Goal: Task Accomplishment & Management: Manage account settings

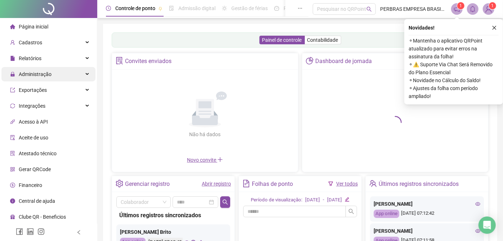
click at [69, 73] on div "Administração" at bounding box center [48, 74] width 94 height 14
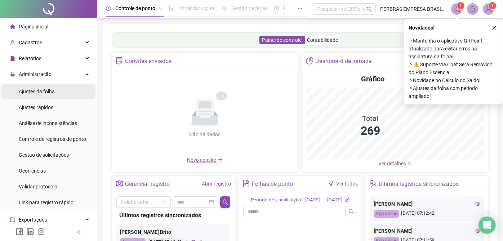
click at [66, 88] on li "Ajustes da folha" at bounding box center [48, 91] width 94 height 14
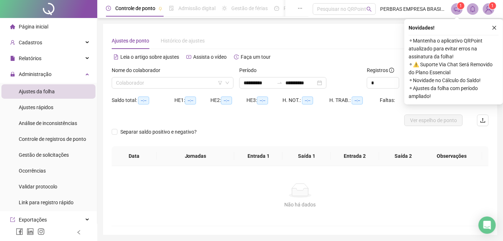
type input "**********"
click at [494, 25] on button "button" at bounding box center [494, 27] width 9 height 9
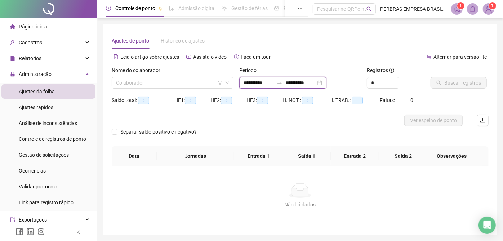
click at [254, 85] on input "**********" at bounding box center [259, 83] width 30 height 8
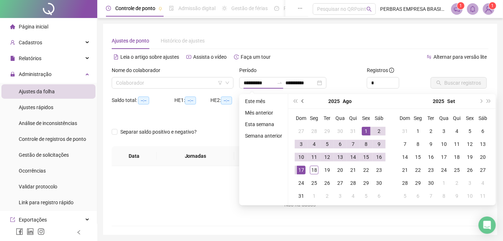
click at [302, 99] on button "prev-year" at bounding box center [303, 101] width 8 height 14
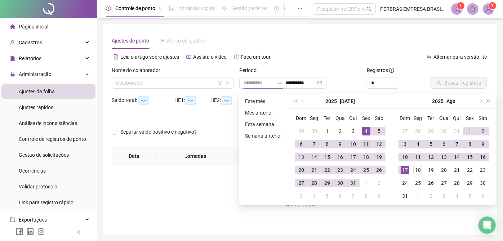
type input "**********"
click at [364, 141] on div "11" at bounding box center [366, 144] width 9 height 9
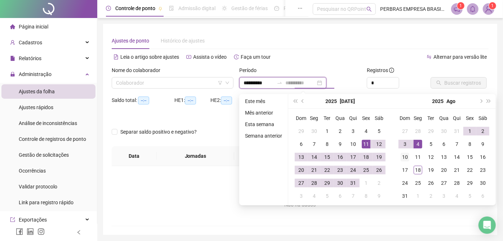
type input "**********"
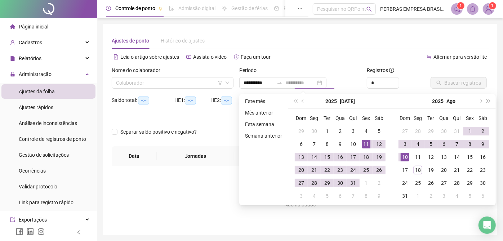
click at [407, 154] on div "10" at bounding box center [405, 157] width 9 height 9
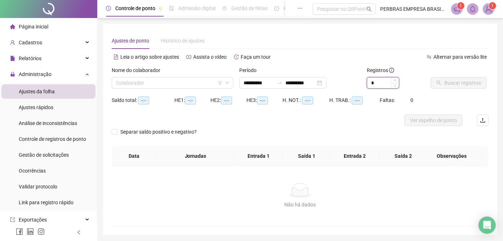
click at [379, 84] on input "*" at bounding box center [383, 83] width 32 height 11
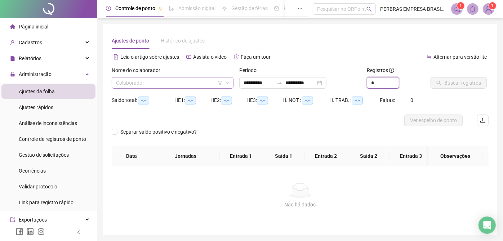
type input "*"
click at [181, 85] on input "search" at bounding box center [169, 83] width 107 height 11
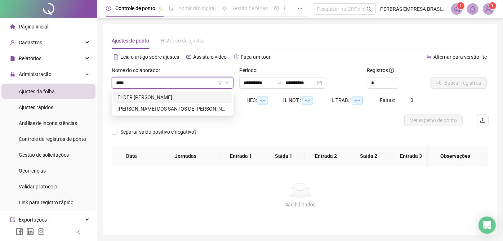
type input "*****"
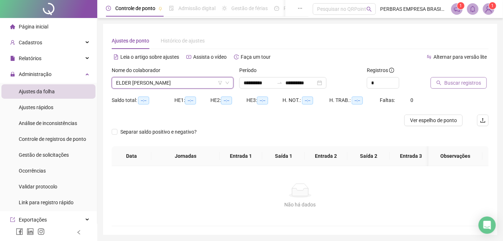
click at [445, 84] on span "Buscar registros" at bounding box center [463, 83] width 37 height 8
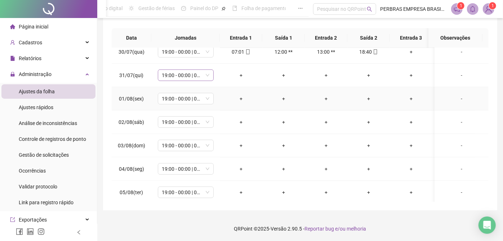
scroll to position [441, 0]
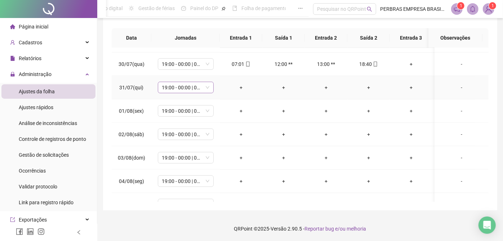
click at [196, 86] on span "19:00 - 00:00 | 01:00 - 07:00" at bounding box center [185, 87] width 47 height 11
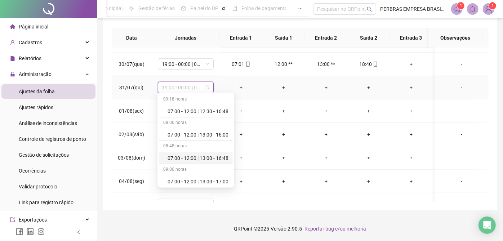
scroll to position [281, 0]
click at [187, 132] on div "Folga" at bounding box center [198, 135] width 61 height 8
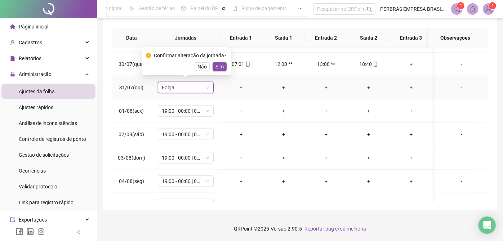
click at [215, 61] on div "Confirmar alteração da jornada? Não Sim" at bounding box center [186, 61] width 81 height 19
click at [217, 63] on span "Sim" at bounding box center [220, 67] width 8 height 8
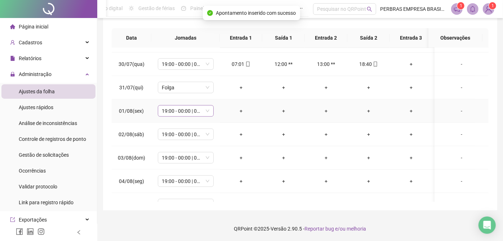
click at [191, 112] on span "19:00 - 00:00 | 01:00 - 07:00" at bounding box center [185, 111] width 47 height 11
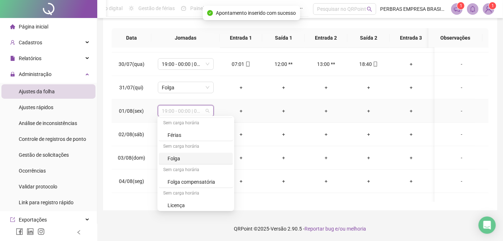
click at [188, 155] on div "Folga" at bounding box center [198, 159] width 61 height 8
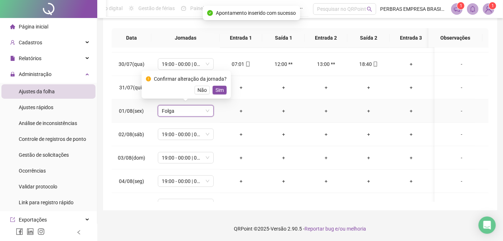
click at [219, 89] on span "Sim" at bounding box center [220, 90] width 8 height 8
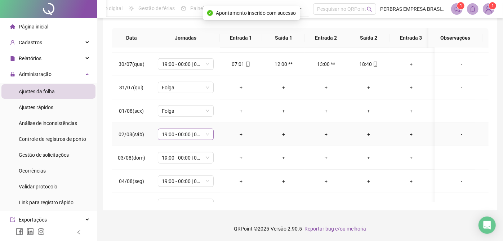
click at [190, 136] on span "19:00 - 00:00 | 01:00 - 07:00" at bounding box center [185, 134] width 47 height 11
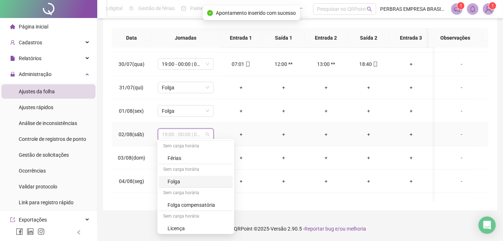
click at [197, 178] on div "Folga" at bounding box center [198, 182] width 61 height 8
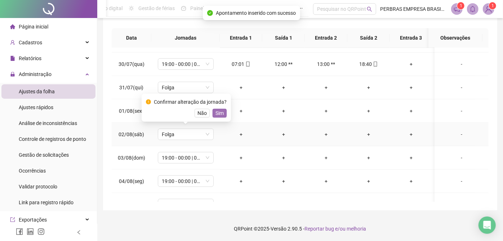
click at [219, 113] on span "Sim" at bounding box center [220, 113] width 8 height 8
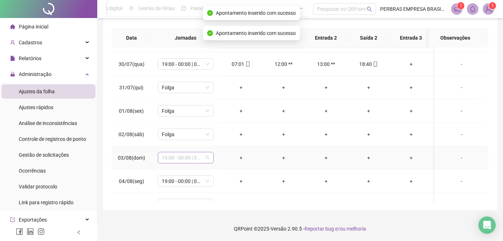
click at [194, 158] on span "19:00 - 00:00 | 01:00 - 07:00" at bounding box center [185, 158] width 47 height 11
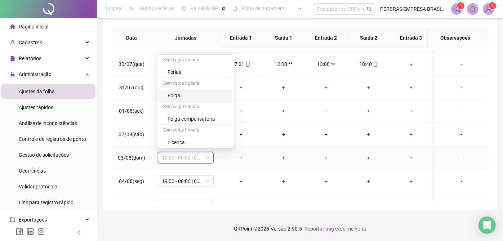
click at [185, 98] on div "Folga" at bounding box center [196, 96] width 74 height 12
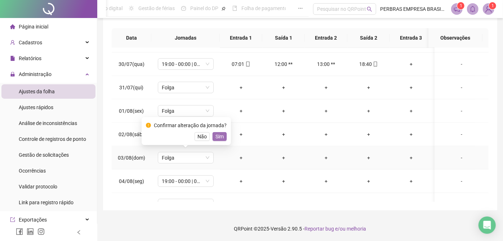
click at [217, 135] on span "Sim" at bounding box center [220, 137] width 8 height 8
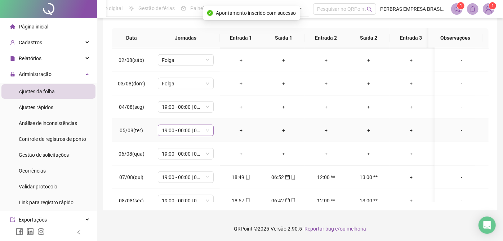
scroll to position [521, 0]
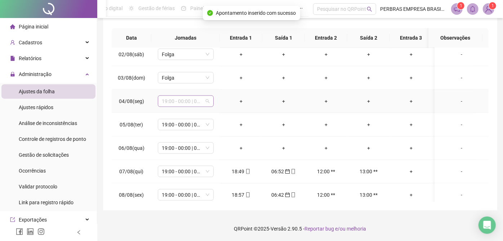
click at [184, 98] on span "19:00 - 00:00 | 01:00 - 07:00" at bounding box center [185, 101] width 47 height 11
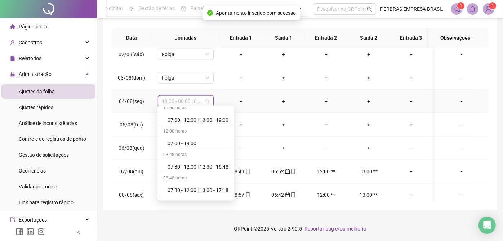
scroll to position [281, 0]
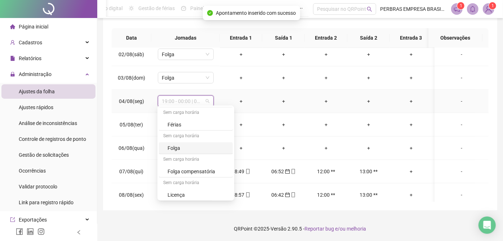
click at [182, 145] on div "Folga" at bounding box center [198, 148] width 61 height 8
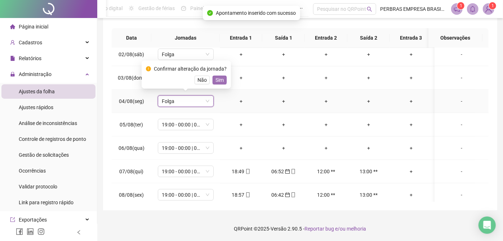
click at [220, 82] on span "Sim" at bounding box center [220, 80] width 8 height 8
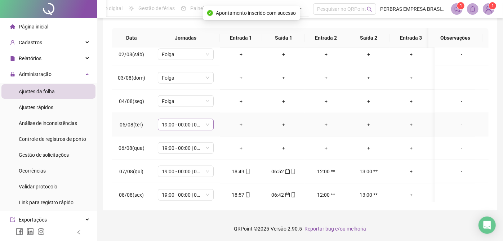
drag, startPoint x: 191, startPoint y: 119, endPoint x: 191, endPoint y: 125, distance: 5.8
click at [191, 119] on span "19:00 - 00:00 | 01:00 - 07:00" at bounding box center [185, 124] width 47 height 11
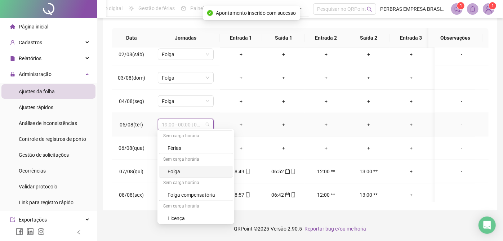
click at [181, 169] on div "Folga" at bounding box center [198, 172] width 61 height 8
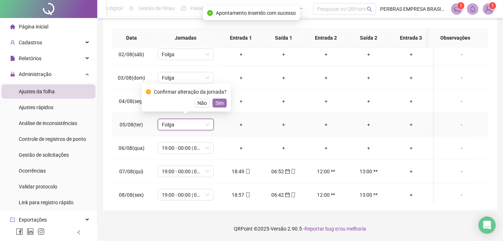
click at [217, 103] on span "Sim" at bounding box center [220, 103] width 8 height 8
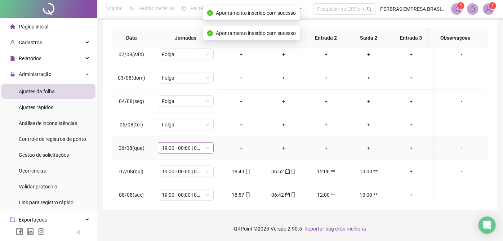
click at [194, 143] on span "19:00 - 00:00 | 01:00 - 07:00" at bounding box center [185, 148] width 47 height 11
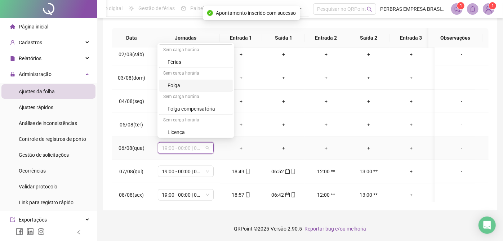
click at [177, 81] on div "Folga" at bounding box center [198, 85] width 61 height 8
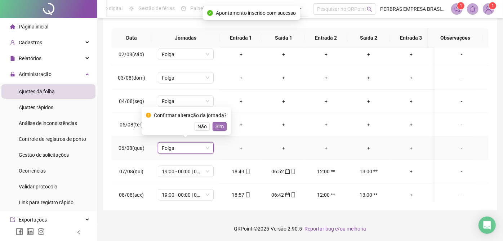
click at [222, 128] on span "Sim" at bounding box center [220, 127] width 8 height 8
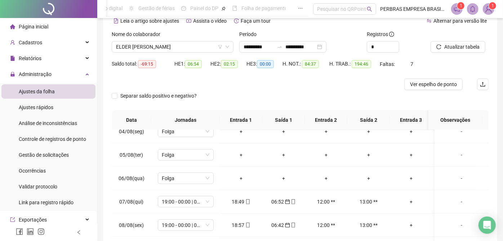
scroll to position [0, 0]
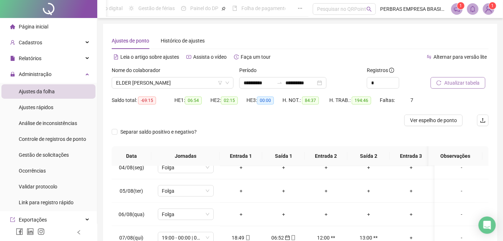
click at [461, 85] on span "Atualizar tabela" at bounding box center [462, 83] width 35 height 8
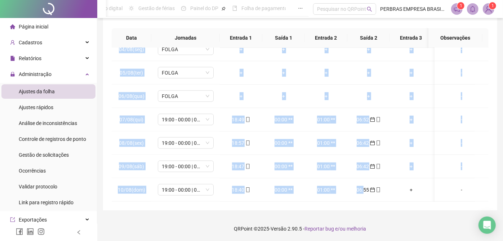
scroll to position [0, 46]
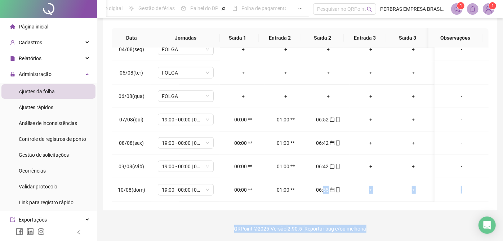
drag, startPoint x: 364, startPoint y: 195, endPoint x: 507, endPoint y: 209, distance: 143.9
click at [503, 123] on html "**********" at bounding box center [251, 2] width 503 height 241
drag, startPoint x: 507, startPoint y: 209, endPoint x: 416, endPoint y: 218, distance: 90.9
click at [416, 218] on footer "QRPoint © 2025 - Versão 2.90.5 - Reportar bug e/ou melhoria" at bounding box center [300, 228] width 406 height 25
click at [409, 210] on div "**********" at bounding box center [300, 58] width 394 height 305
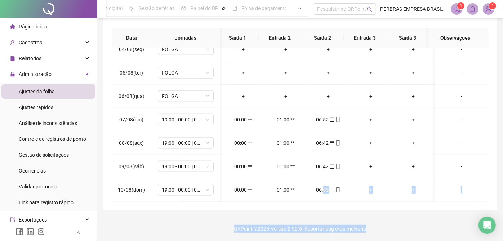
click at [400, 228] on footer "QRPoint © 2025 - Versão 2.90.5 - Reportar bug e/ou melhoria" at bounding box center [300, 228] width 406 height 25
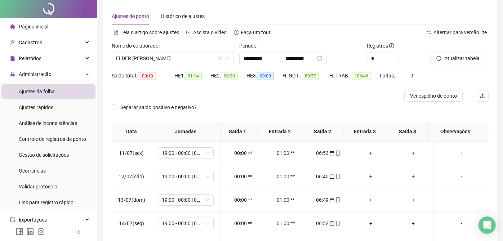
scroll to position [0, 0]
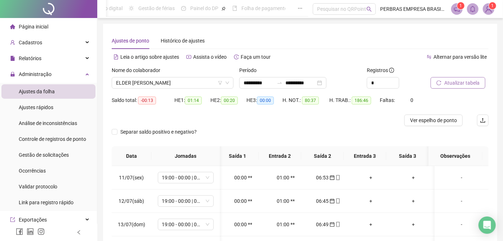
click at [452, 88] on button "Atualizar tabela" at bounding box center [458, 83] width 55 height 12
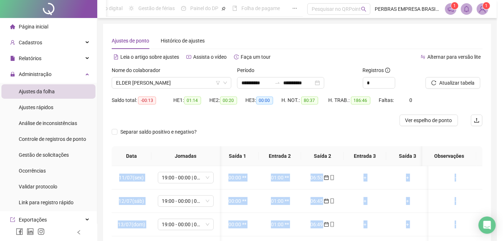
scroll to position [0, 40]
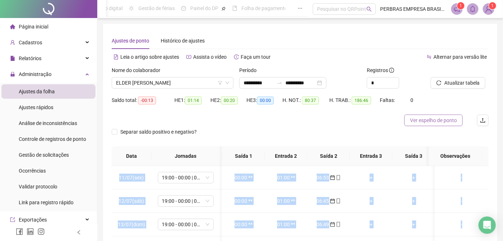
click at [432, 116] on span "Ver espelho de ponto" at bounding box center [433, 120] width 47 height 8
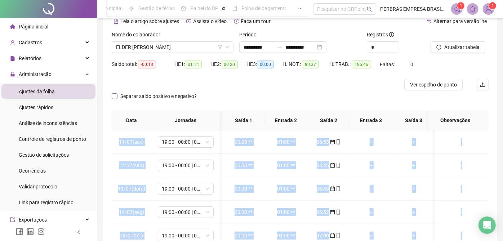
scroll to position [118, 0]
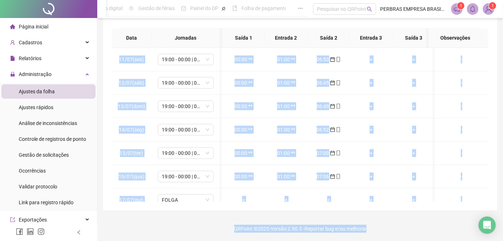
click at [270, 212] on div "**********" at bounding box center [300, 62] width 406 height 360
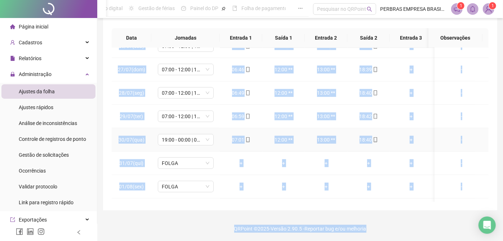
scroll to position [401, 0]
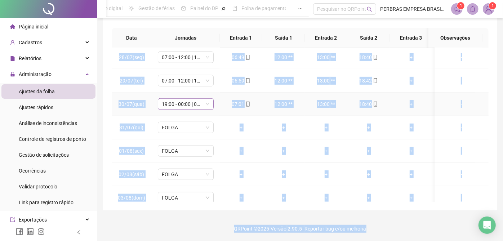
click at [182, 100] on span "19:00 - 00:00 | 01:00 - 07:00" at bounding box center [185, 104] width 47 height 11
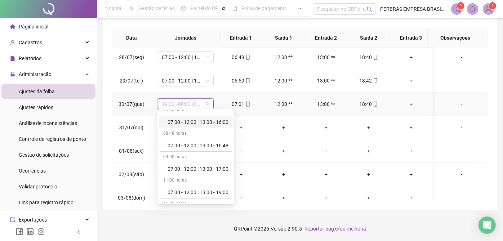
scroll to position [40, 0]
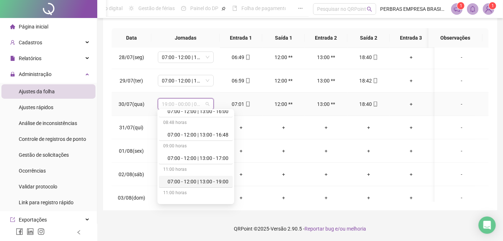
click at [195, 180] on div "07:00 - 12:00 | 13:00 - 19:00" at bounding box center [198, 182] width 61 height 8
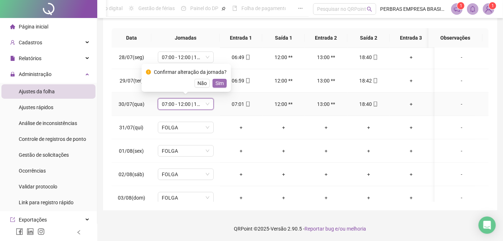
click at [221, 81] on span "Sim" at bounding box center [220, 83] width 8 height 8
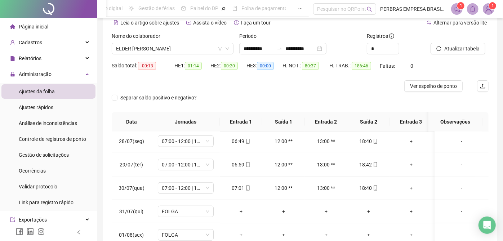
scroll to position [0, 0]
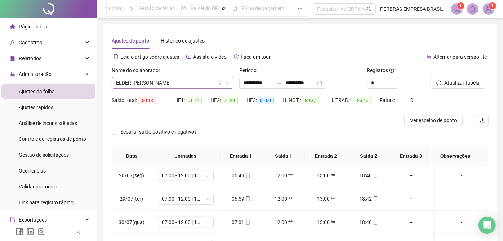
click at [152, 79] on span "ELDER SATIRO DOS SANTOS" at bounding box center [172, 83] width 113 height 11
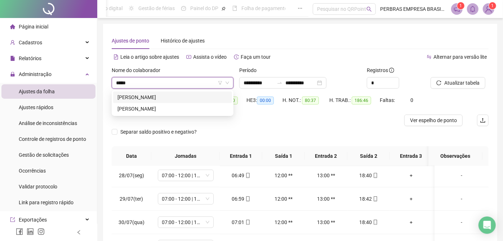
type input "******"
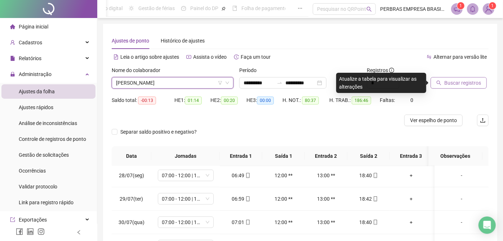
click at [465, 85] on span "Buscar registros" at bounding box center [463, 83] width 37 height 8
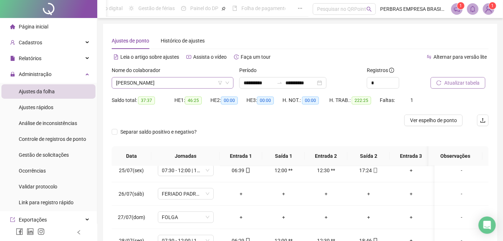
click at [165, 80] on span "ELICIO GOMES RABELO" at bounding box center [172, 83] width 113 height 11
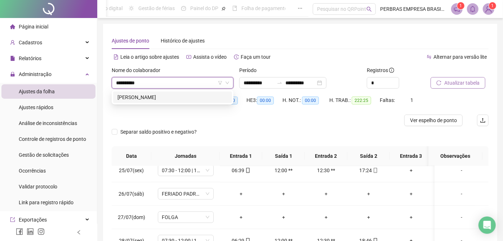
type input "**********"
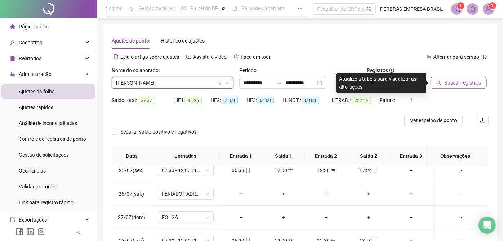
click at [462, 80] on span "Buscar registros" at bounding box center [463, 83] width 37 height 8
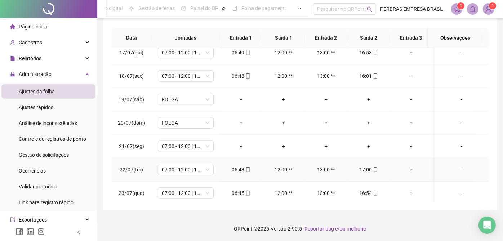
scroll to position [135, 0]
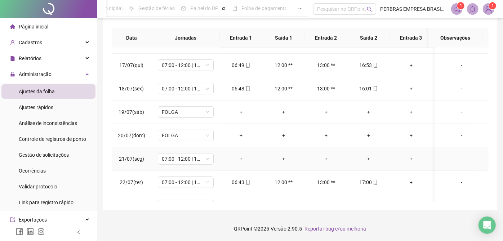
click at [240, 158] on div "+" at bounding box center [241, 159] width 31 height 8
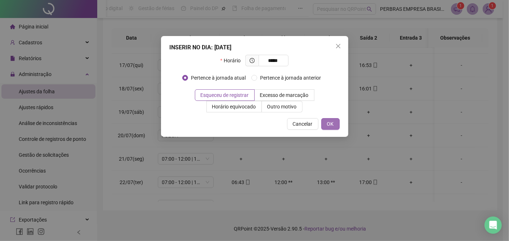
type input "*****"
click at [338, 120] on button "OK" at bounding box center [331, 124] width 18 height 12
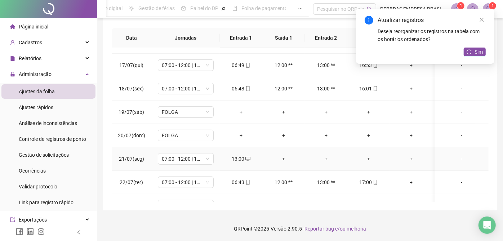
click at [285, 155] on div "+" at bounding box center [283, 159] width 31 height 8
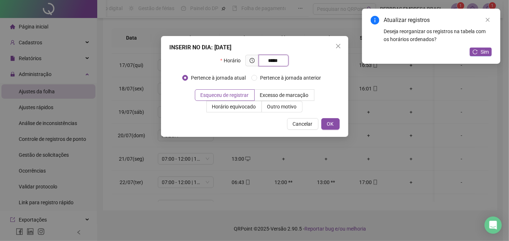
type input "*****"
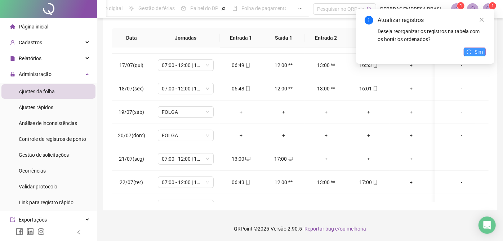
click at [470, 49] on button "Sim" at bounding box center [475, 52] width 22 height 9
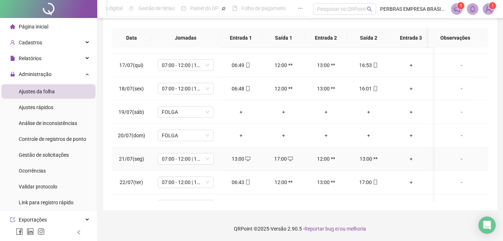
click at [459, 162] on td "-" at bounding box center [462, 158] width 54 height 23
click at [456, 155] on div "-" at bounding box center [462, 159] width 43 height 8
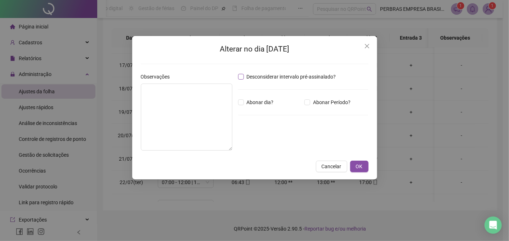
click at [318, 74] on span "Desconsiderar intervalo pré-assinalado?" at bounding box center [291, 77] width 95 height 8
click at [359, 168] on span "OK" at bounding box center [359, 167] width 7 height 8
click at [363, 167] on span "OK" at bounding box center [359, 167] width 7 height 8
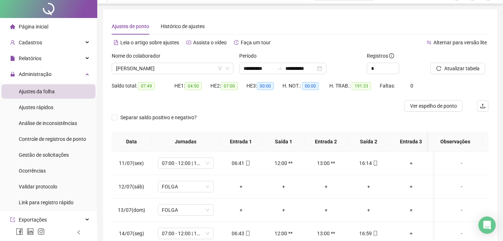
scroll to position [0, 0]
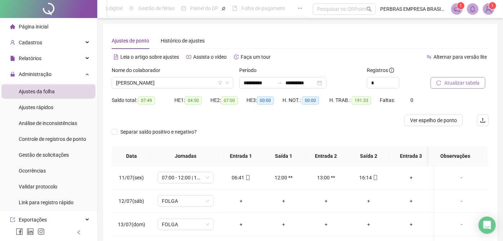
click at [459, 81] on span "Atualizar tabela" at bounding box center [462, 83] width 35 height 8
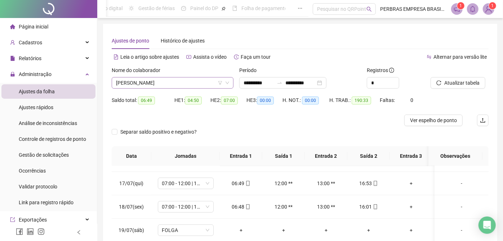
click at [154, 83] on span "[PERSON_NAME]" at bounding box center [172, 83] width 113 height 11
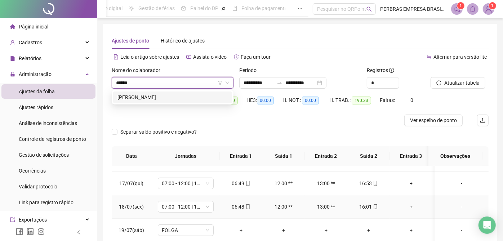
type input "*******"
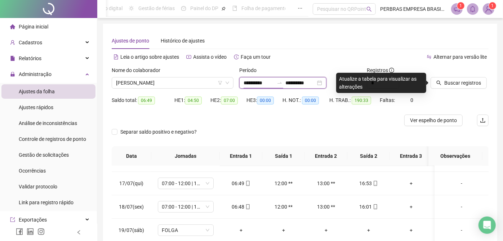
click at [248, 82] on input "**********" at bounding box center [259, 83] width 30 height 8
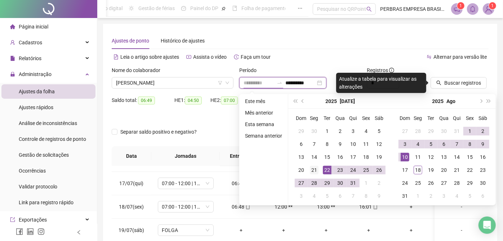
type input "**********"
click at [314, 168] on div "21" at bounding box center [314, 170] width 9 height 9
type input "**********"
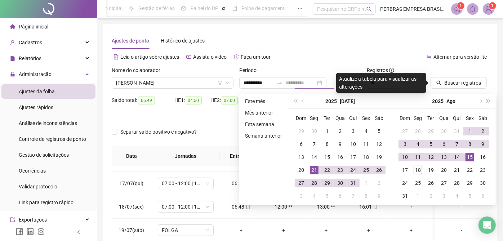
click at [471, 160] on div "15" at bounding box center [470, 157] width 9 height 9
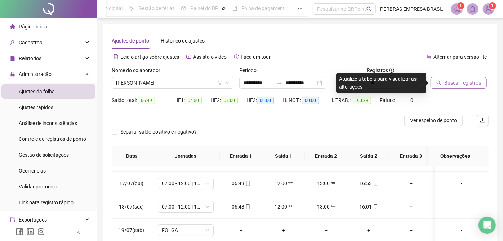
click at [469, 81] on span "Buscar registros" at bounding box center [463, 83] width 37 height 8
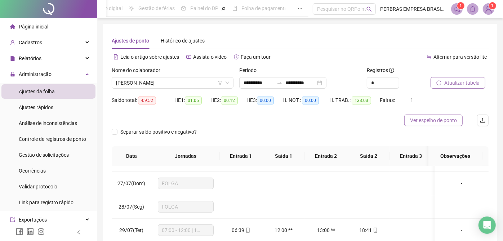
click at [449, 121] on span "Ver espelho de ponto" at bounding box center [433, 120] width 47 height 8
click at [162, 83] on span "[PERSON_NAME]" at bounding box center [172, 83] width 113 height 11
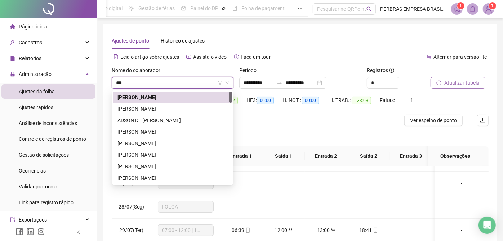
type input "****"
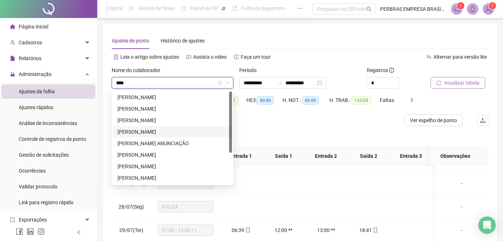
click at [166, 134] on div "[PERSON_NAME]" at bounding box center [173, 132] width 110 height 8
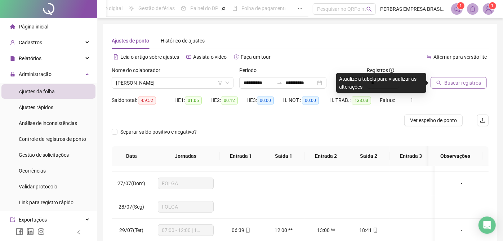
click at [458, 81] on span "Buscar registros" at bounding box center [463, 83] width 37 height 8
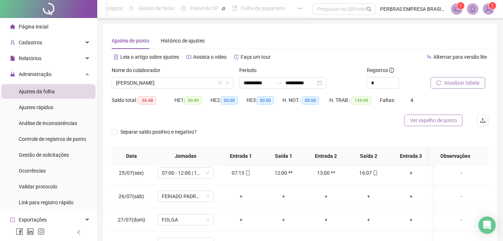
click at [413, 119] on span "Ver espelho de ponto" at bounding box center [433, 120] width 47 height 8
click at [376, 81] on input "*" at bounding box center [383, 83] width 32 height 11
click at [377, 81] on input "*" at bounding box center [383, 83] width 32 height 11
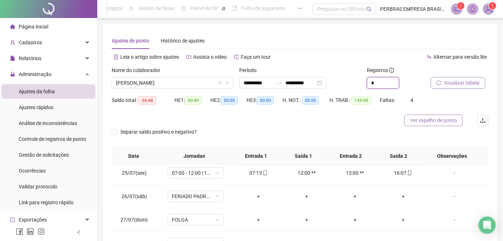
type input "*"
click at [433, 121] on span "Ver espelho de ponto" at bounding box center [433, 120] width 47 height 8
click at [176, 79] on span "[PERSON_NAME]" at bounding box center [172, 83] width 113 height 11
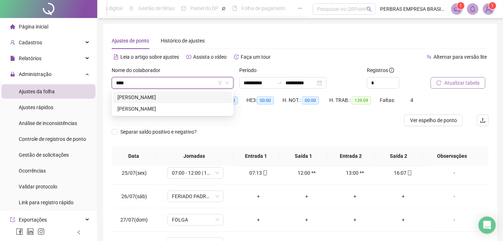
type input "*****"
click at [180, 100] on div "[PERSON_NAME]" at bounding box center [173, 97] width 110 height 8
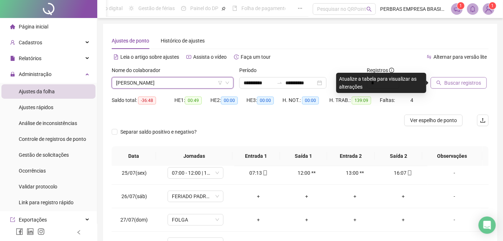
click at [470, 83] on span "Buscar registros" at bounding box center [463, 83] width 37 height 8
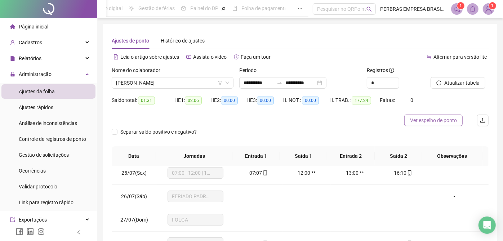
click at [428, 120] on span "Ver espelho de ponto" at bounding box center [433, 120] width 47 height 8
click at [182, 86] on span "[PERSON_NAME]" at bounding box center [172, 83] width 113 height 11
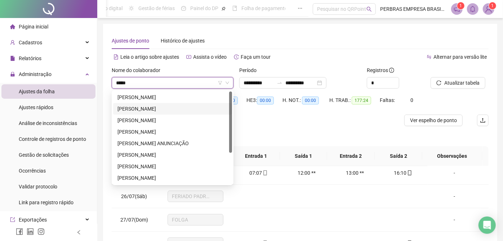
type input "****"
click at [315, 133] on div "Separar saldo positivo e negativo?" at bounding box center [300, 136] width 377 height 20
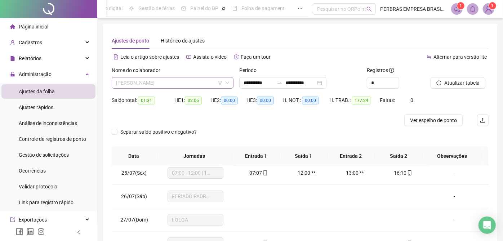
click at [181, 86] on span "[PERSON_NAME]" at bounding box center [172, 83] width 113 height 11
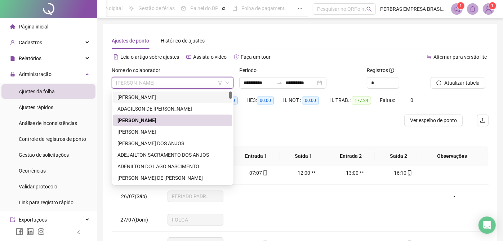
click at [183, 98] on div "[PERSON_NAME]" at bounding box center [173, 97] width 110 height 8
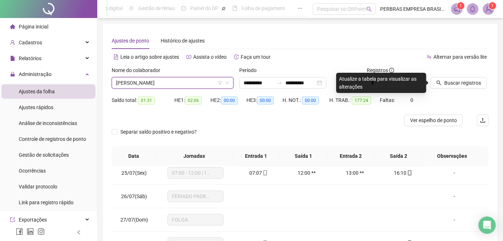
click at [469, 85] on span "Buscar registros" at bounding box center [463, 83] width 37 height 8
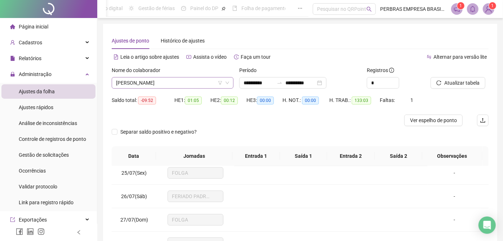
click at [161, 83] on span "[PERSON_NAME]" at bounding box center [172, 83] width 113 height 11
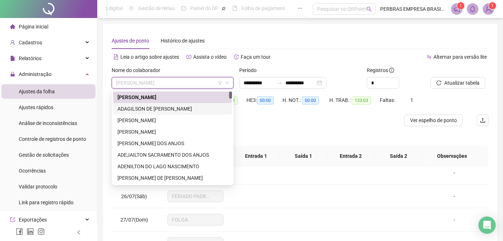
click at [165, 111] on div "ADAGILSON DE [PERSON_NAME]" at bounding box center [173, 109] width 110 height 8
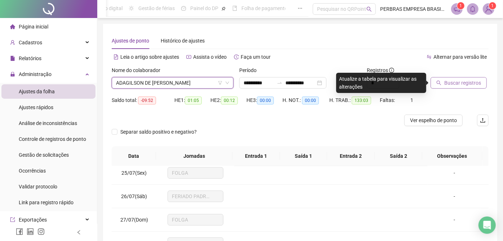
click at [461, 84] on span "Buscar registros" at bounding box center [463, 83] width 37 height 8
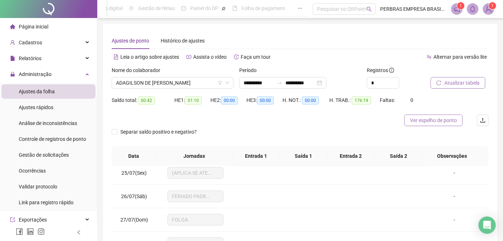
click at [423, 116] on span "Ver espelho de ponto" at bounding box center [433, 120] width 47 height 8
click at [144, 87] on span "ADAGILSON DE [PERSON_NAME]" at bounding box center [172, 83] width 113 height 11
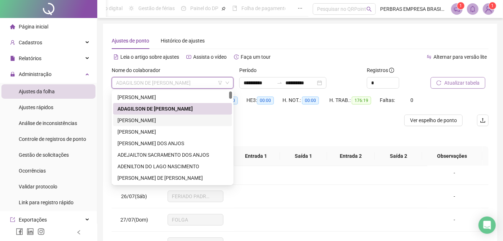
click at [155, 120] on div "[PERSON_NAME]" at bounding box center [173, 120] width 110 height 8
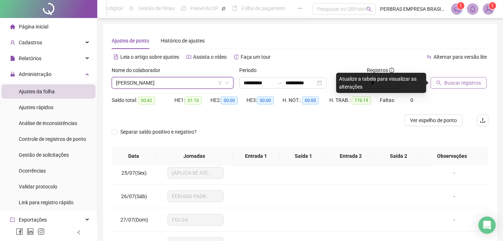
click at [440, 87] on button "Buscar registros" at bounding box center [459, 83] width 56 height 12
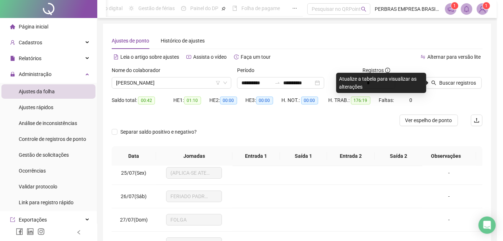
click at [442, 84] on div "Buscando registros Os registros de ponto estão sendo buscados... OK" at bounding box center [251, 120] width 503 height 241
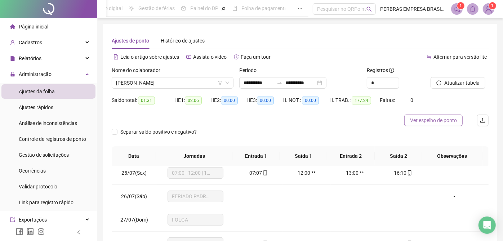
click at [437, 121] on span "Ver espelho de ponto" at bounding box center [433, 120] width 47 height 8
click at [171, 78] on span "[PERSON_NAME]" at bounding box center [172, 83] width 113 height 11
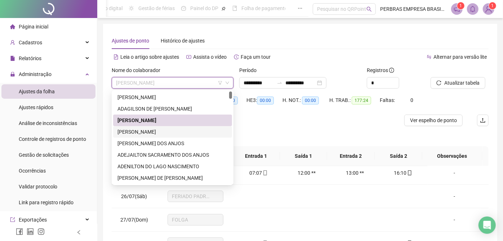
click at [169, 134] on div "[PERSON_NAME]" at bounding box center [173, 132] width 110 height 8
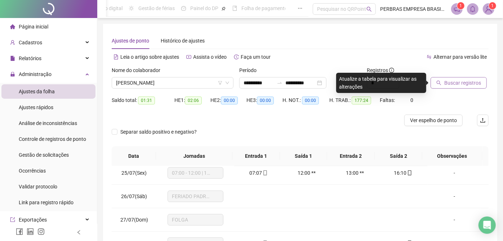
click at [463, 85] on span "Buscar registros" at bounding box center [463, 83] width 37 height 8
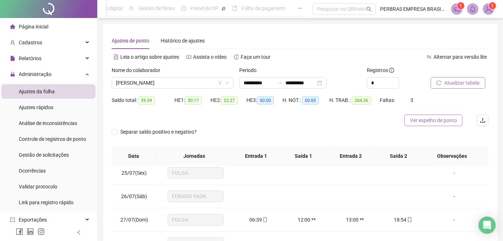
click at [433, 123] on span "Ver espelho de ponto" at bounding box center [433, 120] width 47 height 8
click at [175, 83] on span "[PERSON_NAME]" at bounding box center [172, 83] width 113 height 11
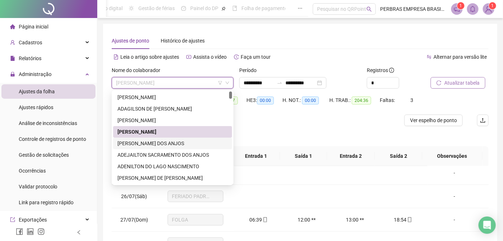
click at [184, 144] on div "[PERSON_NAME] DOS ANJOS" at bounding box center [173, 144] width 110 height 8
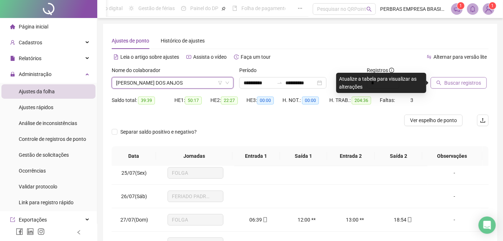
click at [470, 81] on span "Buscar registros" at bounding box center [463, 83] width 37 height 8
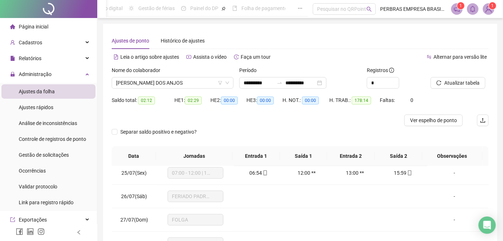
click at [447, 123] on span "Ver espelho de ponto" at bounding box center [433, 120] width 47 height 8
click at [146, 78] on span "[PERSON_NAME] DOS ANJOS" at bounding box center [172, 83] width 113 height 11
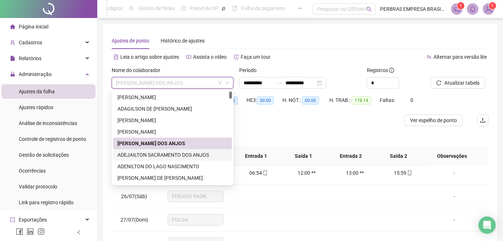
click at [157, 153] on div "ADEJAILTON SACRAMENTO DOS ANJOS" at bounding box center [173, 155] width 110 height 8
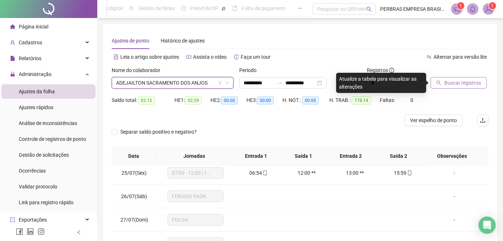
click at [458, 81] on span "Buscar registros" at bounding box center [463, 83] width 37 height 8
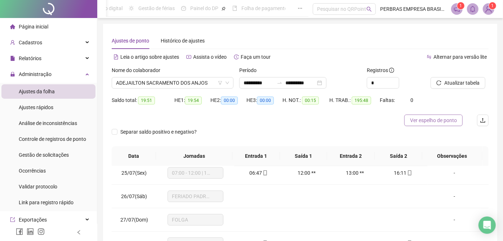
click at [425, 120] on span "Ver espelho de ponto" at bounding box center [433, 120] width 47 height 8
click at [166, 86] on span "ADEJAILTON SACRAMENTO DOS ANJOS" at bounding box center [172, 83] width 113 height 11
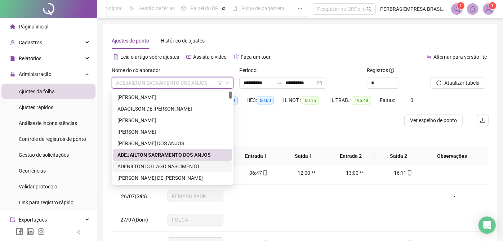
click at [159, 167] on div "ADENILTON DO LAGO NASCIMENTO" at bounding box center [173, 167] width 110 height 8
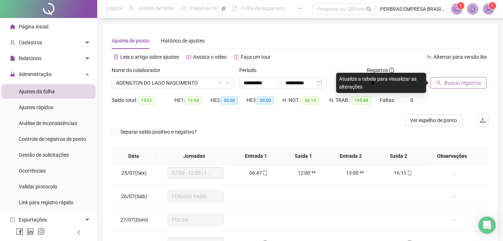
click at [468, 83] on span "Buscar registros" at bounding box center [463, 83] width 37 height 8
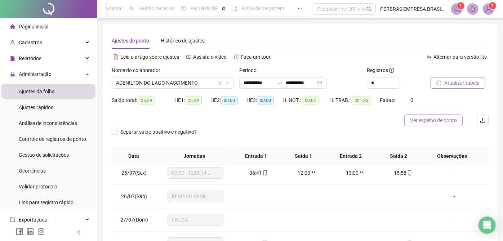
click at [433, 120] on span "Ver espelho de ponto" at bounding box center [433, 120] width 47 height 8
click at [177, 84] on span "ADENILTON DO LAGO NASCIMENTO" at bounding box center [172, 83] width 113 height 11
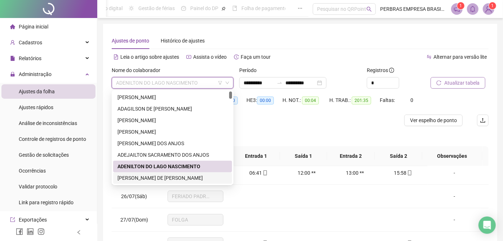
click at [160, 176] on div "[PERSON_NAME] DE [PERSON_NAME]" at bounding box center [173, 178] width 110 height 8
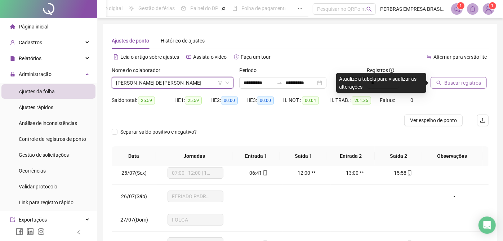
click at [459, 81] on span "Buscar registros" at bounding box center [463, 83] width 37 height 8
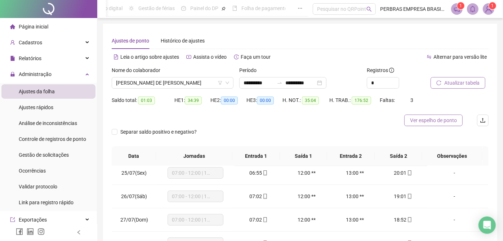
click at [430, 121] on span "Ver espelho de ponto" at bounding box center [433, 120] width 47 height 8
click at [144, 80] on span "[PERSON_NAME] DE [PERSON_NAME]" at bounding box center [172, 83] width 113 height 11
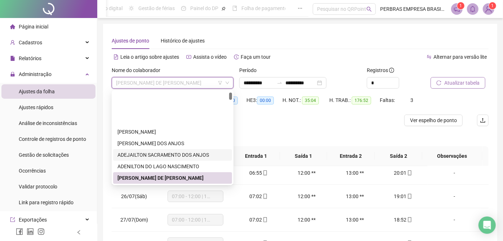
scroll to position [80, 0]
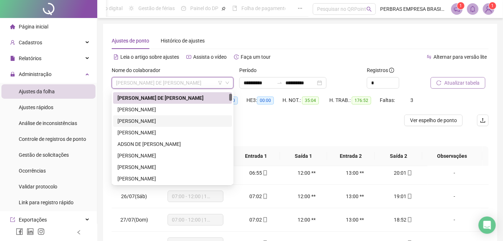
drag, startPoint x: 167, startPoint y: 121, endPoint x: 358, endPoint y: 124, distance: 191.1
click at [167, 122] on div "[PERSON_NAME]" at bounding box center [173, 121] width 110 height 8
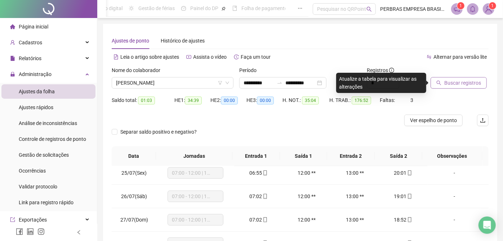
click at [456, 85] on span "Buscar registros" at bounding box center [463, 83] width 37 height 8
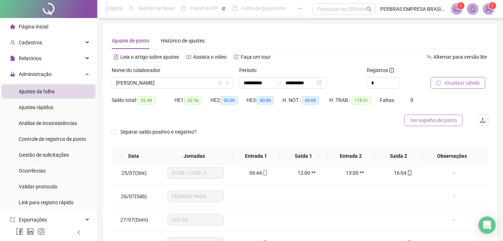
click at [439, 119] on span "Ver espelho de ponto" at bounding box center [433, 120] width 47 height 8
click at [169, 82] on span "[PERSON_NAME]" at bounding box center [172, 83] width 113 height 11
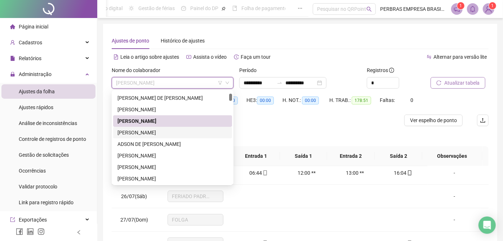
click at [172, 129] on div "ADRIANO DE SANTANA DA SILVA" at bounding box center [173, 133] width 110 height 8
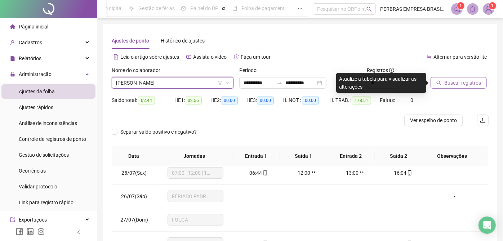
click at [454, 83] on span "Buscar registros" at bounding box center [463, 83] width 37 height 8
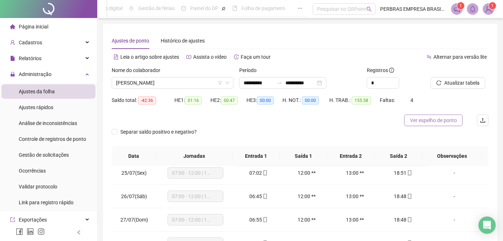
click at [416, 121] on span "Ver espelho de ponto" at bounding box center [433, 120] width 47 height 8
drag, startPoint x: 163, startPoint y: 86, endPoint x: 164, endPoint y: 93, distance: 6.5
click at [164, 85] on span "ADRIANO DE SANTANA DA SILVA" at bounding box center [172, 83] width 113 height 11
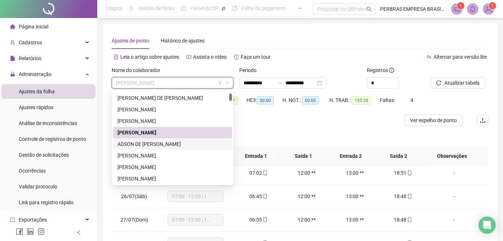
click at [159, 143] on div "ADSON DE JESUS CARVALHO" at bounding box center [173, 144] width 110 height 8
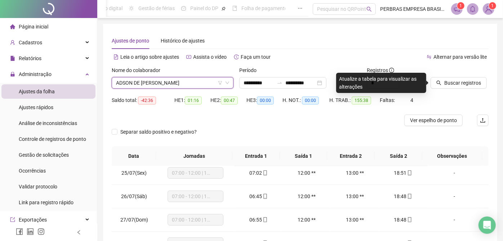
click at [185, 75] on div "Nome do colaborador" at bounding box center [173, 71] width 122 height 11
click at [185, 82] on span "ADSON DE JESUS CARVALHO" at bounding box center [172, 83] width 113 height 11
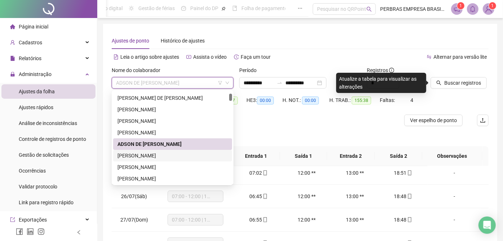
click at [164, 157] on div "AGNALDO JESUS SANTOS" at bounding box center [173, 156] width 110 height 8
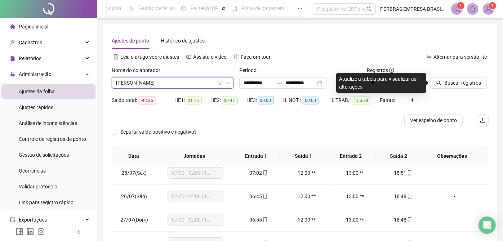
click at [168, 81] on span "AGNALDO JESUS SANTOS" at bounding box center [172, 83] width 113 height 11
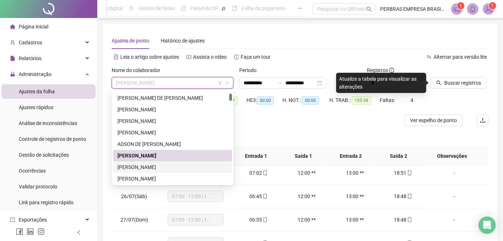
click at [145, 165] on div "AGNALDO MOREIRA DOS SANTOS" at bounding box center [173, 167] width 110 height 8
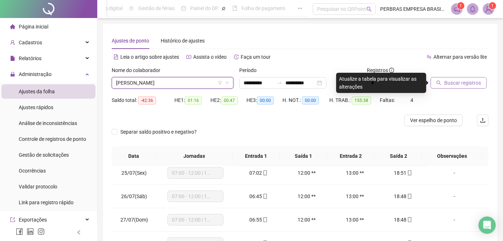
click at [448, 81] on span "Buscar registros" at bounding box center [463, 83] width 37 height 8
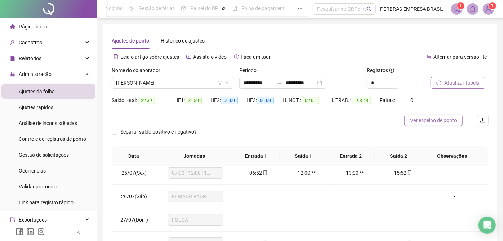
click at [422, 123] on span "Ver espelho de ponto" at bounding box center [433, 120] width 47 height 8
click at [171, 87] on span "AGNALDO MOREIRA DOS SANTOS" at bounding box center [172, 83] width 113 height 11
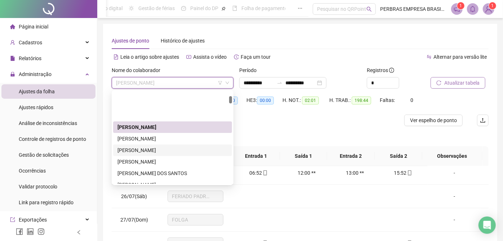
scroll to position [160, 0]
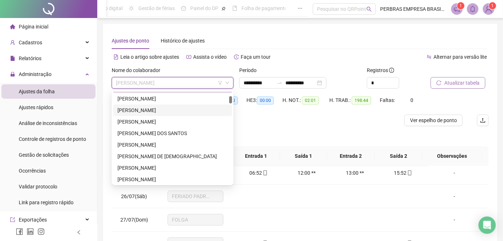
click at [176, 110] on div "ALAIR PEREIRA ARAUJO" at bounding box center [173, 110] width 110 height 8
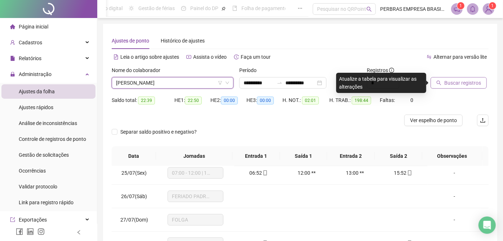
click at [457, 82] on span "Buscar registros" at bounding box center [463, 83] width 37 height 8
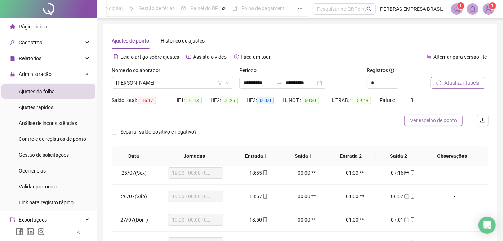
click at [432, 120] on span "Ver espelho de ponto" at bounding box center [433, 120] width 47 height 8
click at [196, 83] on span "ALAIR PEREIRA ARAUJO" at bounding box center [172, 83] width 113 height 11
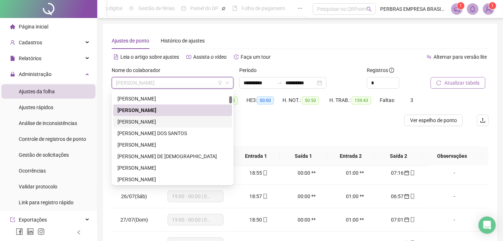
click at [182, 122] on div "ALAN ABADE DA SILVA" at bounding box center [173, 122] width 110 height 8
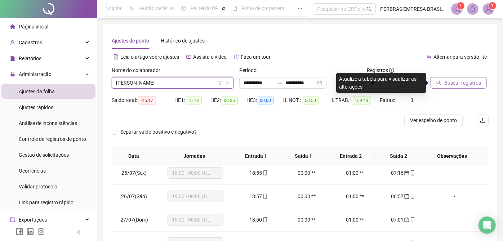
click at [141, 84] on span "ALAN ABADE DA SILVA" at bounding box center [172, 83] width 113 height 11
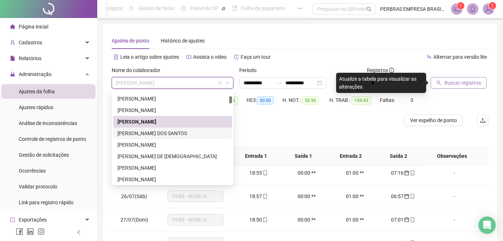
click at [146, 130] on div "ALAN BITENCOURT DOS SANTOS" at bounding box center [173, 133] width 110 height 8
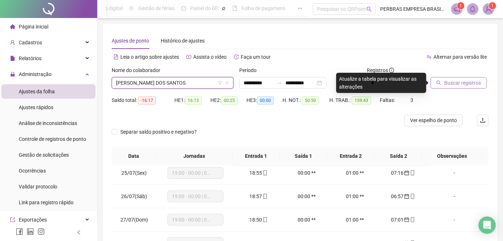
click at [449, 83] on span "Buscar registros" at bounding box center [463, 83] width 37 height 8
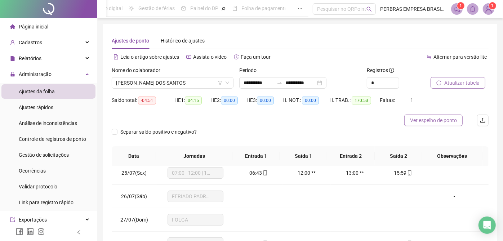
click at [427, 120] on span "Ver espelho de ponto" at bounding box center [433, 120] width 47 height 8
click at [176, 83] on span "ALAN BITENCOURT DOS SANTOS" at bounding box center [172, 83] width 113 height 11
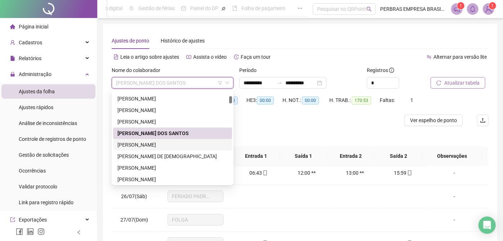
click at [180, 146] on div "ALAN CARLOS PASSOS OLIVEIRA" at bounding box center [173, 145] width 110 height 8
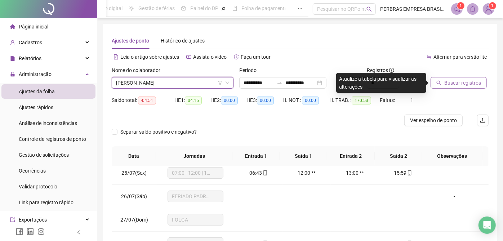
click at [474, 87] on span "Buscar registros" at bounding box center [463, 83] width 37 height 8
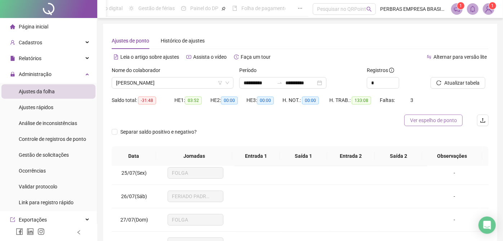
click at [422, 118] on span "Ver espelho de ponto" at bounding box center [433, 120] width 47 height 8
click at [193, 84] on span "ALAN CARLOS PASSOS OLIVEIRA" at bounding box center [172, 83] width 113 height 11
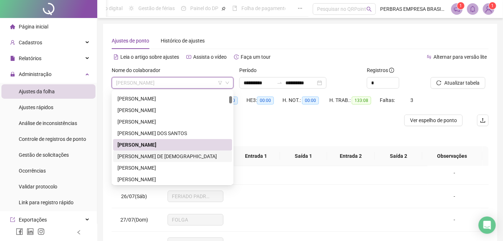
click at [181, 154] on div "ALBANO RABELO DE JESUS" at bounding box center [173, 157] width 110 height 8
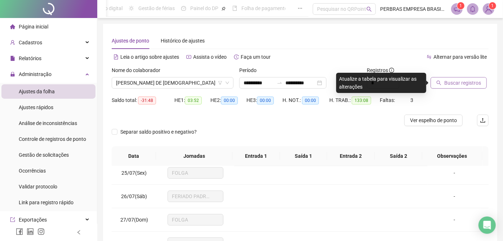
click at [457, 83] on span "Buscar registros" at bounding box center [463, 83] width 37 height 8
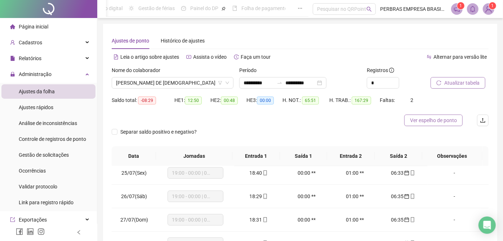
click at [432, 119] on span "Ver espelho de ponto" at bounding box center [433, 120] width 47 height 8
click at [168, 79] on span "ALBANO RABELO DE JESUS" at bounding box center [172, 83] width 113 height 11
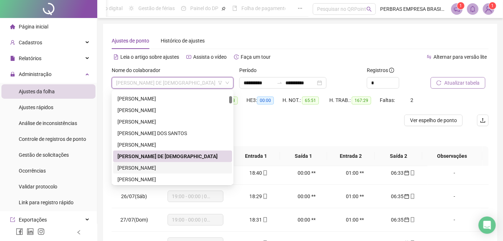
click at [173, 168] on div "ALBERTO ALVES DE ALMEIDA JUNIOR" at bounding box center [173, 168] width 110 height 8
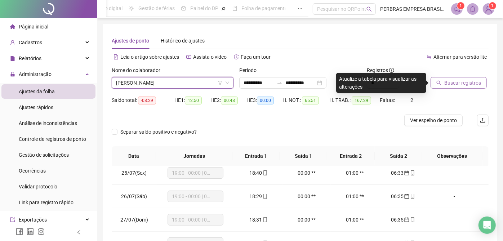
click at [473, 87] on span "Buscar registros" at bounding box center [463, 83] width 37 height 8
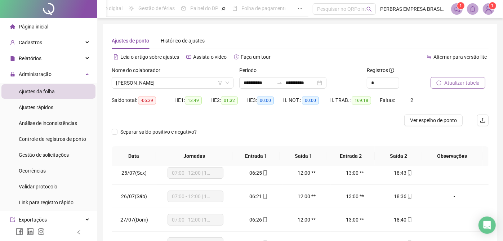
click at [442, 118] on span "Ver espelho de ponto" at bounding box center [433, 120] width 47 height 8
click at [214, 84] on span "ALBERTO ALVES DE ALMEIDA JUNIOR" at bounding box center [172, 83] width 113 height 11
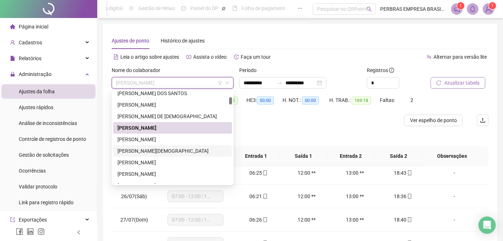
scroll to position [240, 0]
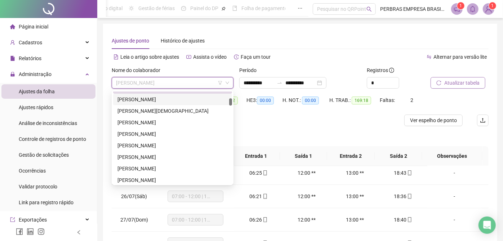
click at [168, 101] on div "ALBERT TEIXEIRA DOS REIS" at bounding box center [173, 100] width 110 height 8
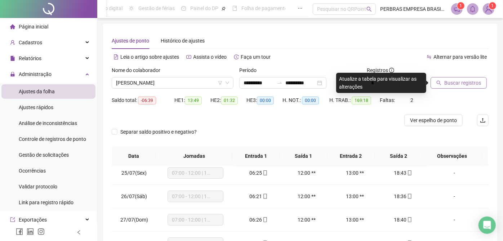
click at [458, 83] on span "Buscar registros" at bounding box center [463, 83] width 37 height 8
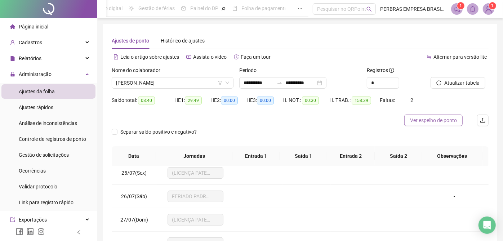
click at [431, 119] on span "Ver espelho de ponto" at bounding box center [433, 120] width 47 height 8
click at [162, 80] on span "ALBERT TEIXEIRA DOS REIS" at bounding box center [172, 83] width 113 height 11
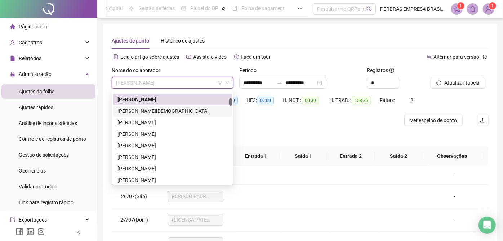
click at [158, 110] on div "ALCIDES DE JESUS FILHO" at bounding box center [173, 111] width 110 height 8
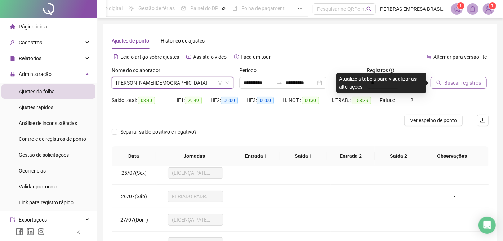
click at [446, 84] on span "Buscar registros" at bounding box center [463, 83] width 37 height 8
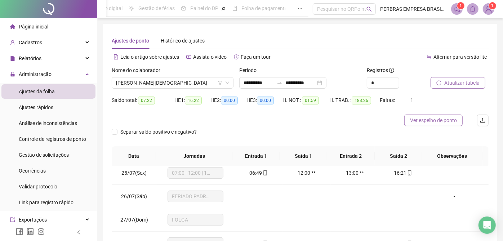
click at [427, 121] on span "Ver espelho de ponto" at bounding box center [433, 120] width 47 height 8
click at [165, 85] on span "ALCIDES DE JESUS FILHO" at bounding box center [172, 83] width 113 height 11
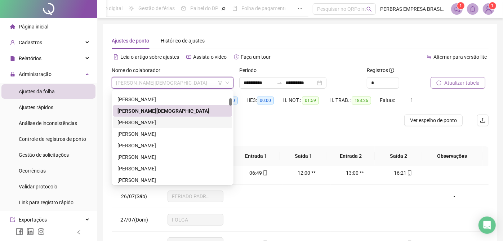
click at [165, 121] on div "[PERSON_NAME]" at bounding box center [173, 123] width 110 height 8
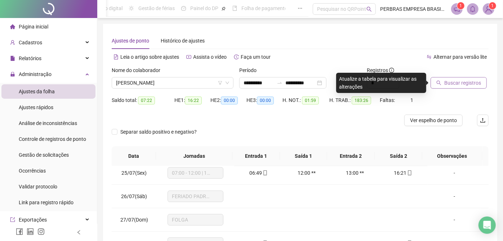
click at [443, 83] on button "Buscar registros" at bounding box center [459, 83] width 56 height 12
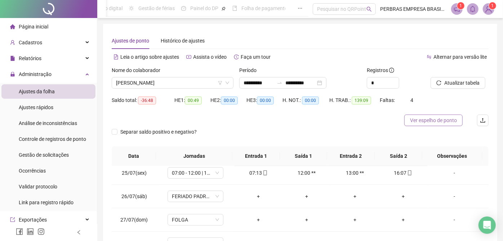
click at [428, 120] on span "Ver espelho de ponto" at bounding box center [433, 120] width 47 height 8
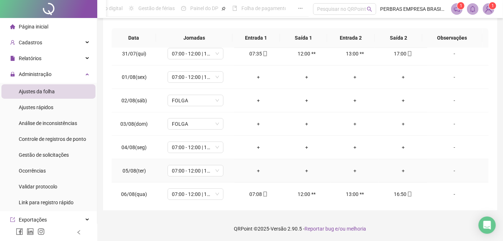
click at [256, 169] on div "+" at bounding box center [258, 171] width 37 height 8
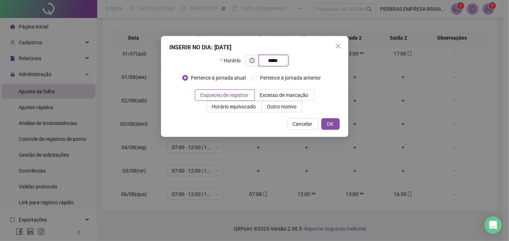
type input "*****"
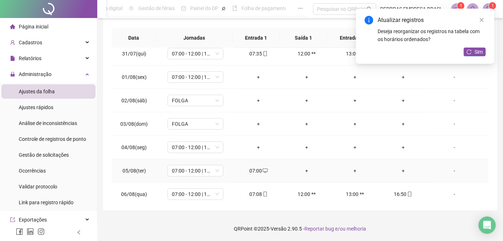
click at [307, 167] on div "+" at bounding box center [306, 171] width 37 height 8
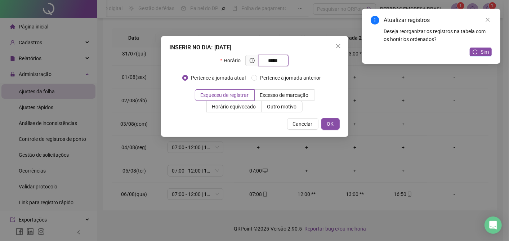
type input "*****"
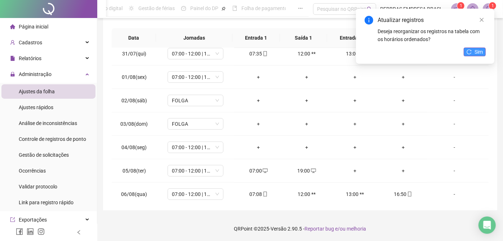
click at [479, 53] on span "Sim" at bounding box center [479, 52] width 8 height 8
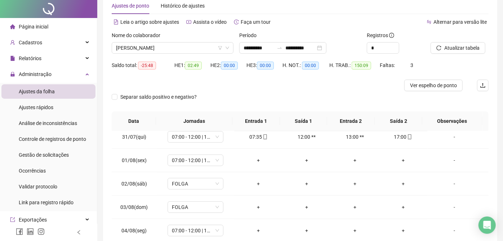
scroll to position [0, 0]
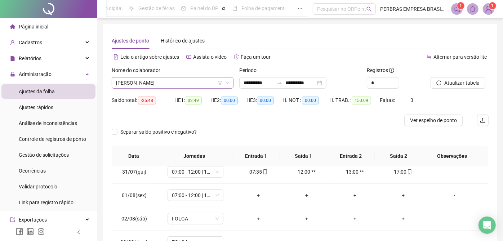
click at [165, 81] on span "[PERSON_NAME]" at bounding box center [172, 83] width 113 height 11
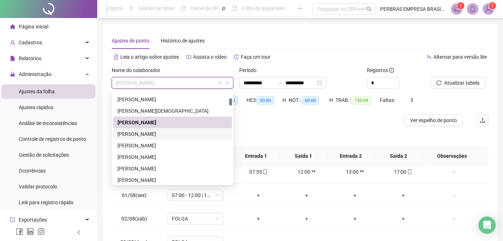
click at [163, 133] on div "ALDREI CONCEIÇÃO CERQUEIRA" at bounding box center [173, 134] width 110 height 8
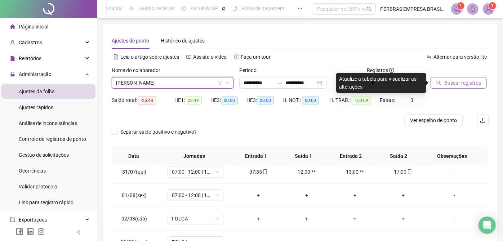
click at [451, 83] on span "Buscar registros" at bounding box center [463, 83] width 37 height 8
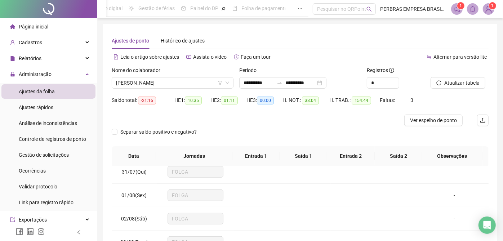
click at [437, 121] on span "Ver espelho de ponto" at bounding box center [433, 120] width 47 height 8
click at [198, 83] on span "ALDREI CONCEIÇÃO CERQUEIRA" at bounding box center [172, 83] width 113 height 11
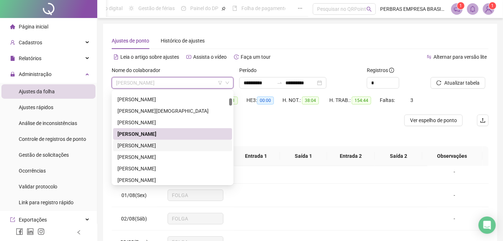
click at [175, 143] on div "[PERSON_NAME]" at bounding box center [173, 146] width 110 height 8
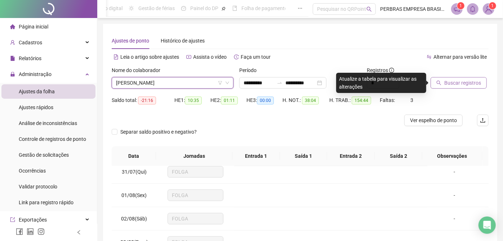
click at [450, 85] on span "Buscar registros" at bounding box center [463, 83] width 37 height 8
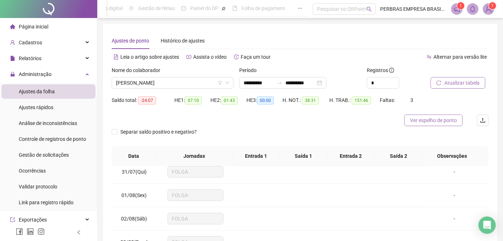
click at [433, 120] on span "Ver espelho de ponto" at bounding box center [433, 120] width 47 height 8
click at [185, 81] on span "[PERSON_NAME]" at bounding box center [172, 83] width 113 height 11
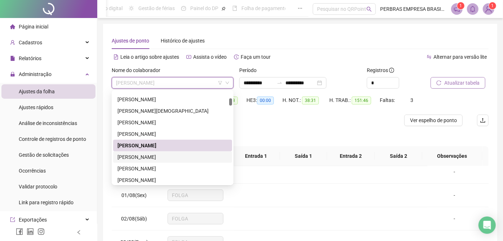
click at [177, 154] on div "ALESSANDRO DE SOUZA SANTANA" at bounding box center [173, 157] width 110 height 8
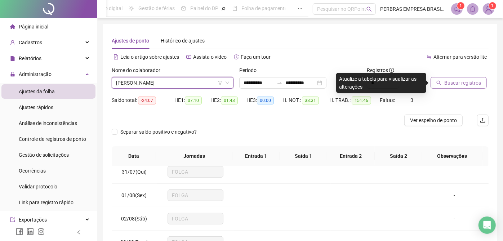
click at [457, 85] on span "Buscar registros" at bounding box center [463, 83] width 37 height 8
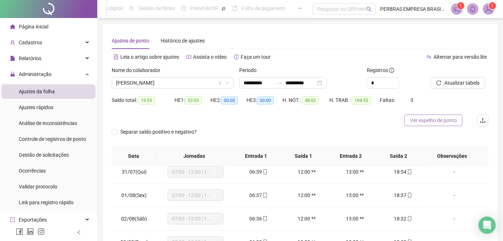
click at [428, 121] on span "Ver espelho de ponto" at bounding box center [433, 120] width 47 height 8
click at [167, 83] on span "ALESSANDRO DE SOUZA SANTANA" at bounding box center [172, 83] width 113 height 11
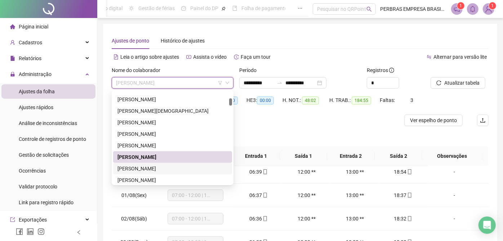
drag, startPoint x: 180, startPoint y: 165, endPoint x: 364, endPoint y: 105, distance: 193.6
click at [180, 167] on div "ALEXANDRO HENRIQUE DA CRUZ" at bounding box center [173, 169] width 110 height 8
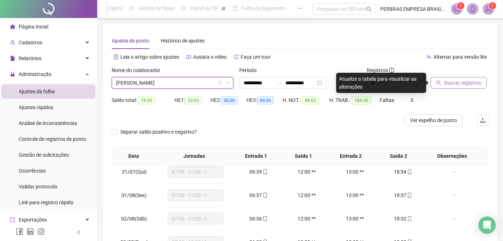
click at [463, 85] on span "Buscar registros" at bounding box center [463, 83] width 37 height 8
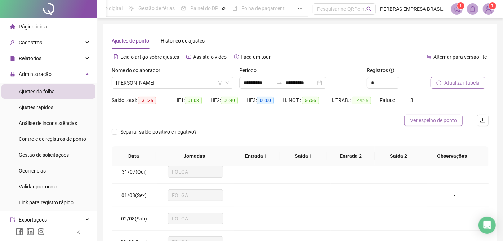
click at [421, 126] on button "Ver espelho de ponto" at bounding box center [434, 121] width 58 height 12
click at [165, 81] on span "ALEXANDRO HENRIQUE DA CRUZ" at bounding box center [172, 83] width 113 height 11
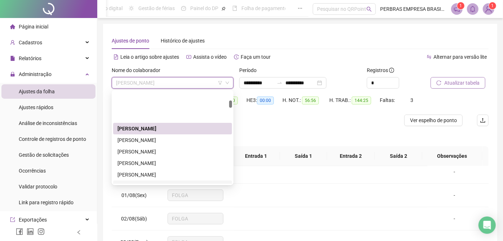
scroll to position [320, 0]
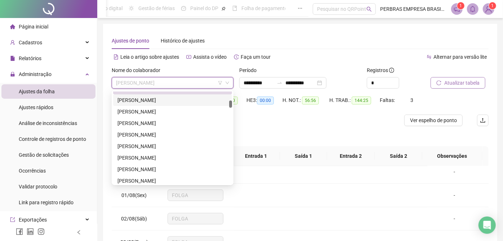
click at [162, 99] on div "ALEX DE JESUS COSTA" at bounding box center [173, 100] width 110 height 8
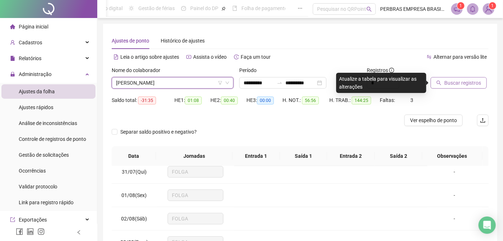
click at [452, 83] on span "Buscar registros" at bounding box center [463, 83] width 37 height 8
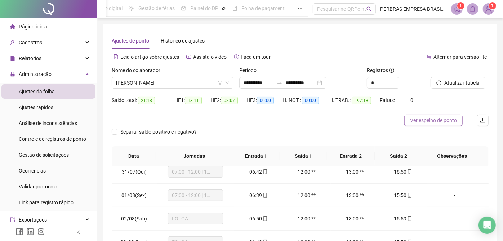
click at [445, 119] on span "Ver espelho de ponto" at bounding box center [433, 120] width 47 height 8
click at [205, 80] on span "ALEX DE JESUS COSTA" at bounding box center [172, 83] width 113 height 11
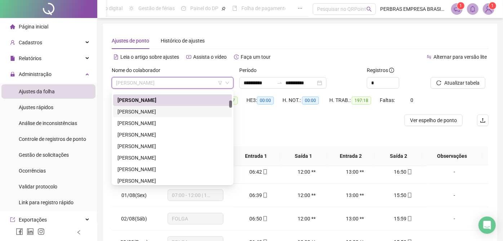
click at [167, 112] on div "ALEX DE OLIVEIRA DA SILVA" at bounding box center [173, 112] width 110 height 8
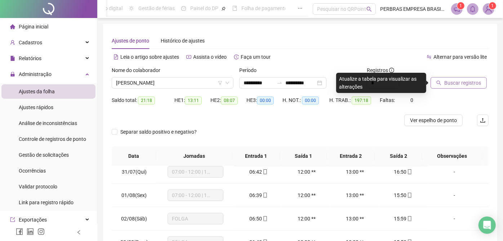
click at [458, 82] on span "Buscar registros" at bounding box center [463, 83] width 37 height 8
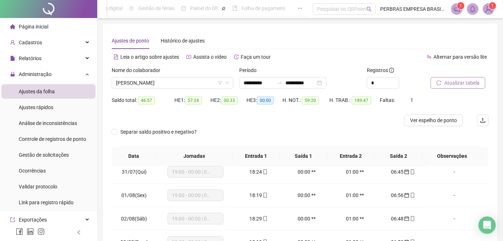
click at [432, 119] on span "Ver espelho de ponto" at bounding box center [433, 120] width 47 height 8
click at [164, 81] on span "ALEX DE OLIVEIRA DA SILVA" at bounding box center [172, 83] width 113 height 11
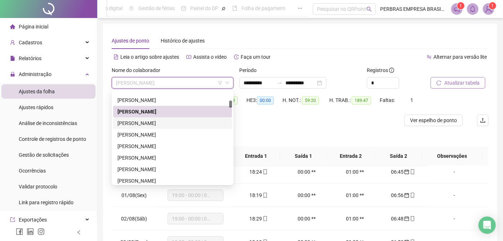
click at [166, 124] on div "ALICIO DE ARAUJO VASQUES NETO" at bounding box center [173, 123] width 110 height 8
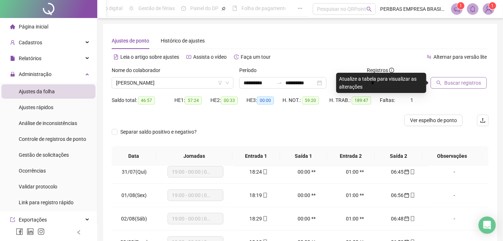
click at [460, 85] on span "Buscar registros" at bounding box center [463, 83] width 37 height 8
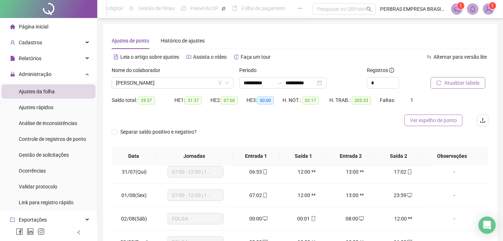
click at [424, 118] on span "Ver espelho de ponto" at bounding box center [433, 120] width 47 height 8
click at [157, 84] on span "ALICIO DE ARAUJO VASQUES NETO" at bounding box center [172, 83] width 113 height 11
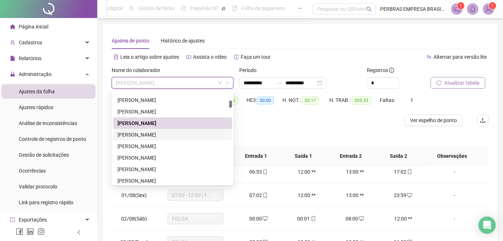
click at [190, 137] on div "ALISON HENRIQUE DA SILVA" at bounding box center [173, 135] width 110 height 8
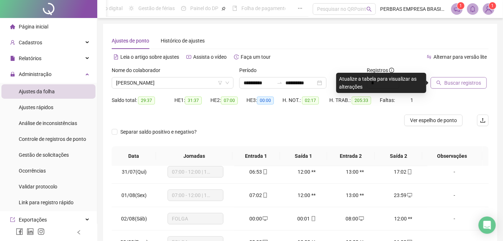
click at [465, 85] on span "Buscar registros" at bounding box center [463, 83] width 37 height 8
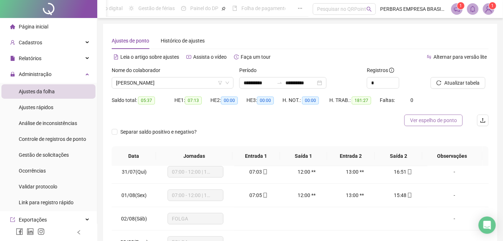
click at [419, 120] on span "Ver espelho de ponto" at bounding box center [433, 120] width 47 height 8
click at [173, 83] on span "ALISON HENRIQUE DA SILVA" at bounding box center [172, 83] width 113 height 11
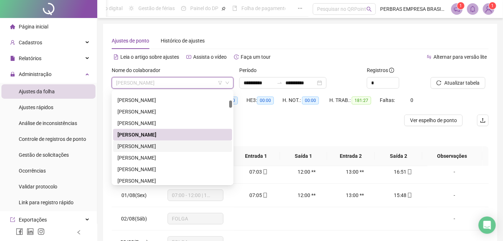
click at [170, 146] on div "ALLISON SOUZA VAZ DOS SANTOS" at bounding box center [173, 146] width 110 height 8
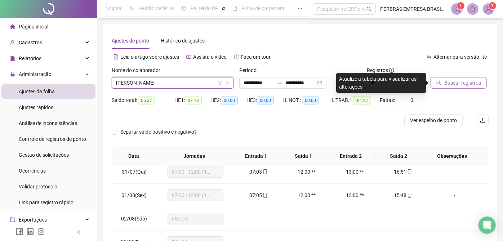
click at [460, 83] on span "Buscar registros" at bounding box center [463, 83] width 37 height 8
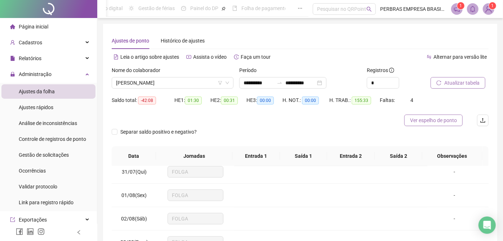
click at [444, 120] on span "Ver espelho de ponto" at bounding box center [433, 120] width 47 height 8
click at [186, 83] on span "ALLISON SOUZA VAZ DOS SANTOS" at bounding box center [172, 83] width 113 height 11
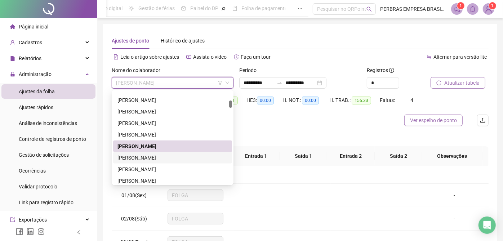
drag, startPoint x: 171, startPoint y: 155, endPoint x: 440, endPoint y: 124, distance: 270.3
click at [172, 155] on div "ALTAMIR CARVALHO DALTRO JUNIOR" at bounding box center [173, 158] width 110 height 8
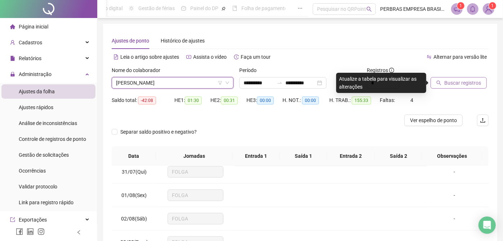
click at [458, 81] on span "Buscar registros" at bounding box center [463, 83] width 37 height 8
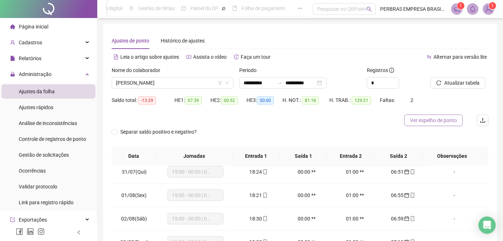
click at [420, 121] on span "Ver espelho de ponto" at bounding box center [433, 120] width 47 height 8
click at [147, 82] on span "ALTAMIR CARVALHO DALTRO JUNIOR" at bounding box center [172, 83] width 113 height 11
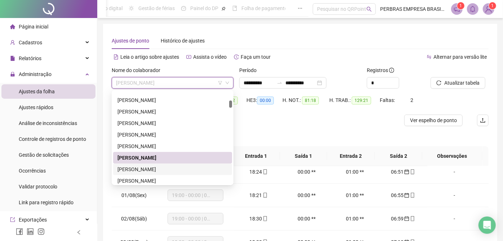
click at [144, 173] on div "ALVINO DA CONCEIÇÃO SANTOS" at bounding box center [173, 169] width 110 height 8
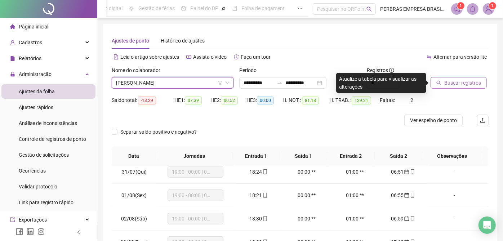
click at [453, 81] on span "Buscar registros" at bounding box center [463, 83] width 37 height 8
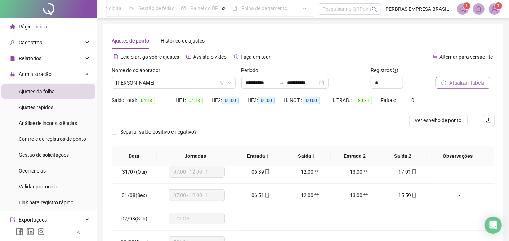
click at [423, 120] on span "Ver espelho de ponto" at bounding box center [438, 120] width 47 height 8
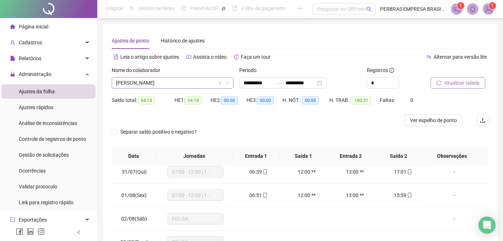
click at [195, 84] on span "ALVINO DA CONCEIÇÃO SANTOS" at bounding box center [172, 83] width 113 height 11
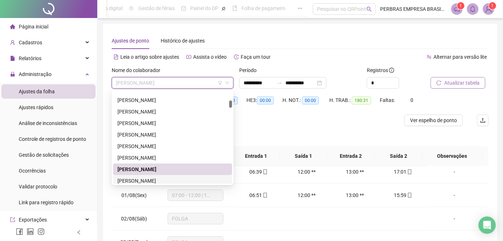
click at [154, 178] on div "ANA GLEICIELE DE SOUZA" at bounding box center [173, 181] width 110 height 8
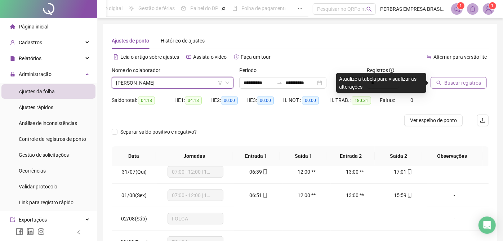
click at [178, 83] on span "ANA GLEICIELE DE SOUZA" at bounding box center [172, 83] width 113 height 11
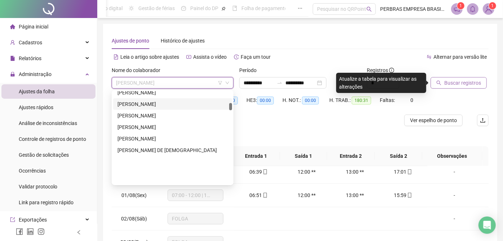
scroll to position [403, 0]
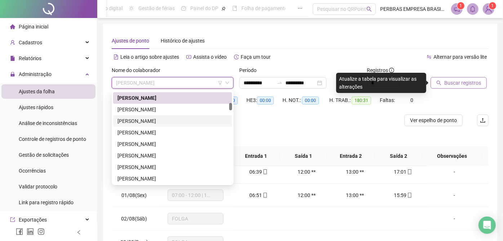
click at [182, 119] on div "ANDERSON FREITAS DA SILVA" at bounding box center [173, 121] width 110 height 8
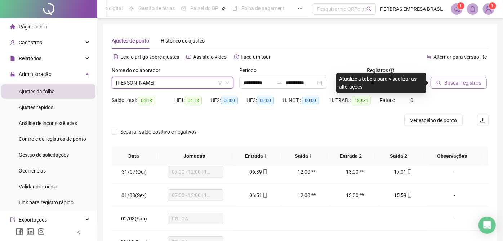
click at [453, 84] on span "Buscar registros" at bounding box center [463, 83] width 37 height 8
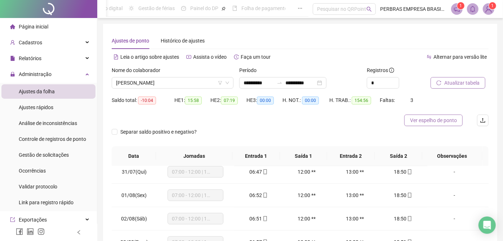
click at [438, 119] on span "Ver espelho de ponto" at bounding box center [433, 120] width 47 height 8
click at [164, 89] on div "Nome do colaborador ANDERSON FREITAS DA SILVA" at bounding box center [173, 80] width 128 height 28
click at [165, 85] on span "ANDERSON FREITAS DA SILVA" at bounding box center [172, 83] width 113 height 11
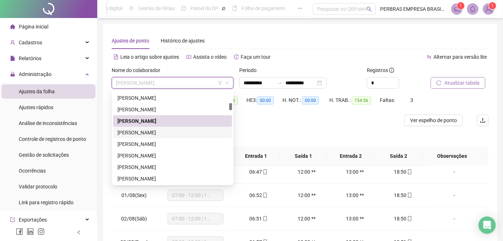
click at [170, 133] on div "[PERSON_NAME]" at bounding box center [173, 133] width 110 height 8
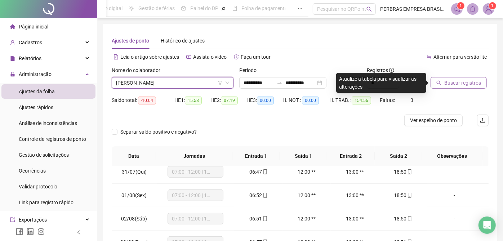
click at [453, 83] on span "Buscar registros" at bounding box center [463, 83] width 37 height 8
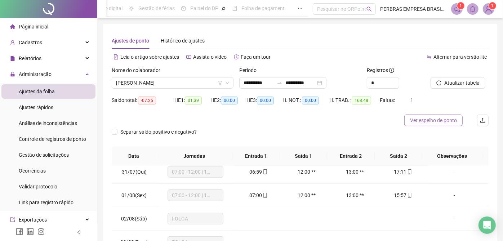
click at [424, 121] on span "Ver espelho de ponto" at bounding box center [433, 120] width 47 height 8
click at [145, 79] on span "[PERSON_NAME]" at bounding box center [172, 83] width 113 height 11
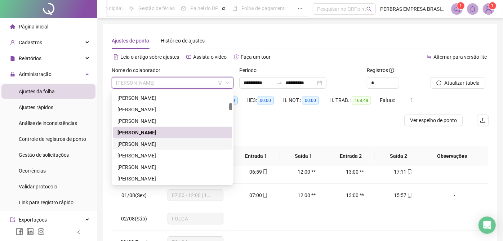
click at [166, 146] on div "ANDERSON PEREIRA DE MELO ALMEIDA" at bounding box center [173, 144] width 110 height 8
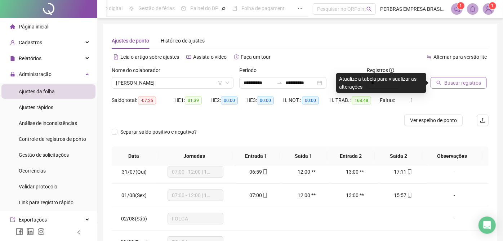
click at [469, 85] on span "Buscar registros" at bounding box center [463, 83] width 37 height 8
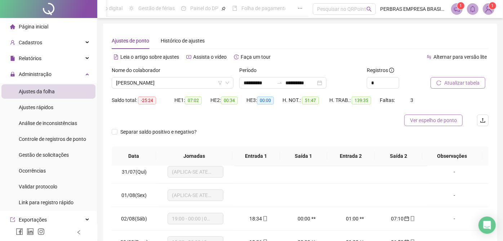
click at [439, 119] on span "Ver espelho de ponto" at bounding box center [433, 120] width 47 height 8
click at [145, 82] on span "ANDERSON PEREIRA DE MELO ALMEIDA" at bounding box center [172, 83] width 113 height 11
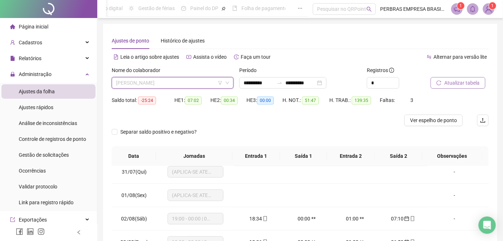
click at [185, 83] on span "ANDERSON PEREIRA DE MELO ALMEIDA" at bounding box center [172, 83] width 113 height 11
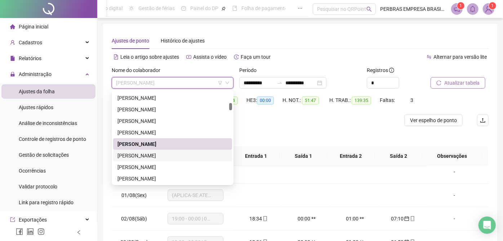
click at [165, 156] on div "ANDRE LUIS BRITO DOS SANTOS" at bounding box center [173, 156] width 110 height 8
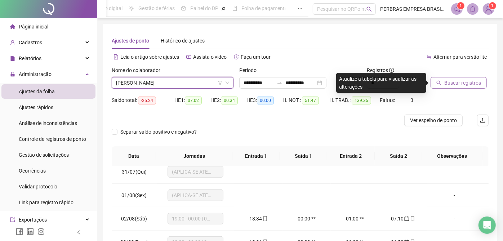
click at [458, 82] on span "Buscar registros" at bounding box center [463, 83] width 37 height 8
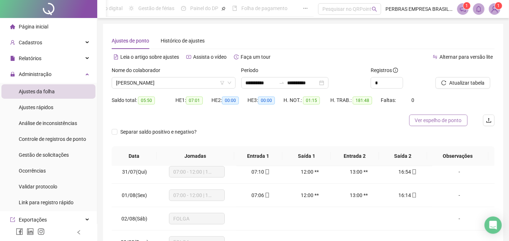
click at [438, 121] on span "Ver espelho de ponto" at bounding box center [438, 120] width 47 height 8
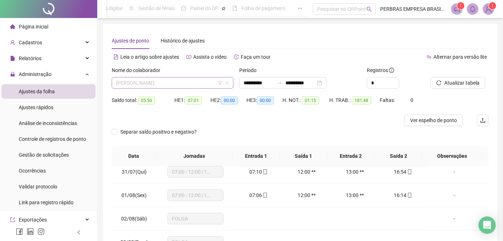
drag, startPoint x: 176, startPoint y: 80, endPoint x: 176, endPoint y: 84, distance: 4.7
click at [176, 80] on span "ANDRE LUIS BRITO DOS SANTOS" at bounding box center [172, 83] width 113 height 11
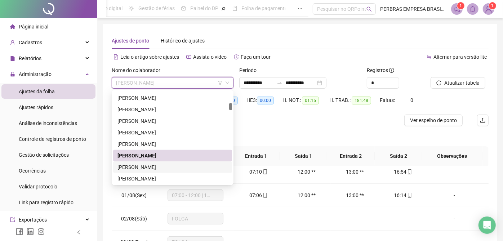
click at [145, 166] on div "ANGELO LUAN GONCALVES SOUZA" at bounding box center [173, 167] width 110 height 8
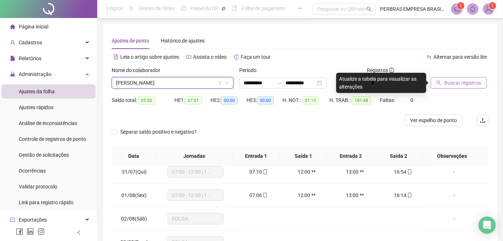
click at [449, 81] on span "Buscar registros" at bounding box center [463, 83] width 37 height 8
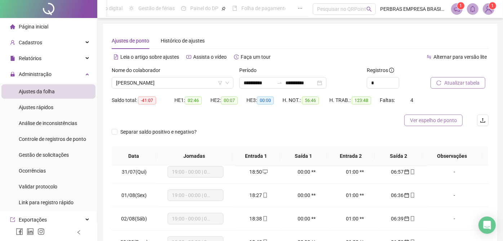
click at [422, 123] on span "Ver espelho de ponto" at bounding box center [433, 120] width 47 height 8
click at [159, 82] on span "ANGELO LUAN GONCALVES SOUZA" at bounding box center [172, 83] width 113 height 11
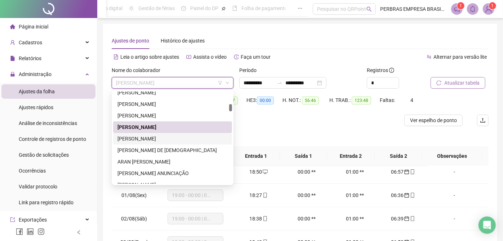
scroll to position [483, 0]
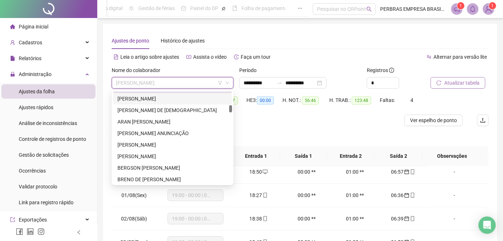
click at [168, 102] on div "ANTONIO CARLOS DOS SANTOS" at bounding box center [172, 99] width 119 height 12
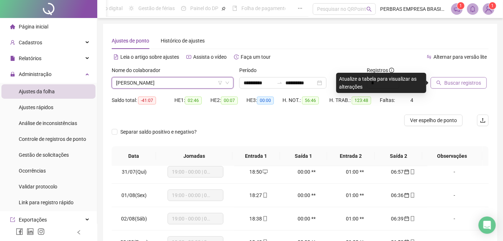
click at [446, 83] on span "Buscar registros" at bounding box center [463, 83] width 37 height 8
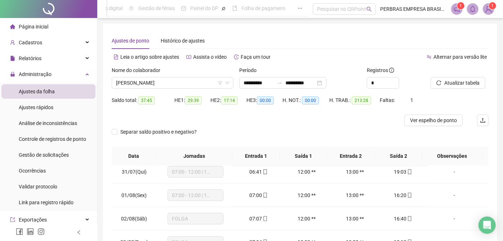
click at [436, 118] on span "Ver espelho de ponto" at bounding box center [433, 120] width 47 height 8
click at [171, 78] on span "ANTONIO CARLOS DOS SANTOS" at bounding box center [172, 83] width 113 height 11
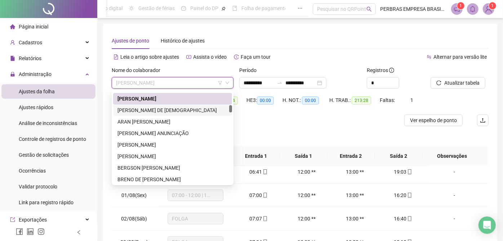
click at [163, 112] on div "ANTONIO NASCIMENTO DE JESUS" at bounding box center [173, 110] width 110 height 8
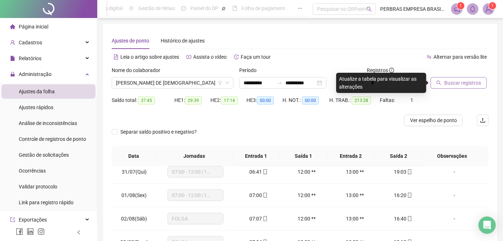
click at [448, 82] on span "Buscar registros" at bounding box center [463, 83] width 37 height 8
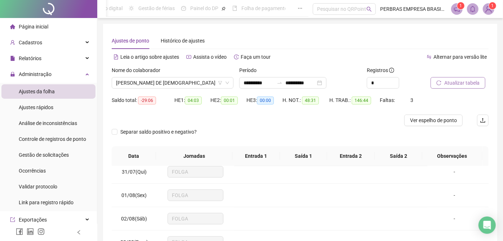
click at [420, 118] on span "Ver espelho de ponto" at bounding box center [433, 120] width 47 height 8
click at [141, 76] on div "Nome do colaborador" at bounding box center [173, 71] width 122 height 11
click at [141, 79] on span "ANTONIO NASCIMENTO DE JESUS" at bounding box center [172, 83] width 113 height 11
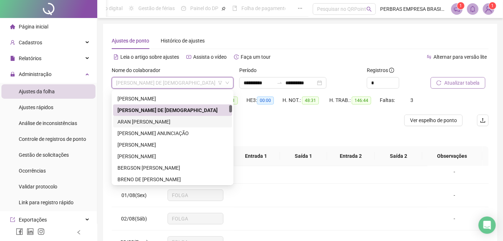
click at [157, 116] on div "ARAN RABELO PEREIRA" at bounding box center [172, 122] width 119 height 12
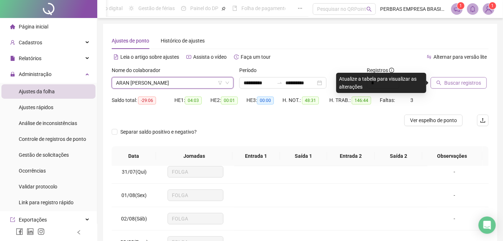
click at [444, 85] on button "Buscar registros" at bounding box center [459, 83] width 56 height 12
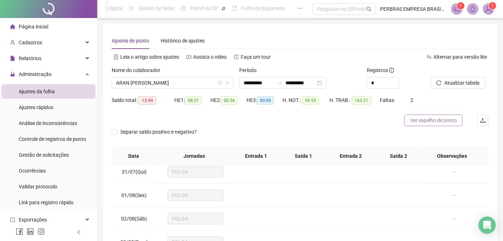
click at [425, 122] on span "Ver espelho de ponto" at bounding box center [433, 120] width 47 height 8
click at [192, 84] on span "ARAN RABELO PEREIRA" at bounding box center [172, 83] width 113 height 11
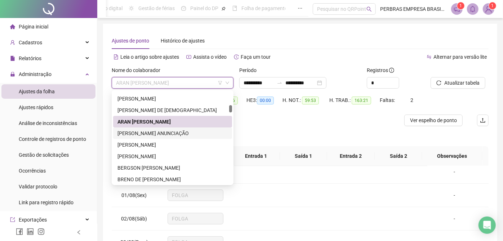
click at [165, 133] on div "ARNALDO MIRANDA ANUNCIAÇÃO" at bounding box center [173, 133] width 110 height 8
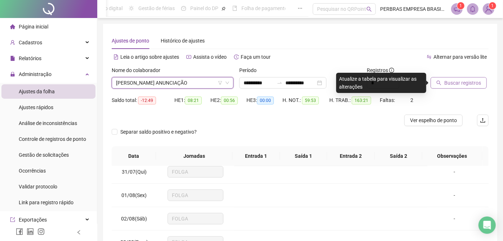
click at [441, 86] on button "Buscar registros" at bounding box center [459, 83] width 56 height 12
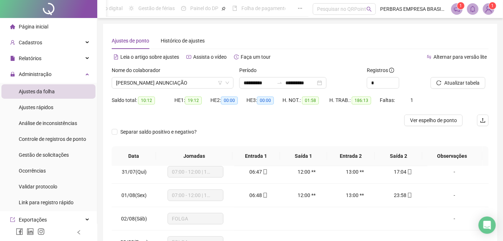
click at [429, 122] on span "Ver espelho de ponto" at bounding box center [433, 120] width 47 height 8
click at [167, 81] on span "ARNALDO MIRANDA ANUNCIAÇÃO" at bounding box center [172, 83] width 113 height 11
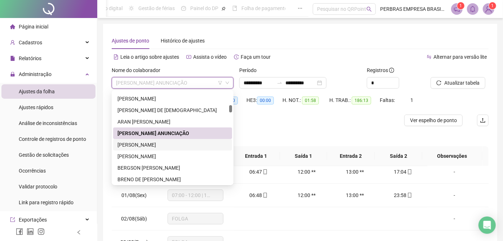
click at [154, 146] on div "ATAIDE GONCALVES DA SILVA" at bounding box center [173, 145] width 110 height 8
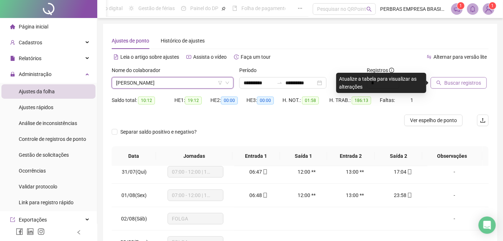
click at [450, 81] on span "Buscar registros" at bounding box center [463, 83] width 37 height 8
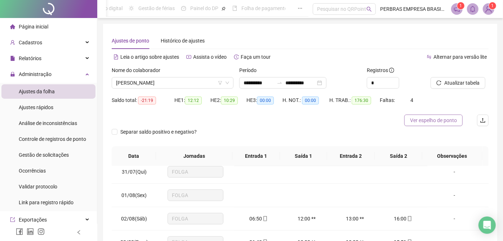
click at [420, 119] on span "Ver espelho de ponto" at bounding box center [433, 120] width 47 height 8
click at [184, 79] on span "ATAIDE GONCALVES DA SILVA" at bounding box center [172, 83] width 113 height 11
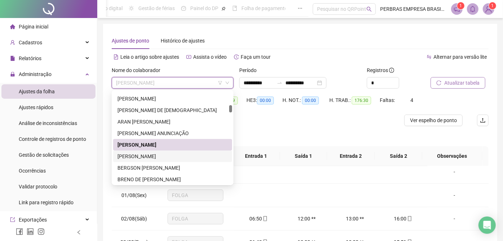
drag, startPoint x: 177, startPoint y: 153, endPoint x: 433, endPoint y: 84, distance: 265.8
click at [177, 153] on div "[PERSON_NAME]" at bounding box center [173, 157] width 110 height 8
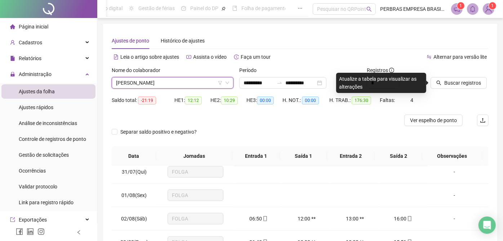
click at [451, 84] on span "Buscar registros" at bounding box center [463, 83] width 37 height 8
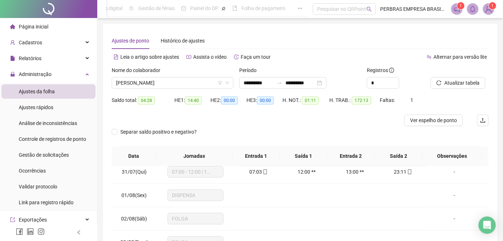
click at [431, 77] on button "Atualizar tabela" at bounding box center [458, 83] width 55 height 12
click at [421, 121] on span "Ver espelho de ponto" at bounding box center [433, 120] width 47 height 8
click at [167, 84] on span "[PERSON_NAME]" at bounding box center [172, 83] width 113 height 11
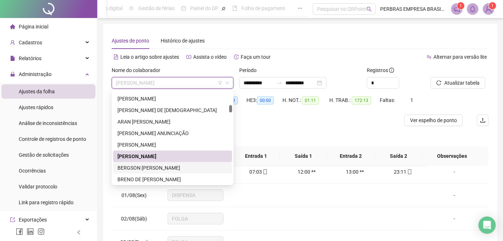
click at [181, 165] on div "BERGSON SILVEIRA BARRETO" at bounding box center [173, 168] width 110 height 8
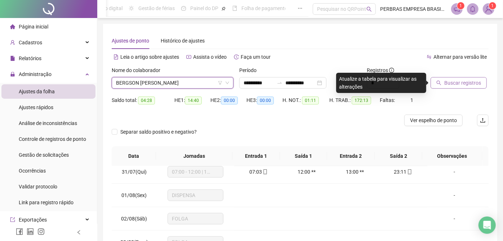
click at [449, 87] on button "Buscar registros" at bounding box center [459, 83] width 56 height 12
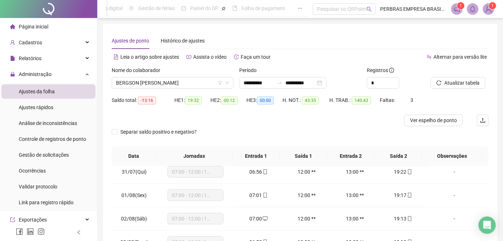
drag, startPoint x: 442, startPoint y: 119, endPoint x: 317, endPoint y: 227, distance: 165.8
click at [442, 119] on span "Ver espelho de ponto" at bounding box center [433, 120] width 47 height 8
click at [182, 80] on span "BERGSON SILVEIRA BARRETO" at bounding box center [172, 83] width 113 height 11
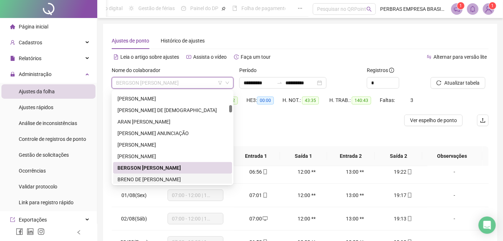
drag, startPoint x: 173, startPoint y: 174, endPoint x: 401, endPoint y: 110, distance: 237.3
click at [173, 174] on div "BRENO DE MELO GUEDES" at bounding box center [172, 180] width 119 height 12
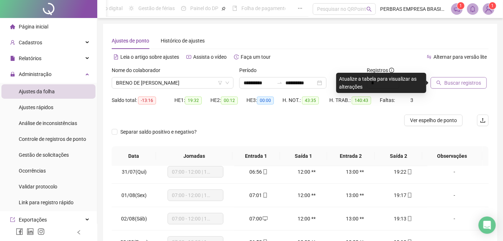
click at [460, 85] on span "Buscar registros" at bounding box center [463, 83] width 37 height 8
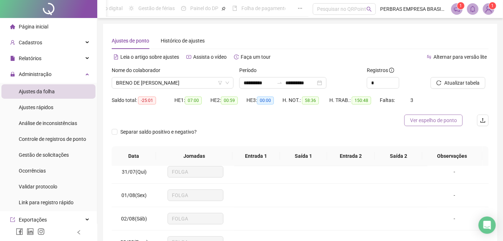
click at [441, 119] on span "Ver espelho de ponto" at bounding box center [433, 120] width 47 height 8
click at [184, 84] on span "BRENO DE MELO GUEDES" at bounding box center [172, 83] width 113 height 11
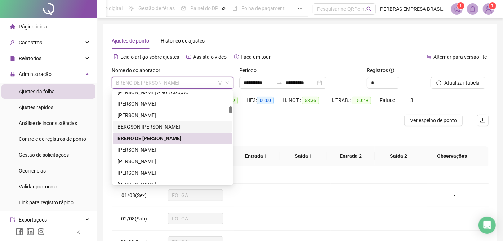
scroll to position [564, 0]
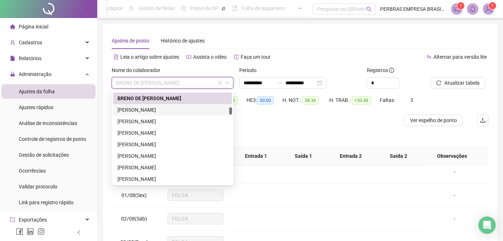
click at [184, 106] on div "BRUNO MOTA MELO" at bounding box center [173, 110] width 110 height 8
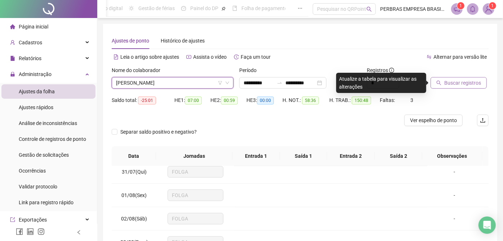
click at [461, 81] on span "Buscar registros" at bounding box center [463, 83] width 37 height 8
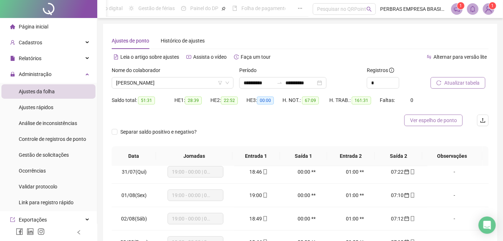
click at [442, 118] on span "Ver espelho de ponto" at bounding box center [433, 120] width 47 height 8
click at [165, 87] on span "BRUNO MOTA MELO" at bounding box center [172, 83] width 113 height 11
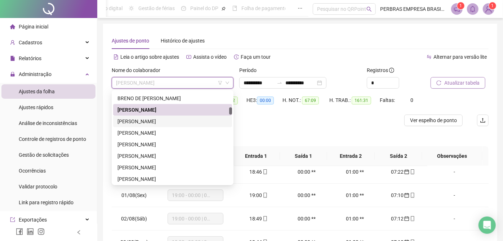
click at [173, 122] on div "CAIO CEZAR BARBOSA DE OLIVEIRA" at bounding box center [173, 122] width 110 height 8
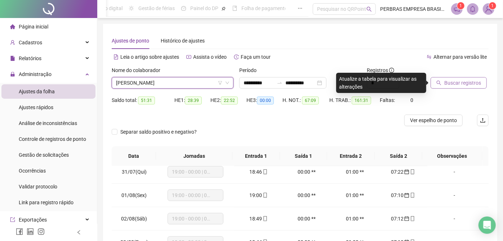
click at [445, 86] on span "Buscar registros" at bounding box center [463, 83] width 37 height 8
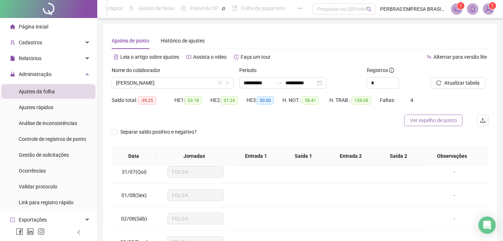
click at [443, 124] on span "Ver espelho de ponto" at bounding box center [433, 120] width 47 height 8
drag, startPoint x: 176, startPoint y: 82, endPoint x: 178, endPoint y: 91, distance: 9.5
click at [176, 82] on span "CAIO CEZAR BARBOSA DE OLIVEIRA" at bounding box center [172, 83] width 113 height 11
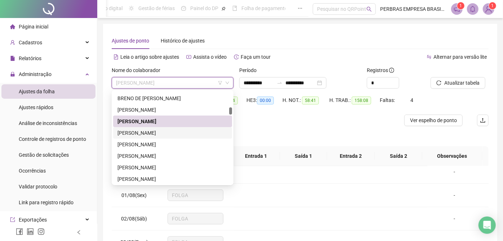
click at [172, 130] on div "[PERSON_NAME]" at bounding box center [173, 133] width 110 height 8
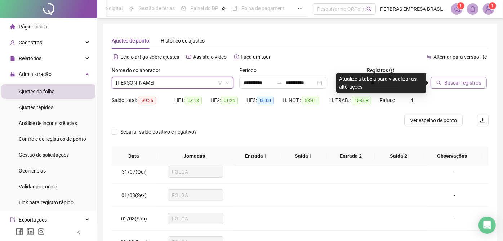
click at [450, 88] on button "Buscar registros" at bounding box center [459, 83] width 56 height 12
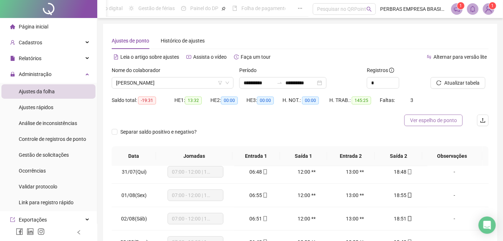
click at [420, 117] on span "Ver espelho de ponto" at bounding box center [433, 120] width 47 height 8
click at [136, 84] on span "[PERSON_NAME]" at bounding box center [172, 83] width 113 height 11
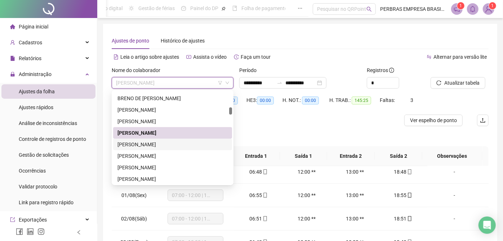
click at [172, 146] on div "CARLOS ANDRE OLIVEIRA DOS SANTOS" at bounding box center [173, 145] width 110 height 8
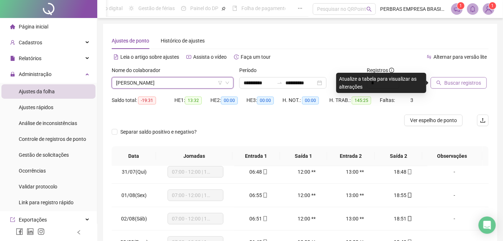
click at [439, 87] on button "Buscar registros" at bounding box center [459, 83] width 56 height 12
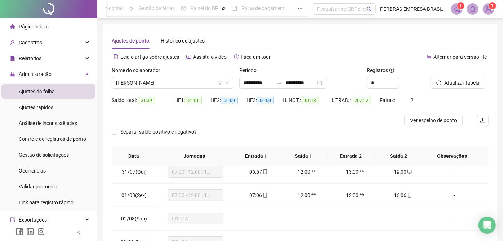
click at [430, 118] on span "Ver espelho de ponto" at bounding box center [433, 120] width 47 height 8
click at [177, 81] on span "CARLOS ANDRE OLIVEIRA DOS SANTOS" at bounding box center [172, 83] width 113 height 11
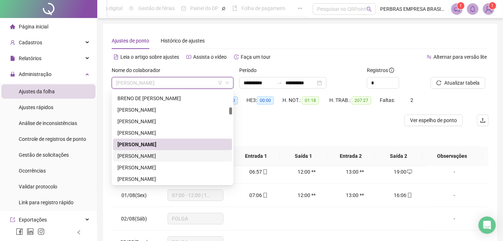
click at [152, 156] on div "[PERSON_NAME]" at bounding box center [173, 156] width 110 height 8
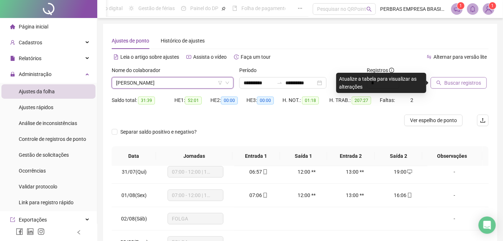
click at [449, 84] on span "Buscar registros" at bounding box center [463, 83] width 37 height 8
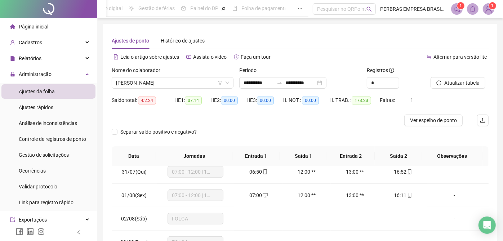
click at [430, 123] on span "Ver espelho de ponto" at bounding box center [433, 120] width 47 height 8
click at [147, 85] on span "[PERSON_NAME]" at bounding box center [172, 83] width 113 height 11
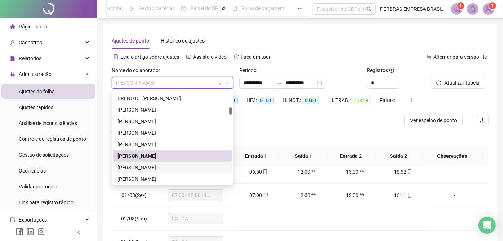
click at [153, 164] on div "CARLOS ANTONIO FERREIRA FILHO" at bounding box center [173, 168] width 110 height 8
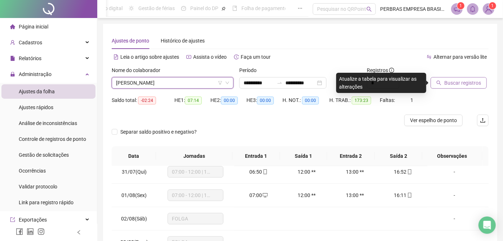
click at [447, 83] on span "Buscar registros" at bounding box center [463, 83] width 37 height 8
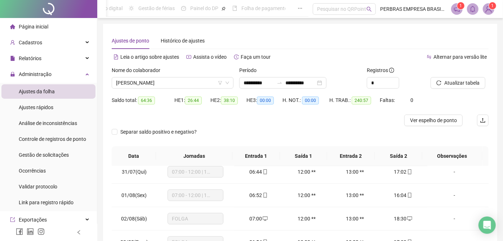
drag, startPoint x: 434, startPoint y: 118, endPoint x: 323, endPoint y: 234, distance: 160.4
click at [434, 118] on span "Ver espelho de ponto" at bounding box center [433, 120] width 47 height 8
click at [177, 85] on span "CARLOS ANTONIO FERREIRA FILHO" at bounding box center [172, 83] width 113 height 11
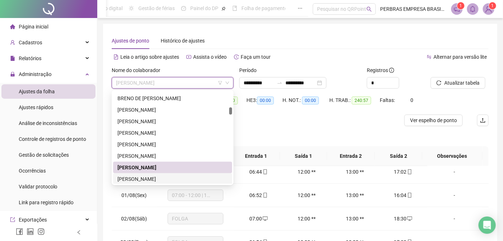
click at [165, 177] on div "CARLOS EDUARDO SANTOS DOS REIS" at bounding box center [173, 179] width 110 height 8
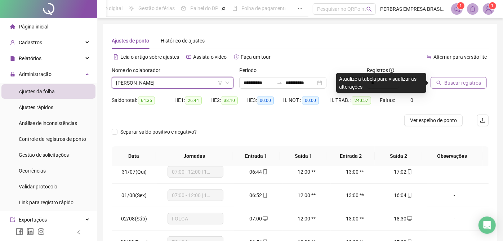
click at [445, 82] on span "Buscar registros" at bounding box center [463, 83] width 37 height 8
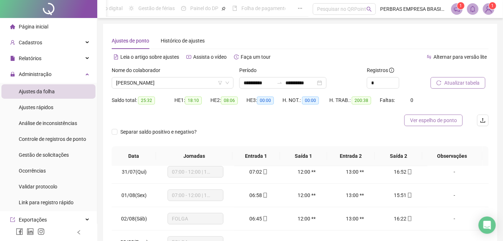
click at [426, 119] on span "Ver espelho de ponto" at bounding box center [433, 120] width 47 height 8
click at [150, 83] on span "CARLOS EDUARDO SANTOS DOS REIS" at bounding box center [172, 83] width 113 height 11
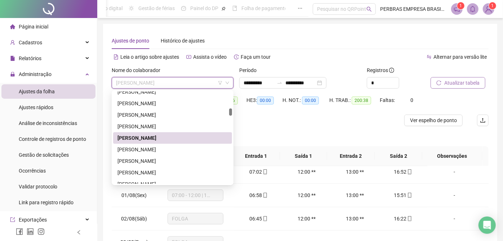
scroll to position [645, 0]
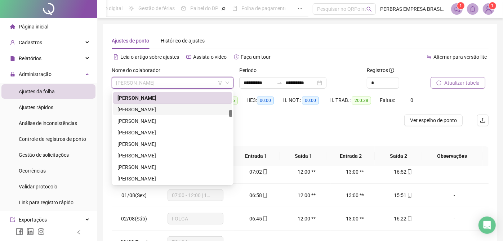
click at [162, 110] on div "CARLOS HENRIQUE GOMES FERREIRA" at bounding box center [173, 110] width 110 height 8
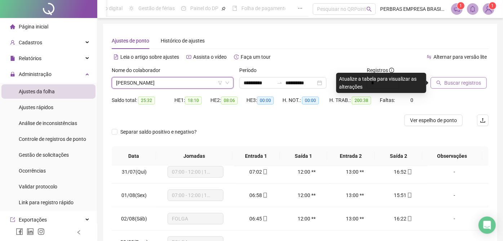
click at [473, 84] on span "Buscar registros" at bounding box center [463, 83] width 37 height 8
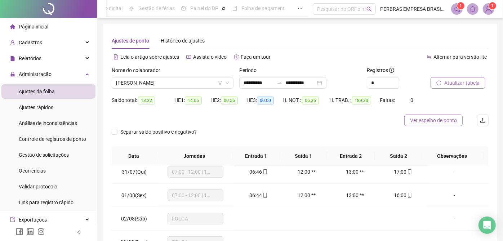
click at [444, 121] on span "Ver espelho de ponto" at bounding box center [433, 120] width 47 height 8
click at [170, 85] on span "CARLOS HENRIQUE GOMES FERREIRA" at bounding box center [172, 83] width 113 height 11
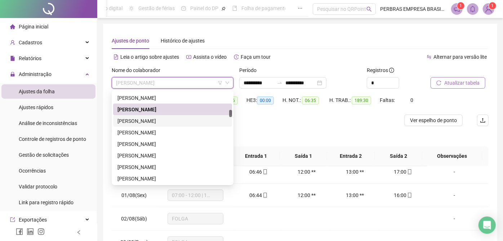
click at [162, 123] on div "CARLOS OTAVIO LAGO DE ANDRADE" at bounding box center [173, 121] width 110 height 8
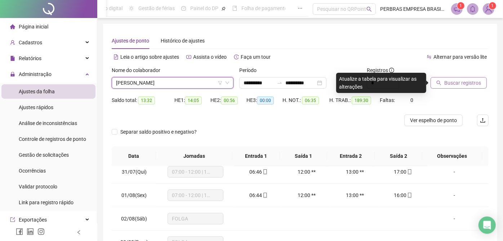
click at [469, 84] on span "Buscar registros" at bounding box center [463, 83] width 37 height 8
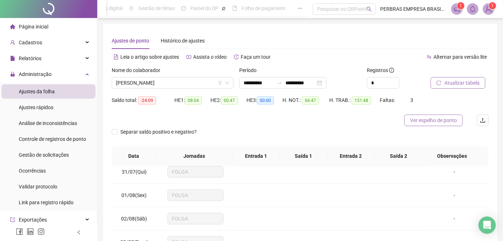
click at [424, 121] on span "Ver espelho de ponto" at bounding box center [433, 120] width 47 height 8
click at [178, 83] on span "CARLOS OTAVIO LAGO DE ANDRADE" at bounding box center [172, 83] width 113 height 11
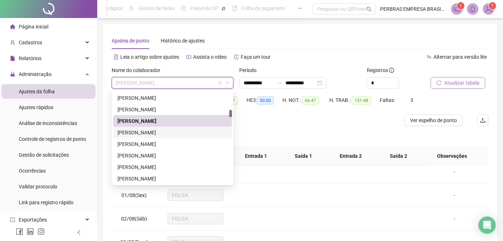
click at [168, 134] on div "CESAR CARLOS DA CRUZ" at bounding box center [173, 133] width 110 height 8
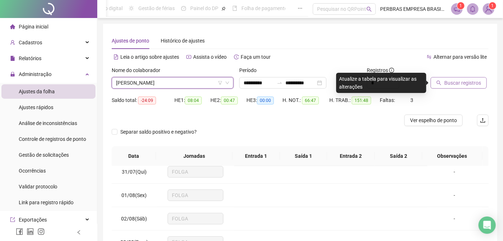
click at [451, 80] on span "Buscar registros" at bounding box center [463, 83] width 37 height 8
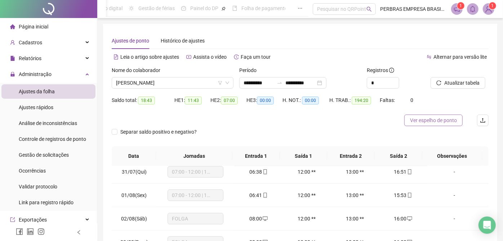
click at [424, 120] on span "Ver espelho de ponto" at bounding box center [433, 120] width 47 height 8
click at [209, 80] on span "CESAR CARLOS DA CRUZ" at bounding box center [172, 83] width 113 height 11
click at [209, 88] on span "CESAR CARLOS DA CRUZ" at bounding box center [172, 83] width 113 height 11
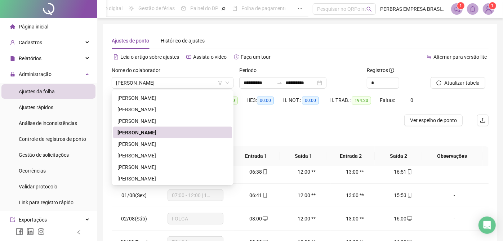
click at [194, 144] on div "Separar saldo positivo e negativo?" at bounding box center [160, 136] width 97 height 20
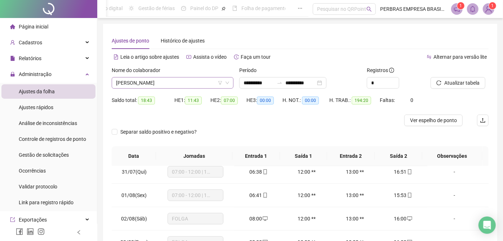
click at [189, 82] on span "CESAR CARLOS DA CRUZ" at bounding box center [172, 83] width 113 height 11
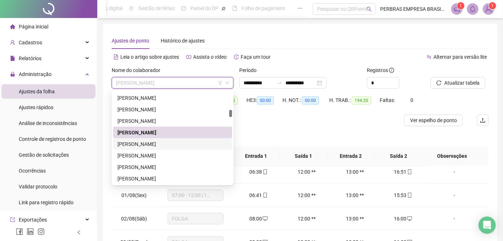
click at [165, 142] on div "CEZAR AUGUSTO CORREIA JUNIOR" at bounding box center [173, 144] width 110 height 8
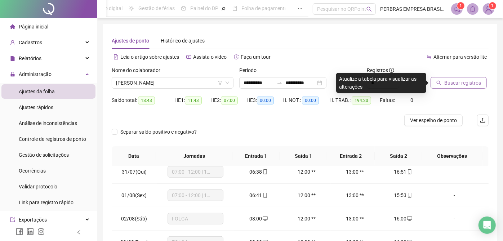
click at [442, 83] on button "Buscar registros" at bounding box center [459, 83] width 56 height 12
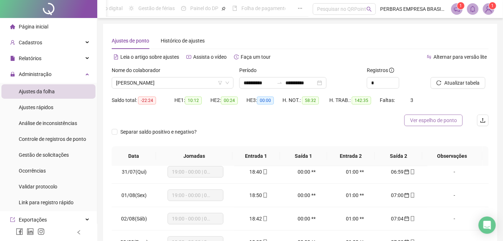
click at [444, 120] on span "Ver espelho de ponto" at bounding box center [433, 120] width 47 height 8
click at [177, 81] on span "CEZAR AUGUSTO CORREIA JUNIOR" at bounding box center [172, 83] width 113 height 11
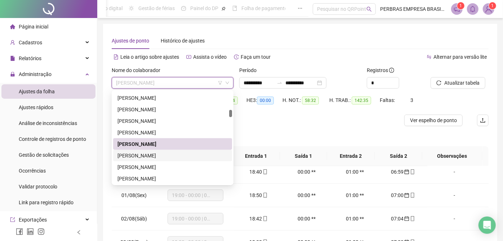
click at [175, 155] on div "CICERO FERREIRA DE OLIVEIRA NETO" at bounding box center [173, 156] width 110 height 8
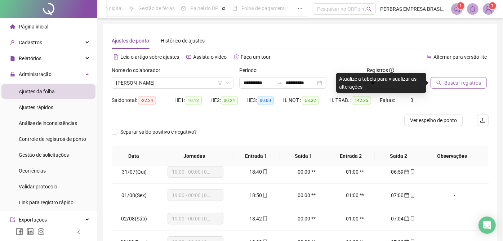
click at [461, 81] on span "Buscar registros" at bounding box center [463, 83] width 37 height 8
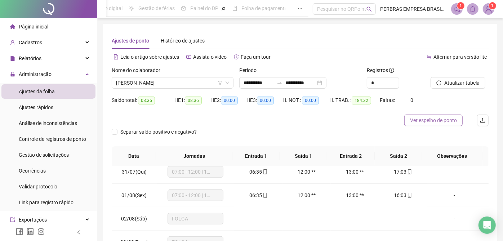
click at [430, 123] on span "Ver espelho de ponto" at bounding box center [433, 120] width 47 height 8
click at [150, 85] on span "CICERO FERREIRA DE OLIVEIRA NETO" at bounding box center [172, 83] width 113 height 11
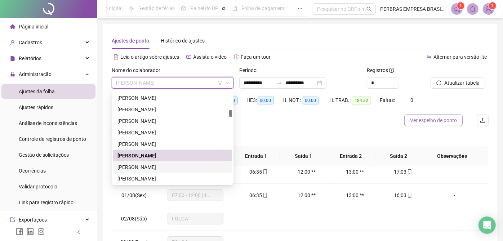
drag, startPoint x: 148, startPoint y: 168, endPoint x: 424, endPoint y: 121, distance: 280.6
click at [148, 169] on div "CLAUDIO OLIVEIRA MOTA" at bounding box center [173, 167] width 110 height 8
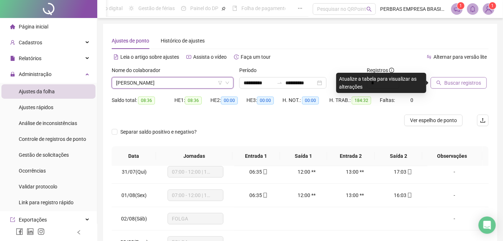
click at [459, 81] on span "Buscar registros" at bounding box center [463, 83] width 37 height 8
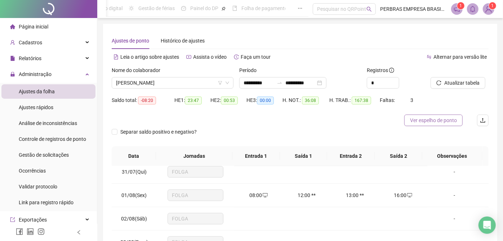
click at [432, 121] on span "Ver espelho de ponto" at bounding box center [433, 120] width 47 height 8
click at [190, 83] on span "CLAUDIO OLIVEIRA MOTA" at bounding box center [172, 83] width 113 height 11
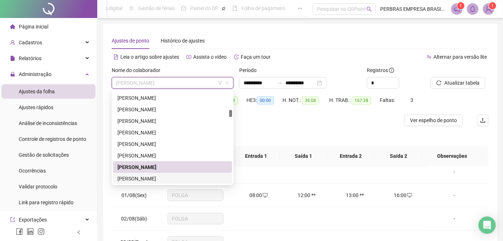
click at [183, 179] on div "CLAUDIO ROSEIRA BARRETO" at bounding box center [173, 179] width 110 height 8
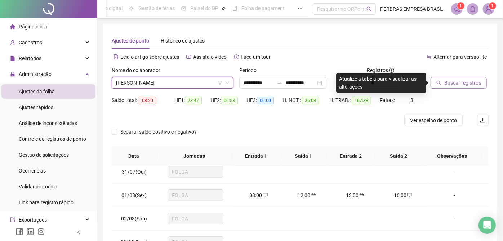
click at [454, 82] on span "Buscar registros" at bounding box center [463, 83] width 37 height 8
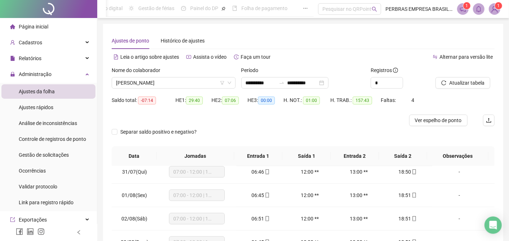
click at [426, 120] on span "Ver espelho de ponto" at bounding box center [438, 120] width 47 height 8
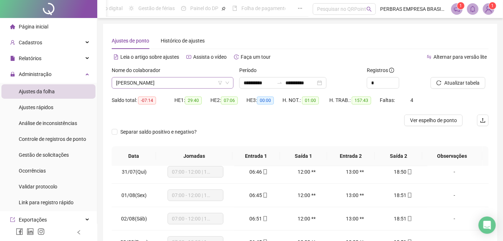
click at [169, 83] on span "CLAUDIO ROSEIRA BARRETO" at bounding box center [172, 83] width 113 height 11
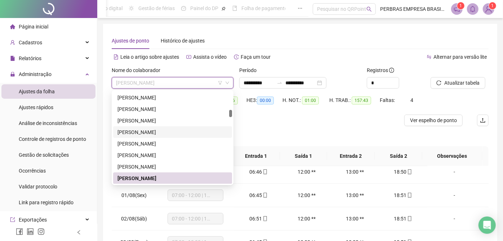
scroll to position [726, 0]
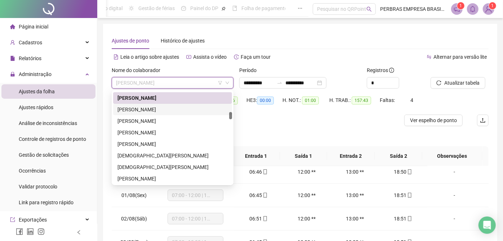
click at [148, 109] on div "CLEBISON RODRIGUES DE SOUZA" at bounding box center [173, 110] width 110 height 8
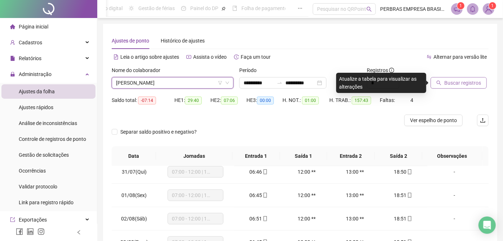
click at [450, 82] on span "Buscar registros" at bounding box center [463, 83] width 37 height 8
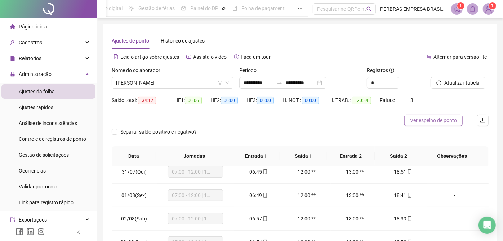
click at [432, 120] on span "Ver espelho de ponto" at bounding box center [433, 120] width 47 height 8
click at [142, 80] on span "CLEBISON RODRIGUES DE SOUZA" at bounding box center [172, 83] width 113 height 11
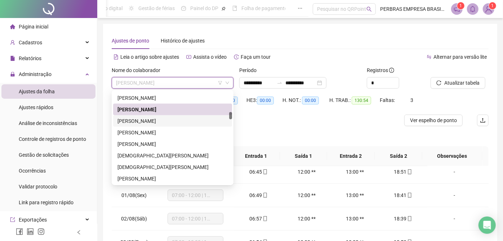
click at [138, 118] on div "CLEITON CARDOSO DE ALMEIDA" at bounding box center [173, 121] width 110 height 8
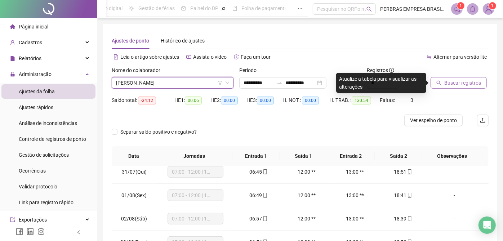
click at [442, 82] on button "Buscar registros" at bounding box center [459, 83] width 56 height 12
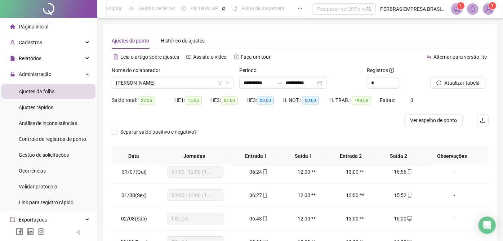
click at [428, 119] on span "Ver espelho de ponto" at bounding box center [433, 120] width 47 height 8
click at [181, 84] on span "CLEITON CARDOSO DE ALMEIDA" at bounding box center [172, 83] width 113 height 11
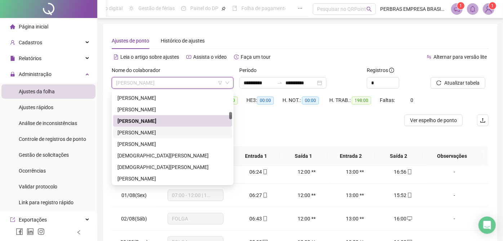
click at [177, 136] on div "CRISPIM MONTEIRO DA SILVA" at bounding box center [173, 133] width 110 height 8
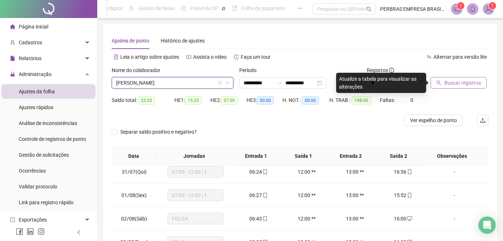
click at [469, 82] on span "Buscar registros" at bounding box center [463, 83] width 37 height 8
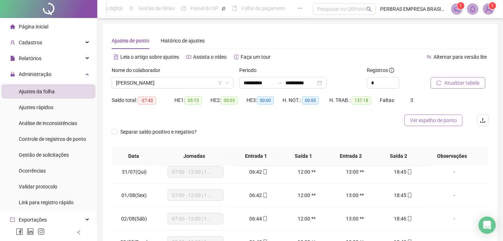
click at [439, 122] on span "Ver espelho de ponto" at bounding box center [433, 120] width 47 height 8
click at [150, 78] on span "CRISPIM MONTEIRO DA SILVA" at bounding box center [172, 83] width 113 height 11
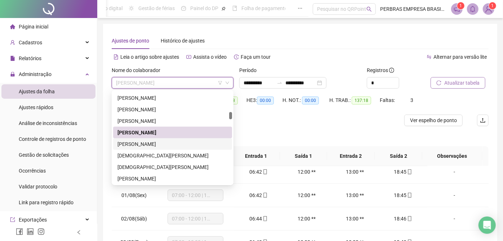
click at [160, 146] on div "CRISTIAN ARAUJO DA SILVA" at bounding box center [173, 144] width 110 height 8
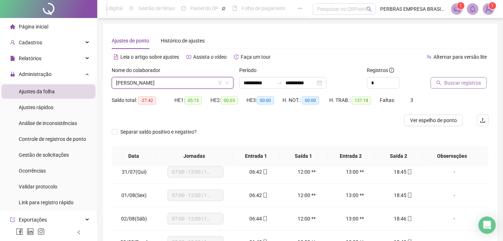
click at [454, 84] on span "Buscar registros" at bounding box center [463, 83] width 37 height 8
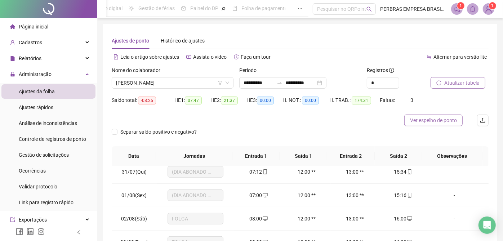
click at [436, 118] on span "Ver espelho de ponto" at bounding box center [433, 120] width 47 height 8
click at [176, 83] on span "CRISTIAN ARAUJO DA SILVA" at bounding box center [172, 83] width 113 height 11
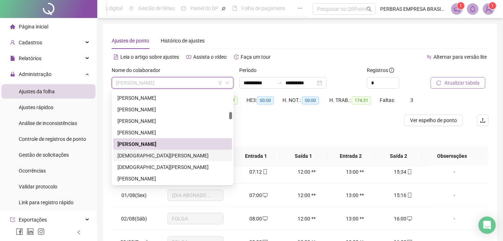
drag, startPoint x: 167, startPoint y: 156, endPoint x: 390, endPoint y: 108, distance: 228.7
click at [167, 156] on div "CRISTIANO CONCEIÇÃO SANTOS ARGOLO" at bounding box center [173, 156] width 110 height 8
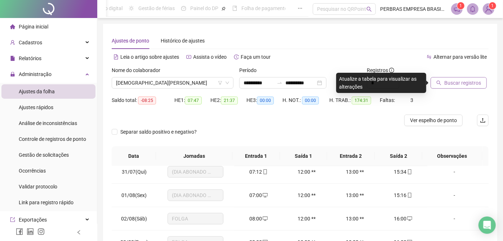
click at [441, 80] on button "Buscar registros" at bounding box center [459, 83] width 56 height 12
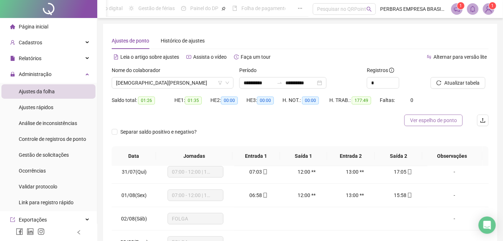
click at [433, 121] on span "Ver espelho de ponto" at bounding box center [433, 120] width 47 height 8
click at [170, 87] on span "CRISTIANO CONCEIÇÃO SANTOS ARGOLO" at bounding box center [172, 83] width 113 height 11
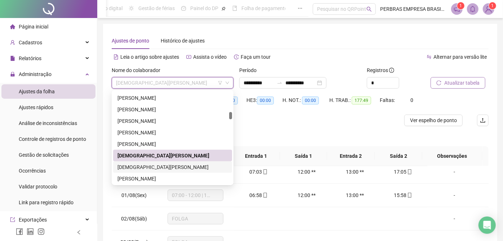
drag, startPoint x: 166, startPoint y: 168, endPoint x: 441, endPoint y: 87, distance: 286.8
click at [166, 169] on div "CRISTIANO RIBEIRO DOS SANTOS" at bounding box center [173, 167] width 110 height 8
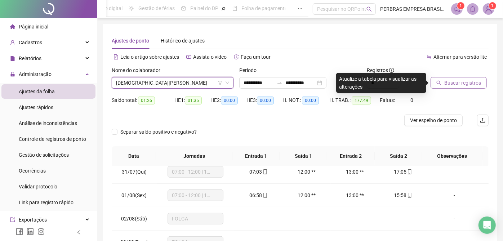
click at [447, 84] on span "Buscar registros" at bounding box center [463, 83] width 37 height 8
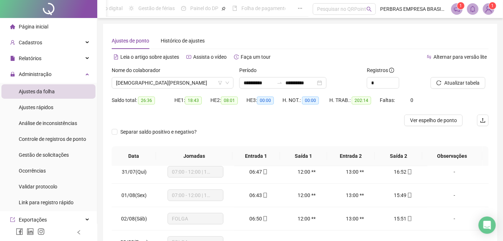
drag, startPoint x: 422, startPoint y: 125, endPoint x: 416, endPoint y: 160, distance: 34.8
click at [422, 126] on button "Ver espelho de ponto" at bounding box center [434, 121] width 58 height 12
click at [141, 87] on span "CRISTIANO RIBEIRO DOS SANTOS" at bounding box center [172, 83] width 113 height 11
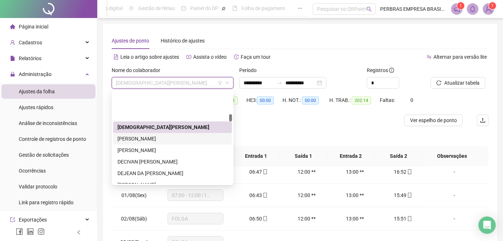
scroll to position [806, 0]
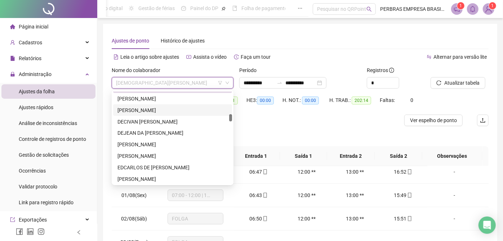
click at [168, 110] on div "DAGOBERTO REIS DOS SANTOS" at bounding box center [173, 110] width 110 height 8
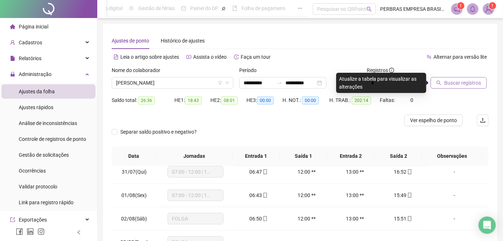
click at [440, 83] on icon "search" at bounding box center [439, 82] width 5 height 5
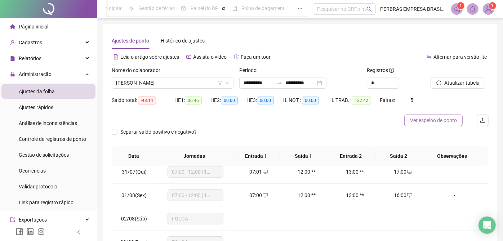
click at [438, 121] on span "Ver espelho de ponto" at bounding box center [433, 120] width 47 height 8
click at [182, 78] on input "search" at bounding box center [169, 83] width 107 height 11
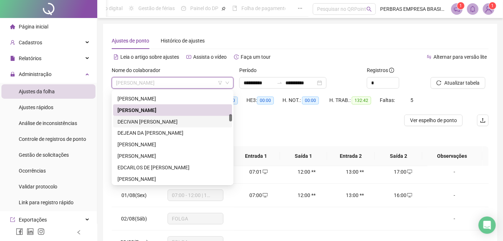
click at [168, 124] on div "DECIVAN DOS SANTOS SILVA" at bounding box center [173, 122] width 110 height 8
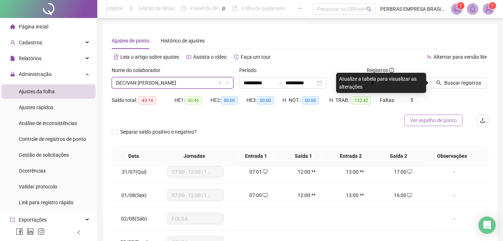
click at [459, 83] on span "Buscar registros" at bounding box center [463, 83] width 37 height 8
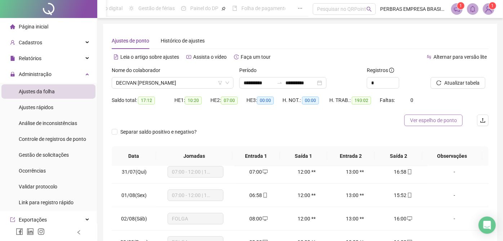
click at [420, 123] on span "Ver espelho de ponto" at bounding box center [433, 120] width 47 height 8
click at [167, 81] on span "DECIVAN DOS SANTOS SILVA" at bounding box center [172, 83] width 113 height 11
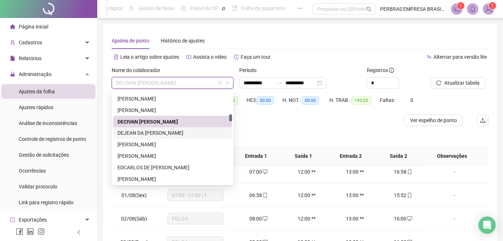
click at [162, 134] on div "DEJEAN DA LUZ SANTOS" at bounding box center [173, 133] width 110 height 8
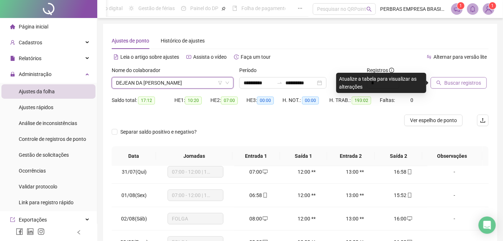
click at [451, 85] on span "Buscar registros" at bounding box center [463, 83] width 37 height 8
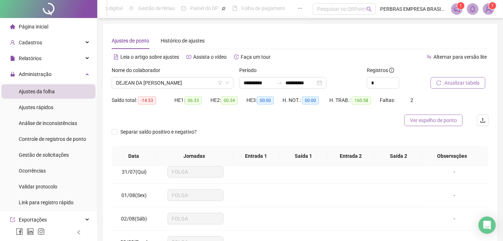
click at [430, 120] on span "Ver espelho de ponto" at bounding box center [433, 120] width 47 height 8
click at [182, 85] on span "DEJEAN DA LUZ SANTOS" at bounding box center [172, 83] width 113 height 11
click at [182, 84] on span "DEJEAN DA LUZ SANTOS" at bounding box center [172, 83] width 113 height 11
click at [165, 144] on div "Separar saldo positivo e negativo?" at bounding box center [160, 136] width 97 height 20
click at [177, 83] on span "DEJEAN DA LUZ SANTOS" at bounding box center [172, 83] width 113 height 11
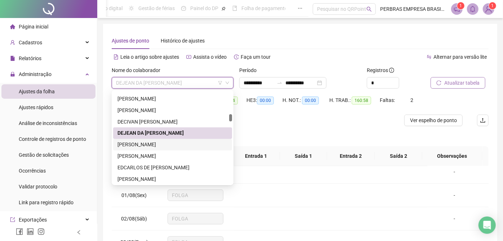
click at [153, 143] on div "DERICK NAHUEL FONSECA DE AZEVEDO SANTOS" at bounding box center [173, 145] width 110 height 8
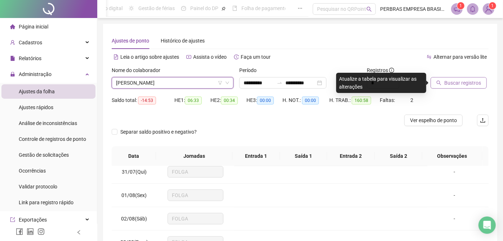
click at [447, 84] on span "Buscar registros" at bounding box center [463, 83] width 37 height 8
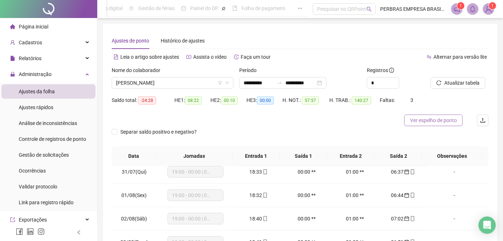
click at [441, 122] on span "Ver espelho de ponto" at bounding box center [433, 120] width 47 height 8
click at [178, 85] on span "DERICK NAHUEL FONSECA DE AZEVEDO SANTOS" at bounding box center [172, 83] width 113 height 11
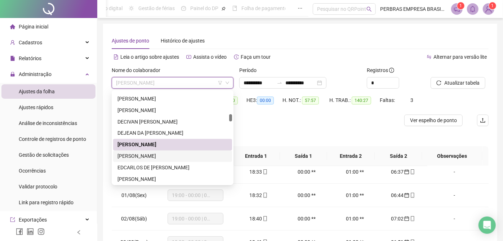
click at [160, 155] on div "[PERSON_NAME]" at bounding box center [173, 157] width 110 height 8
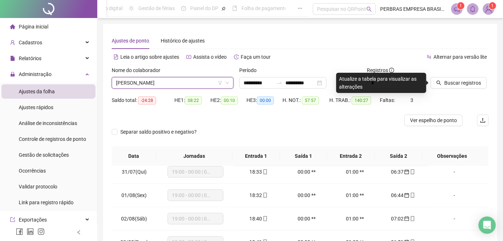
click at [172, 84] on span "[PERSON_NAME]" at bounding box center [172, 83] width 113 height 11
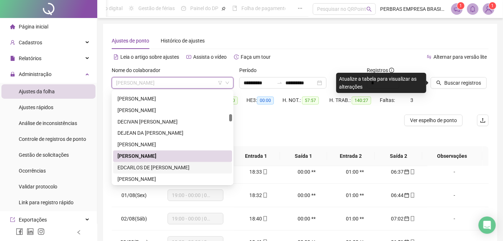
drag, startPoint x: 166, startPoint y: 167, endPoint x: 196, endPoint y: 158, distance: 32.0
click at [166, 167] on div "EDCARLOS DE JESUS DOS SANTOS RIBEIRO" at bounding box center [173, 168] width 110 height 8
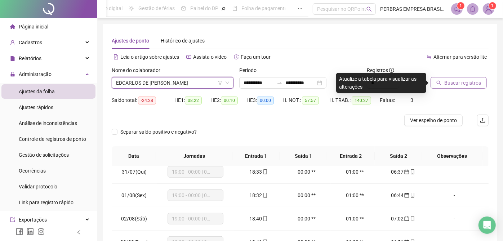
click at [441, 82] on icon "search" at bounding box center [439, 82] width 5 height 5
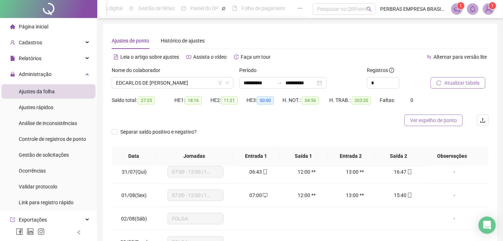
click at [428, 120] on span "Ver espelho de ponto" at bounding box center [433, 120] width 47 height 8
click at [183, 85] on span "EDCARLOS DE JESUS DOS SANTOS RIBEIRO" at bounding box center [172, 83] width 113 height 11
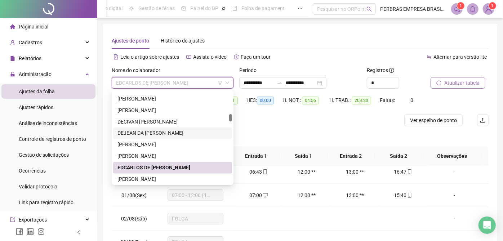
scroll to position [846, 0]
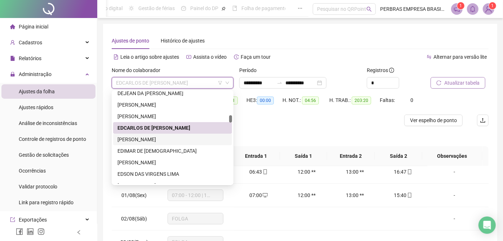
click at [171, 142] on div "EDER DOS SANTOS TEIXEIRA" at bounding box center [173, 140] width 110 height 8
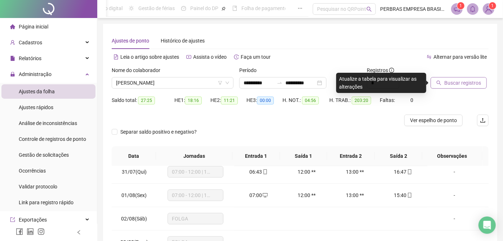
click at [458, 83] on span "Buscar registros" at bounding box center [463, 83] width 37 height 8
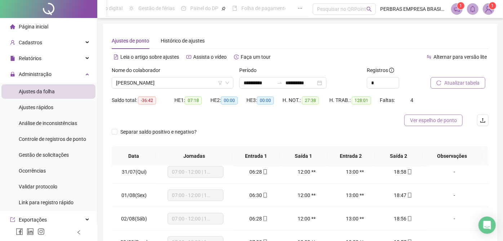
click at [428, 119] on span "Ver espelho de ponto" at bounding box center [433, 120] width 47 height 8
click at [191, 81] on span "EDER DOS SANTOS TEIXEIRA" at bounding box center [172, 83] width 113 height 11
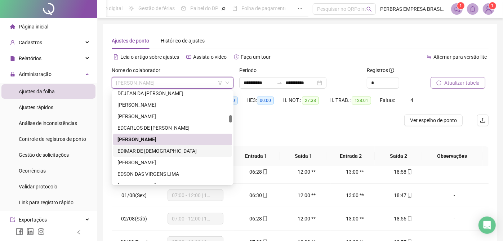
click at [178, 149] on div "EDIMAR DE [DEMOGRAPHIC_DATA]" at bounding box center [173, 151] width 110 height 8
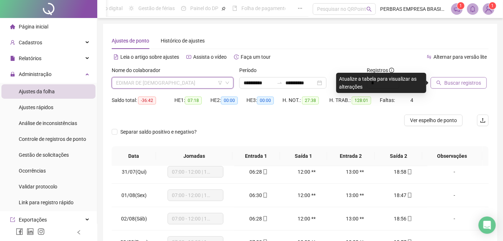
click at [200, 87] on span "EDIMAR DE [DEMOGRAPHIC_DATA]" at bounding box center [172, 83] width 113 height 11
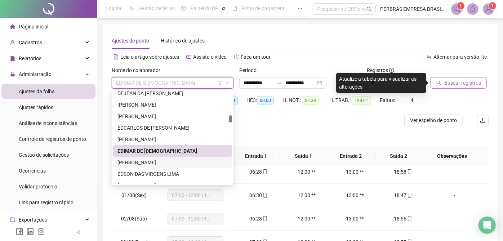
drag, startPoint x: 140, startPoint y: 160, endPoint x: 292, endPoint y: 139, distance: 154.0
click at [140, 160] on div "EDMUNDO SILVA SANTOS JUNIOR" at bounding box center [173, 163] width 110 height 8
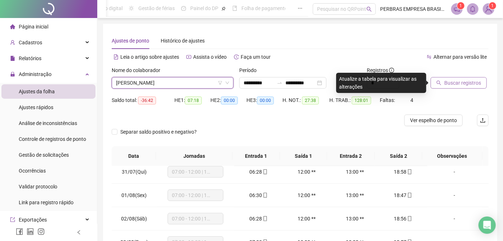
click at [446, 84] on span "Buscar registros" at bounding box center [463, 83] width 37 height 8
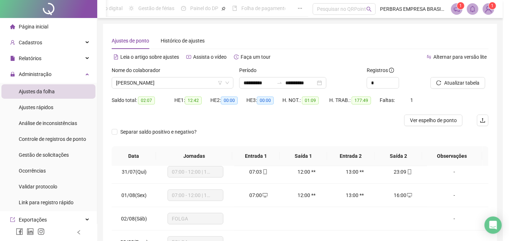
click at [421, 115] on div "Buscando registros Os registros de ponto estão sendo buscados... OK" at bounding box center [254, 120] width 509 height 241
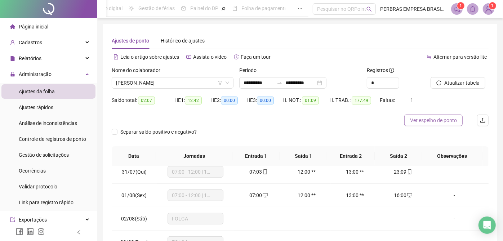
click at [421, 118] on span "Ver espelho de ponto" at bounding box center [433, 120] width 47 height 8
drag, startPoint x: 171, startPoint y: 82, endPoint x: 170, endPoint y: 92, distance: 10.5
click at [171, 82] on span "EDMUNDO SILVA SANTOS JUNIOR" at bounding box center [172, 83] width 113 height 11
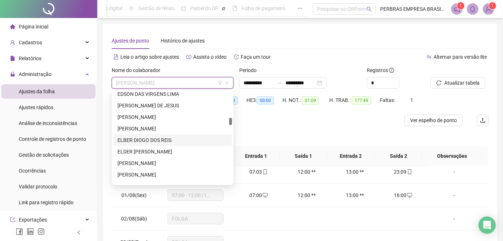
scroll to position [886, 0]
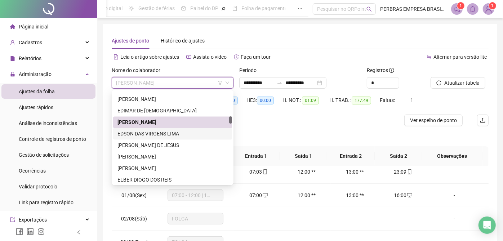
drag, startPoint x: 168, startPoint y: 135, endPoint x: 480, endPoint y: 94, distance: 314.5
click at [168, 135] on div "EDSON DAS VIRGENS LIMA" at bounding box center [173, 134] width 110 height 8
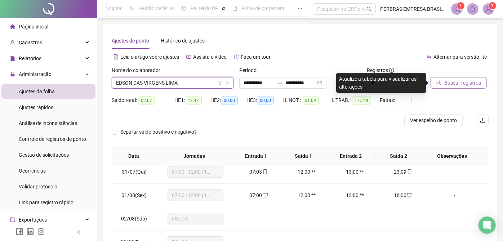
click at [467, 84] on span "Buscar registros" at bounding box center [463, 83] width 37 height 8
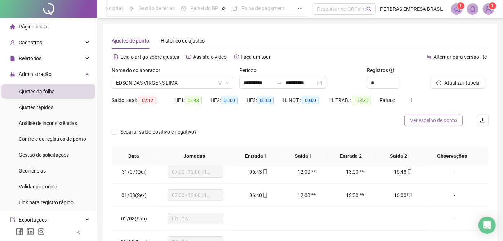
click at [428, 123] on span "Ver espelho de ponto" at bounding box center [433, 120] width 47 height 8
click at [162, 82] on span "EDSON DAS VIRGENS LIMA" at bounding box center [172, 83] width 113 height 11
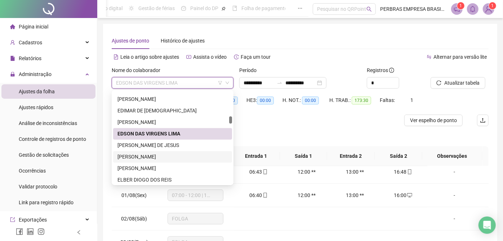
click at [168, 154] on div "EDUARDO GOMES CHAVES" at bounding box center [173, 157] width 110 height 8
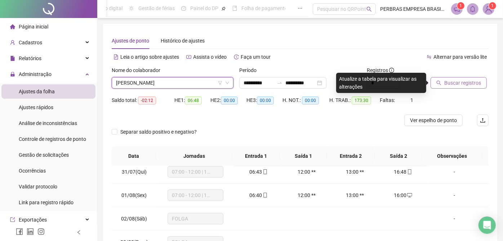
click at [454, 84] on span "Buscar registros" at bounding box center [463, 83] width 37 height 8
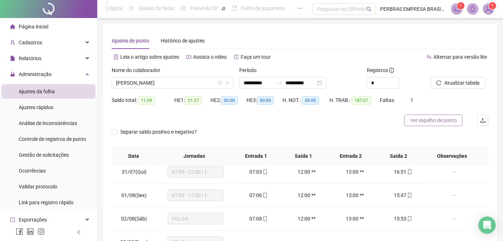
click at [419, 120] on span "Ver espelho de ponto" at bounding box center [433, 120] width 47 height 8
click at [184, 86] on span "EDUARDO GOMES CHAVES" at bounding box center [172, 83] width 113 height 11
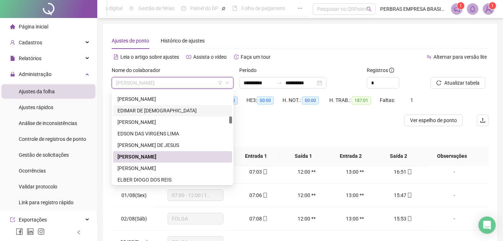
scroll to position [926, 0]
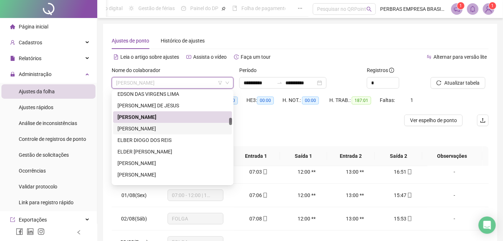
click at [160, 126] on div "EIDINALDO FERNANDES DA SILVA" at bounding box center [173, 129] width 110 height 8
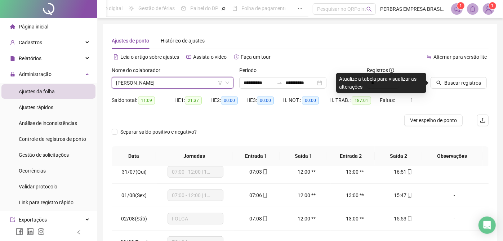
click at [441, 84] on icon "search" at bounding box center [439, 83] width 5 height 5
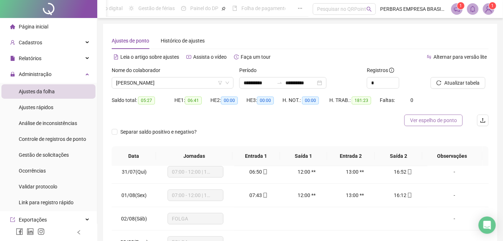
click at [432, 121] on span "Ver espelho de ponto" at bounding box center [433, 120] width 47 height 8
click at [168, 87] on span "EIDINALDO FERNANDES DA SILVA" at bounding box center [172, 83] width 113 height 11
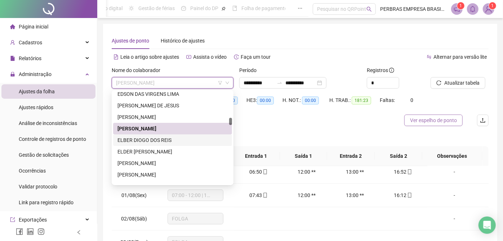
drag, startPoint x: 159, startPoint y: 138, endPoint x: 412, endPoint y: 120, distance: 253.3
click at [159, 138] on div "ELBER DIOGO DOS REIS" at bounding box center [173, 140] width 110 height 8
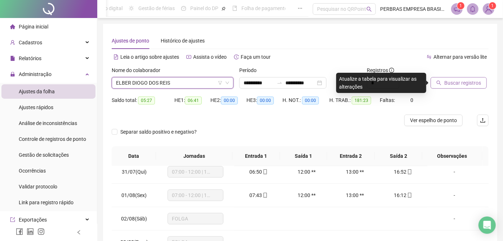
click at [447, 82] on span "Buscar registros" at bounding box center [463, 83] width 37 height 8
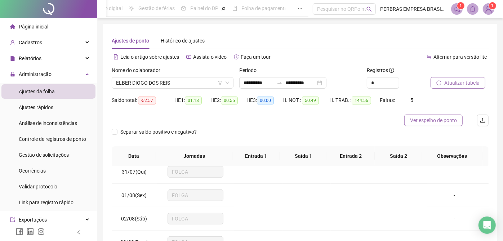
click at [417, 118] on span "Ver espelho de ponto" at bounding box center [433, 120] width 47 height 8
click at [163, 85] on span "ELBER DIOGO DOS REIS" at bounding box center [172, 83] width 113 height 11
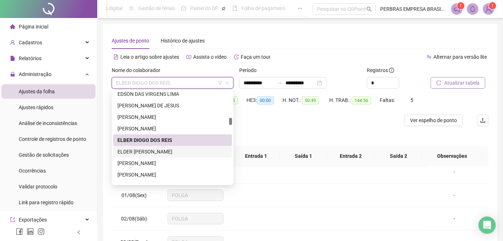
click at [156, 151] on div "ELDER SATIRO DOS SANTOS" at bounding box center [173, 152] width 110 height 8
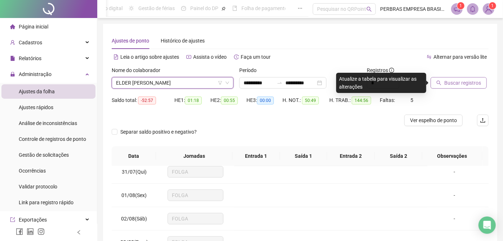
click at [447, 84] on span "Buscar registros" at bounding box center [463, 83] width 37 height 8
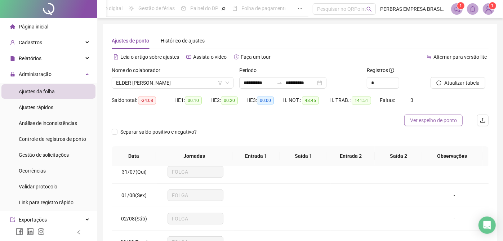
click at [433, 117] on span "Ver espelho de ponto" at bounding box center [433, 120] width 47 height 8
click at [191, 84] on span "ELDER SATIRO DOS SANTOS" at bounding box center [172, 83] width 113 height 11
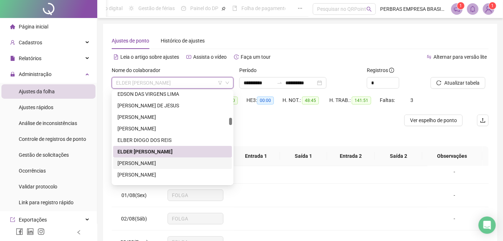
click at [161, 163] on div "ELICIO GOMES RABELO" at bounding box center [173, 163] width 110 height 8
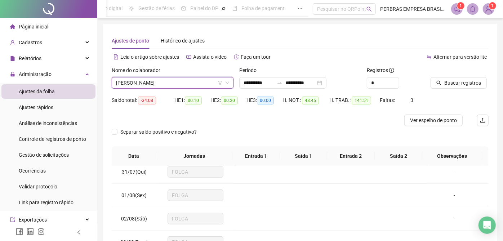
click at [164, 80] on span "ELICIO GOMES RABELO" at bounding box center [172, 83] width 113 height 11
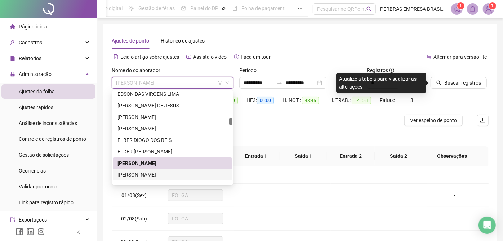
click at [154, 175] on div "ELISSON ARAUJO DE JESUS" at bounding box center [173, 175] width 110 height 8
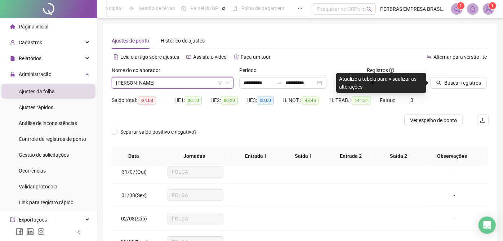
click at [439, 83] on icon "search" at bounding box center [439, 82] width 5 height 5
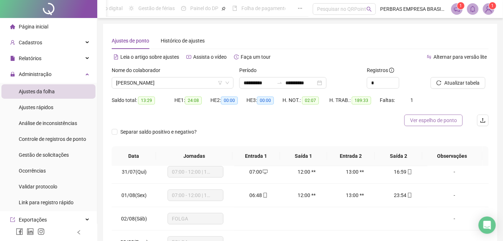
click at [436, 122] on span "Ver espelho de ponto" at bounding box center [433, 120] width 47 height 8
click at [154, 85] on span "ELISSON ARAUJO DE JESUS" at bounding box center [172, 83] width 113 height 11
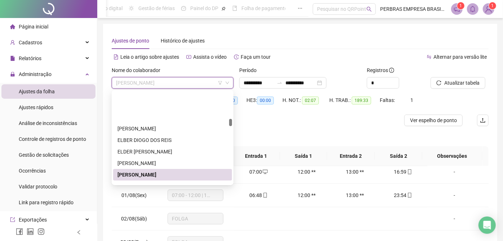
scroll to position [1006, 0]
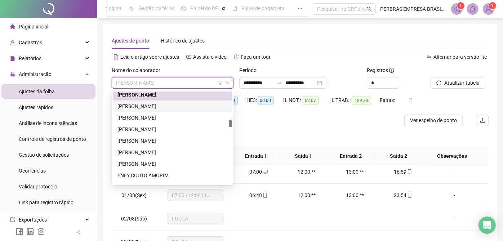
click at [163, 105] on div "ELMO GOMES RABELO" at bounding box center [173, 106] width 110 height 8
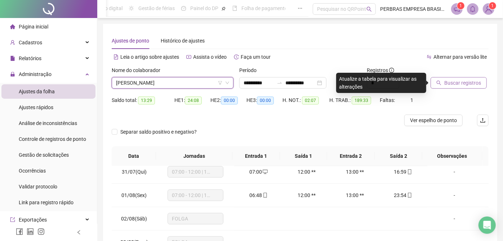
click at [469, 83] on span "Buscar registros" at bounding box center [463, 83] width 37 height 8
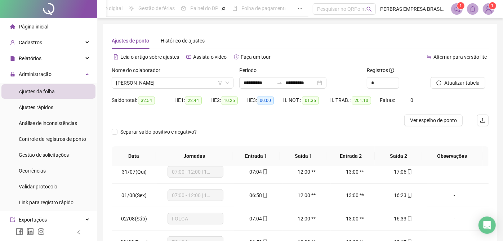
click at [443, 122] on span "Ver espelho de ponto" at bounding box center [433, 120] width 47 height 8
click at [157, 82] on span "ELMO GOMES RABELO" at bounding box center [172, 83] width 113 height 11
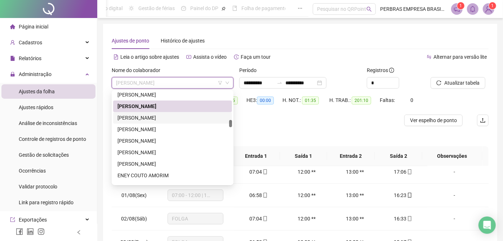
click at [144, 116] on div "[PERSON_NAME]" at bounding box center [173, 118] width 110 height 8
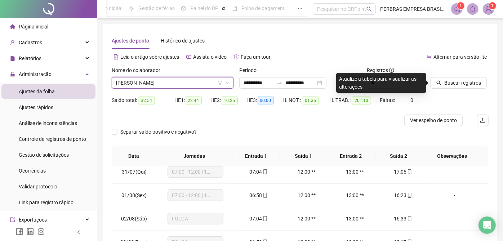
click at [157, 88] on span "[PERSON_NAME]" at bounding box center [172, 83] width 113 height 11
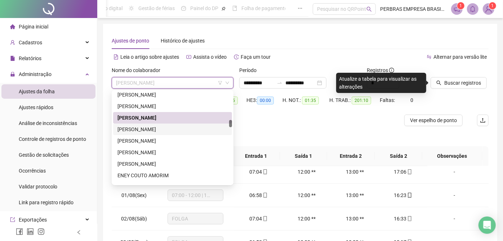
click at [148, 125] on div "EMERSON CONCEIÇÃO SANTANA" at bounding box center [173, 129] width 110 height 8
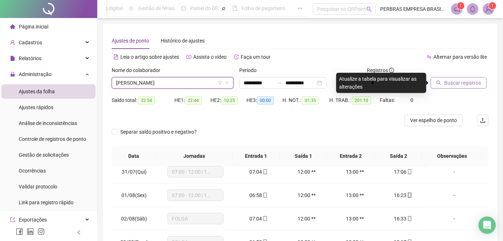
click at [455, 83] on span "Buscar registros" at bounding box center [463, 83] width 37 height 8
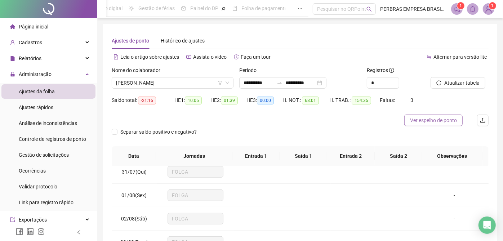
click at [426, 123] on span "Ver espelho de ponto" at bounding box center [433, 120] width 47 height 8
click at [166, 81] on span "EMERSON CONCEIÇÃO SANTANA" at bounding box center [172, 83] width 113 height 11
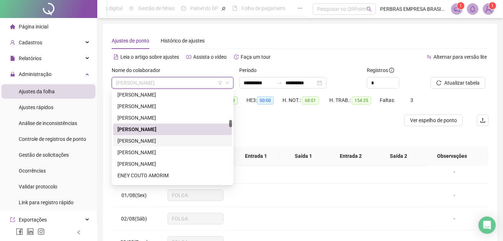
click at [162, 137] on div "EMERSON EDUARDO SANTOS DA LUZ" at bounding box center [173, 141] width 110 height 8
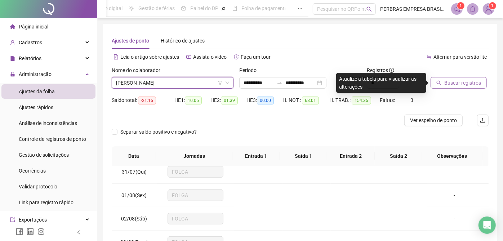
click at [449, 82] on span "Buscar registros" at bounding box center [463, 83] width 37 height 8
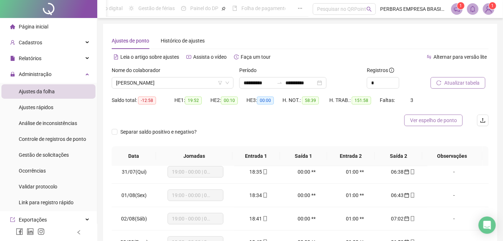
click at [438, 122] on span "Ver espelho de ponto" at bounding box center [433, 120] width 47 height 8
click at [153, 84] on span "EMERSON EDUARDO SANTOS DA LUZ" at bounding box center [172, 83] width 113 height 11
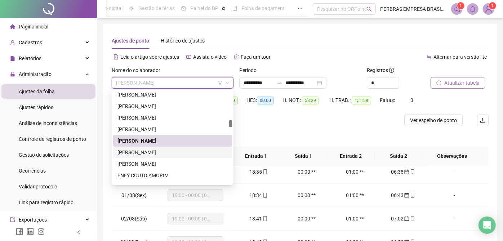
click at [145, 152] on div "EMILE CONCEIÇÃO MENESES" at bounding box center [173, 153] width 110 height 8
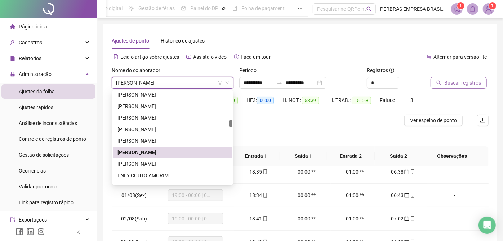
click at [450, 81] on span "Buscar registros" at bounding box center [463, 83] width 37 height 8
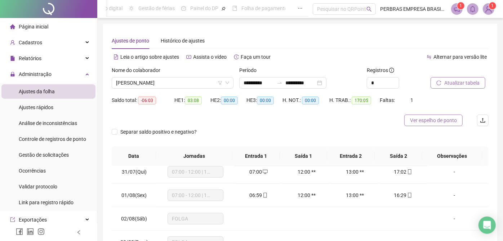
click at [428, 119] on span "Ver espelho de ponto" at bounding box center [433, 120] width 47 height 8
click at [145, 81] on span "EMILE CONCEIÇÃO MENESES" at bounding box center [172, 83] width 113 height 11
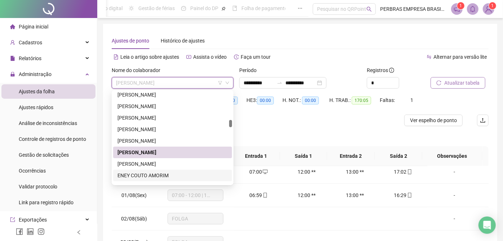
click at [141, 173] on div "ENEY COUTO AMORIM" at bounding box center [173, 176] width 110 height 8
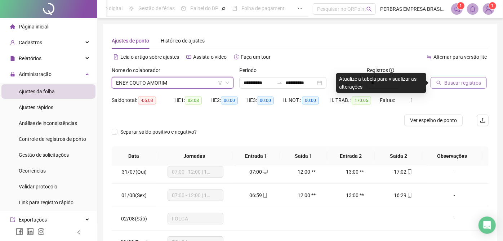
click at [453, 82] on span "Buscar registros" at bounding box center [463, 83] width 37 height 8
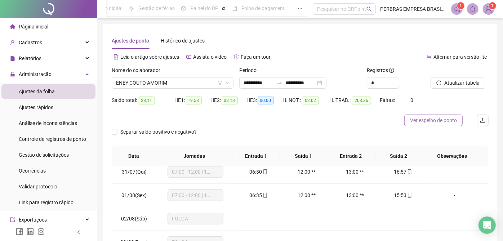
click at [432, 121] on span "Ver espelho de ponto" at bounding box center [433, 120] width 47 height 8
click at [163, 87] on span "ENEY COUTO AMORIM" at bounding box center [172, 83] width 113 height 11
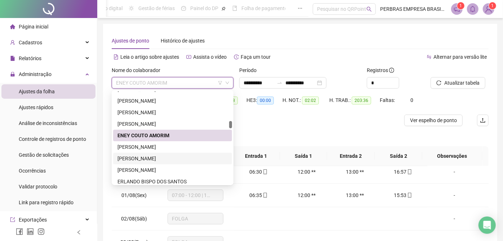
scroll to position [1087, 0]
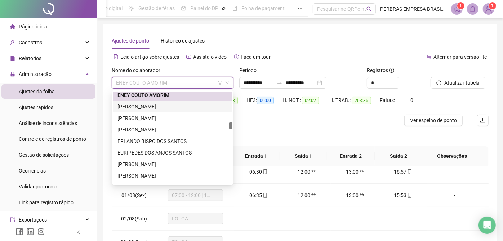
click at [172, 109] on div "ENOCK RODRIGUES FILHO" at bounding box center [173, 107] width 110 height 8
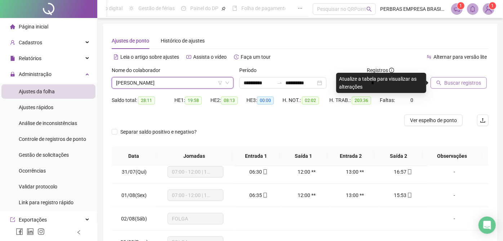
click at [463, 81] on span "Buscar registros" at bounding box center [463, 83] width 37 height 8
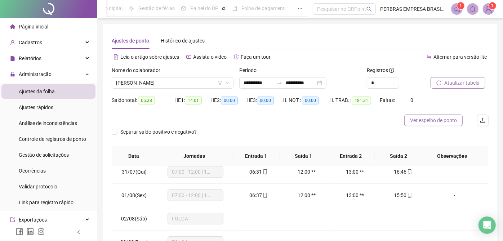
click at [423, 121] on span "Ver espelho de ponto" at bounding box center [433, 120] width 47 height 8
click at [155, 84] on span "ENOCK RODRIGUES FILHO" at bounding box center [172, 83] width 113 height 11
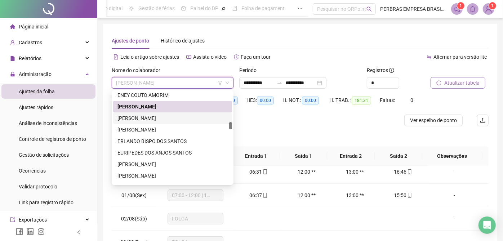
click at [154, 119] on div "ENOQUE SABAIA DE ASSIS JUNIOR" at bounding box center [173, 118] width 110 height 8
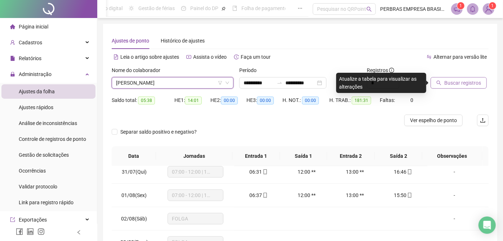
click at [454, 83] on span "Buscar registros" at bounding box center [463, 83] width 37 height 8
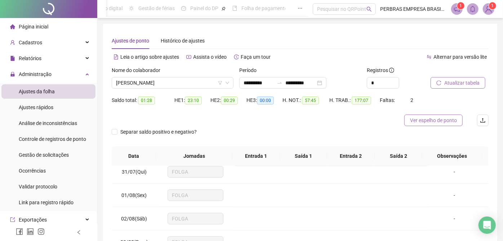
click at [444, 118] on span "Ver espelho de ponto" at bounding box center [433, 120] width 47 height 8
drag, startPoint x: 169, startPoint y: 81, endPoint x: 169, endPoint y: 109, distance: 27.8
click at [169, 81] on span "ENOQUE SABAIA DE ASSIS JUNIOR" at bounding box center [172, 83] width 113 height 11
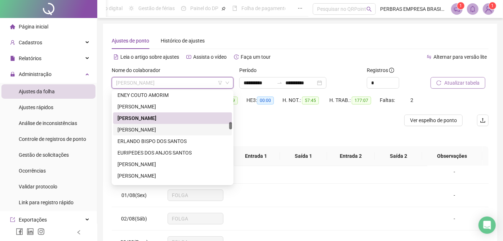
click at [164, 129] on div "ERICO SOUZA OLIVEIRA" at bounding box center [173, 130] width 110 height 8
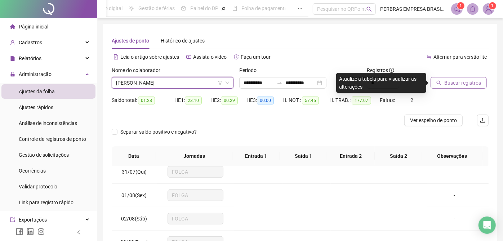
click at [450, 81] on span "Buscar registros" at bounding box center [463, 83] width 37 height 8
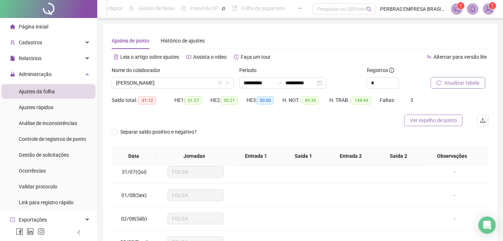
click at [432, 120] on span "Ver espelho de ponto" at bounding box center [433, 120] width 47 height 8
click at [188, 87] on span "ERICO SOUZA OLIVEIRA" at bounding box center [172, 83] width 113 height 11
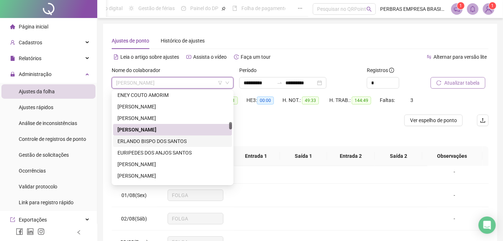
drag, startPoint x: 174, startPoint y: 140, endPoint x: 405, endPoint y: 127, distance: 231.8
click at [174, 140] on div "ERLANDO BISPO DOS SANTOS" at bounding box center [173, 141] width 110 height 8
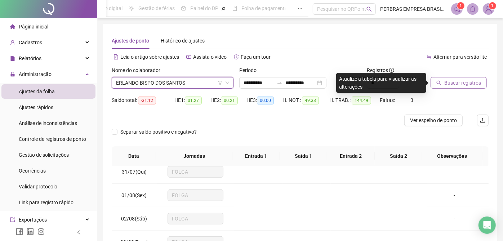
click at [467, 83] on span "Buscar registros" at bounding box center [463, 83] width 37 height 8
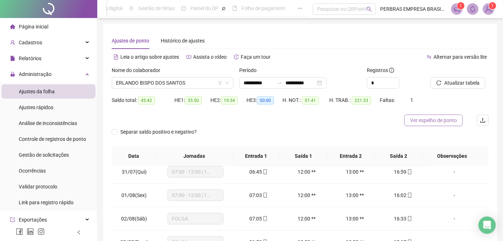
click at [421, 123] on span "Ver espelho de ponto" at bounding box center [433, 120] width 47 height 8
click at [158, 84] on span "ERLANDO BISPO DOS SANTOS" at bounding box center [172, 83] width 113 height 11
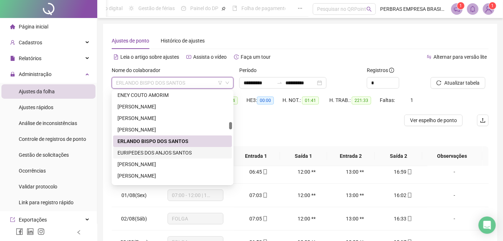
click at [149, 154] on div "EURIPEDES DOS ANJOS SANTOS" at bounding box center [173, 153] width 110 height 8
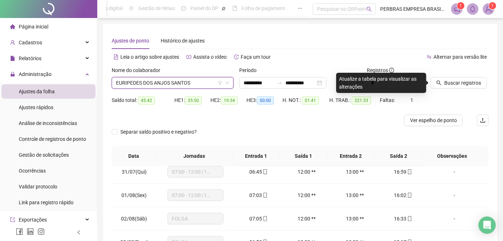
click at [462, 82] on span "Buscar registros" at bounding box center [463, 83] width 37 height 8
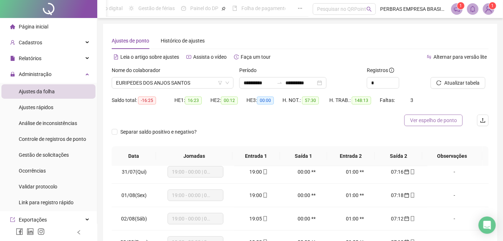
click at [427, 119] on span "Ver espelho de ponto" at bounding box center [433, 120] width 47 height 8
click at [191, 79] on span "EURIPEDES DOS ANJOS SANTOS" at bounding box center [172, 83] width 113 height 11
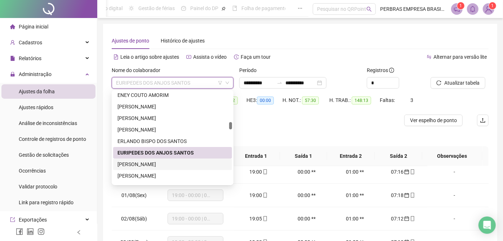
click at [177, 162] on div "EZIQUIEL BISPO GOMES" at bounding box center [173, 164] width 110 height 8
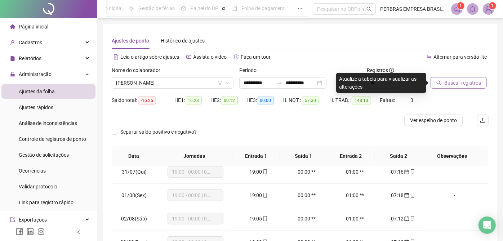
click at [446, 83] on span "Buscar registros" at bounding box center [463, 83] width 37 height 8
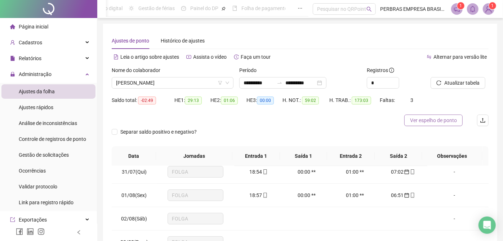
click at [421, 124] on span "Ver espelho de ponto" at bounding box center [433, 120] width 47 height 8
click at [152, 82] on span "EZIQUIEL BISPO GOMES" at bounding box center [172, 83] width 113 height 11
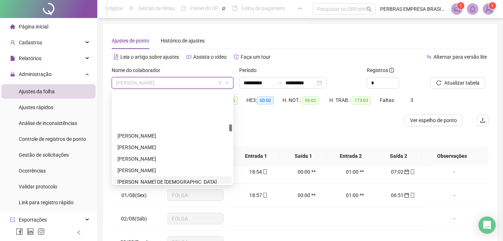
scroll to position [1167, 0]
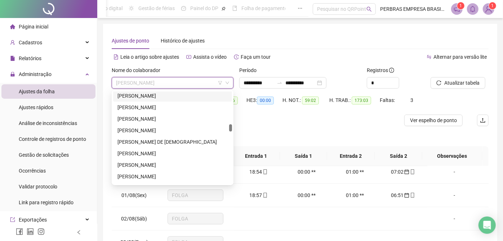
drag, startPoint x: 173, startPoint y: 99, endPoint x: 446, endPoint y: 95, distance: 272.9
click at [173, 98] on div "FABIANA DE OLIVEIRA BRITO" at bounding box center [173, 96] width 110 height 8
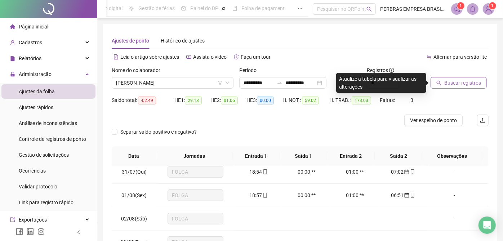
click at [452, 83] on span "Buscar registros" at bounding box center [463, 83] width 37 height 8
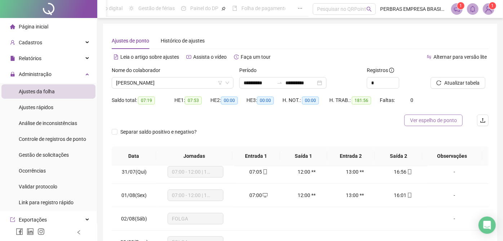
click at [429, 120] on span "Ver espelho de ponto" at bounding box center [433, 120] width 47 height 8
click at [173, 81] on span "FABIANA DE OLIVEIRA BRITO" at bounding box center [172, 83] width 113 height 11
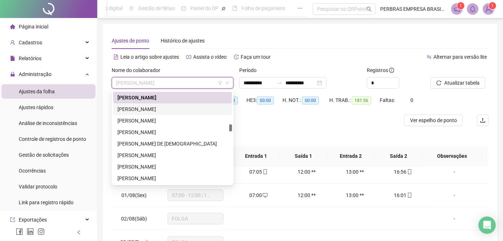
click at [158, 109] on div "FABIANO PEREIRA DOS SANTOS" at bounding box center [173, 109] width 110 height 8
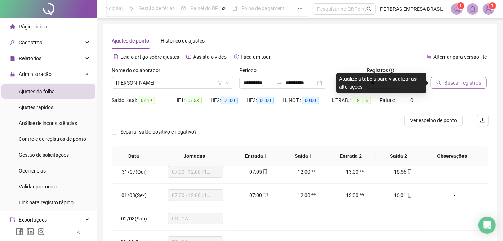
click at [468, 80] on span "Buscar registros" at bounding box center [463, 83] width 37 height 8
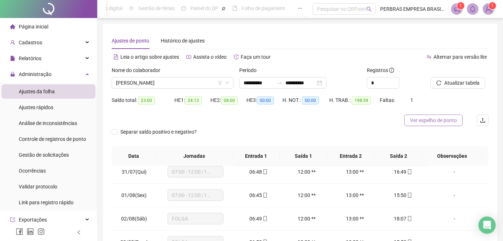
click at [423, 120] on span "Ver espelho de ponto" at bounding box center [433, 120] width 47 height 8
click at [168, 83] on span "FABIANO PEREIRA DOS SANTOS" at bounding box center [172, 83] width 113 height 11
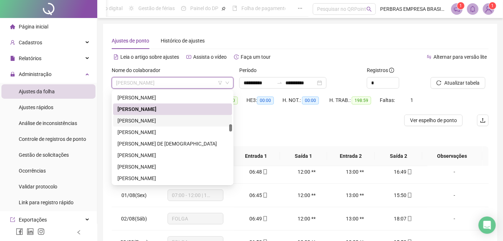
click at [160, 119] on div "FELIPE CAMPOS BARBOSA" at bounding box center [173, 121] width 110 height 8
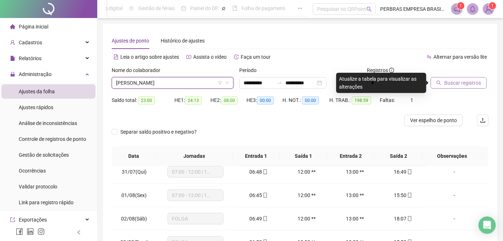
click at [462, 84] on span "Buscar registros" at bounding box center [463, 83] width 37 height 8
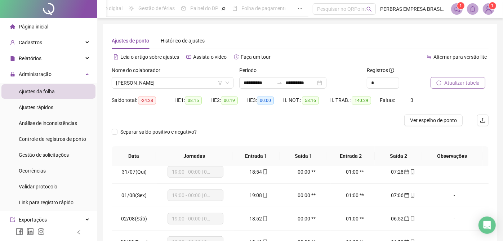
click at [430, 119] on span "Ver espelho de ponto" at bounding box center [433, 120] width 47 height 8
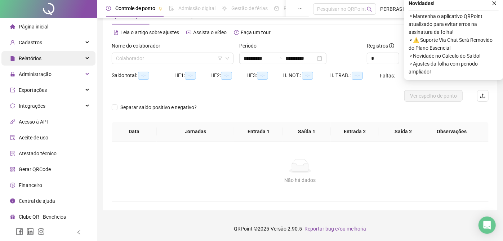
scroll to position [25, 0]
click at [42, 57] on div "Relatórios" at bounding box center [48, 58] width 94 height 14
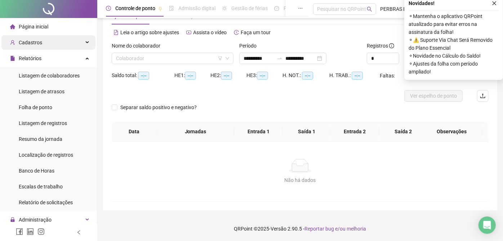
click at [51, 38] on div "Cadastros" at bounding box center [48, 42] width 94 height 14
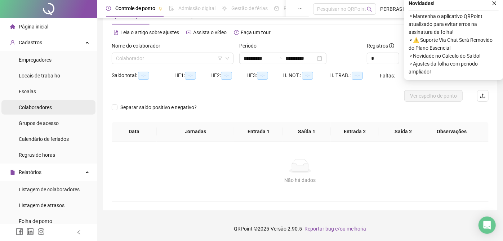
click at [49, 106] on span "Colaboradores" at bounding box center [35, 108] width 33 height 6
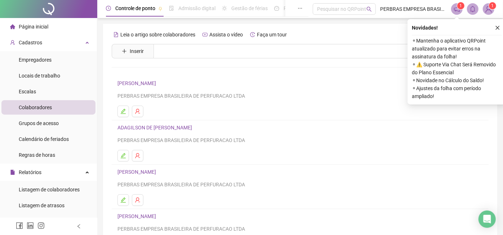
click at [195, 43] on div "Leia o artigo sobre colaboradores Assista o vídeo Faça um tour Inserir Nenhum r…" at bounding box center [300, 169] width 377 height 280
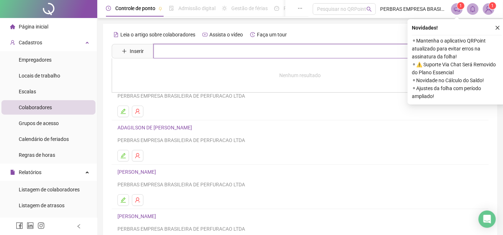
click at [194, 48] on input "text" at bounding box center [306, 51] width 304 height 14
click at [165, 79] on div "Nenhum resultado" at bounding box center [300, 75] width 377 height 34
drag, startPoint x: 187, startPoint y: 51, endPoint x: 115, endPoint y: 54, distance: 72.9
click at [117, 53] on span "Inserir *****" at bounding box center [293, 51] width 363 height 14
click at [499, 27] on icon "close" at bounding box center [497, 27] width 5 height 5
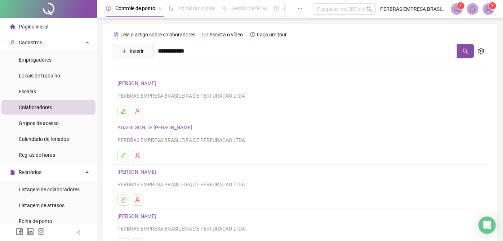
click at [361, 118] on li "ABIMAEL ALVES DA SILVA PERBRAS EMPRESA BRASILEIRA DE PERFURACAO LTDA" at bounding box center [300, 98] width 377 height 44
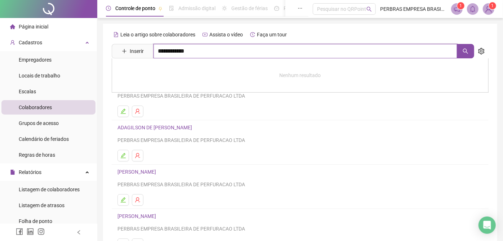
drag, startPoint x: 237, startPoint y: 47, endPoint x: 232, endPoint y: 47, distance: 5.1
click at [237, 47] on input "**********" at bounding box center [306, 51] width 304 height 14
drag, startPoint x: 172, startPoint y: 54, endPoint x: 145, endPoint y: 54, distance: 27.4
click at [145, 54] on span "**********" at bounding box center [293, 51] width 363 height 14
type input "*****"
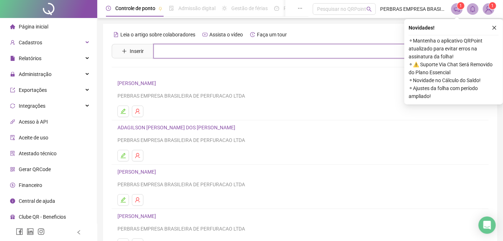
click at [236, 51] on input "text" at bounding box center [306, 51] width 304 height 14
type input "*****"
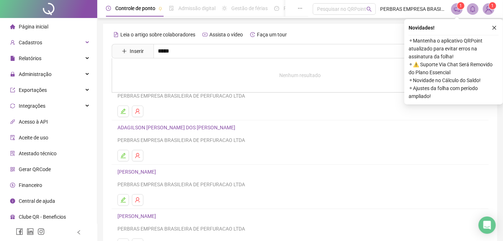
click at [495, 26] on icon "close" at bounding box center [494, 27] width 5 height 5
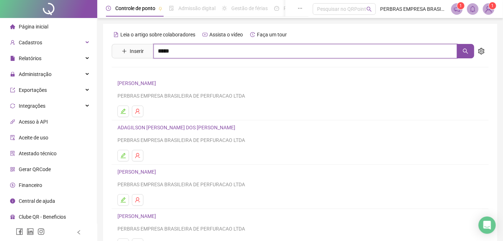
click at [251, 54] on input "*****" at bounding box center [306, 51] width 304 height 14
drag, startPoint x: 183, startPoint y: 47, endPoint x: 155, endPoint y: 47, distance: 27.8
click at [155, 47] on input "*****" at bounding box center [306, 51] width 304 height 14
click at [325, 51] on input "*****" at bounding box center [306, 51] width 304 height 14
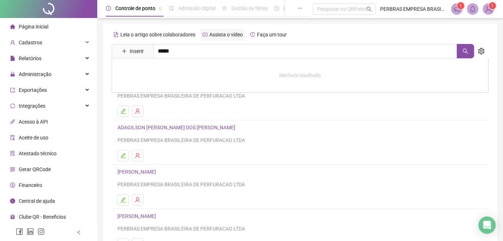
click at [201, 36] on div "Assista o vídeo" at bounding box center [223, 35] width 44 height 12
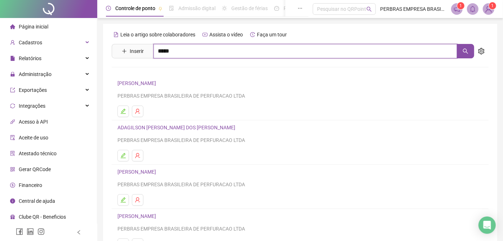
click at [185, 52] on input "*****" at bounding box center [306, 51] width 304 height 14
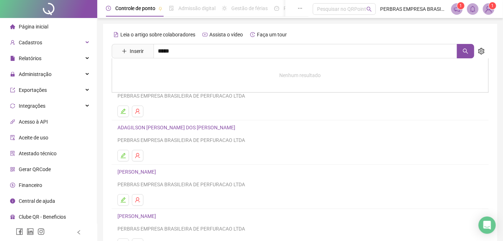
click at [185, 76] on div "Nenhum resultado" at bounding box center [300, 75] width 377 height 34
drag, startPoint x: 186, startPoint y: 47, endPoint x: 105, endPoint y: 51, distance: 81.2
click at [114, 50] on span "Inserir *****" at bounding box center [293, 51] width 363 height 14
type input "*****"
click at [171, 72] on link "ELDER SATIRO DOS SANTOS" at bounding box center [169, 73] width 89 height 6
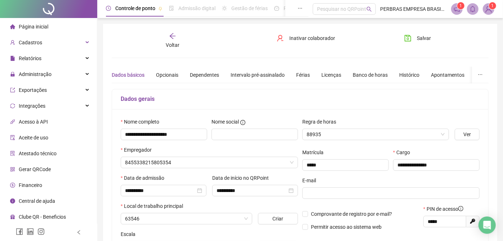
type input "**********"
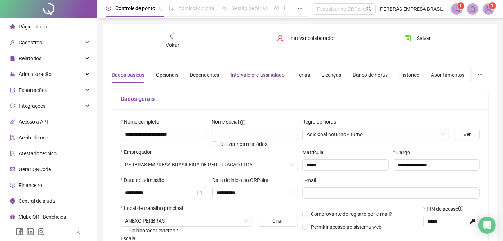
click at [254, 75] on div "Intervalo pré-assinalado" at bounding box center [258, 75] width 54 height 8
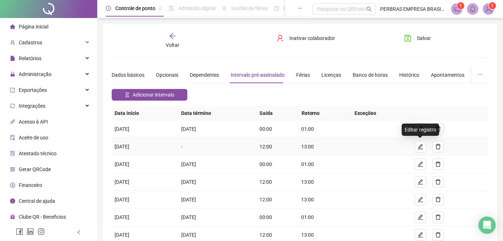
click at [421, 144] on icon "edit" at bounding box center [421, 147] width 6 height 6
type input "**********"
type input "*****"
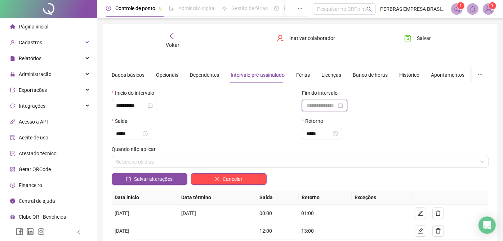
click at [315, 102] on input at bounding box center [321, 106] width 30 height 8
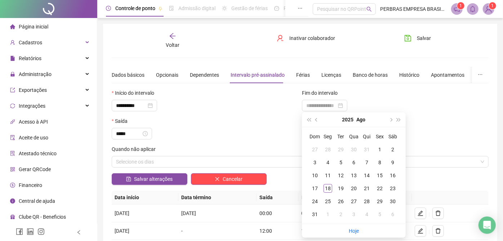
click at [318, 116] on button "prev-year" at bounding box center [317, 119] width 8 height 14
type input "**********"
click at [351, 202] on div "30" at bounding box center [354, 201] width 9 height 9
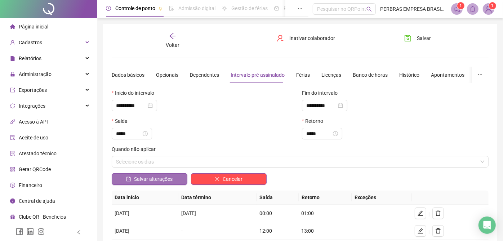
click at [140, 179] on span "Salvar alterações" at bounding box center [153, 179] width 39 height 8
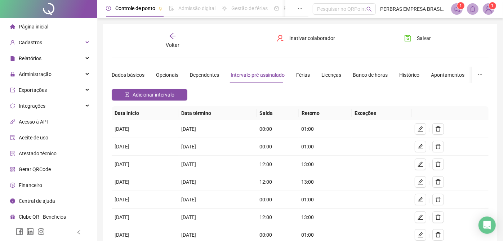
click at [152, 92] on span "Adicionar intervalo" at bounding box center [154, 95] width 42 height 8
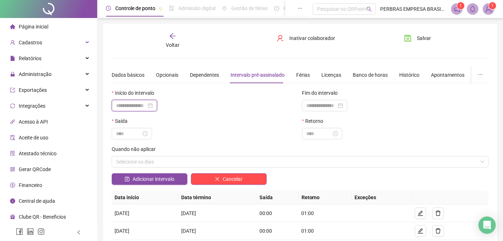
click at [132, 103] on input at bounding box center [131, 106] width 30 height 8
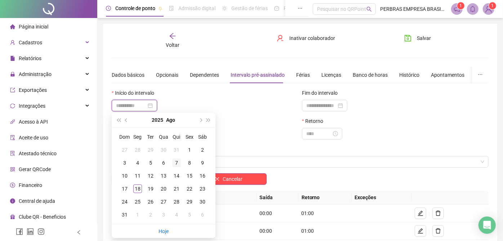
type input "**********"
click at [177, 163] on div "7" at bounding box center [176, 163] width 9 height 9
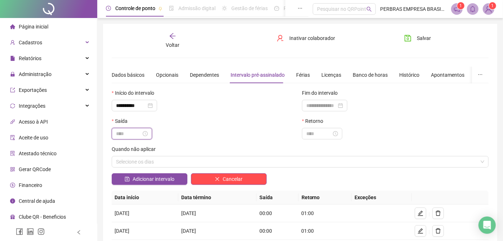
click at [130, 134] on input at bounding box center [128, 134] width 25 height 8
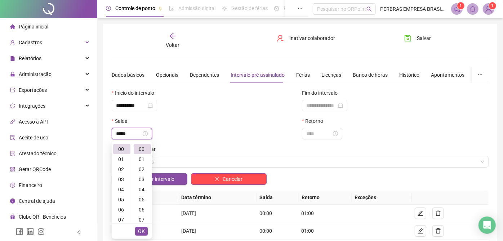
type input "*****"
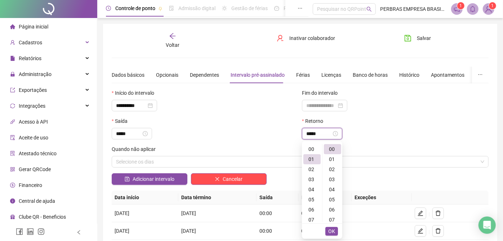
scroll to position [10, 0]
type input "*****"
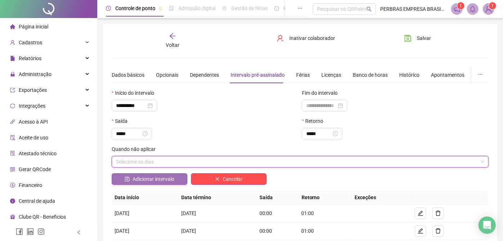
click at [137, 177] on span "Adicionar intervalo" at bounding box center [154, 179] width 42 height 8
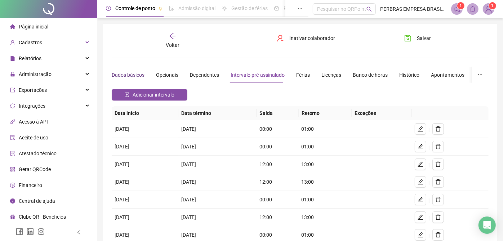
click at [125, 72] on div "Dados básicos" at bounding box center [128, 75] width 33 height 8
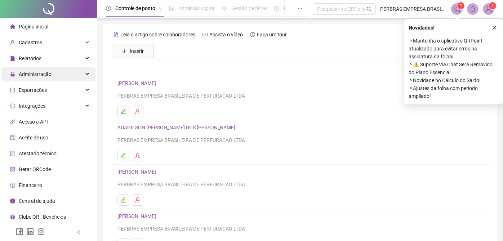
click at [32, 76] on span "Administração" at bounding box center [35, 74] width 33 height 6
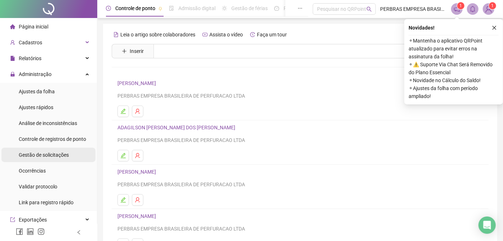
click at [42, 152] on span "Gestão de solicitações" at bounding box center [44, 155] width 50 height 6
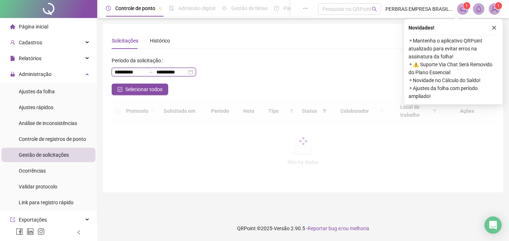
click at [119, 72] on input "**********" at bounding box center [130, 72] width 30 height 8
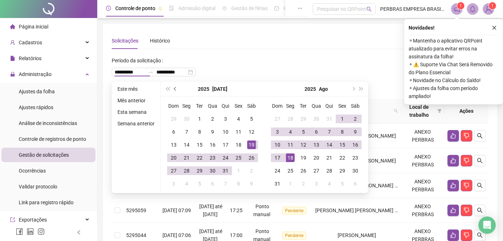
click at [174, 89] on span "prev-year" at bounding box center [176, 89] width 4 height 4
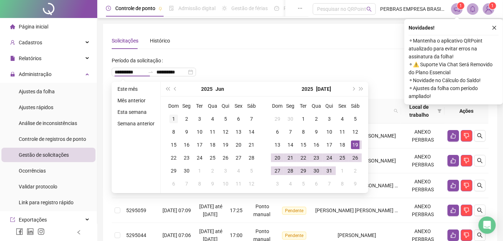
type input "**********"
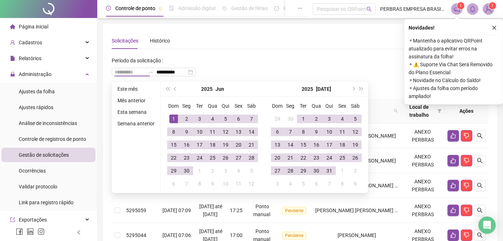
click at [172, 116] on div "1" at bounding box center [173, 119] width 9 height 9
type input "**********"
click at [494, 28] on icon "close" at bounding box center [494, 27] width 5 height 5
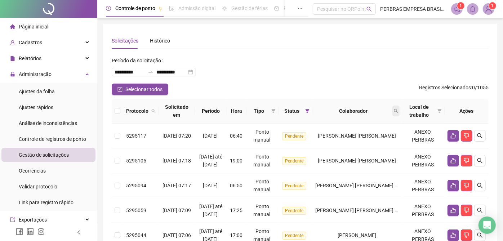
click at [398, 111] on icon "search" at bounding box center [396, 111] width 4 height 4
type input "*****"
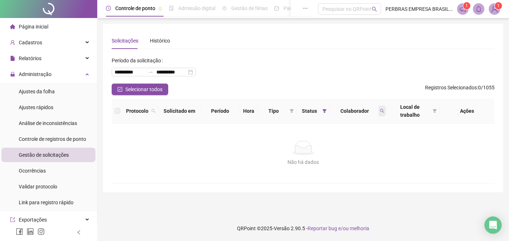
click at [379, 108] on span at bounding box center [382, 111] width 7 height 11
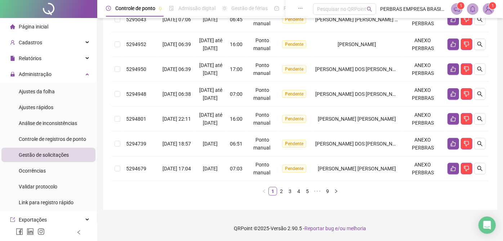
scroll to position [295, 0]
click at [327, 190] on link "9" at bounding box center [328, 191] width 8 height 8
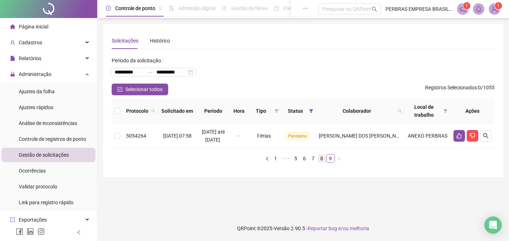
click at [320, 158] on link "8" at bounding box center [322, 159] width 8 height 8
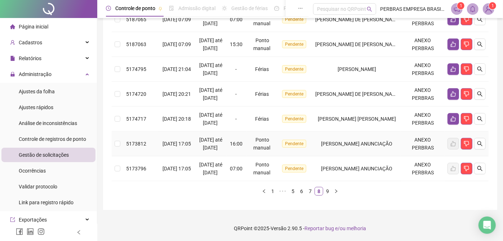
scroll to position [319, 0]
click at [325, 193] on link "9" at bounding box center [328, 191] width 8 height 8
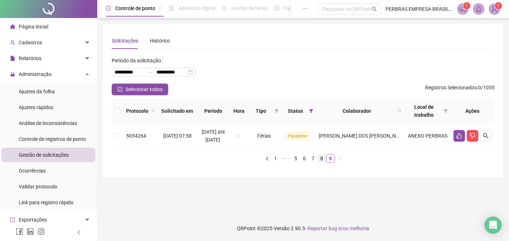
click at [318, 157] on link "8" at bounding box center [322, 159] width 8 height 8
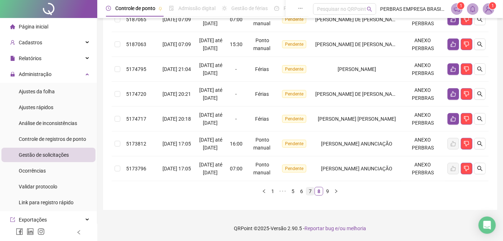
scroll to position [319, 0]
click at [310, 191] on link "7" at bounding box center [310, 191] width 8 height 8
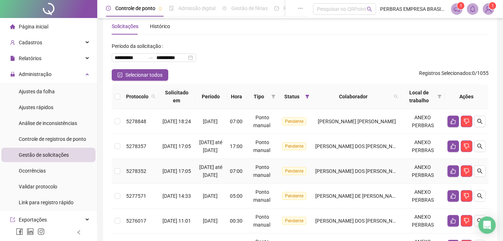
scroll to position [295, 0]
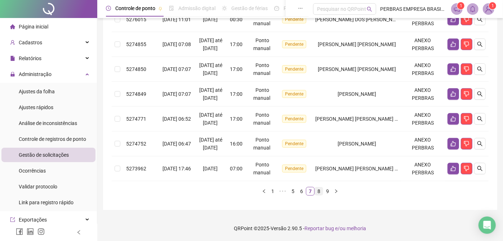
click at [319, 193] on link "8" at bounding box center [319, 191] width 8 height 8
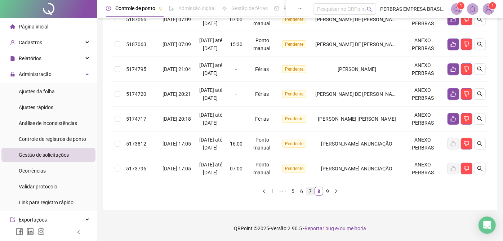
click at [312, 195] on link "7" at bounding box center [310, 191] width 8 height 8
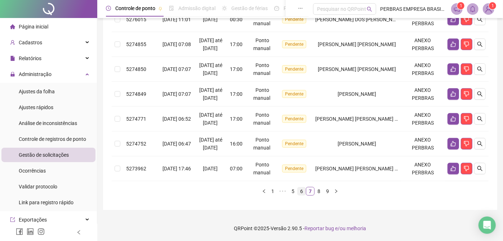
click at [304, 193] on link "6" at bounding box center [302, 191] width 8 height 8
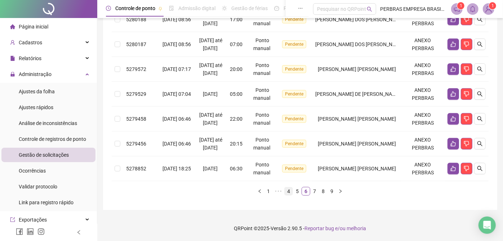
scroll to position [303, 0]
click at [296, 188] on link "5" at bounding box center [297, 191] width 8 height 8
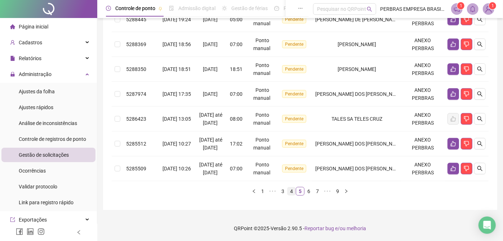
click at [287, 190] on li "4" at bounding box center [291, 191] width 9 height 9
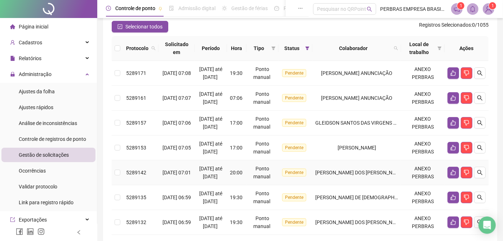
scroll to position [335, 0]
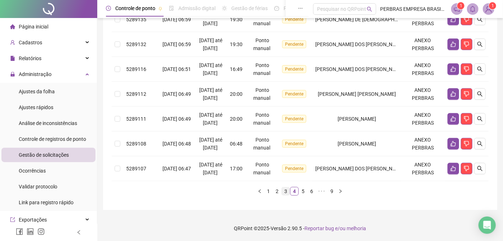
click at [284, 193] on link "3" at bounding box center [286, 191] width 8 height 8
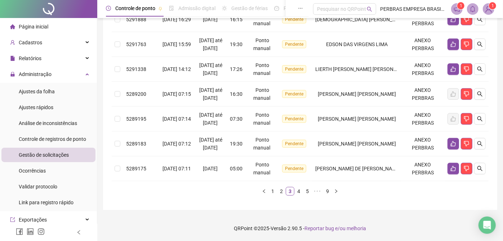
scroll to position [295, 0]
click at [282, 193] on link "2" at bounding box center [282, 191] width 8 height 8
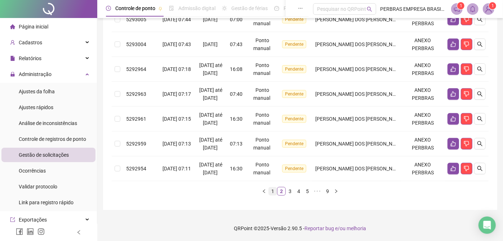
click at [277, 193] on link "1" at bounding box center [273, 191] width 8 height 8
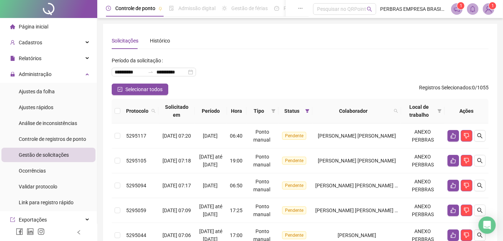
scroll to position [0, 0]
click at [398, 110] on icon "search" at bounding box center [396, 111] width 4 height 4
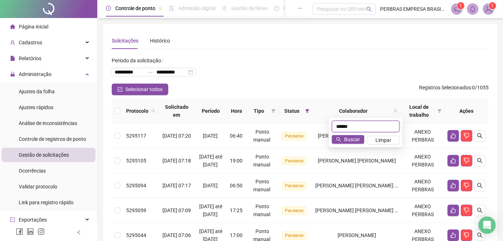
type input "******"
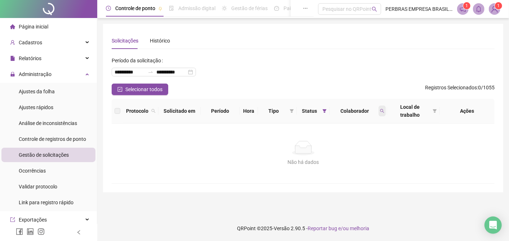
click at [381, 109] on icon "search" at bounding box center [382, 111] width 4 height 4
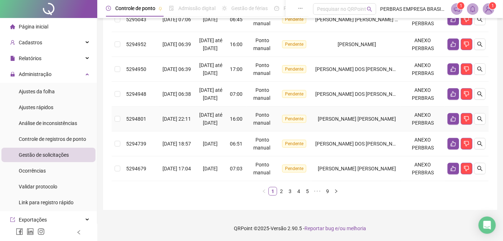
scroll to position [295, 0]
click at [280, 190] on link "2" at bounding box center [282, 191] width 8 height 8
click at [286, 191] on li "3" at bounding box center [290, 191] width 9 height 9
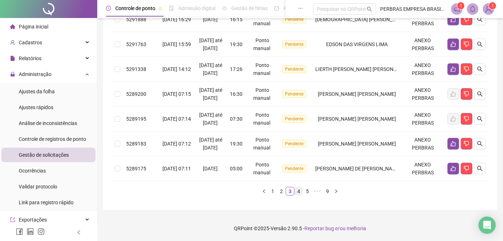
click at [301, 188] on link "4" at bounding box center [299, 191] width 8 height 8
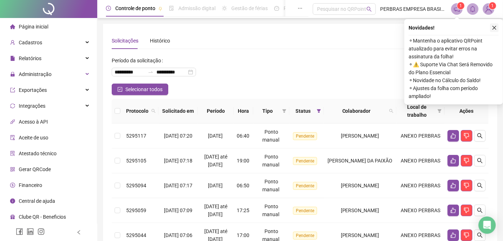
click at [497, 26] on icon "close" at bounding box center [494, 27] width 5 height 5
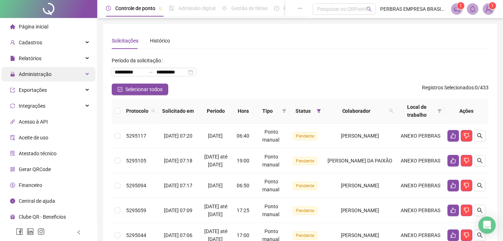
click at [27, 73] on span "Administração" at bounding box center [35, 74] width 33 height 6
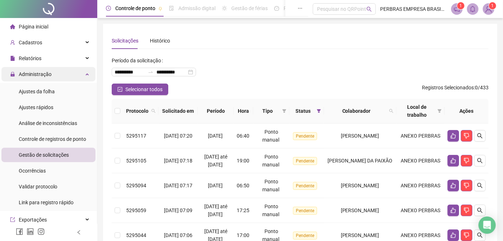
click at [27, 73] on span "Administração" at bounding box center [35, 74] width 33 height 6
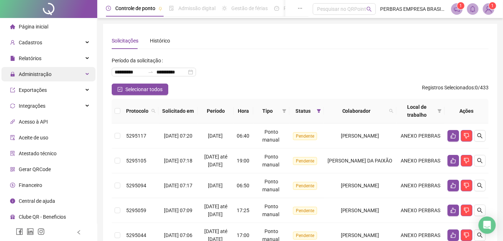
click at [61, 70] on div "Administração" at bounding box center [48, 74] width 94 height 14
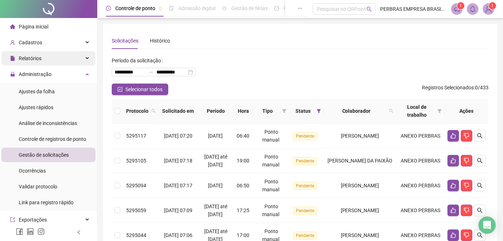
click at [37, 58] on span "Relatórios" at bounding box center [30, 59] width 23 height 6
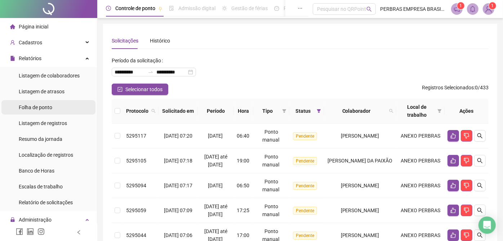
click at [52, 107] on span "Folha de ponto" at bounding box center [36, 108] width 34 height 6
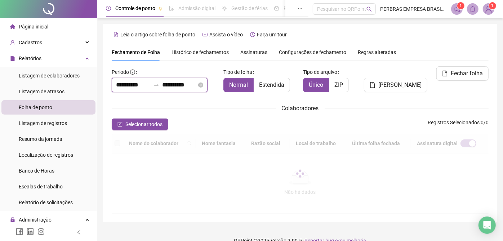
click at [124, 87] on input "**********" at bounding box center [133, 85] width 35 height 9
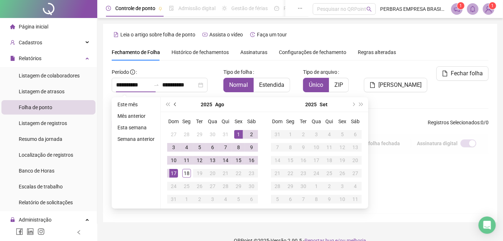
click at [176, 104] on span "prev-year" at bounding box center [176, 105] width 4 height 4
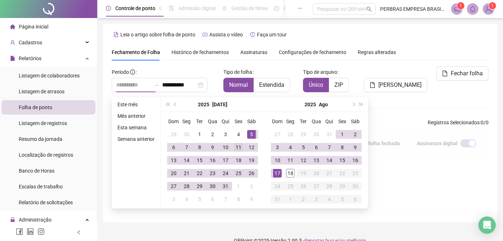
type input "**********"
click at [238, 146] on div "11" at bounding box center [238, 147] width 9 height 9
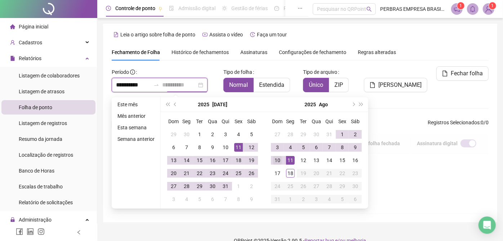
type input "**********"
click at [280, 158] on div "10" at bounding box center [277, 160] width 9 height 9
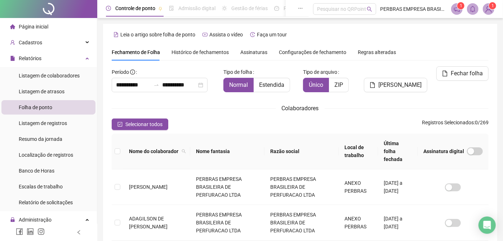
type input "**********"
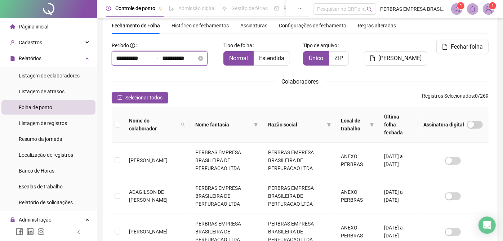
click at [129, 58] on input "**********" at bounding box center [133, 58] width 35 height 9
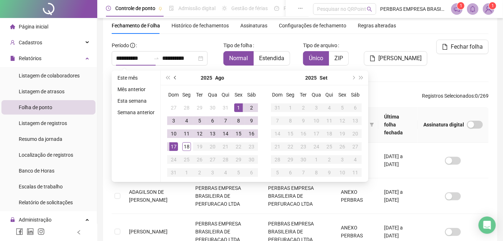
click at [173, 78] on button "prev-year" at bounding box center [176, 78] width 8 height 14
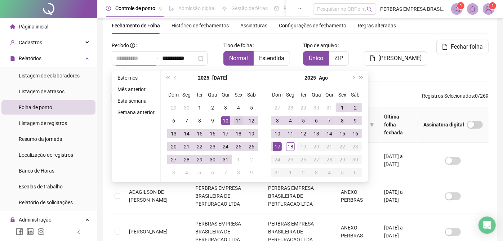
type input "**********"
click at [234, 120] on div "11" at bounding box center [238, 120] width 9 height 9
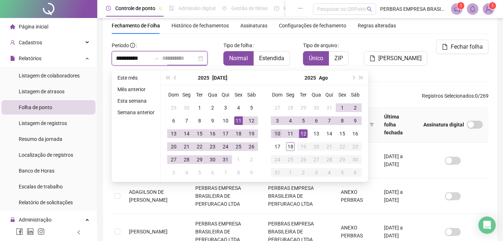
type input "**********"
click at [276, 135] on div "10" at bounding box center [277, 133] width 9 height 9
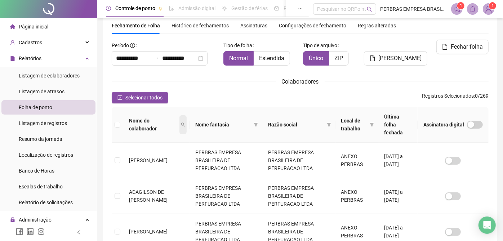
click at [181, 123] on icon "search" at bounding box center [183, 125] width 4 height 4
type input "*****"
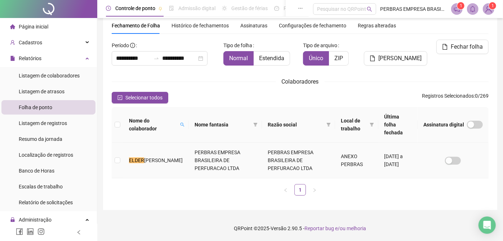
click at [286, 163] on td "PERBRAS EMPRESA BRASILEIRA DE PERFURACAO LTDA" at bounding box center [298, 161] width 73 height 36
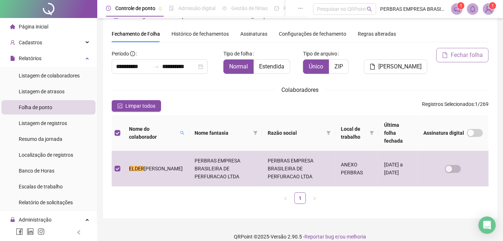
click at [451, 53] on button "Fechar folha" at bounding box center [463, 55] width 52 height 14
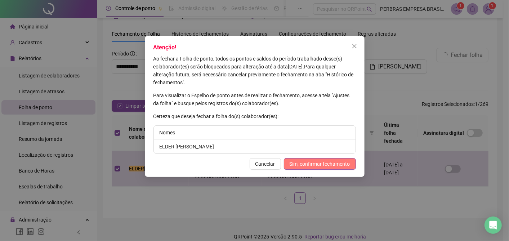
click at [343, 162] on span "Sim, confirmar fechamento" at bounding box center [320, 164] width 61 height 8
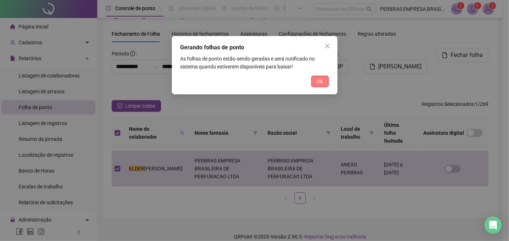
click at [321, 82] on span "Ok" at bounding box center [320, 82] width 6 height 8
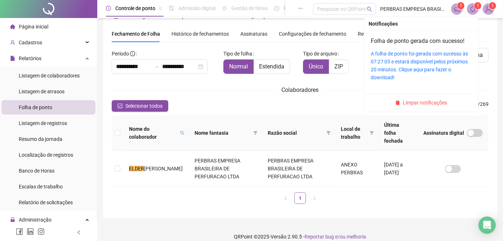
click at [473, 10] on icon "bell" at bounding box center [473, 9] width 6 height 6
click at [425, 52] on link "A folha de ponto foi gerada com sucesso às 07:27:05 e estará disponível pelos p…" at bounding box center [419, 66] width 97 height 30
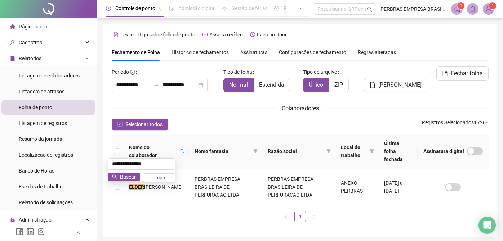
scroll to position [18, 0]
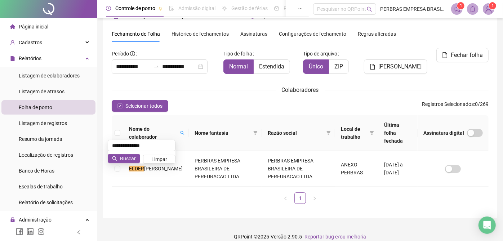
type input "**********"
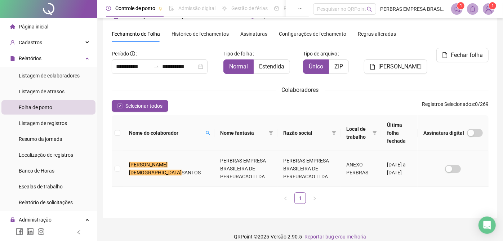
click at [361, 159] on td "ANEXO PERBRAS" at bounding box center [361, 169] width 41 height 36
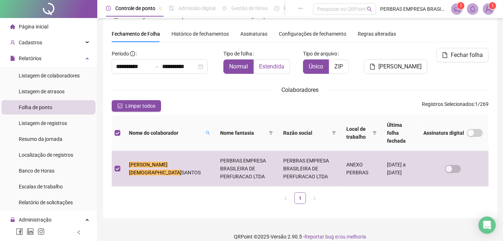
click at [267, 65] on span "Estendida" at bounding box center [271, 66] width 25 height 7
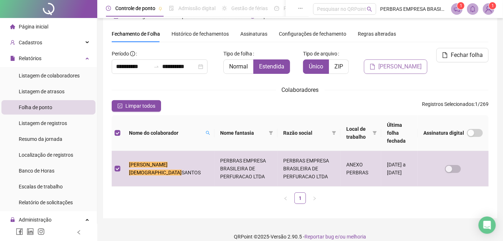
click at [389, 65] on span "[PERSON_NAME]" at bounding box center [400, 66] width 43 height 9
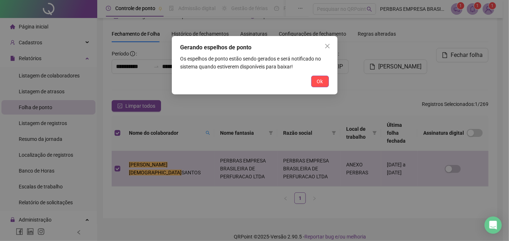
click at [319, 82] on span "Ok" at bounding box center [320, 82] width 6 height 8
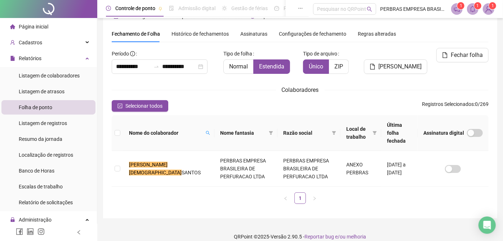
click at [474, 6] on icon "bell" at bounding box center [473, 9] width 6 height 6
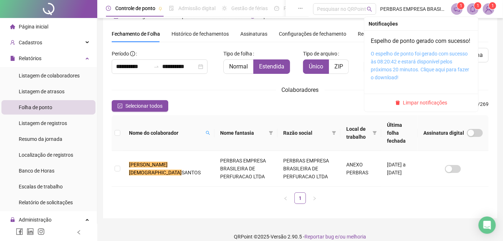
click at [440, 60] on link "O espelho de ponto foi gerado com sucesso às 08:20:42 e estará disponível pelos…" at bounding box center [420, 66] width 98 height 30
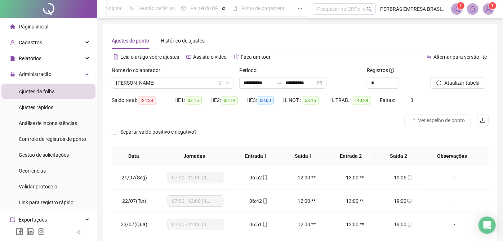
scroll to position [240, 0]
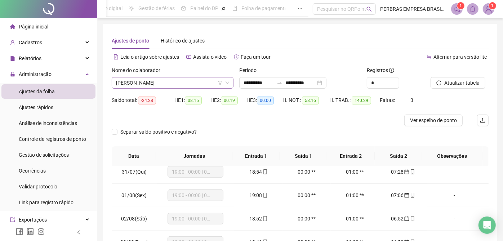
click at [167, 84] on span "[PERSON_NAME]" at bounding box center [172, 83] width 113 height 11
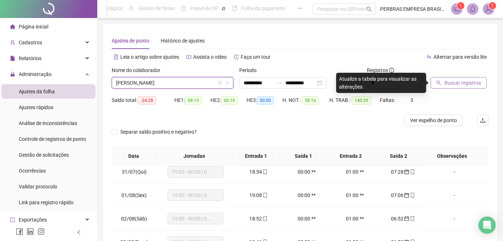
click at [458, 82] on span "Buscar registros" at bounding box center [463, 83] width 37 height 8
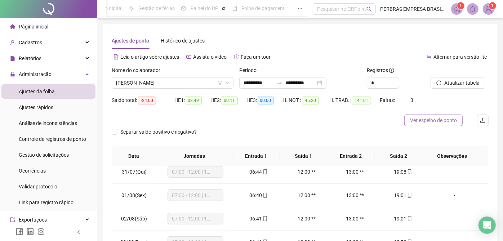
click at [436, 121] on span "Ver espelho de ponto" at bounding box center [433, 120] width 47 height 8
drag, startPoint x: 161, startPoint y: 80, endPoint x: 162, endPoint y: 94, distance: 14.8
click at [161, 80] on span "[PERSON_NAME]" at bounding box center [172, 83] width 113 height 11
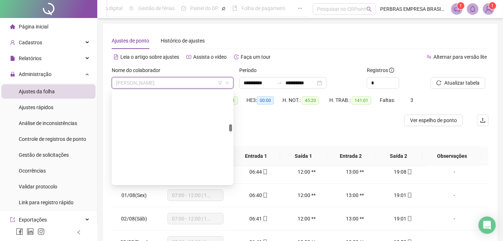
drag, startPoint x: 159, startPoint y: 141, endPoint x: 321, endPoint y: 133, distance: 162.8
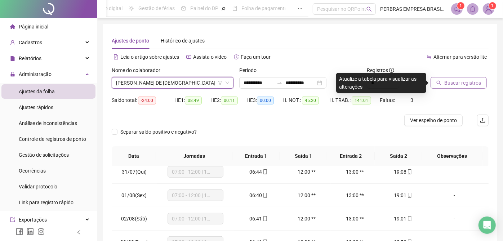
click at [453, 80] on span "Buscar registros" at bounding box center [463, 83] width 37 height 8
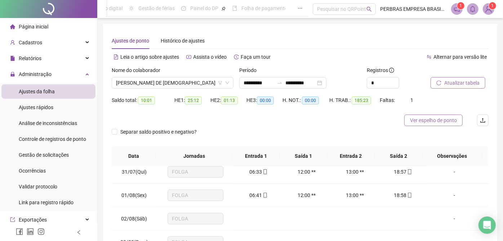
click at [432, 121] on span "Ver espelho de ponto" at bounding box center [433, 120] width 47 height 8
click at [144, 80] on span "FRANCINEI AQUINO DE JESUS" at bounding box center [172, 83] width 113 height 11
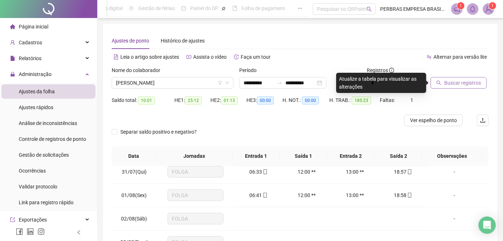
click at [448, 80] on span "Buscar registros" at bounding box center [463, 83] width 37 height 8
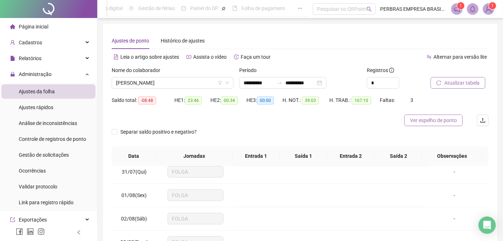
click at [430, 119] on span "Ver espelho de ponto" at bounding box center [433, 120] width 47 height 8
click at [174, 85] on span "FREDSON MOURA SOUZA" at bounding box center [172, 83] width 113 height 11
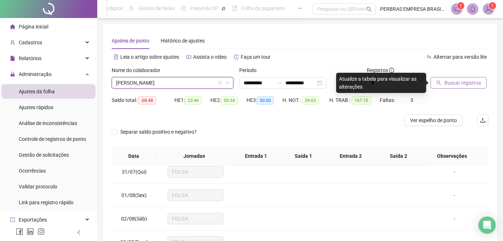
click at [459, 83] on span "Buscar registros" at bounding box center [463, 83] width 37 height 8
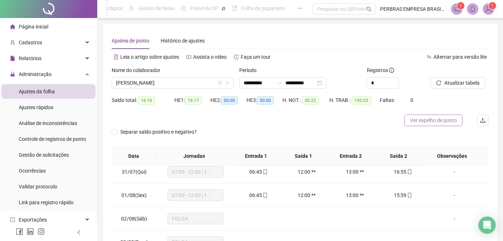
click at [430, 120] on span "Ver espelho de ponto" at bounding box center [433, 120] width 47 height 8
click at [142, 86] on span "GABRIEL CARVALHO DA SILVA" at bounding box center [172, 83] width 113 height 11
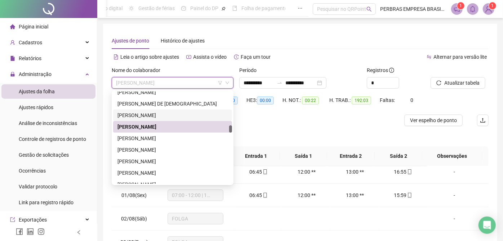
scroll to position [1245, 0]
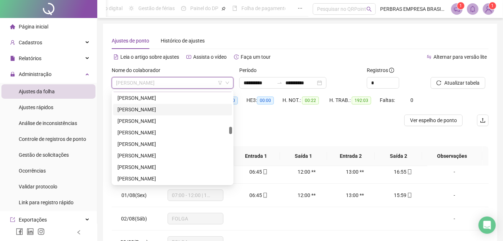
click at [158, 110] on div "GEILSON DAMASCENO DA SILVA" at bounding box center [173, 110] width 110 height 8
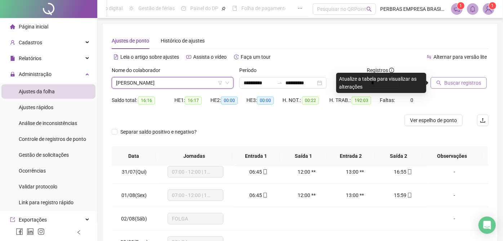
click at [457, 83] on span "Buscar registros" at bounding box center [463, 83] width 37 height 8
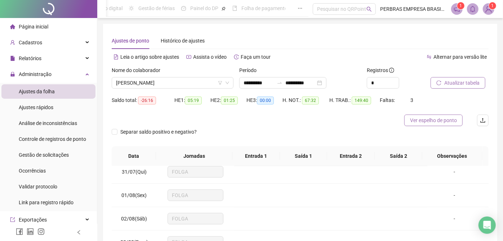
click at [428, 125] on button "Ver espelho de ponto" at bounding box center [434, 121] width 58 height 12
click at [156, 84] on span "GEILSON DAMASCENO DA SILVA" at bounding box center [172, 83] width 113 height 11
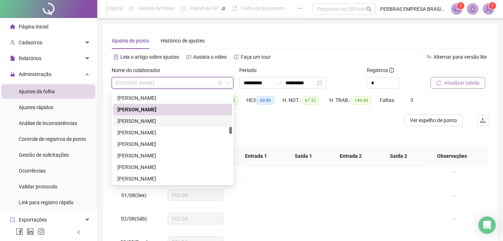
click at [150, 121] on div "GENIVAN DOS SANTOS ALMEIDA" at bounding box center [173, 121] width 110 height 8
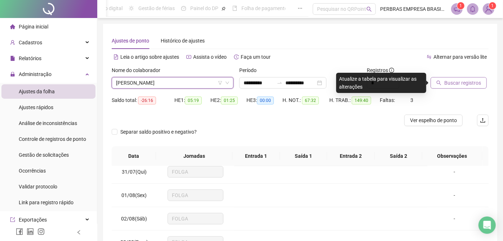
click at [446, 85] on span "Buscar registros" at bounding box center [463, 83] width 37 height 8
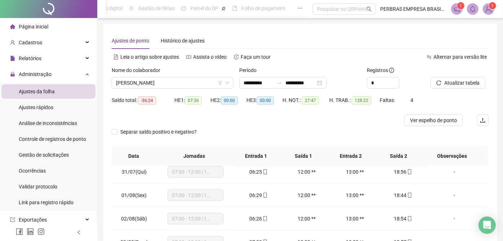
click at [441, 119] on span "Ver espelho de ponto" at bounding box center [433, 120] width 47 height 8
click at [154, 83] on span "GENIVAN DOS SANTOS ALMEIDA" at bounding box center [172, 83] width 113 height 11
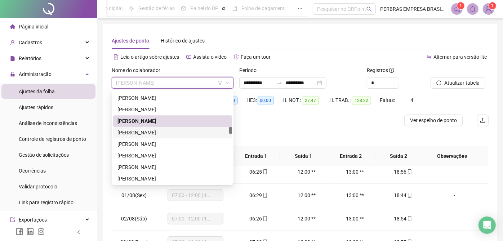
click at [155, 136] on div "GEORGE MATHEUS CORREIA DOS SANTOS" at bounding box center [173, 133] width 110 height 8
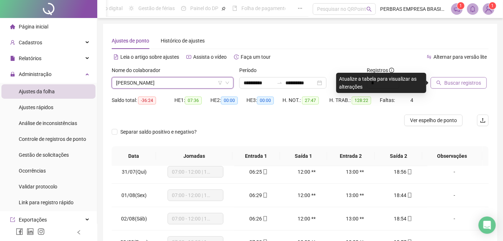
click at [444, 87] on button "Buscar registros" at bounding box center [459, 83] width 56 height 12
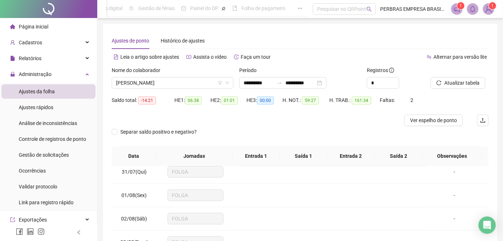
drag, startPoint x: 428, startPoint y: 118, endPoint x: 332, endPoint y: 217, distance: 138.4
click at [428, 119] on span "Ver espelho de ponto" at bounding box center [433, 120] width 47 height 8
click at [160, 84] on span "GEORGE MATHEUS CORREIA DOS SANTOS" at bounding box center [172, 83] width 113 height 11
click at [168, 80] on span "GEORGE MATHEUS CORREIA DOS SANTOS" at bounding box center [172, 83] width 113 height 11
click at [178, 83] on span "GEORGE MATHEUS CORREIA DOS SANTOS" at bounding box center [172, 83] width 113 height 11
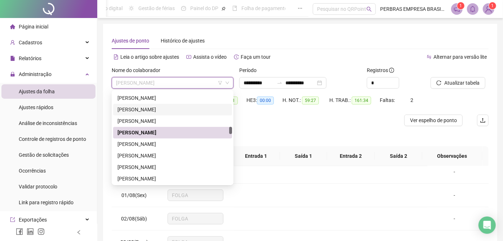
scroll to position [1285, 0]
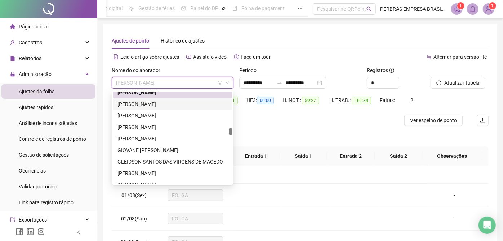
click at [175, 105] on div "GERONIMO LUIS DOS SANTOS" at bounding box center [173, 104] width 110 height 8
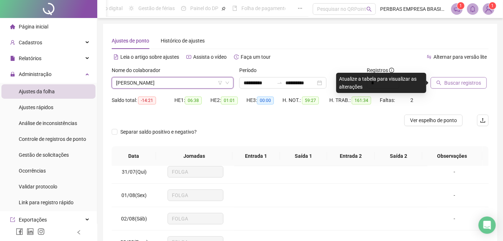
click at [461, 83] on span "Buscar registros" at bounding box center [463, 83] width 37 height 8
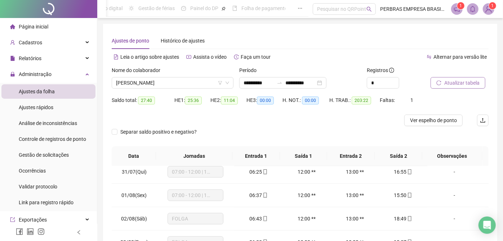
click at [428, 120] on span "Ver espelho de ponto" at bounding box center [433, 120] width 47 height 8
click at [190, 83] on span "GERONIMO LUIS DOS SANTOS" at bounding box center [172, 83] width 113 height 11
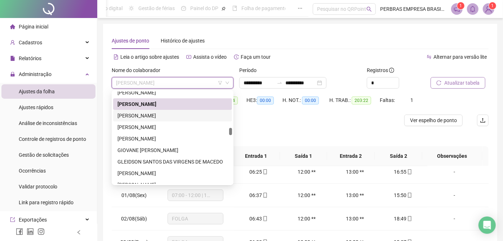
click at [160, 116] on div "GERSON DOS SANTOS" at bounding box center [173, 116] width 110 height 8
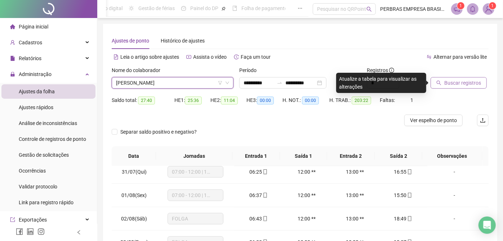
click at [468, 85] on span "Buscar registros" at bounding box center [463, 83] width 37 height 8
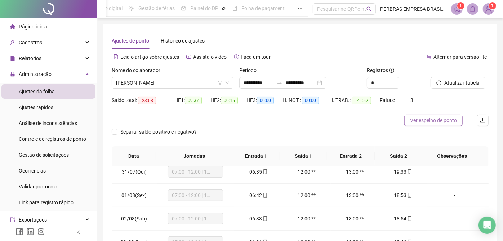
click at [430, 120] on span "Ver espelho de ponto" at bounding box center [433, 120] width 47 height 8
click at [172, 82] on span "GERSON DOS SANTOS" at bounding box center [172, 83] width 113 height 11
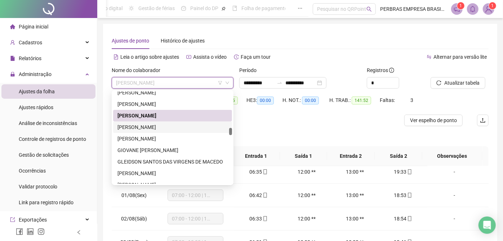
click at [169, 129] on div "GILMAR AZEVEDO PINHEIRO" at bounding box center [173, 127] width 110 height 8
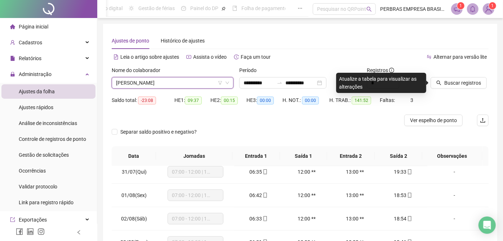
click at [449, 85] on span "Buscar registros" at bounding box center [463, 83] width 37 height 8
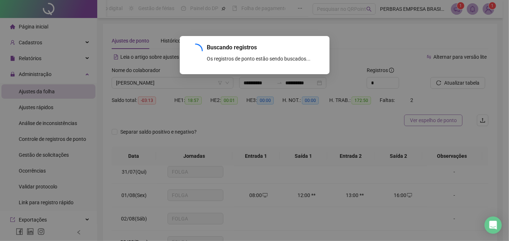
click at [423, 123] on div "Buscando registros Os registros de ponto estão sendo buscados... OK" at bounding box center [254, 120] width 509 height 241
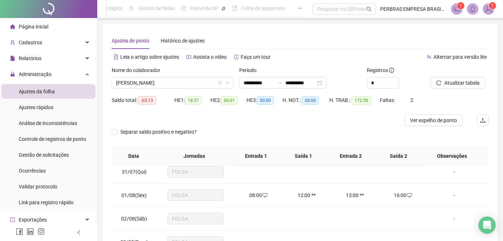
click at [418, 119] on span "Ver espelho de ponto" at bounding box center [433, 120] width 47 height 8
click at [153, 87] on span "GILMAR AZEVEDO PINHEIRO" at bounding box center [172, 83] width 113 height 11
click at [173, 85] on span "GILMAR AZEVEDO PINHEIRO" at bounding box center [172, 83] width 113 height 11
click at [165, 85] on span "GILMAR AZEVEDO PINHEIRO" at bounding box center [172, 83] width 113 height 11
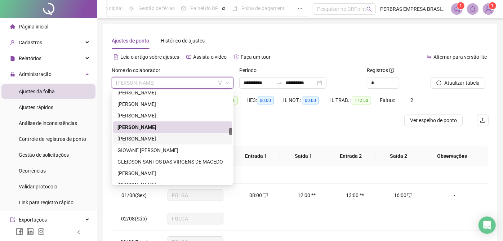
click at [160, 136] on div "GILSON SANTOS DE SOUZA" at bounding box center [173, 139] width 110 height 8
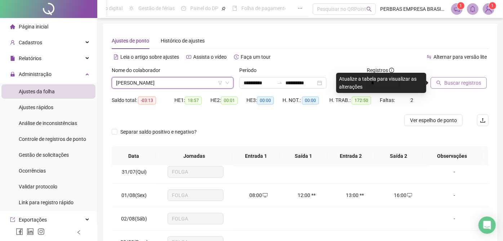
click at [455, 83] on span "Buscar registros" at bounding box center [463, 83] width 37 height 8
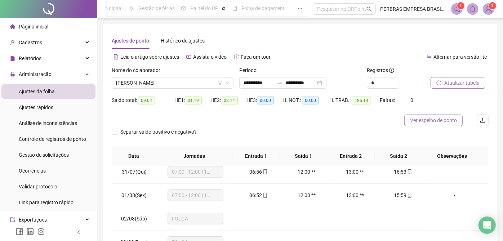
click at [426, 120] on span "Ver espelho de ponto" at bounding box center [433, 120] width 47 height 8
click at [163, 85] on span "GILSON SANTOS DE SOUZA" at bounding box center [172, 83] width 113 height 11
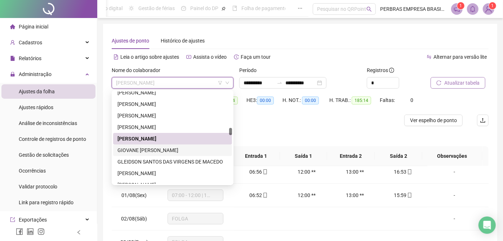
click at [151, 148] on div "GIOVANE JEAN DE ANDRADE SOUZA JUNIOR" at bounding box center [173, 150] width 110 height 8
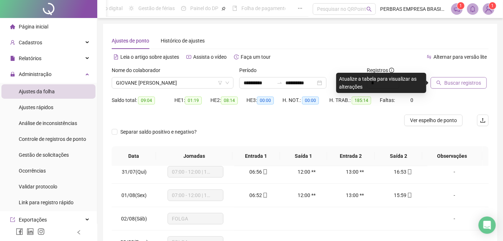
click at [446, 82] on span "Buscar registros" at bounding box center [463, 83] width 37 height 8
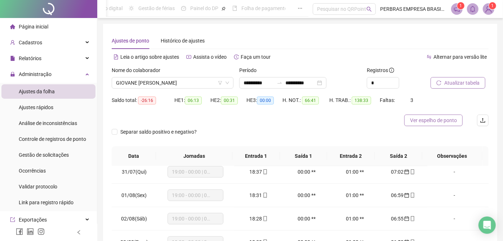
click at [418, 121] on span "Ver espelho de ponto" at bounding box center [433, 120] width 47 height 8
click at [196, 83] on span "GIOVANE JEAN DE ANDRADE SOUZA JUNIOR" at bounding box center [172, 83] width 113 height 11
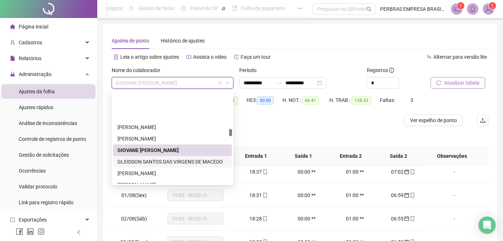
scroll to position [1325, 0]
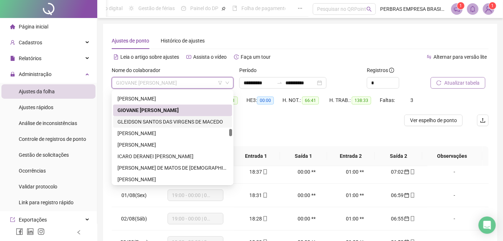
click at [172, 120] on div "GLEIDSON SANTOS DAS VIRGENS DE MACEDO" at bounding box center [173, 122] width 110 height 8
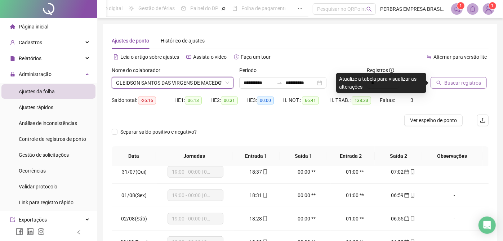
click at [468, 86] on span "Buscar registros" at bounding box center [463, 83] width 37 height 8
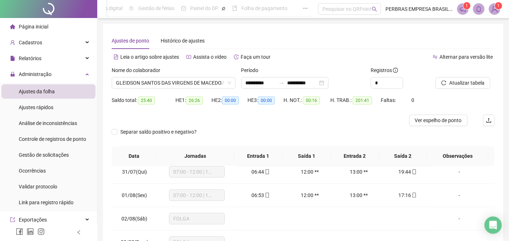
click at [429, 119] on span "Ver espelho de ponto" at bounding box center [438, 120] width 47 height 8
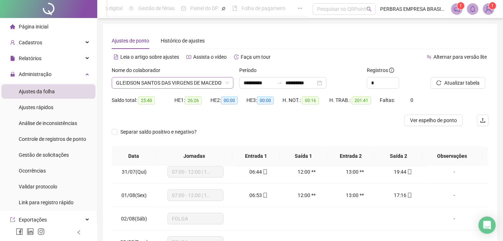
click at [176, 81] on span "GLEIDSON SANTOS DAS VIRGENS DE MACEDO" at bounding box center [172, 83] width 113 height 11
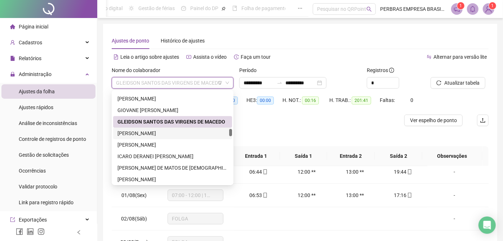
click at [173, 136] on div "HUDSON CIDREIRA NASCIMENTO" at bounding box center [173, 133] width 110 height 8
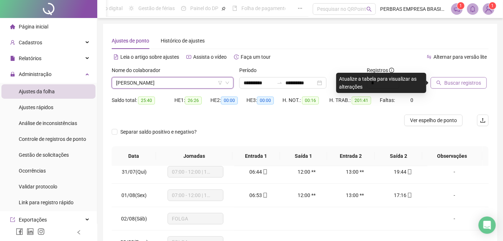
click at [454, 80] on span "Buscar registros" at bounding box center [463, 83] width 37 height 8
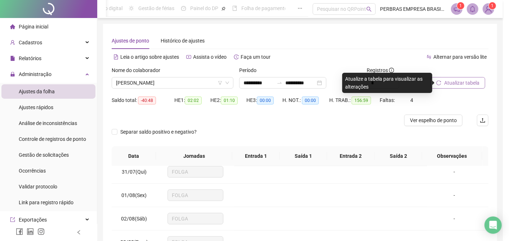
click at [429, 121] on div "Buscando registros Os registros de ponto estão sendo buscados... OK" at bounding box center [254, 120] width 509 height 241
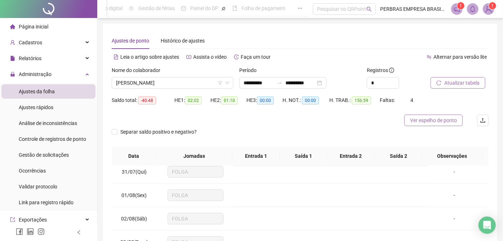
click at [440, 123] on span "Ver espelho de ponto" at bounding box center [433, 120] width 47 height 8
click at [172, 81] on span "HUDSON CIDREIRA NASCIMENTO" at bounding box center [172, 83] width 113 height 11
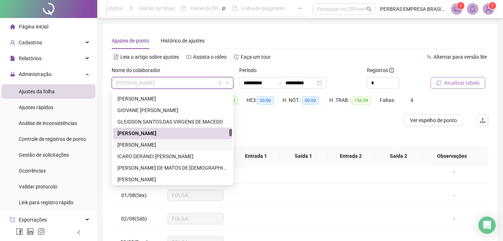
click at [159, 142] on div "HUGO EMANUEL DE ANDRADE SANTOS" at bounding box center [173, 145] width 110 height 8
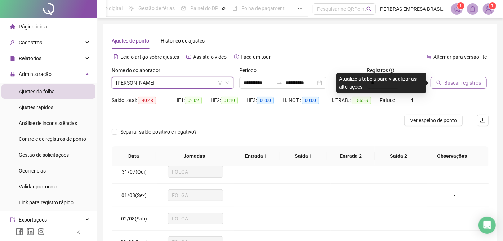
click at [444, 81] on button "Buscar registros" at bounding box center [459, 83] width 56 height 12
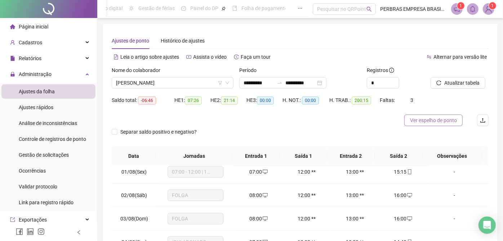
click at [420, 117] on span "Ver espelho de ponto" at bounding box center [433, 120] width 47 height 8
click at [154, 85] on span "HUGO EMANUEL DE ANDRADE SANTOS" at bounding box center [172, 83] width 113 height 11
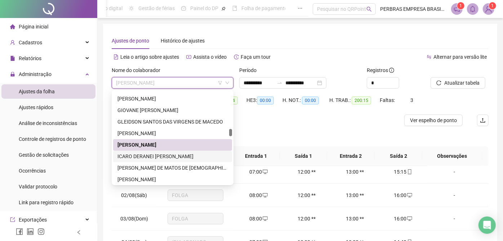
click at [149, 156] on div "ICARO DERANEI SANTIAGO DAMASCENO" at bounding box center [173, 157] width 110 height 8
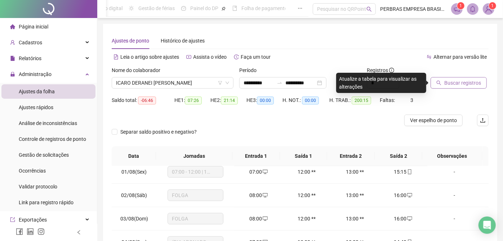
click at [439, 81] on icon "search" at bounding box center [439, 82] width 5 height 5
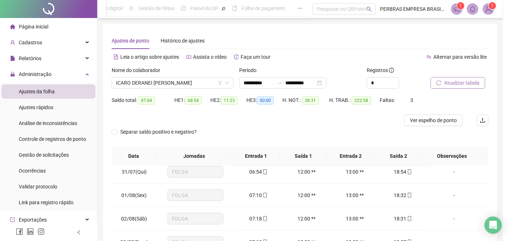
click at [418, 120] on div "Buscando registros Os registros de ponto estão sendo buscados... OK" at bounding box center [254, 120] width 509 height 241
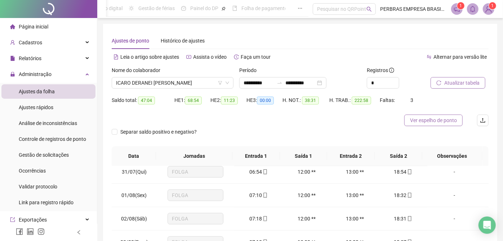
click at [413, 122] on span "Ver espelho de ponto" at bounding box center [433, 120] width 47 height 8
click at [167, 83] on span "ICARO DERANEI SANTIAGO DAMASCENO" at bounding box center [172, 83] width 113 height 11
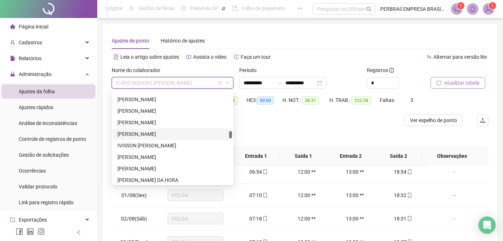
scroll to position [1365, 0]
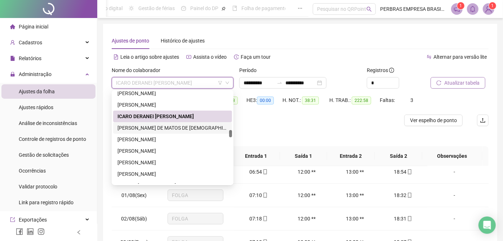
drag, startPoint x: 160, startPoint y: 127, endPoint x: 493, endPoint y: 97, distance: 333.7
click at [160, 127] on div "IRIEL CRISTIAN DE MATOS DE JESUS" at bounding box center [173, 128] width 110 height 8
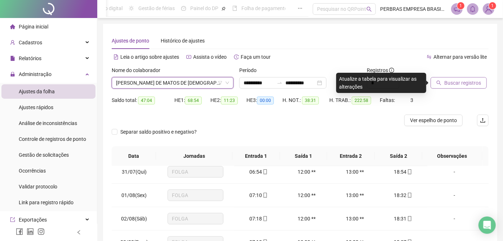
click at [473, 83] on span "Buscar registros" at bounding box center [463, 83] width 37 height 8
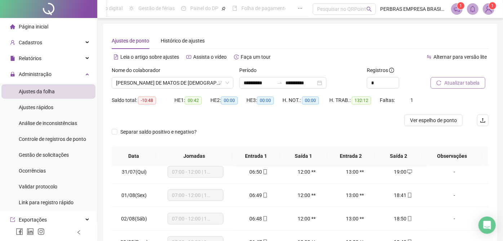
click at [429, 117] on span "Ver espelho de ponto" at bounding box center [433, 120] width 47 height 8
drag, startPoint x: 156, startPoint y: 83, endPoint x: 158, endPoint y: 145, distance: 61.7
click at [156, 83] on span "IRIEL CRISTIAN DE MATOS DE JESUS" at bounding box center [172, 83] width 113 height 11
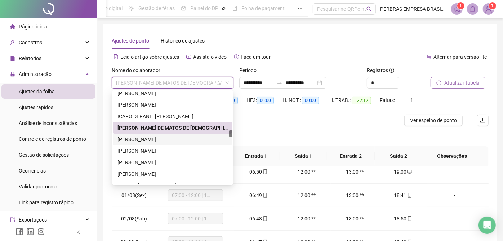
click at [155, 138] on div "IRLAN ALVES DOS REIS" at bounding box center [173, 140] width 110 height 8
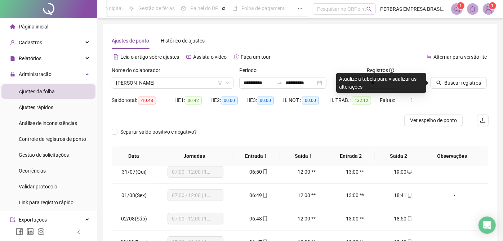
drag, startPoint x: 464, startPoint y: 81, endPoint x: 465, endPoint y: 92, distance: 10.5
click at [464, 82] on span "Buscar registros" at bounding box center [463, 83] width 37 height 8
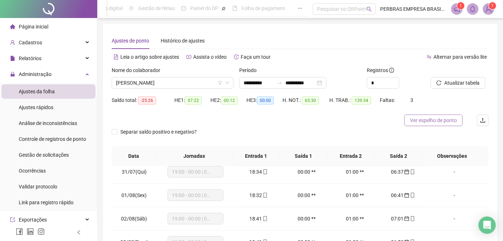
click at [419, 120] on span "Ver espelho de ponto" at bounding box center [433, 120] width 47 height 8
click at [161, 85] on span "IRLAN ALVES DOS REIS" at bounding box center [172, 83] width 113 height 11
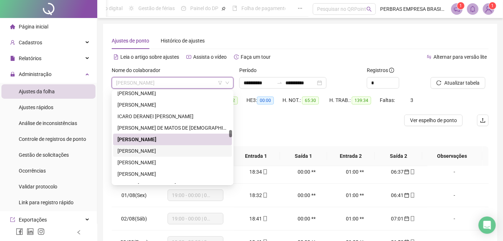
click at [152, 150] on div "ISMAEL CARLOS DE JESUS OLIVEIRA" at bounding box center [173, 151] width 110 height 8
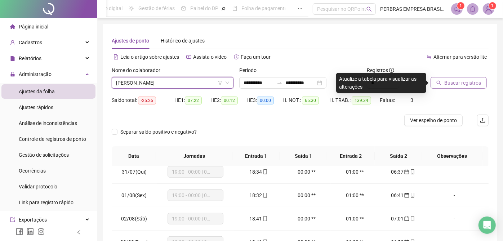
click at [451, 81] on span "Buscar registros" at bounding box center [463, 83] width 37 height 8
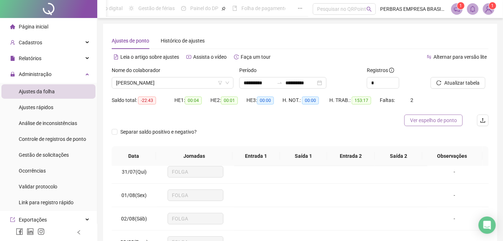
click at [417, 123] on span "Ver espelho de ponto" at bounding box center [433, 120] width 47 height 8
click at [189, 79] on span "ISMAEL CARLOS DE JESUS OLIVEIRA" at bounding box center [172, 83] width 113 height 11
click at [176, 84] on span "ISMAEL CARLOS DE JESUS OLIVEIRA" at bounding box center [172, 83] width 113 height 11
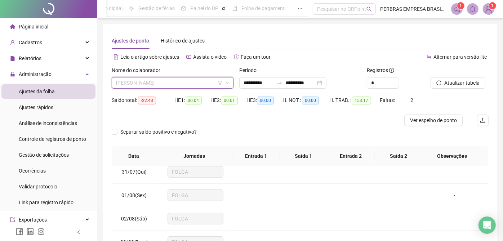
click at [188, 86] on span "ISMAEL CARLOS DE JESUS OLIVEIRA" at bounding box center [172, 83] width 113 height 11
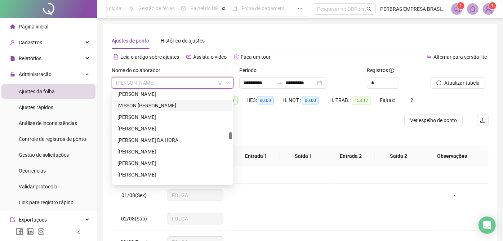
scroll to position [1405, 0]
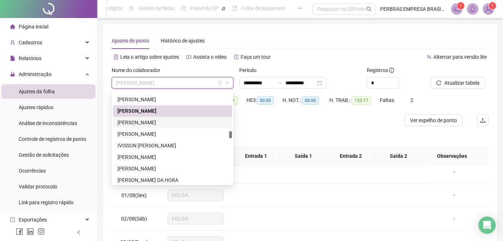
click at [182, 123] on div "ITALO RUAN DE OLIVEIRA BITENCOURT" at bounding box center [173, 123] width 110 height 8
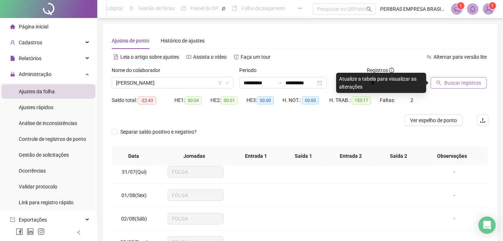
click at [447, 83] on span "Buscar registros" at bounding box center [463, 83] width 37 height 8
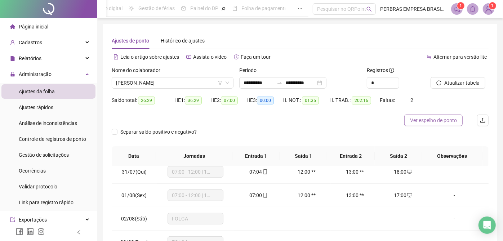
click at [433, 120] on span "Ver espelho de ponto" at bounding box center [433, 120] width 47 height 8
click at [204, 83] on span "ITALO RUAN DE OLIVEIRA BITENCOURT" at bounding box center [172, 83] width 113 height 11
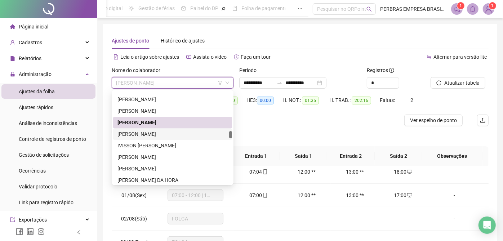
click at [181, 132] on div "IVERTON DARLEN DA SILVA SANTOS" at bounding box center [173, 134] width 110 height 8
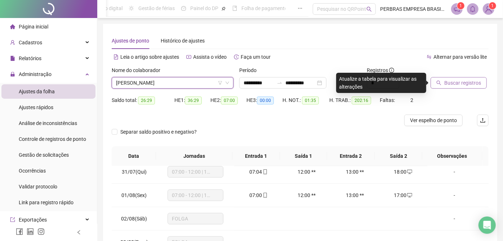
click at [469, 84] on span "Buscar registros" at bounding box center [463, 83] width 37 height 8
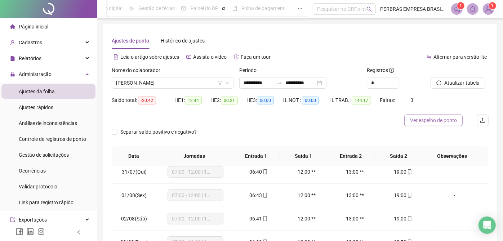
click at [421, 119] on span "Ver espelho de ponto" at bounding box center [433, 120] width 47 height 8
click at [158, 82] on span "IVERTON DARLEN DA SILVA SANTOS" at bounding box center [172, 83] width 113 height 11
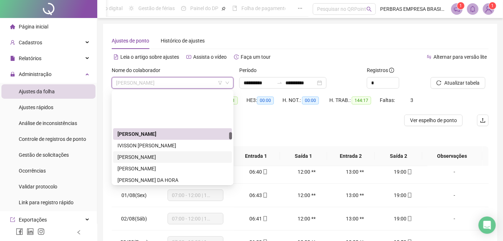
scroll to position [1445, 0]
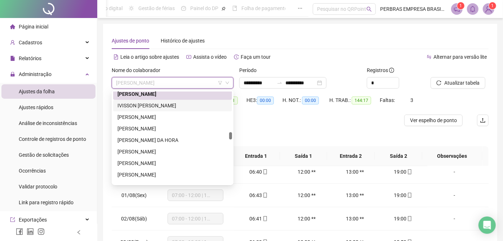
click at [162, 106] on div "IVISSON CARLOS DOS SANTOS FERREIRA" at bounding box center [173, 106] width 110 height 8
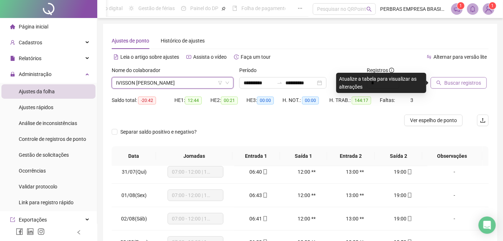
click at [471, 84] on span "Buscar registros" at bounding box center [463, 83] width 37 height 8
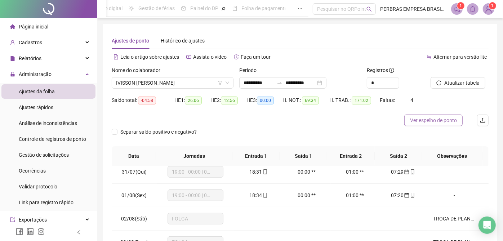
click at [444, 118] on span "Ver espelho de ponto" at bounding box center [433, 120] width 47 height 8
click at [169, 80] on span "IVISSON CARLOS DOS SANTOS FERREIRA" at bounding box center [172, 83] width 113 height 11
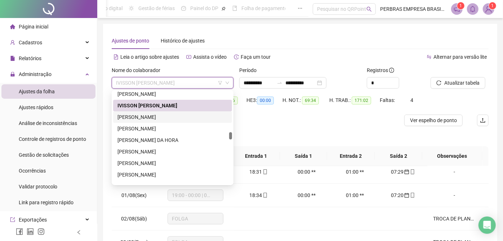
click at [169, 117] on div "IVO ARCANJO DOS SANTOS SOARES" at bounding box center [173, 117] width 110 height 8
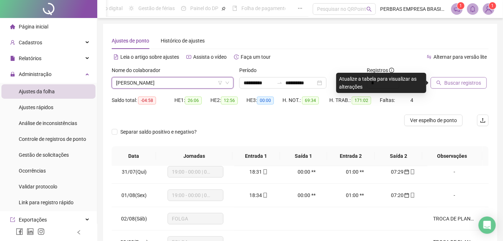
click at [447, 82] on span "Buscar registros" at bounding box center [463, 83] width 37 height 8
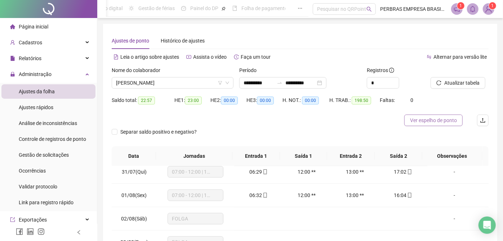
click at [430, 120] on span "Ver espelho de ponto" at bounding box center [433, 120] width 47 height 8
click at [173, 83] on span "IVO ARCANJO DOS SANTOS SOARES" at bounding box center [172, 83] width 113 height 11
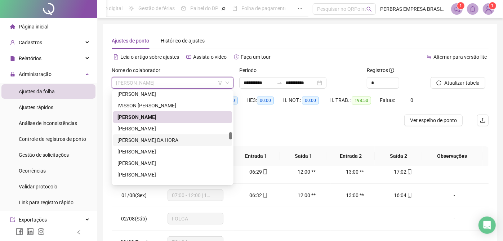
click at [160, 128] on div "JACKSON LAGO DE SOUZA" at bounding box center [173, 129] width 110 height 8
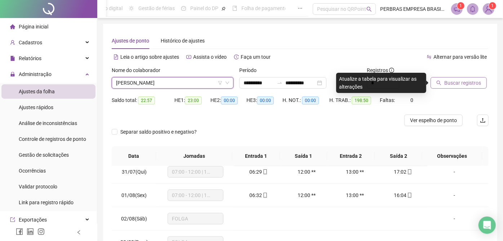
click at [454, 83] on span "Buscar registros" at bounding box center [463, 83] width 37 height 8
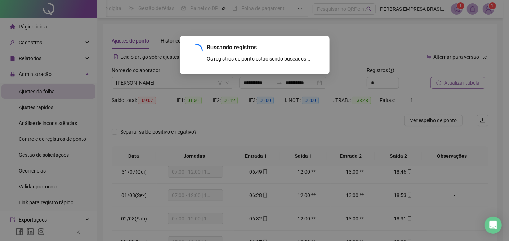
click at [437, 119] on div "Buscando registros Os registros de ponto estão sendo buscados... OK" at bounding box center [254, 120] width 509 height 241
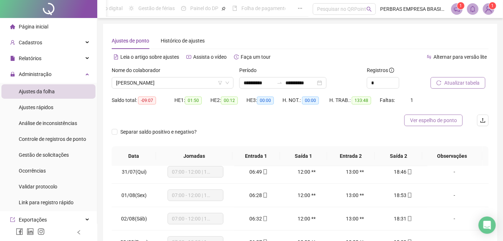
click at [422, 119] on span "Ver espelho de ponto" at bounding box center [433, 120] width 47 height 8
click at [173, 86] on span "JACKSON LAGO DE SOUZA" at bounding box center [172, 83] width 113 height 11
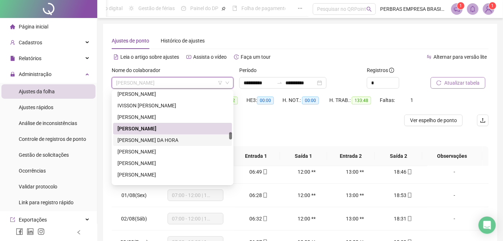
drag, startPoint x: 170, startPoint y: 139, endPoint x: 313, endPoint y: 129, distance: 143.5
click at [170, 140] on div "JACKSON LIMA DA HORA" at bounding box center [173, 140] width 110 height 8
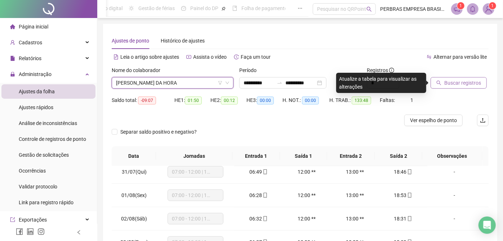
click at [458, 80] on span "Buscar registros" at bounding box center [463, 83] width 37 height 8
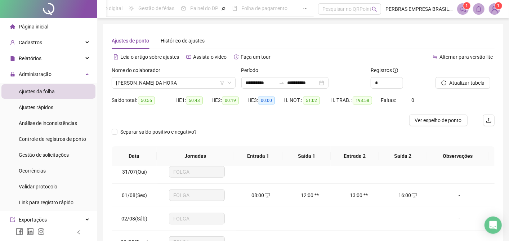
click at [415, 121] on span "Ver espelho de ponto" at bounding box center [438, 120] width 47 height 8
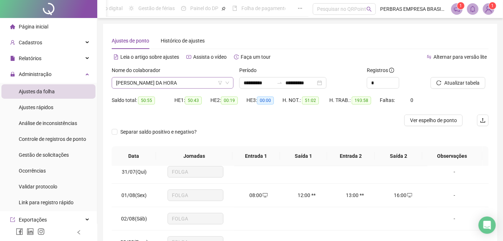
click at [173, 84] on span "JACKSON LIMA DA HORA" at bounding box center [172, 83] width 113 height 11
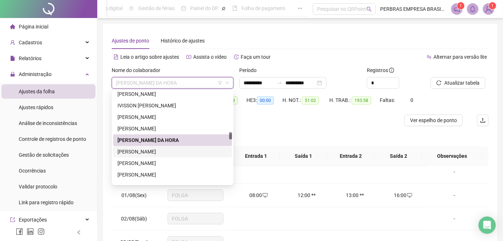
drag, startPoint x: 180, startPoint y: 150, endPoint x: 327, endPoint y: 122, distance: 150.1
click at [180, 151] on div "JAILMA DOS SANTOS NASCIMENTO" at bounding box center [173, 152] width 110 height 8
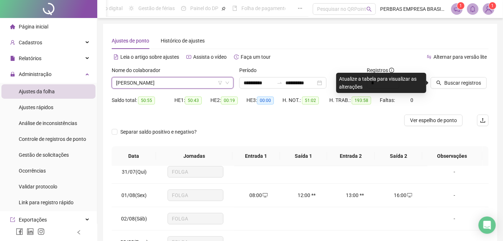
click at [172, 87] on span "JAILMA DOS SANTOS NASCIMENTO" at bounding box center [172, 83] width 113 height 11
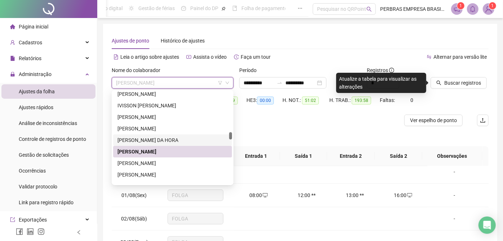
scroll to position [1485, 0]
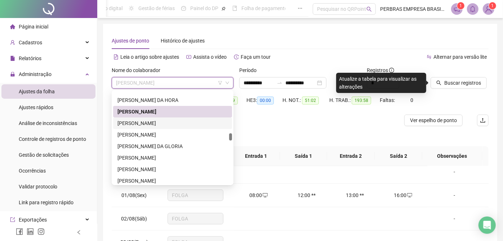
click at [168, 123] on div "JANDERSON ABADE VICTOR" at bounding box center [173, 123] width 110 height 8
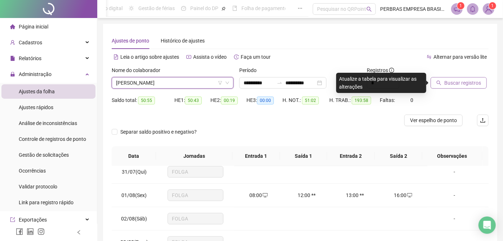
click at [474, 81] on span "Buscar registros" at bounding box center [463, 83] width 37 height 8
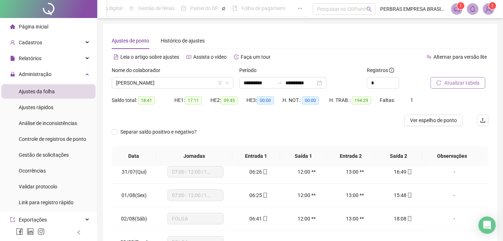
click at [414, 121] on span "Ver espelho de ponto" at bounding box center [433, 120] width 47 height 8
click at [168, 80] on span "JANDERSON ABADE VICTOR" at bounding box center [172, 83] width 113 height 11
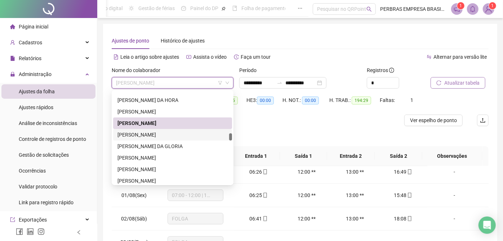
drag, startPoint x: 168, startPoint y: 133, endPoint x: 453, endPoint y: 90, distance: 288.5
click at [168, 134] on div "JEAN FABIO NASCIMENTO DOS SANTOS" at bounding box center [173, 135] width 110 height 8
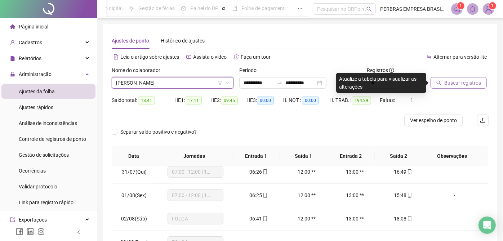
click at [455, 80] on span "Buscar registros" at bounding box center [463, 83] width 37 height 8
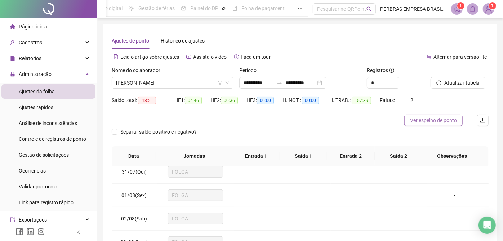
click at [423, 119] on span "Ver espelho de ponto" at bounding box center [433, 120] width 47 height 8
click at [174, 86] on span "JEAN FABIO NASCIMENTO DOS SANTOS" at bounding box center [172, 83] width 113 height 11
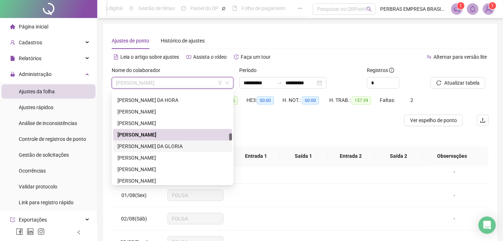
click at [171, 146] on div "JEFFERSON CARLOS SANTOS DA GLORIA" at bounding box center [173, 146] width 110 height 8
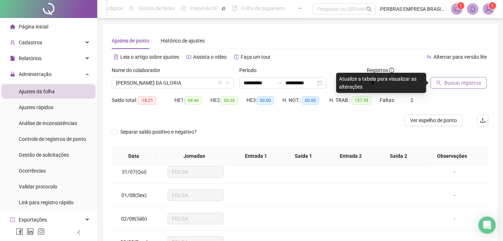
click at [454, 83] on span "Buscar registros" at bounding box center [463, 83] width 37 height 8
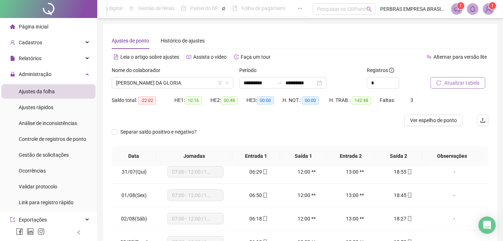
click at [429, 122] on span "Ver espelho de ponto" at bounding box center [433, 120] width 47 height 8
click at [162, 92] on div "Nome do colaborador JEFFERSON CARLOS SANTOS DA GLORIA" at bounding box center [173, 80] width 128 height 28
click at [164, 84] on span "JEFFERSON CARLOS SANTOS DA GLORIA" at bounding box center [172, 83] width 113 height 11
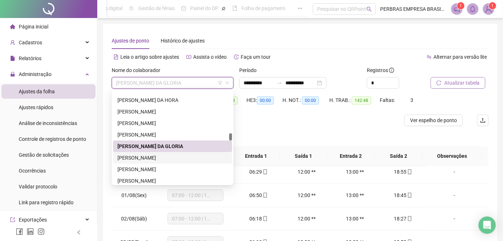
click at [169, 154] on div "JEFFERSON CONCEIÇÃO DOS SANTOS" at bounding box center [173, 158] width 110 height 8
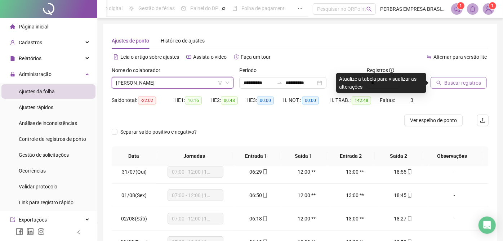
click at [458, 83] on span "Buscar registros" at bounding box center [463, 83] width 37 height 8
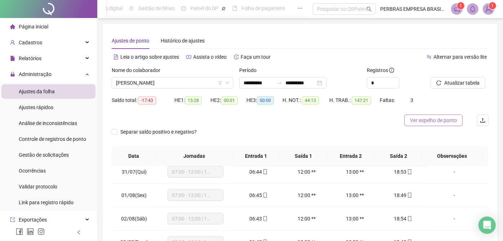
click at [421, 118] on span "Ver espelho de ponto" at bounding box center [433, 120] width 47 height 8
click at [178, 87] on span "JEFFERSON CONCEIÇÃO DOS SANTOS" at bounding box center [172, 83] width 113 height 11
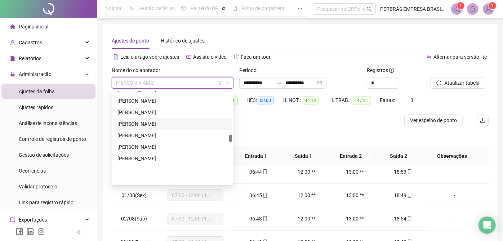
scroll to position [1525, 0]
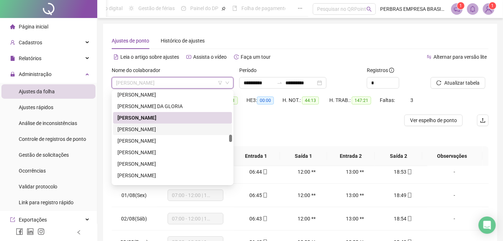
click at [167, 127] on div "JOÃO CLAUDIO CAMPOS DA SILVA" at bounding box center [173, 129] width 110 height 8
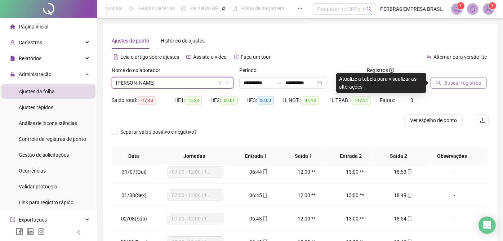
click at [443, 79] on button "Buscar registros" at bounding box center [459, 83] width 56 height 12
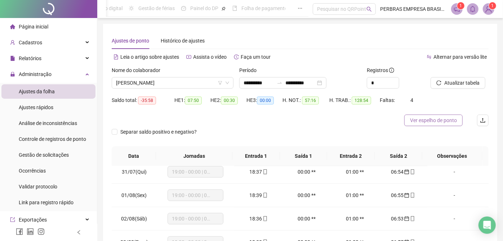
click at [429, 117] on span "Ver espelho de ponto" at bounding box center [433, 120] width 47 height 8
click at [195, 84] on span "JOÃO CLAUDIO CAMPOS DA SILVA" at bounding box center [172, 83] width 113 height 11
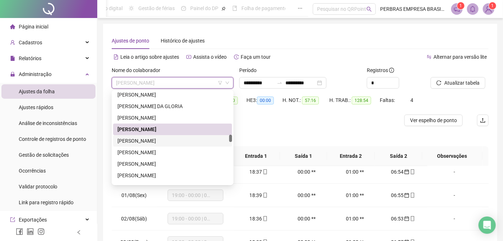
drag, startPoint x: 172, startPoint y: 139, endPoint x: 298, endPoint y: 126, distance: 126.5
click at [173, 139] on div "JOÃO SILVA FILHO" at bounding box center [173, 141] width 110 height 8
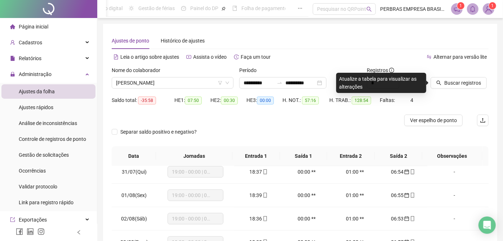
click at [450, 89] on div "Buscar registros" at bounding box center [460, 80] width 64 height 28
click at [450, 84] on span "Buscar registros" at bounding box center [463, 83] width 37 height 8
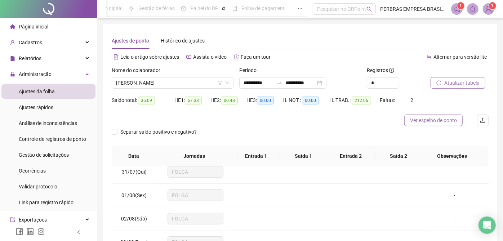
click at [431, 120] on span "Ver espelho de ponto" at bounding box center [433, 120] width 47 height 8
click at [152, 85] on span "JOÃO SILVA FILHO" at bounding box center [172, 83] width 113 height 11
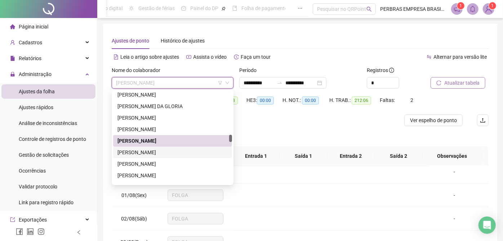
click at [172, 153] on div "JOECI TEIXEIRA DOS SANTOS" at bounding box center [173, 153] width 110 height 8
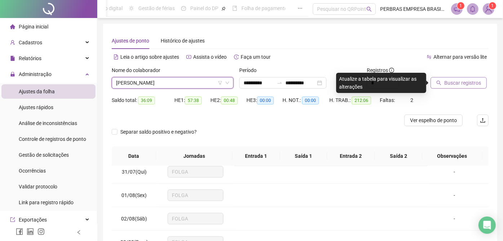
click at [457, 85] on span "Buscar registros" at bounding box center [463, 83] width 37 height 8
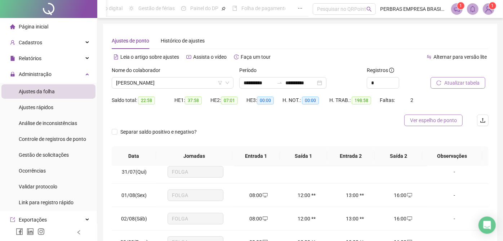
click at [428, 118] on span "Ver espelho de ponto" at bounding box center [433, 120] width 47 height 8
click at [186, 81] on span "JOECI TEIXEIRA DOS SANTOS" at bounding box center [172, 83] width 113 height 11
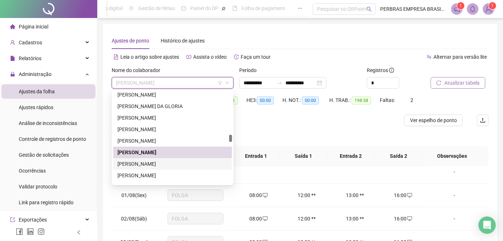
click at [178, 163] on div "JONILSON DA CRUZ DE SOUSA" at bounding box center [173, 164] width 110 height 8
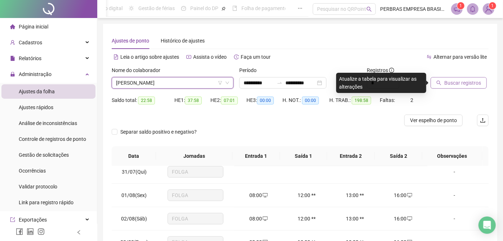
click at [437, 84] on icon "search" at bounding box center [439, 82] width 5 height 5
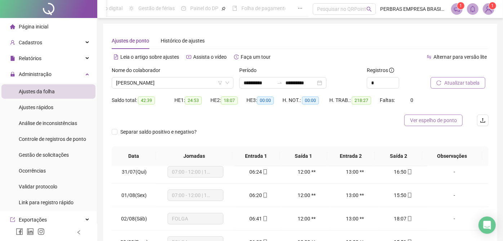
click at [420, 123] on span "Ver espelho de ponto" at bounding box center [433, 120] width 47 height 8
click at [188, 82] on span "JONILSON DA CRUZ DE SOUSA" at bounding box center [172, 83] width 113 height 11
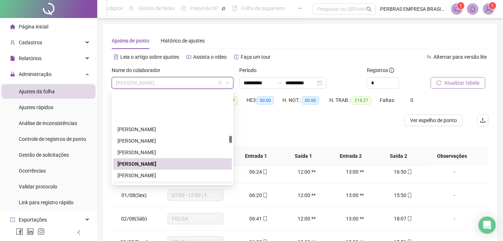
scroll to position [1606, 0]
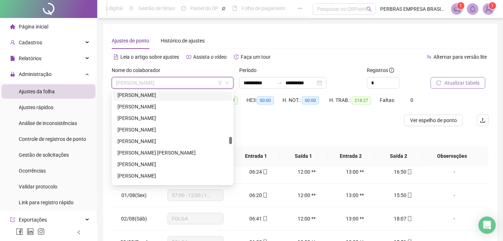
click at [163, 97] on div "JORGE DANILO ARAUJO SANTOS" at bounding box center [173, 95] width 110 height 8
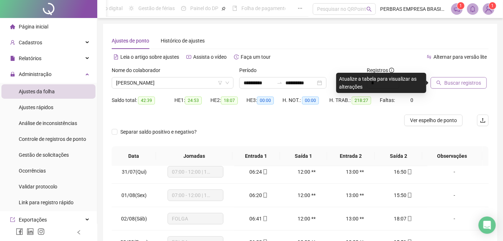
click at [459, 81] on span "Buscar registros" at bounding box center [463, 83] width 37 height 8
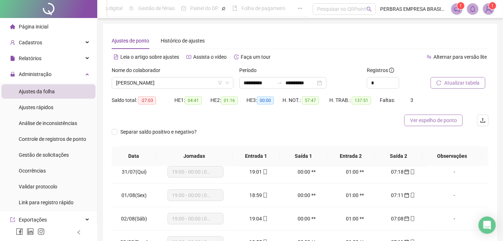
click at [439, 118] on span "Ver espelho de ponto" at bounding box center [433, 120] width 47 height 8
click at [165, 85] on span "JORGE DANILO ARAUJO SANTOS" at bounding box center [172, 83] width 113 height 11
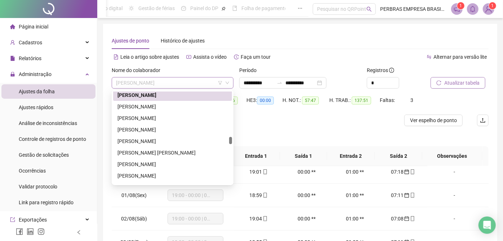
scroll to position [1604, 0]
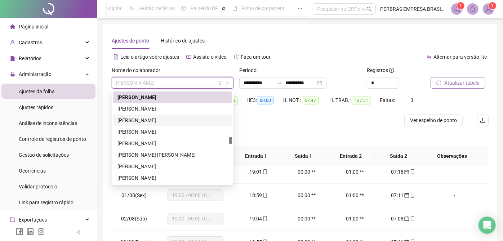
click at [168, 109] on div "JORGE HENRIQUE DE JESUS COSTA LAGO" at bounding box center [173, 109] width 110 height 8
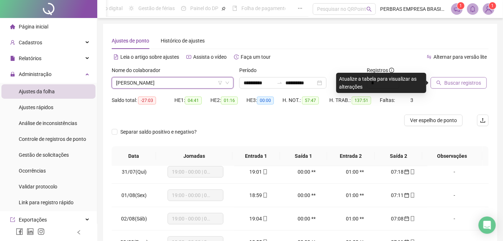
click at [442, 84] on button "Buscar registros" at bounding box center [459, 83] width 56 height 12
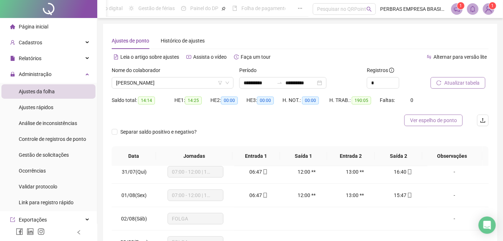
click at [425, 124] on button "Ver espelho de ponto" at bounding box center [434, 121] width 58 height 12
click at [194, 86] on span "JORGE HENRIQUE DE JESUS COSTA LAGO" at bounding box center [172, 83] width 113 height 11
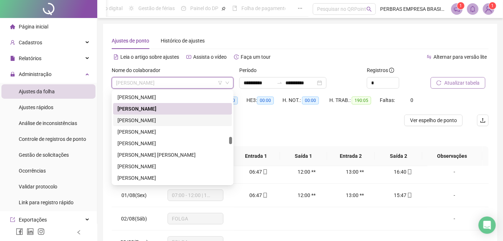
click at [185, 118] on div "JOSÉ ABRAÃO BARBOSA DE ARAUJO" at bounding box center [173, 120] width 110 height 8
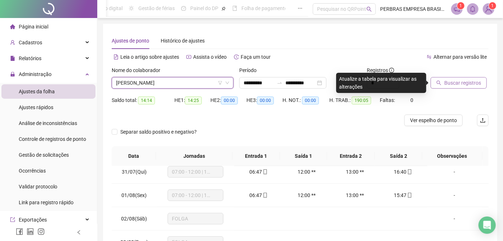
click at [443, 80] on button "Buscar registros" at bounding box center [459, 83] width 56 height 12
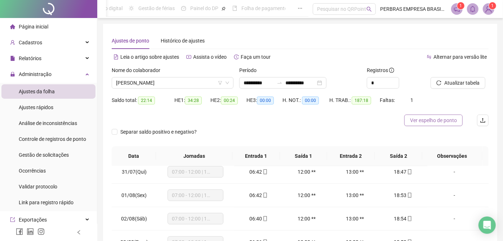
drag, startPoint x: 417, startPoint y: 118, endPoint x: 415, endPoint y: 121, distance: 3.9
click at [417, 118] on span "Ver espelho de ponto" at bounding box center [433, 120] width 47 height 8
click at [186, 82] on span "JOSÉ ABRAÃO BARBOSA DE ARAUJO" at bounding box center [172, 83] width 113 height 11
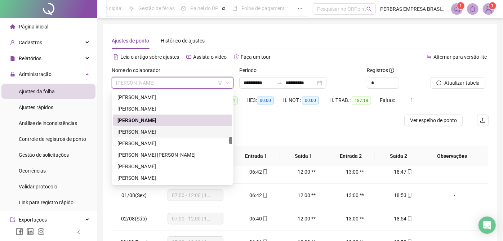
click at [173, 132] on div "JOSÉ ALBERTO DE DEUS SANTOS" at bounding box center [173, 132] width 110 height 8
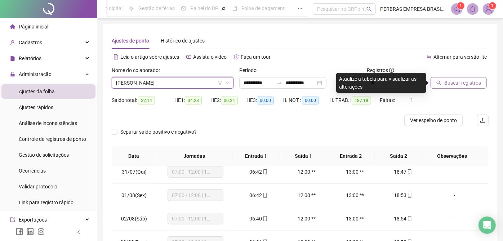
click at [450, 83] on span "Buscar registros" at bounding box center [463, 83] width 37 height 8
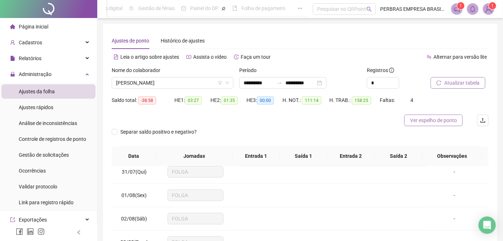
click at [430, 119] on span "Ver espelho de ponto" at bounding box center [433, 120] width 47 height 8
click at [169, 87] on span "JOSÉ ALBERTO DE DEUS SANTOS" at bounding box center [172, 83] width 113 height 11
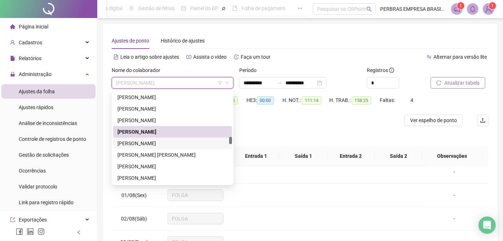
drag, startPoint x: 168, startPoint y: 142, endPoint x: 352, endPoint y: 122, distance: 185.7
click at [168, 143] on div "JOSÉ BERNARDINO DA LUZ LIMA" at bounding box center [173, 144] width 110 height 8
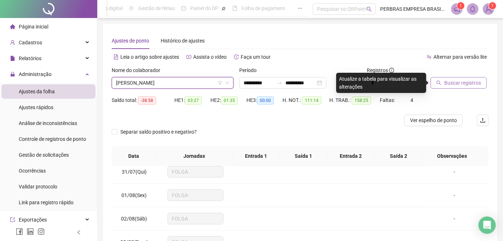
click at [443, 85] on button "Buscar registros" at bounding box center [459, 83] width 56 height 12
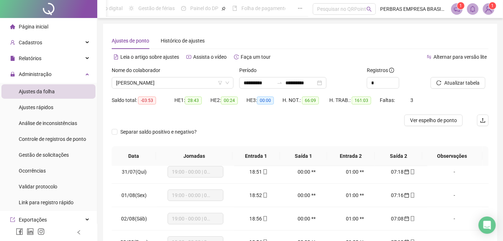
click at [434, 123] on span "Ver espelho de ponto" at bounding box center [433, 120] width 47 height 8
click at [162, 80] on span "JOSÉ BERNARDINO DA LUZ LIMA" at bounding box center [172, 83] width 113 height 11
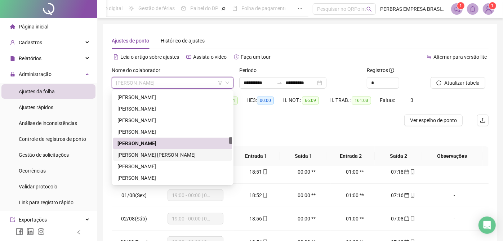
click at [155, 157] on div "JOSÉ CARLOS DAS VIRGENS SANTOS" at bounding box center [173, 155] width 110 height 8
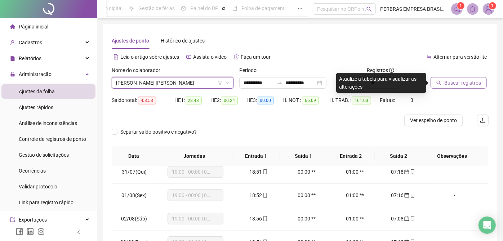
click at [452, 80] on span "Buscar registros" at bounding box center [463, 83] width 37 height 8
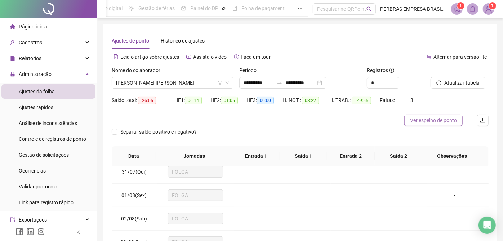
click at [450, 120] on span "Ver espelho de ponto" at bounding box center [433, 120] width 47 height 8
click at [149, 82] on span "JOSÉ CARLOS DAS VIRGENS SANTOS" at bounding box center [172, 83] width 113 height 11
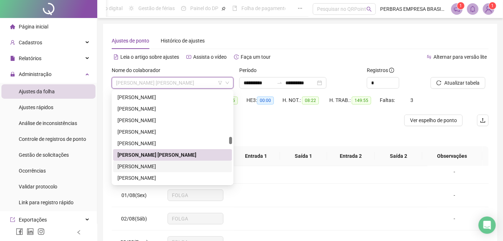
click at [179, 167] on div "JOSÉ CARLOS DO NASCIMENTO CONCEIÇÃO" at bounding box center [173, 167] width 110 height 8
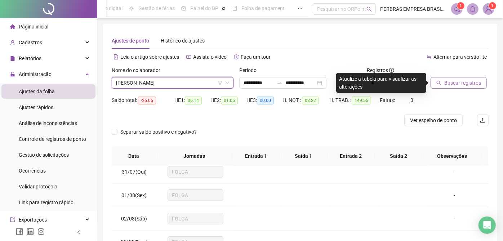
click at [451, 84] on span "Buscar registros" at bounding box center [463, 83] width 37 height 8
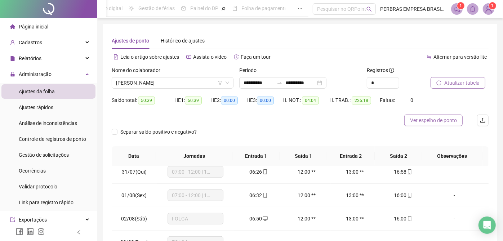
click at [426, 121] on span "Ver espelho de ponto" at bounding box center [433, 120] width 47 height 8
click at [172, 84] on span "JOSÉ CARLOS DO NASCIMENTO CONCEIÇÃO" at bounding box center [172, 83] width 113 height 11
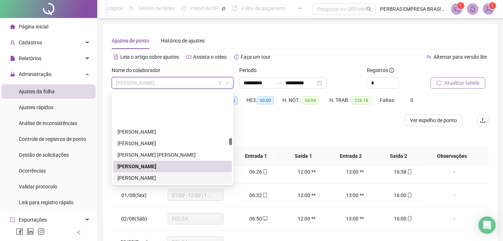
scroll to position [1684, 0]
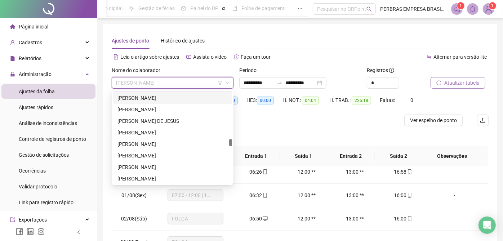
click at [168, 97] on div "JOSÉ CARLOS SANTOS PIMENTEL" at bounding box center [173, 98] width 110 height 8
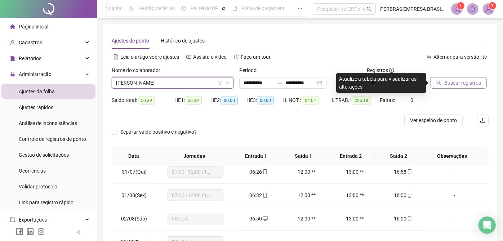
click at [450, 84] on span "Buscar registros" at bounding box center [463, 83] width 37 height 8
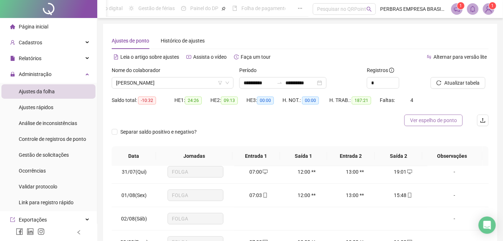
click at [416, 123] on span "Ver espelho de ponto" at bounding box center [433, 120] width 47 height 8
click at [154, 81] on span "JOSÉ CARLOS SANTOS PIMENTEL" at bounding box center [172, 83] width 113 height 11
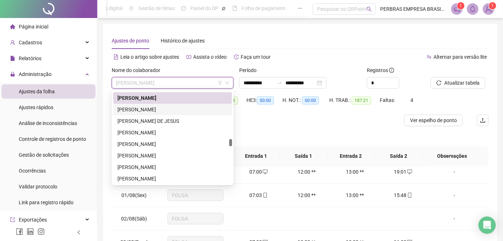
click at [164, 108] on div "JOSÉ CARLOS SIQUEIRA SANTOS CRUZ" at bounding box center [173, 110] width 110 height 8
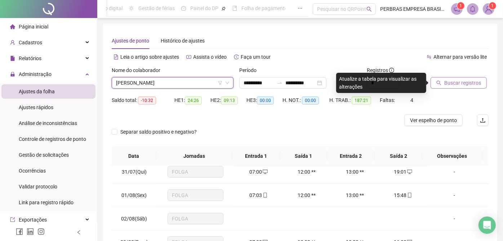
click at [473, 84] on span "Buscar registros" at bounding box center [463, 83] width 37 height 8
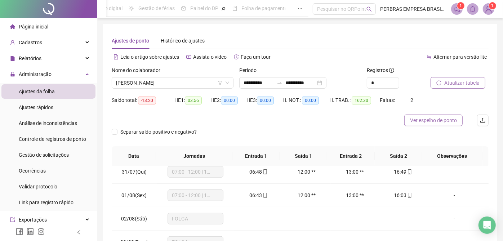
click at [429, 121] on span "Ver espelho de ponto" at bounding box center [433, 120] width 47 height 8
click at [164, 81] on span "JOSÉ CARLOS SIQUEIRA SANTOS CRUZ" at bounding box center [172, 83] width 113 height 11
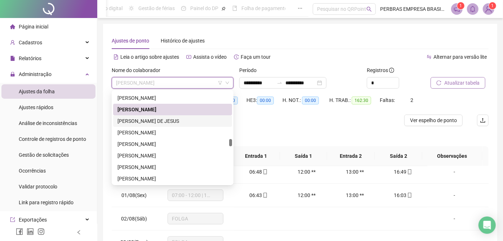
click at [172, 123] on div "JOSÉ GRACILIANO OLIVEIRA SANTOS DE JESUS" at bounding box center [173, 121] width 110 height 8
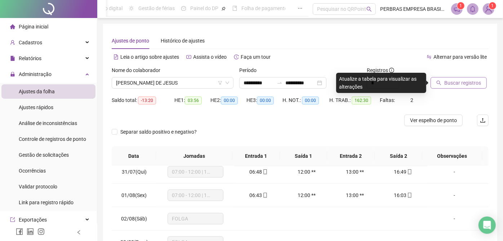
click at [452, 83] on span "Buscar registros" at bounding box center [463, 83] width 37 height 8
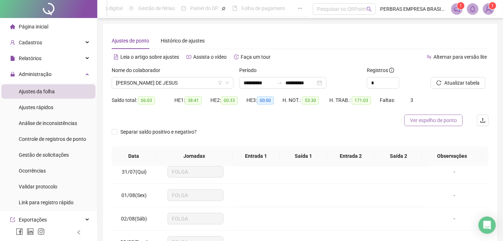
click at [431, 121] on span "Ver espelho de ponto" at bounding box center [433, 120] width 47 height 8
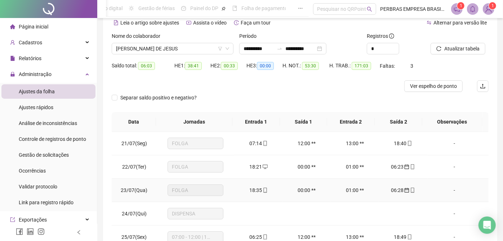
scroll to position [0, 0]
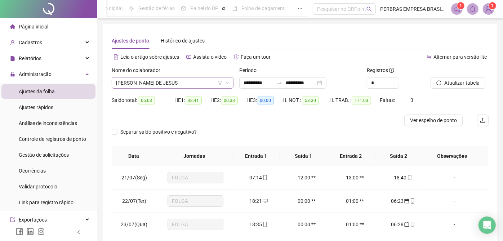
click at [167, 83] on span "JOSÉ GRACILIANO OLIVEIRA SANTOS DE JESUS" at bounding box center [172, 83] width 113 height 11
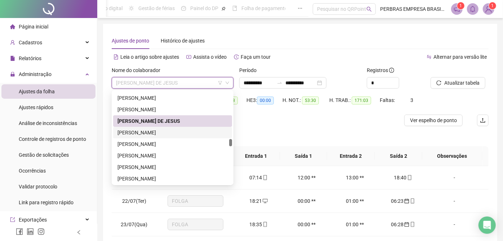
click at [164, 134] on div "JOSÉ ISAU DE MACEDO" at bounding box center [173, 133] width 110 height 8
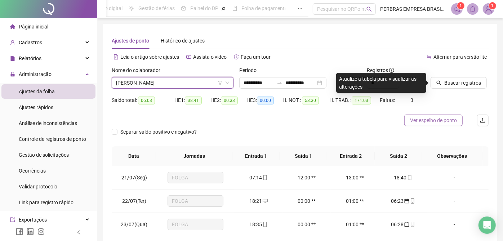
drag, startPoint x: 447, startPoint y: 83, endPoint x: 430, endPoint y: 120, distance: 41.0
click at [447, 83] on span "Buscar registros" at bounding box center [463, 83] width 37 height 8
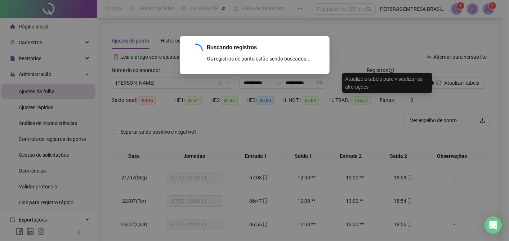
click at [415, 121] on div "Buscando registros Os registros de ponto estão sendo buscados... OK" at bounding box center [254, 120] width 509 height 241
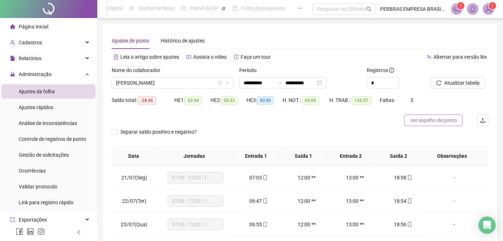
click at [426, 120] on span "Ver espelho de ponto" at bounding box center [433, 120] width 47 height 8
click at [178, 83] on span "JOSÉ ISAU DE MACEDO" at bounding box center [172, 83] width 113 height 11
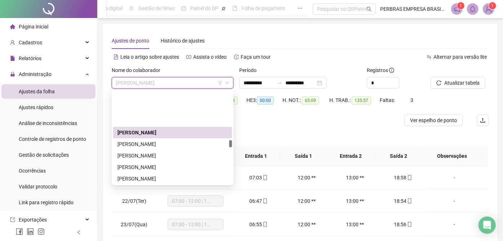
scroll to position [1724, 0]
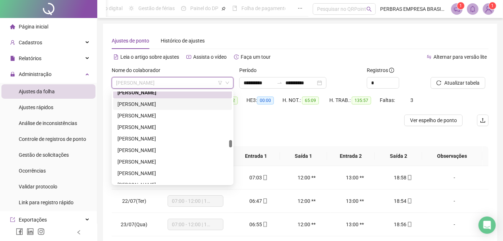
drag, startPoint x: 178, startPoint y: 101, endPoint x: 354, endPoint y: 97, distance: 176.0
click at [178, 101] on div "JOSÉ JORGE DE SOUZA ALVES" at bounding box center [173, 104] width 110 height 8
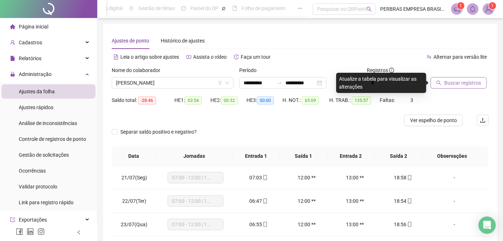
click at [477, 80] on span "Buscar registros" at bounding box center [463, 83] width 37 height 8
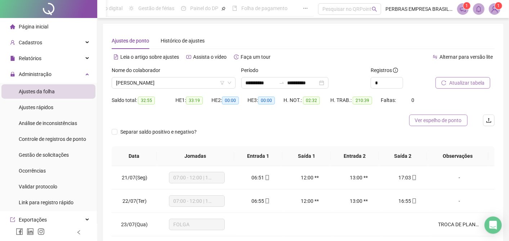
click at [421, 121] on span "Ver espelho de ponto" at bounding box center [438, 120] width 47 height 8
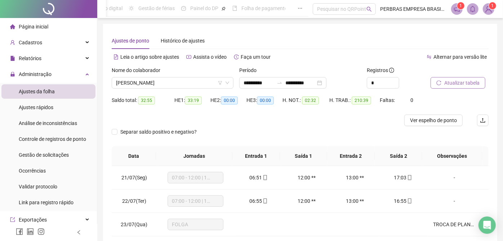
click at [180, 82] on span "JOSÉ JORGE DE SOUZA ALVES" at bounding box center [172, 83] width 113 height 11
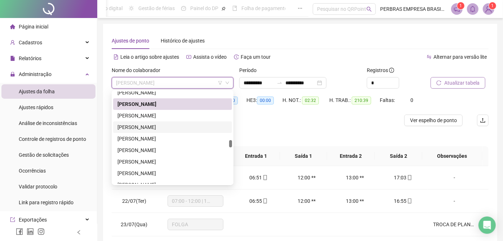
click at [172, 113] on div "JOSELITO CONCEIÇÃO DA SILVA" at bounding box center [173, 116] width 110 height 8
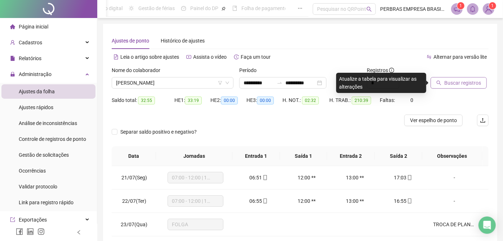
click at [448, 84] on span "Buscar registros" at bounding box center [463, 83] width 37 height 8
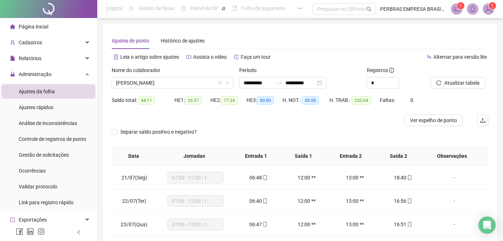
click at [437, 118] on span "Ver espelho de ponto" at bounding box center [433, 120] width 47 height 8
click at [178, 85] on span "JOSELITO CONCEIÇÃO DA SILVA" at bounding box center [172, 83] width 113 height 11
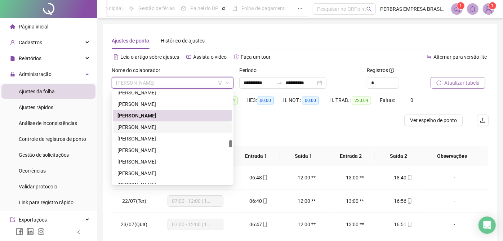
drag, startPoint x: 173, startPoint y: 123, endPoint x: 444, endPoint y: 83, distance: 274.0
click at [173, 123] on div "JOSÉ LUIZ DOS SANTOS JUNIOR" at bounding box center [173, 127] width 110 height 8
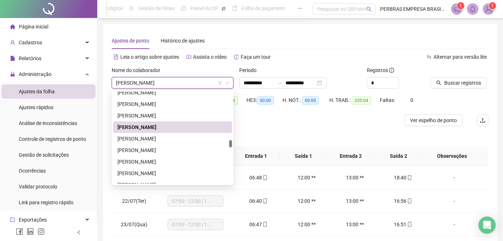
click at [444, 83] on button "Buscar registros" at bounding box center [459, 83] width 56 height 12
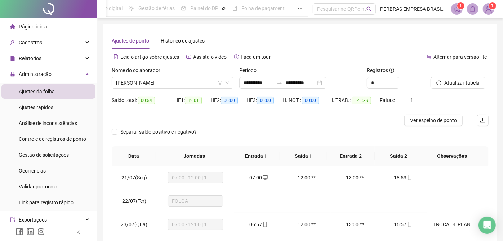
click at [417, 116] on span "Ver espelho de ponto" at bounding box center [433, 120] width 47 height 8
click at [160, 83] on span "JOSÉ LUIZ DOS SANTOS JUNIOR" at bounding box center [172, 83] width 113 height 11
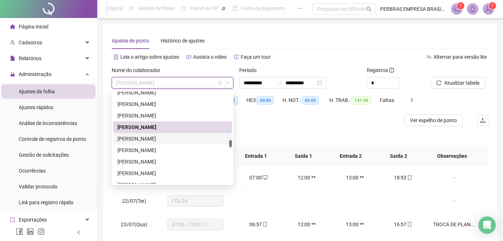
click at [156, 140] on div "JOSÉ MANOEL LIMA DOS SANTOS" at bounding box center [173, 139] width 110 height 8
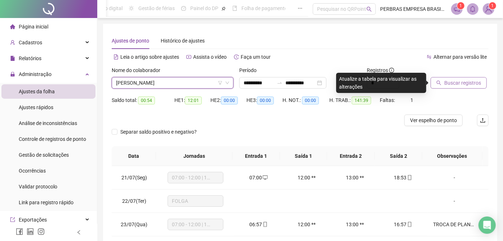
click at [472, 83] on span "Buscar registros" at bounding box center [463, 83] width 37 height 8
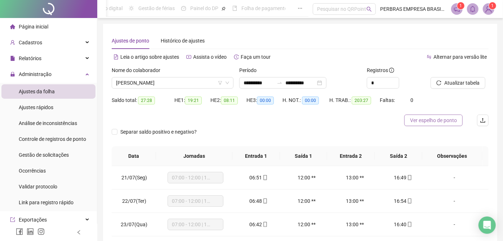
click at [424, 120] on span "Ver espelho de ponto" at bounding box center [433, 120] width 47 height 8
click at [166, 83] on span "JOSÉ MANOEL LIMA DOS SANTOS" at bounding box center [172, 83] width 113 height 11
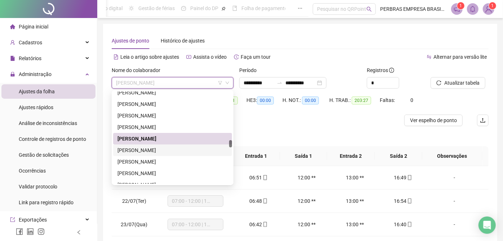
click at [156, 151] on div "[PERSON_NAME]" at bounding box center [173, 150] width 110 height 8
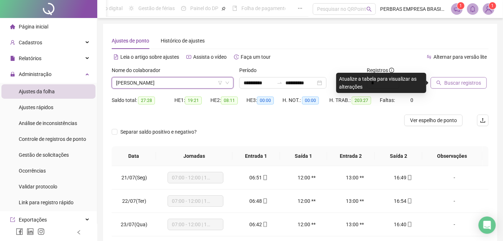
click at [452, 83] on span "Buscar registros" at bounding box center [463, 83] width 37 height 8
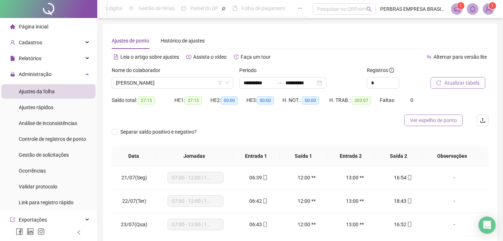
click at [425, 123] on span "Ver espelho de ponto" at bounding box center [433, 120] width 47 height 8
click at [151, 86] on span "[PERSON_NAME]" at bounding box center [172, 83] width 113 height 11
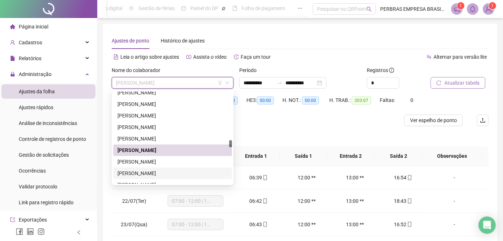
click at [160, 168] on div "JOSÉ PAULO SANTOS NEPOMUCENO" at bounding box center [172, 174] width 119 height 12
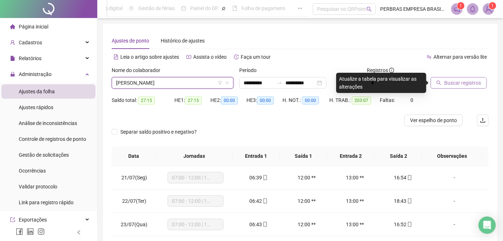
click at [176, 85] on span "JOSÉ PAULO SANTOS NEPOMUCENO" at bounding box center [172, 83] width 113 height 11
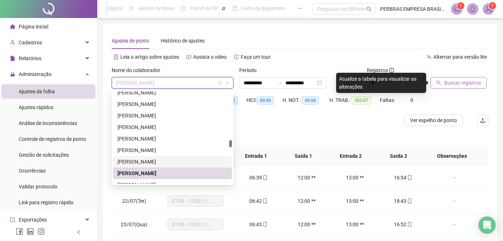
click at [162, 167] on div "JOSEMIR DA SILVA SANTOS" at bounding box center [172, 162] width 119 height 12
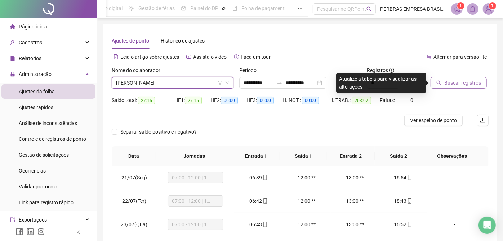
click at [447, 87] on button "Buscar registros" at bounding box center [459, 83] width 56 height 12
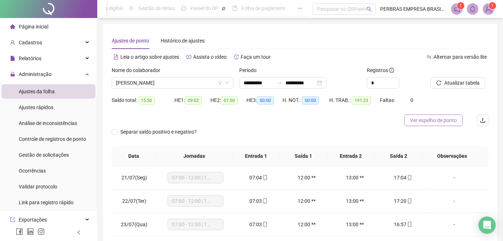
click at [420, 120] on span "Ver espelho de ponto" at bounding box center [433, 120] width 47 height 8
click at [189, 84] on span "JOSEMIR DA SILVA SANTOS" at bounding box center [172, 83] width 113 height 11
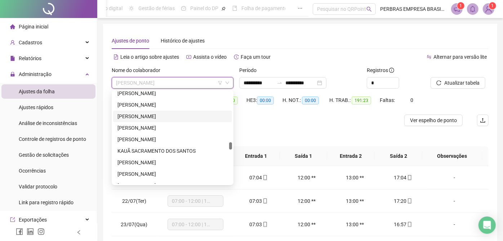
scroll to position [1764, 0]
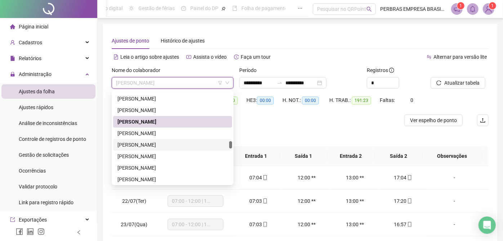
click at [158, 146] on div "JOSÉ RENATO DO NASCIMENTO MENEZES" at bounding box center [173, 145] width 110 height 8
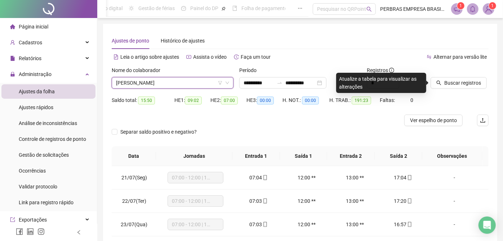
click at [163, 83] on span "JOSÉ RENATO DO NASCIMENTO MENEZES" at bounding box center [172, 83] width 113 height 11
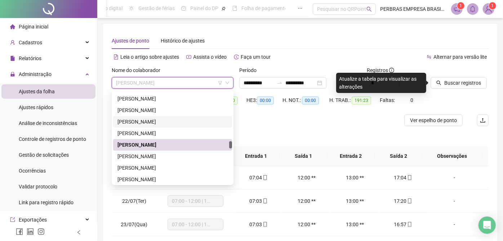
scroll to position [1804, 0]
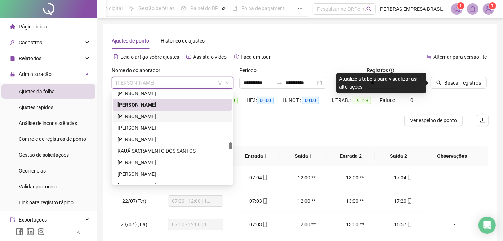
click at [161, 116] on div "JOSÉ RONALDO PEREIRA" at bounding box center [173, 116] width 110 height 8
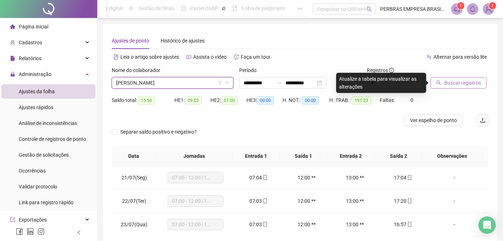
click at [442, 82] on button "Buscar registros" at bounding box center [459, 83] width 56 height 12
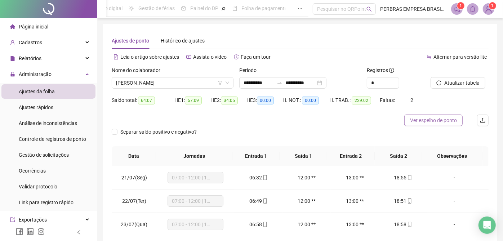
click at [416, 120] on span "Ver espelho de ponto" at bounding box center [433, 120] width 47 height 8
click at [170, 81] on span "JOSÉ RONALDO PEREIRA" at bounding box center [172, 83] width 113 height 11
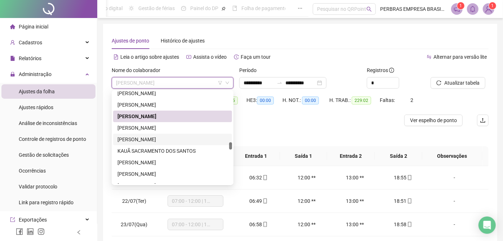
click at [154, 127] on div "JUNIVAL PEREIRA ALVES" at bounding box center [173, 128] width 110 height 8
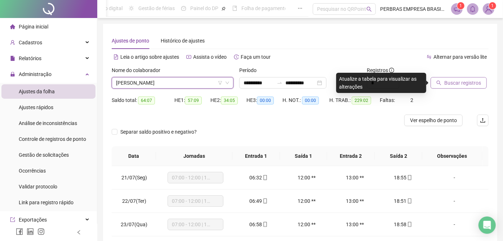
click at [458, 84] on span "Buscar registros" at bounding box center [463, 83] width 37 height 8
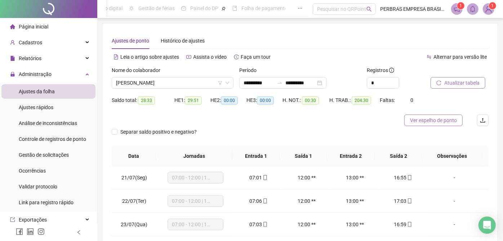
click at [424, 123] on span "Ver espelho de ponto" at bounding box center [433, 120] width 47 height 8
click at [188, 83] on span "JUNIVAL PEREIRA ALVES" at bounding box center [172, 83] width 113 height 11
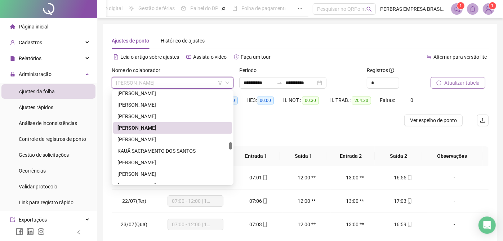
click at [180, 138] on div "KAIQUE PEREIRA DE OLIVEIRA" at bounding box center [173, 140] width 110 height 8
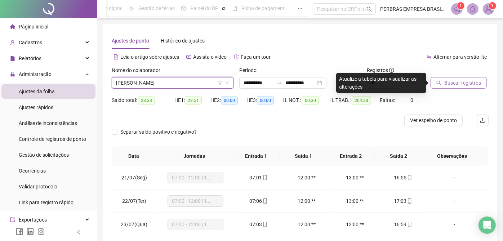
click at [439, 84] on icon "search" at bounding box center [439, 82] width 5 height 5
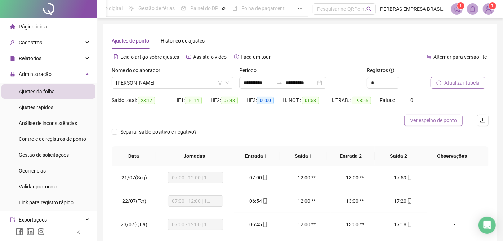
click at [428, 123] on span "Ver espelho de ponto" at bounding box center [433, 120] width 47 height 8
click at [139, 82] on span "KAIQUE PEREIRA DE OLIVEIRA" at bounding box center [172, 83] width 113 height 11
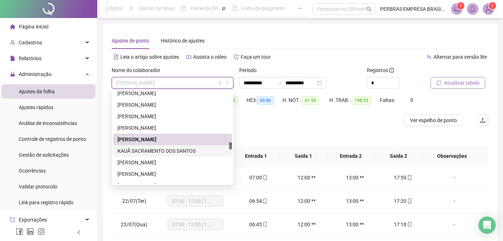
click at [140, 150] on div "KAUÃ SACRAMENTO DOS SANTOS" at bounding box center [173, 151] width 110 height 8
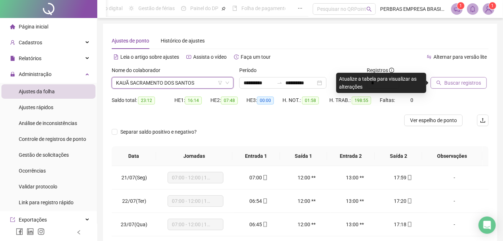
click at [439, 83] on icon "search" at bounding box center [439, 82] width 5 height 5
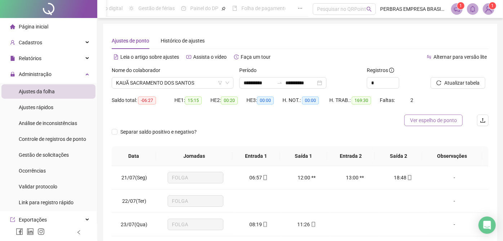
click at [424, 124] on span "Ver espelho de ponto" at bounding box center [433, 120] width 47 height 8
click at [169, 80] on span "KAUÃ SACRAMENTO DOS SANTOS" at bounding box center [172, 83] width 113 height 11
click at [169, 83] on span "KAUÃ SACRAMENTO DOS SANTOS" at bounding box center [172, 83] width 113 height 11
click at [158, 163] on th "Jornadas" at bounding box center [194, 156] width 76 height 20
click at [178, 82] on span "KAUÃ SACRAMENTO DOS SANTOS" at bounding box center [172, 83] width 113 height 11
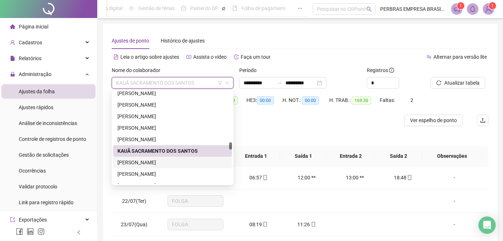
click at [160, 160] on div "LAERCIO SANTOS PEREIRA" at bounding box center [173, 163] width 110 height 8
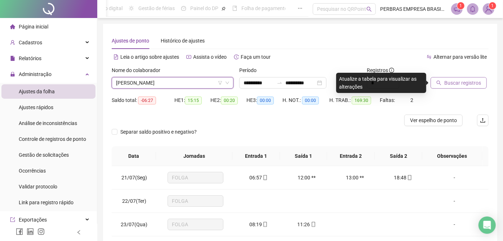
click at [481, 82] on button "Buscar registros" at bounding box center [459, 83] width 56 height 12
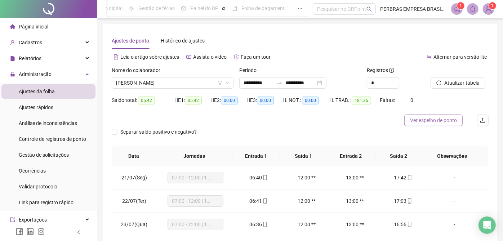
click at [422, 120] on span "Ver espelho de ponto" at bounding box center [433, 120] width 47 height 8
drag, startPoint x: 165, startPoint y: 83, endPoint x: 162, endPoint y: 96, distance: 13.9
click at [165, 83] on span "LAERCIO SANTOS PEREIRA" at bounding box center [172, 83] width 113 height 11
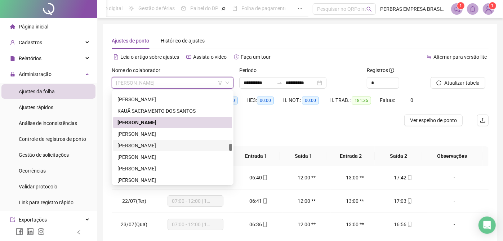
scroll to position [1884, 0]
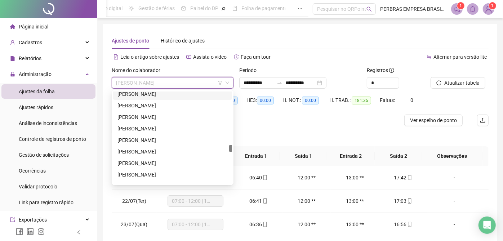
drag, startPoint x: 155, startPoint y: 96, endPoint x: 429, endPoint y: 87, distance: 273.8
click at [155, 96] on div "LAIONEL BATISTA MOREIRA E SILVA" at bounding box center [173, 94] width 110 height 8
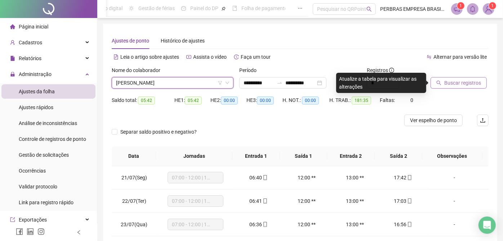
click at [454, 83] on span "Buscar registros" at bounding box center [463, 83] width 37 height 8
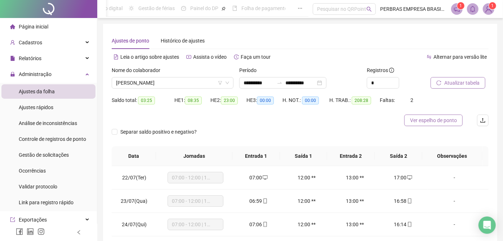
click at [430, 119] on span "Ver espelho de ponto" at bounding box center [433, 120] width 47 height 8
drag, startPoint x: 189, startPoint y: 85, endPoint x: 185, endPoint y: 101, distance: 16.6
click at [189, 85] on span "LAIONEL BATISTA MOREIRA E SILVA" at bounding box center [172, 83] width 113 height 11
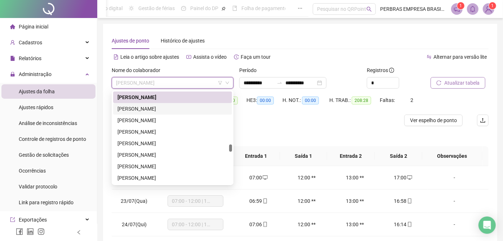
click at [162, 107] on div "LEANDRO DOS SANTOS VIANA" at bounding box center [173, 109] width 110 height 8
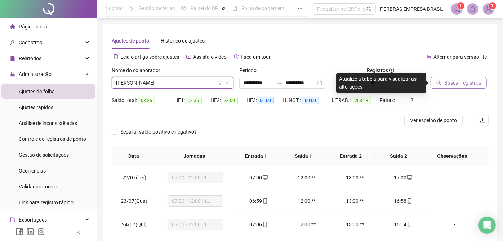
click at [473, 80] on span "Buscar registros" at bounding box center [463, 83] width 37 height 8
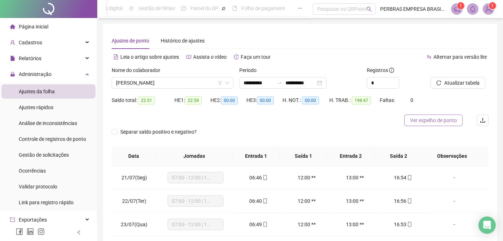
click at [425, 119] on span "Ver espelho de ponto" at bounding box center [433, 120] width 47 height 8
click at [163, 83] on span "LEANDRO DOS SANTOS VIANA" at bounding box center [172, 83] width 113 height 11
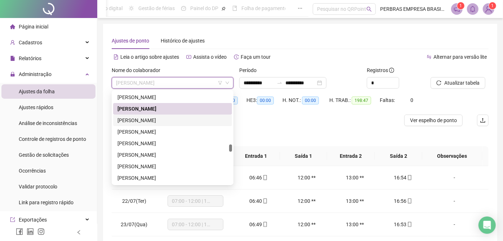
click at [152, 119] on div "LEANDRO MIRANDA BARBOSA" at bounding box center [173, 120] width 110 height 8
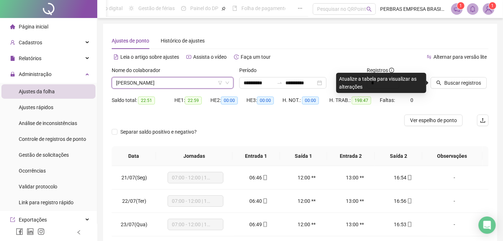
drag, startPoint x: 465, startPoint y: 83, endPoint x: 464, endPoint y: 89, distance: 5.9
click at [465, 83] on span "Buscar registros" at bounding box center [463, 83] width 37 height 8
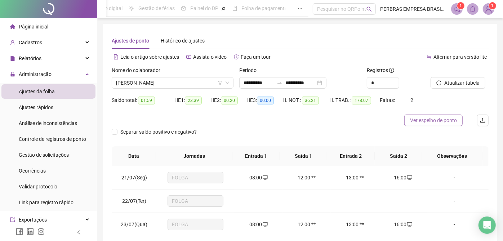
click at [425, 123] on span "Ver espelho de ponto" at bounding box center [433, 120] width 47 height 8
click at [176, 85] on span "LEANDRO MIRANDA BARBOSA" at bounding box center [172, 83] width 113 height 11
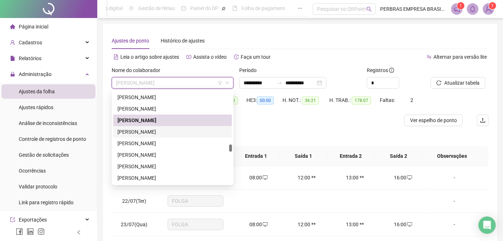
click at [171, 130] on div "LEONARDO DA CRUZ SANTOS" at bounding box center [173, 132] width 110 height 8
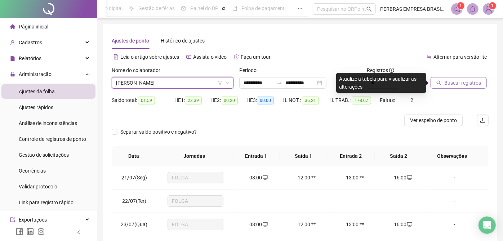
click at [447, 79] on span "Buscar registros" at bounding box center [463, 83] width 37 height 8
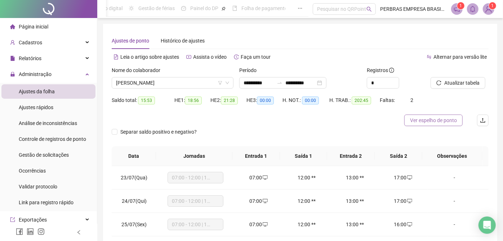
click at [422, 118] on span "Ver espelho de ponto" at bounding box center [433, 120] width 47 height 8
click at [142, 80] on span "LEONARDO DA CRUZ SANTOS" at bounding box center [172, 83] width 113 height 11
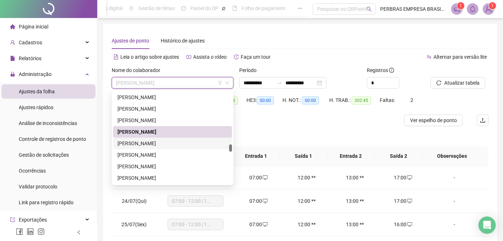
click at [144, 142] on div "[PERSON_NAME]" at bounding box center [173, 144] width 110 height 8
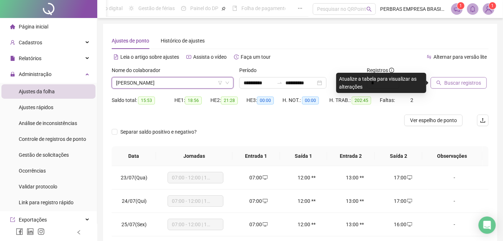
click at [447, 82] on span "Buscar registros" at bounding box center [463, 83] width 37 height 8
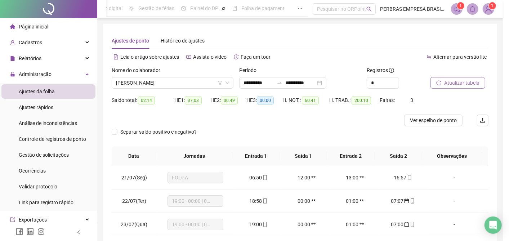
click at [427, 123] on span "Ver espelho de ponto" at bounding box center [433, 120] width 47 height 8
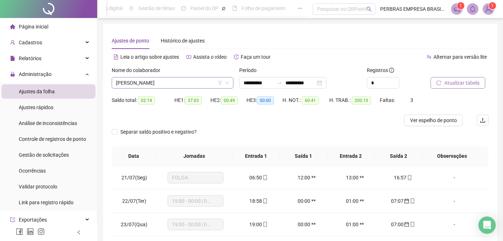
click at [182, 81] on span "[PERSON_NAME]" at bounding box center [172, 83] width 113 height 11
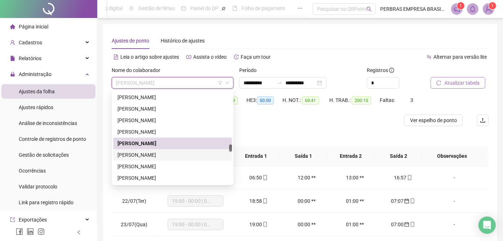
click at [194, 153] on div "[PERSON_NAME]" at bounding box center [173, 155] width 110 height 8
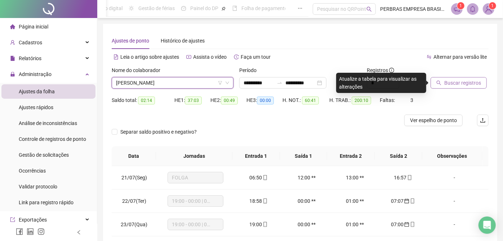
click at [446, 82] on span "Buscar registros" at bounding box center [463, 83] width 37 height 8
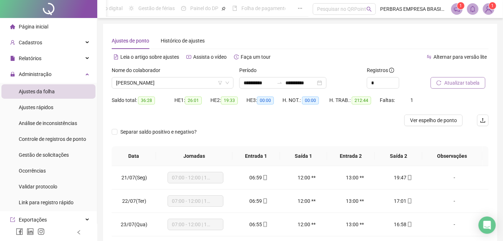
click at [234, 130] on div "Separar saldo positivo e negativo?" at bounding box center [300, 136] width 377 height 20
click at [430, 119] on span "Ver espelho de ponto" at bounding box center [433, 120] width 47 height 8
click at [175, 82] on span "[PERSON_NAME]" at bounding box center [172, 83] width 113 height 11
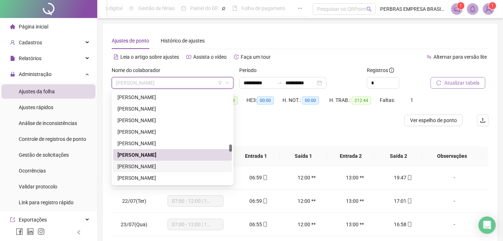
click at [169, 164] on div "LIVANILDO RIBEIRO SANTOS FRIAS" at bounding box center [173, 167] width 110 height 8
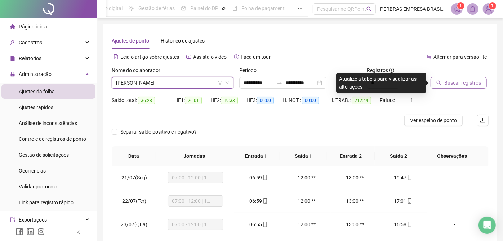
click at [458, 82] on span "Buscar registros" at bounding box center [463, 83] width 37 height 8
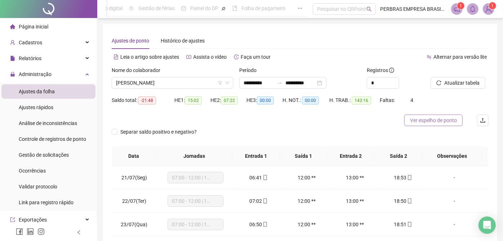
click at [419, 121] on span "Ver espelho de ponto" at bounding box center [433, 120] width 47 height 8
click at [173, 86] on span "LIVANILDO RIBEIRO SANTOS FRIAS" at bounding box center [172, 83] width 113 height 11
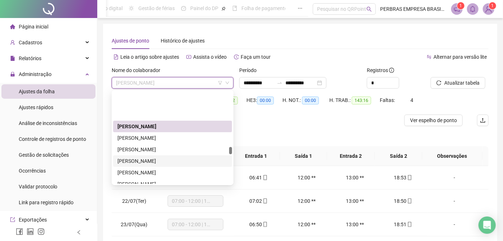
scroll to position [1961, 0]
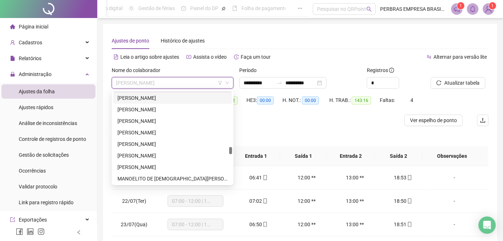
click at [171, 98] on div "LUAN DOS SANTOS PEREIRA" at bounding box center [173, 98] width 110 height 8
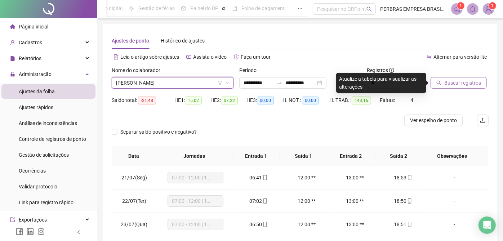
click at [440, 84] on icon "search" at bounding box center [439, 82] width 5 height 5
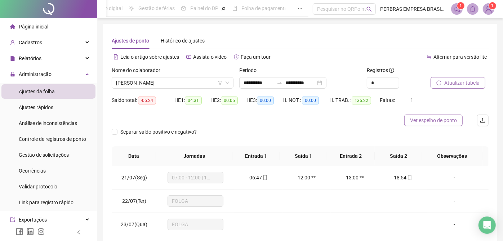
click at [417, 121] on span "Ver espelho de ponto" at bounding box center [433, 120] width 47 height 8
click at [197, 82] on span "LUAN DOS SANTOS PEREIRA" at bounding box center [172, 83] width 113 height 11
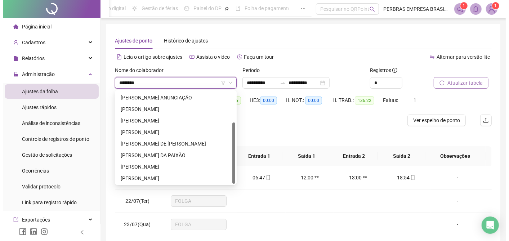
scroll to position [0, 0]
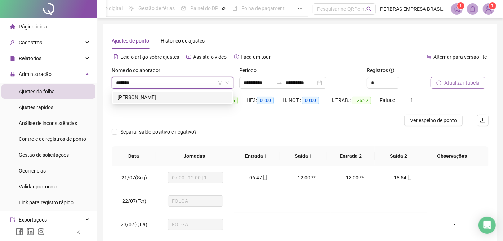
type input "********"
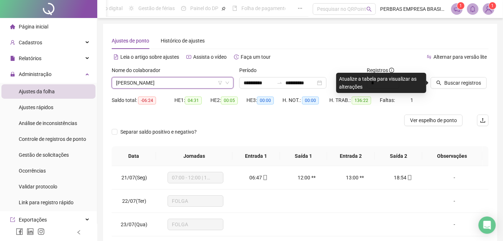
drag, startPoint x: 456, startPoint y: 81, endPoint x: 393, endPoint y: 134, distance: 82.2
click at [456, 81] on span "Buscar registros" at bounding box center [463, 83] width 37 height 8
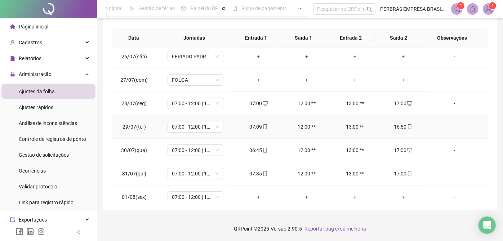
scroll to position [160, 0]
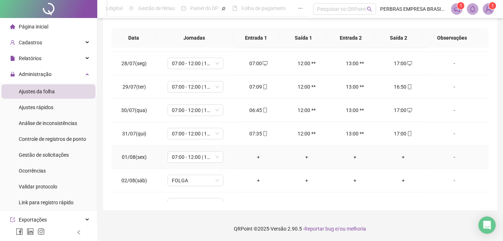
click at [258, 153] on div "+" at bounding box center [258, 157] width 37 height 8
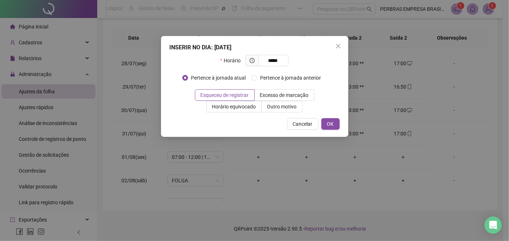
type input "*****"
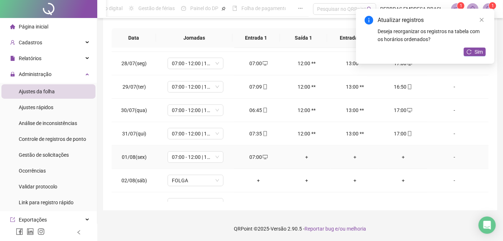
click at [302, 151] on td "+" at bounding box center [307, 157] width 48 height 23
click at [301, 153] on div "+" at bounding box center [306, 157] width 37 height 8
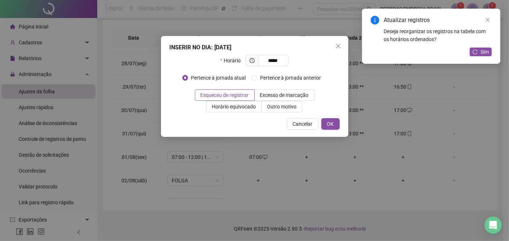
type input "*****"
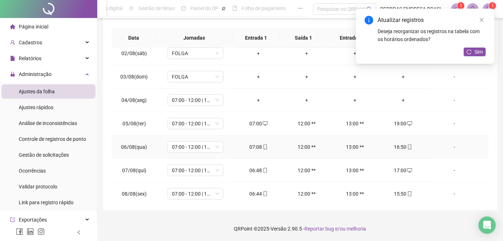
scroll to position [280, 0]
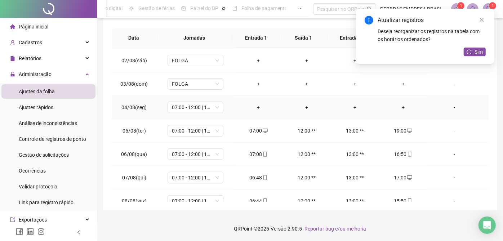
click at [256, 108] on div "+" at bounding box center [258, 107] width 37 height 8
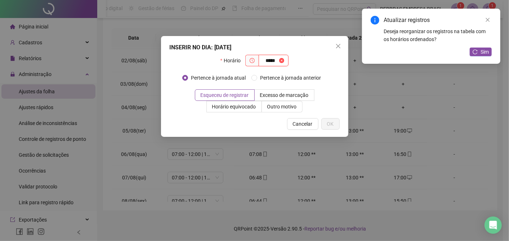
type input "*****"
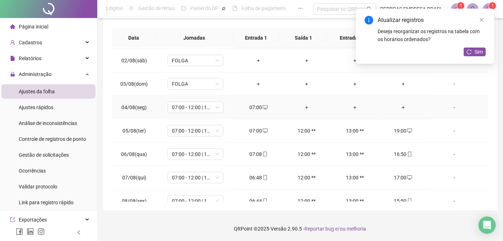
click at [303, 103] on div "+" at bounding box center [306, 107] width 37 height 8
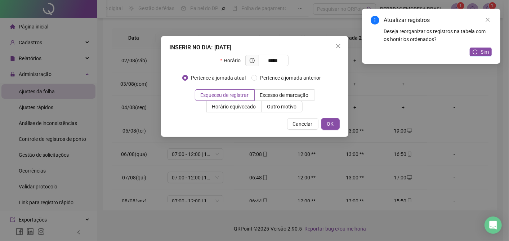
type input "*****"
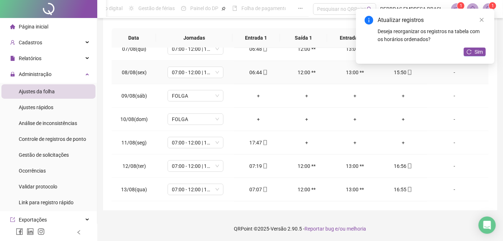
scroll to position [441, 0]
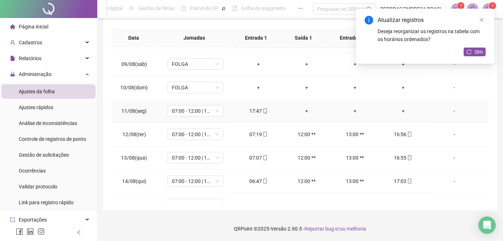
click at [298, 107] on div "+" at bounding box center [306, 111] width 37 height 8
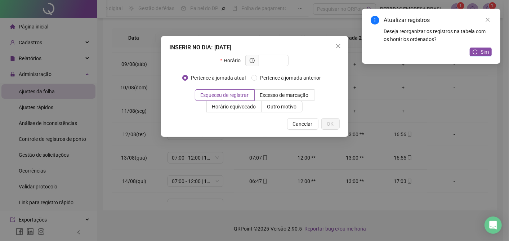
click at [338, 46] on icon "close" at bounding box center [338, 46] width 4 height 4
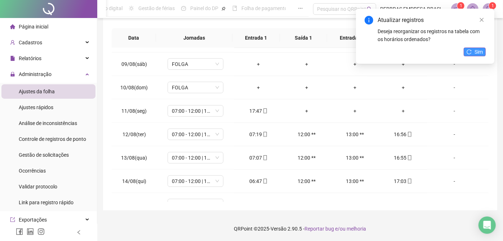
click at [482, 52] on span "Sim" at bounding box center [479, 52] width 8 height 8
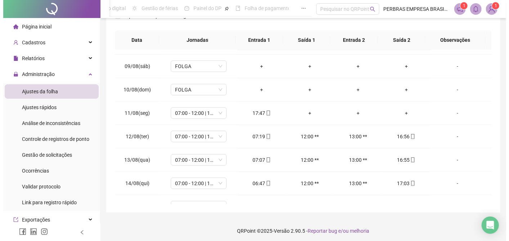
scroll to position [0, 0]
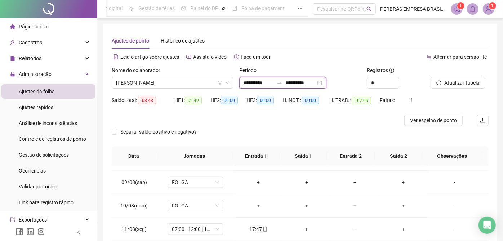
click at [249, 83] on input "**********" at bounding box center [259, 83] width 30 height 8
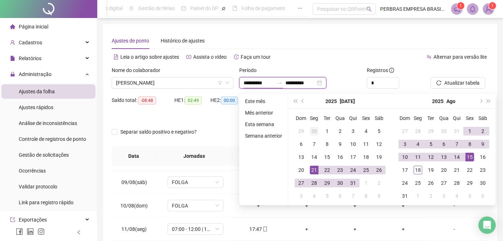
type input "**********"
click at [301, 98] on button "prev-year" at bounding box center [303, 101] width 8 height 14
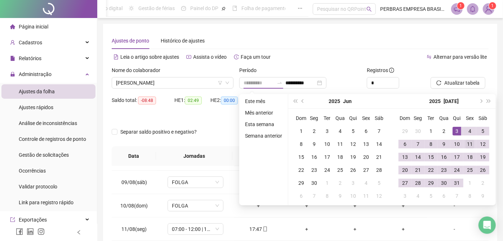
type input "**********"
click at [470, 143] on div "11" at bounding box center [470, 144] width 9 height 9
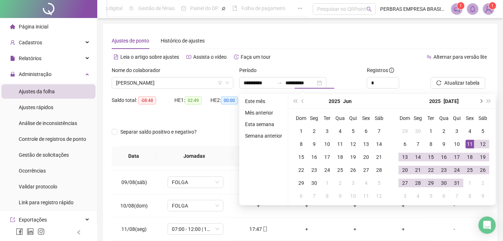
click at [480, 101] on span "next-year" at bounding box center [481, 102] width 4 height 4
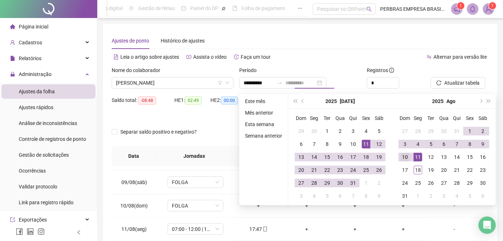
type input "**********"
drag, startPoint x: 406, startPoint y: 154, endPoint x: 421, endPoint y: 129, distance: 29.2
click at [406, 154] on div "10" at bounding box center [405, 157] width 9 height 9
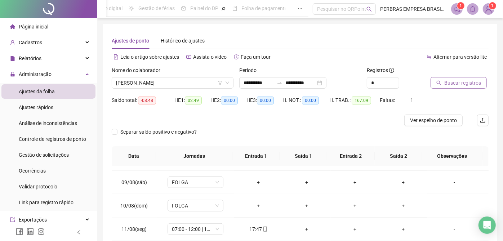
click at [460, 80] on span "Buscar registros" at bounding box center [463, 83] width 37 height 8
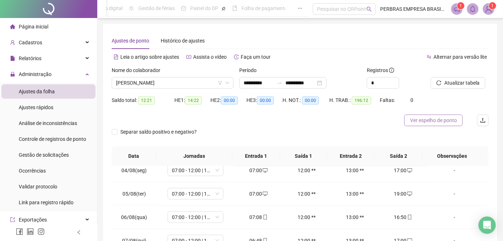
click at [434, 118] on span "Ver espelho de ponto" at bounding box center [433, 120] width 47 height 8
click at [191, 79] on span "[PERSON_NAME]" at bounding box center [172, 83] width 113 height 11
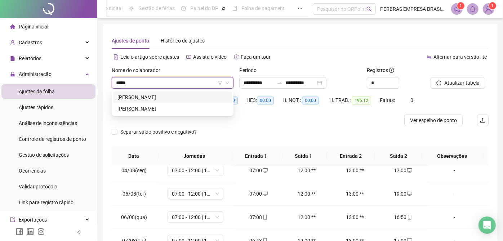
type input "******"
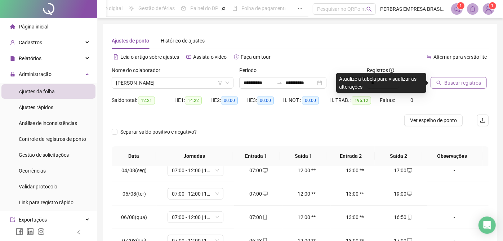
click at [453, 83] on span "Buscar registros" at bounding box center [463, 83] width 37 height 8
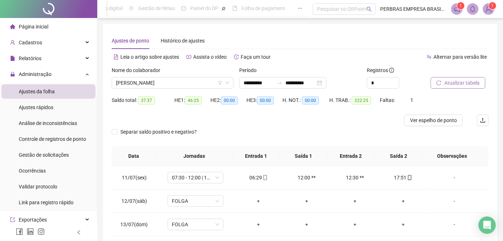
click at [475, 80] on span "Atualizar tabela" at bounding box center [462, 83] width 35 height 8
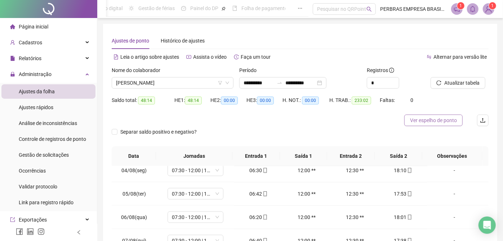
click at [446, 116] on button "Ver espelho de ponto" at bounding box center [434, 121] width 58 height 12
click at [160, 82] on span "ELICIO GOMES RABELO" at bounding box center [172, 83] width 113 height 11
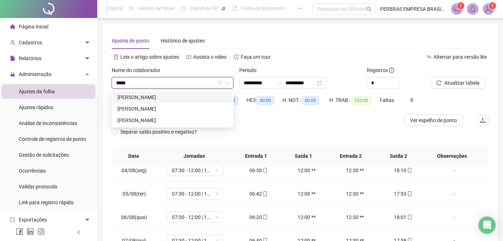
type input "******"
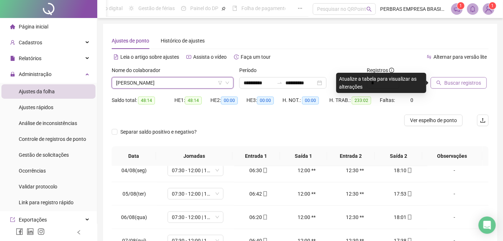
click at [460, 83] on span "Buscar registros" at bounding box center [463, 83] width 37 height 8
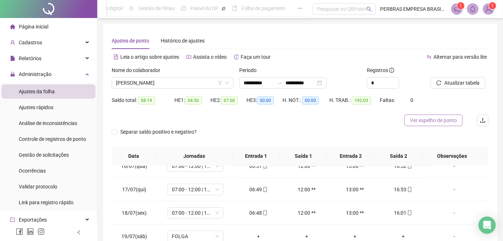
click at [426, 120] on span "Ver espelho de ponto" at bounding box center [433, 120] width 47 height 8
click at [251, 85] on input "**********" at bounding box center [259, 83] width 30 height 8
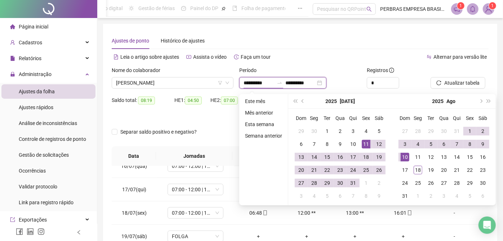
type input "**********"
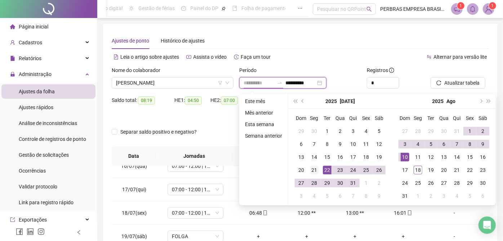
type input "**********"
click at [316, 171] on div "21" at bounding box center [314, 170] width 9 height 9
type input "**********"
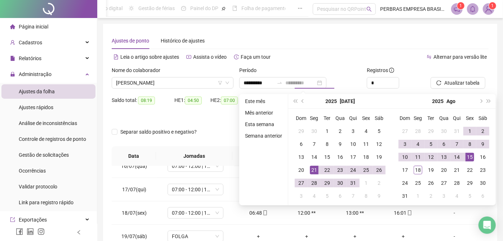
click at [468, 157] on div "15" at bounding box center [470, 157] width 9 height 9
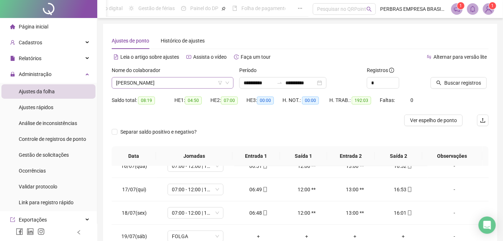
click at [166, 79] on span "[PERSON_NAME]" at bounding box center [172, 83] width 113 height 11
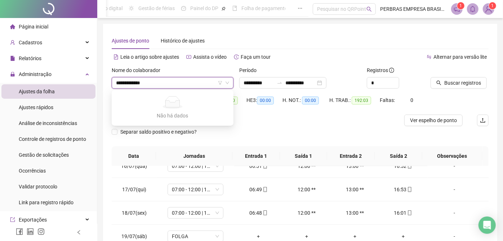
type input "**********"
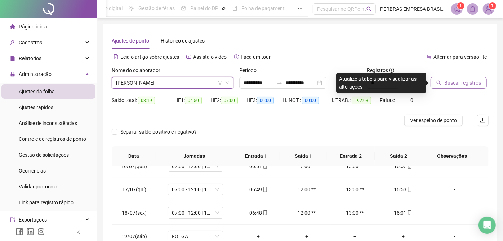
click at [473, 85] on span "Buscar registros" at bounding box center [463, 83] width 37 height 8
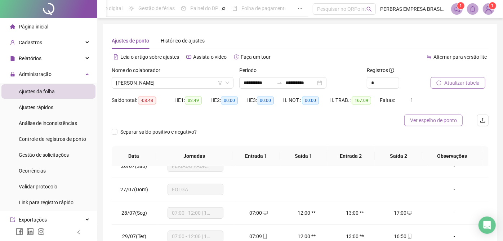
click at [424, 119] on span "Ver espelho de ponto" at bounding box center [433, 120] width 47 height 8
click at [181, 83] on span "[PERSON_NAME]" at bounding box center [172, 83] width 113 height 11
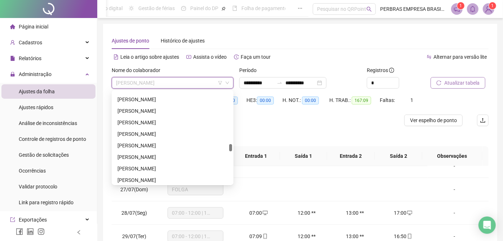
scroll to position [1947, 0]
drag, startPoint x: 167, startPoint y: 123, endPoint x: 218, endPoint y: 126, distance: 51.3
click at [167, 123] on div "LUCAS ADRIAN SERRA SOARES" at bounding box center [173, 123] width 110 height 8
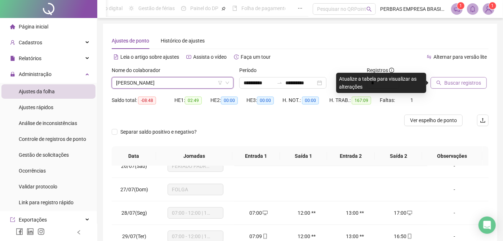
click at [459, 83] on span "Buscar registros" at bounding box center [463, 83] width 37 height 8
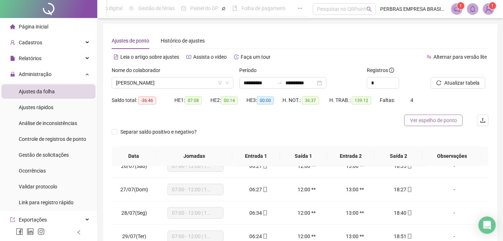
click at [428, 122] on span "Ver espelho de ponto" at bounding box center [433, 120] width 47 height 8
click at [168, 82] on span "LUCAS ADRIAN SERRA SOARES" at bounding box center [172, 83] width 113 height 11
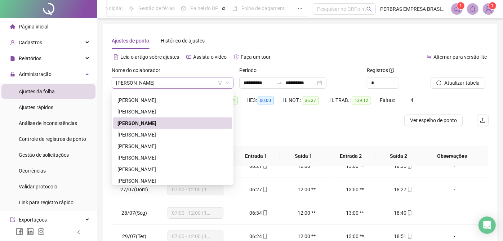
click at [167, 82] on span "LUCAS ADRIAN SERRA SOARES" at bounding box center [172, 83] width 113 height 11
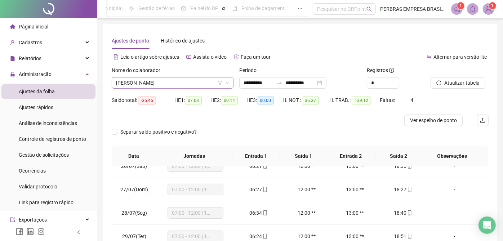
click at [162, 135] on span "Separar saldo positivo e negativo?" at bounding box center [159, 132] width 82 height 8
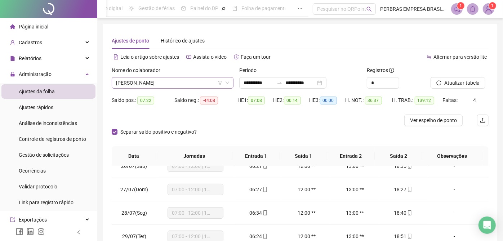
click at [145, 80] on span "LUCAS ADRIAN SERRA SOARES" at bounding box center [172, 83] width 113 height 11
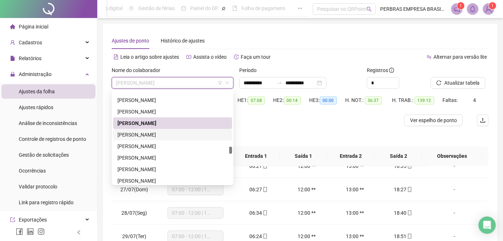
click at [147, 137] on div "LUCAS CONCEIÇÃO BRITO" at bounding box center [173, 135] width 110 height 8
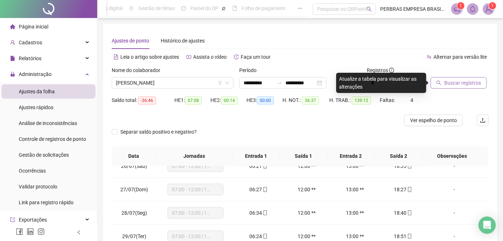
click at [453, 80] on span "Buscar registros" at bounding box center [463, 83] width 37 height 8
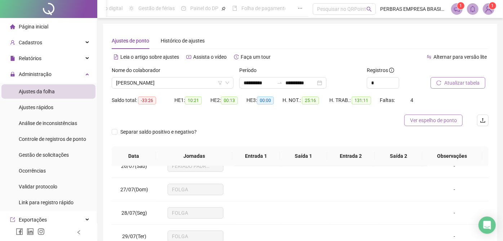
click at [423, 120] on span "Ver espelho de ponto" at bounding box center [433, 120] width 47 height 8
click at [460, 81] on span "Atualizar tabela" at bounding box center [462, 83] width 35 height 8
click at [452, 79] on span "Atualizar tabela" at bounding box center [462, 83] width 35 height 8
click at [447, 83] on span "Atualizar tabela" at bounding box center [462, 83] width 35 height 8
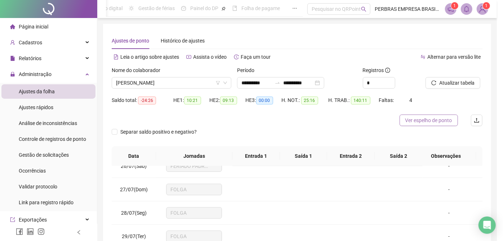
click at [429, 120] on div "Atualizando tabela Atualizando e reorganizando os registros... OK" at bounding box center [251, 120] width 503 height 241
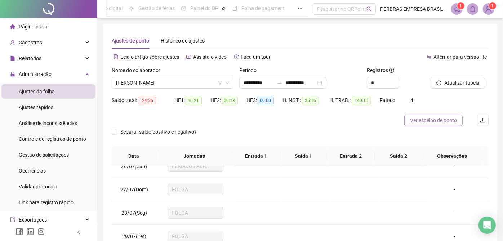
click at [445, 121] on span "Ver espelho de ponto" at bounding box center [433, 120] width 47 height 8
click at [188, 81] on span "LUCAS CONCEIÇÃO BRITO" at bounding box center [172, 83] width 113 height 11
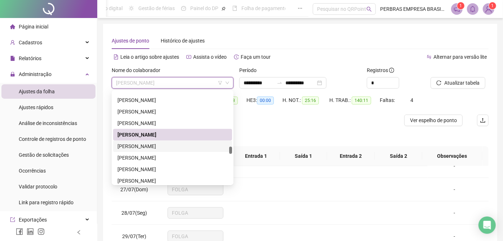
click at [164, 148] on div "LUCAS SANTOS BRITO" at bounding box center [173, 146] width 110 height 8
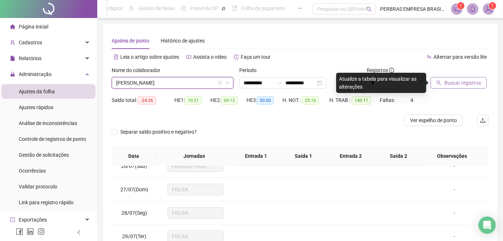
click at [464, 84] on span "Buscar registros" at bounding box center [463, 83] width 37 height 8
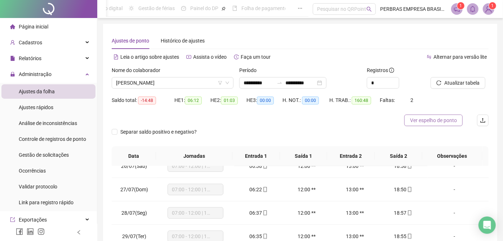
click at [428, 120] on span "Ver espelho de ponto" at bounding box center [433, 120] width 47 height 8
click at [180, 90] on div "Nome do colaborador LUCAS SANTOS BRITO" at bounding box center [173, 80] width 128 height 28
click at [179, 86] on span "LUCAS SANTOS BRITO" at bounding box center [172, 83] width 113 height 11
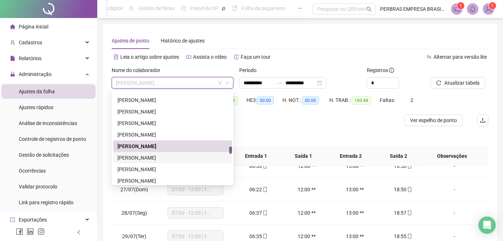
click at [179, 156] on div "LUCAS VINICIUS DE SOUZA" at bounding box center [173, 158] width 110 height 8
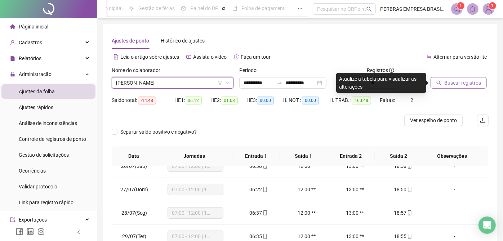
click at [472, 85] on span "Buscar registros" at bounding box center [463, 83] width 37 height 8
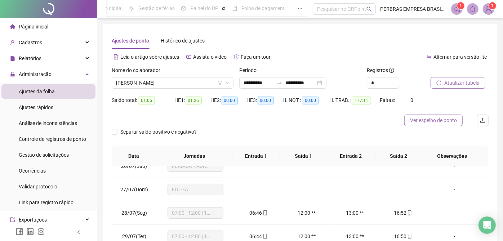
click at [438, 120] on span "Ver espelho de ponto" at bounding box center [433, 120] width 47 height 8
click at [160, 83] on span "LUCAS VINICIUS DE SOUZA" at bounding box center [172, 83] width 113 height 11
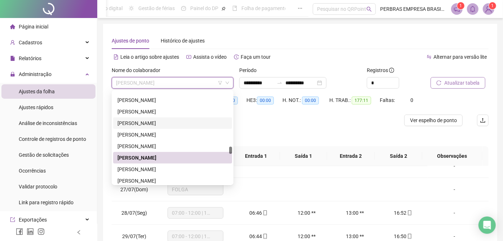
scroll to position [1987, 0]
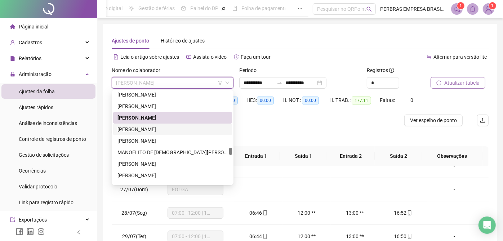
click at [168, 126] on div "[PERSON_NAME]" at bounding box center [173, 129] width 110 height 8
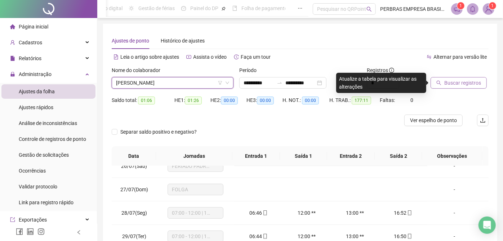
click at [451, 81] on span "Buscar registros" at bounding box center [463, 83] width 37 height 8
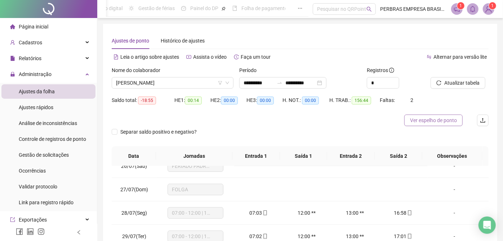
click at [418, 119] on span "Ver espelho de ponto" at bounding box center [433, 120] width 47 height 8
click at [421, 120] on span "Ver espelho de ponto" at bounding box center [433, 120] width 47 height 8
click at [186, 83] on span "[PERSON_NAME]" at bounding box center [172, 83] width 113 height 11
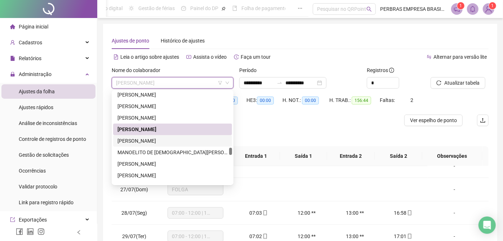
drag, startPoint x: 176, startPoint y: 138, endPoint x: 351, endPoint y: 118, distance: 176.0
click at [176, 139] on div "[PERSON_NAME]" at bounding box center [173, 141] width 110 height 8
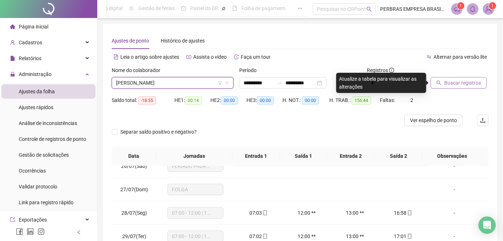
click at [464, 86] on span "Buscar registros" at bounding box center [463, 83] width 37 height 8
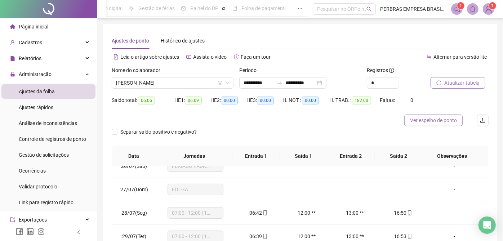
click at [450, 119] on span "Ver espelho de ponto" at bounding box center [433, 120] width 47 height 8
click at [203, 88] on span "[PERSON_NAME]" at bounding box center [172, 83] width 113 height 11
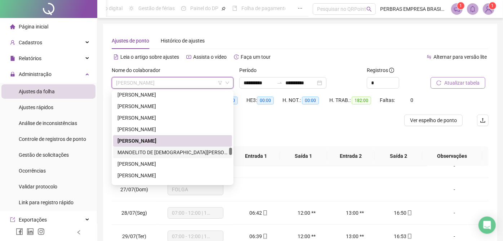
click at [193, 155] on div "MANOELITO DE [DEMOGRAPHIC_DATA][PERSON_NAME]" at bounding box center [173, 153] width 110 height 8
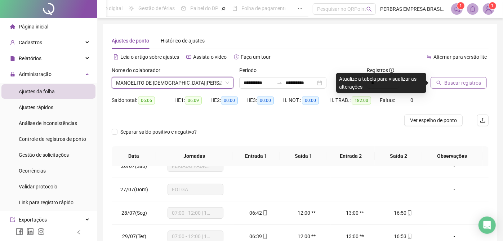
click at [177, 81] on span "MANOELITO DE [DEMOGRAPHIC_DATA][PERSON_NAME]" at bounding box center [172, 83] width 113 height 11
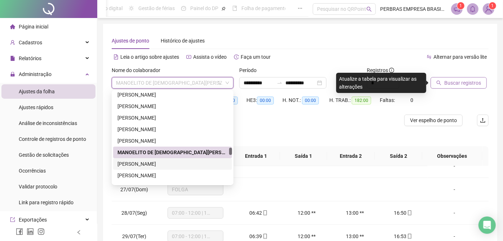
drag, startPoint x: 153, startPoint y: 165, endPoint x: 162, endPoint y: 163, distance: 8.6
click at [153, 165] on div "[PERSON_NAME]" at bounding box center [173, 164] width 110 height 8
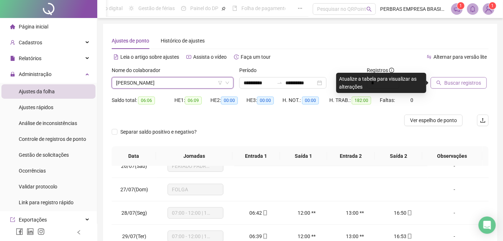
click at [466, 82] on span "Buscar registros" at bounding box center [463, 83] width 37 height 8
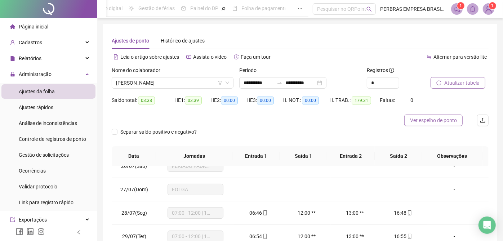
click at [433, 121] on span "Ver espelho de ponto" at bounding box center [433, 120] width 47 height 8
click at [181, 87] on span "[PERSON_NAME]" at bounding box center [172, 83] width 113 height 11
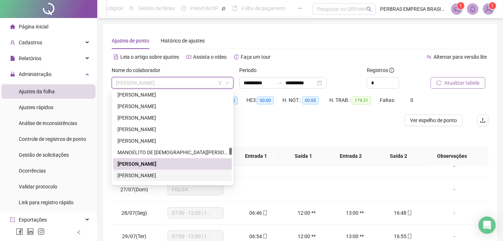
click at [172, 177] on div "[PERSON_NAME]" at bounding box center [173, 176] width 110 height 8
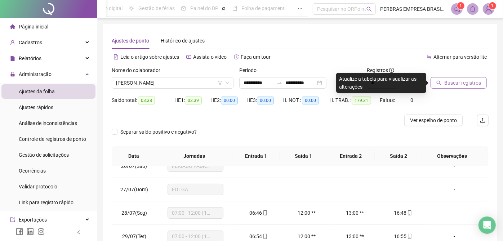
click at [480, 83] on button "Buscar registros" at bounding box center [459, 83] width 56 height 12
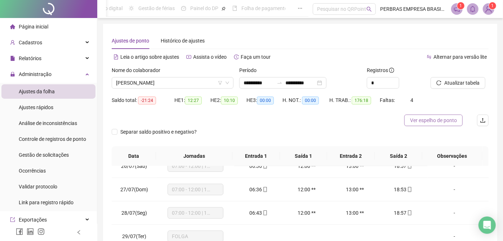
click at [425, 120] on span "Ver espelho de ponto" at bounding box center [433, 120] width 47 height 8
click at [176, 83] on span "[PERSON_NAME]" at bounding box center [172, 83] width 113 height 11
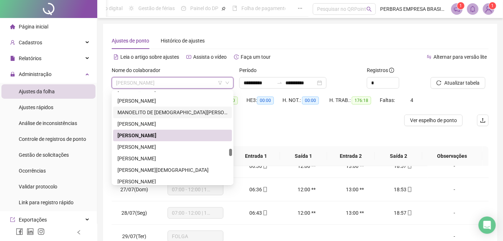
scroll to position [2067, 0]
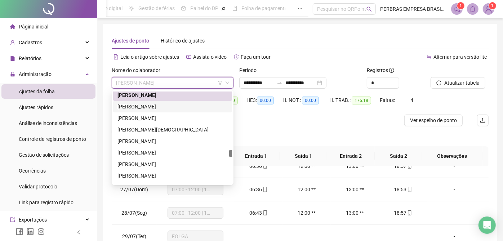
click at [158, 109] on div "[PERSON_NAME]" at bounding box center [173, 107] width 110 height 8
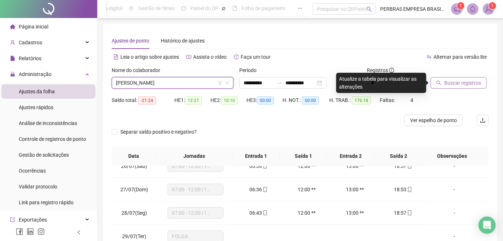
click at [451, 87] on button "Buscar registros" at bounding box center [459, 83] width 56 height 12
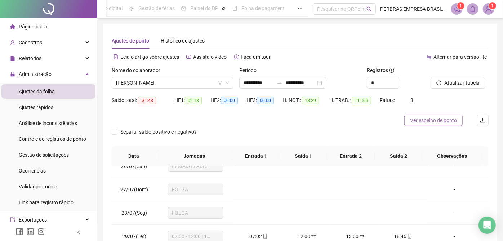
click at [423, 121] on span "Ver espelho de ponto" at bounding box center [433, 120] width 47 height 8
click at [192, 86] on span "[PERSON_NAME]" at bounding box center [172, 83] width 113 height 11
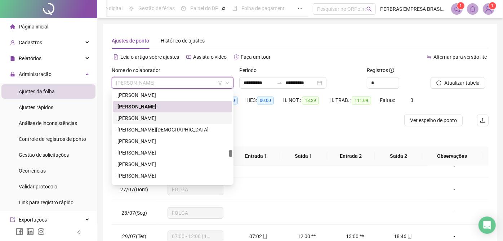
click at [184, 116] on div "[PERSON_NAME]" at bounding box center [173, 118] width 110 height 8
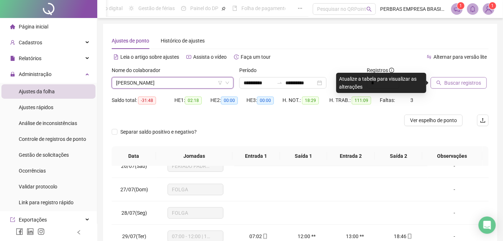
click at [448, 85] on span "Buscar registros" at bounding box center [463, 83] width 37 height 8
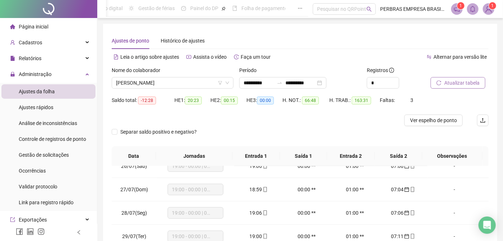
click at [434, 121] on span "Ver espelho de ponto" at bounding box center [433, 120] width 47 height 8
click at [150, 83] on span "[PERSON_NAME]" at bounding box center [172, 83] width 113 height 11
click at [148, 90] on div "Nome do colaborador MARCIO JOSE ALVES DAMASCENO" at bounding box center [173, 80] width 128 height 28
click at [149, 85] on span "[PERSON_NAME]" at bounding box center [172, 83] width 113 height 11
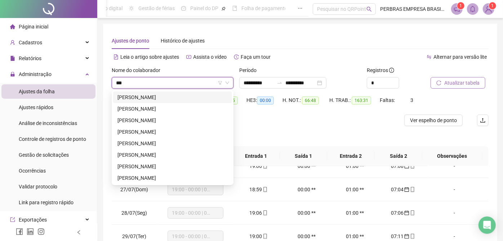
scroll to position [0, 0]
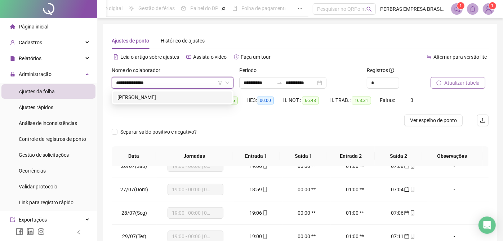
type input "**********"
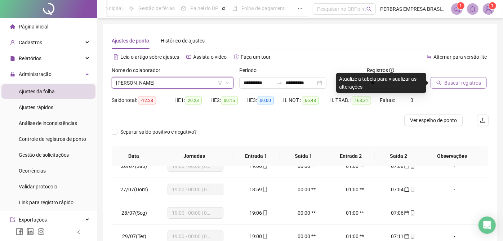
click at [440, 82] on icon "search" at bounding box center [439, 83] width 5 height 5
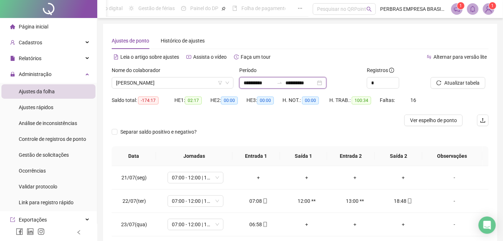
click at [250, 82] on input "**********" at bounding box center [259, 83] width 30 height 8
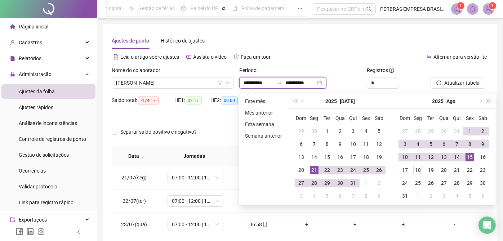
type input "**********"
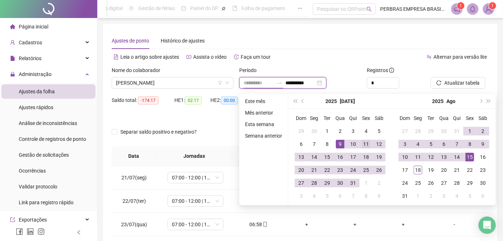
type input "**********"
click at [364, 144] on div "11" at bounding box center [366, 144] width 9 height 9
type input "**********"
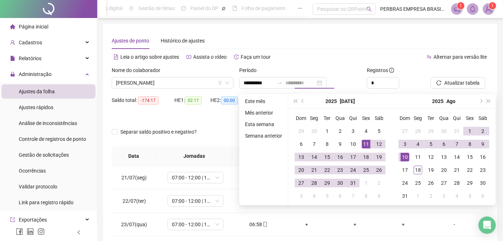
click at [406, 154] on div "10" at bounding box center [405, 157] width 9 height 9
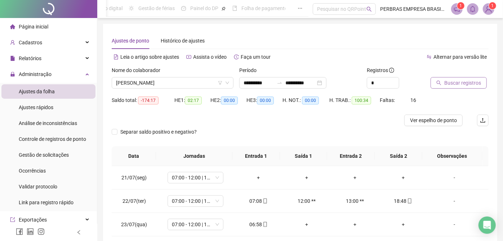
click at [468, 79] on span "Buscar registros" at bounding box center [463, 83] width 37 height 8
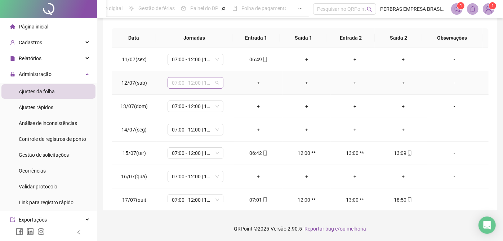
click at [204, 82] on span "07:00 - 12:00 | 13:00 - 19:00" at bounding box center [195, 83] width 47 height 11
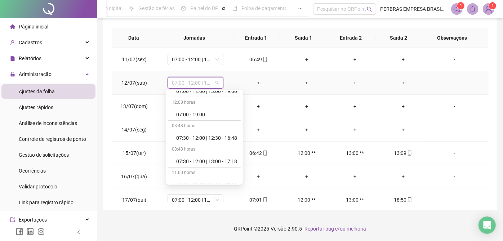
scroll to position [281, 0]
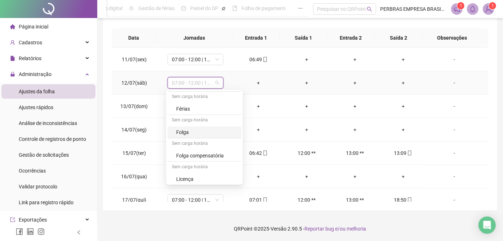
click at [196, 131] on div "Folga" at bounding box center [206, 132] width 61 height 8
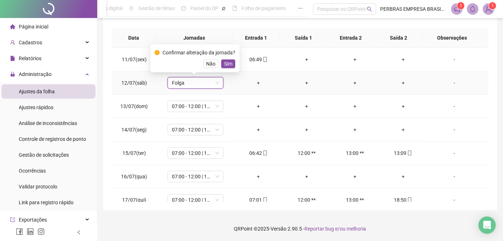
click at [230, 65] on span "Sim" at bounding box center [228, 64] width 8 height 8
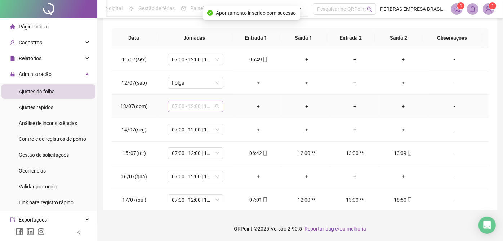
click at [196, 106] on span "07:00 - 12:00 | 13:00 - 19:00" at bounding box center [195, 106] width 47 height 11
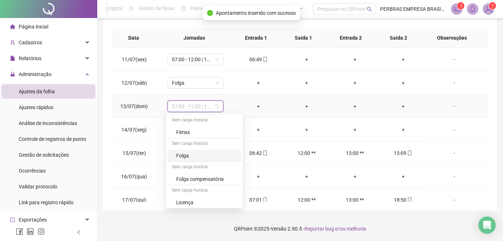
click at [191, 154] on div "Folga" at bounding box center [206, 156] width 61 height 8
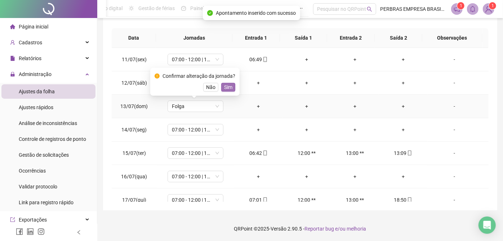
click at [225, 87] on span "Sim" at bounding box center [228, 87] width 8 height 8
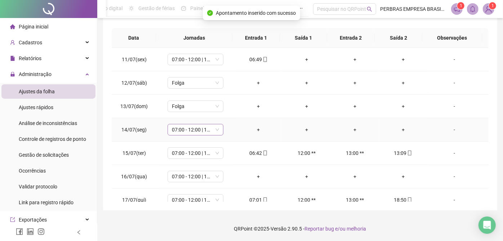
click at [200, 133] on span "07:00 - 12:00 | 13:00 - 19:00" at bounding box center [195, 129] width 47 height 11
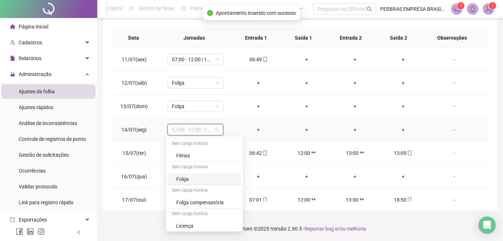
click at [192, 176] on div "Folga" at bounding box center [206, 179] width 61 height 8
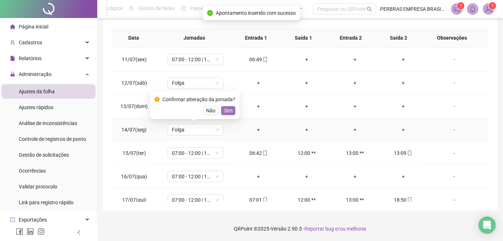
click at [230, 109] on span "Sim" at bounding box center [228, 111] width 8 height 8
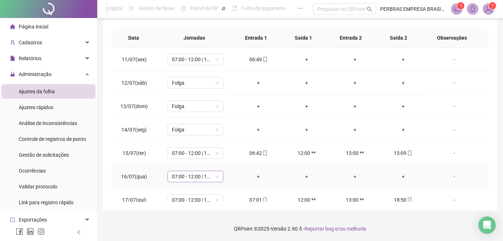
click at [202, 178] on span "07:00 - 12:00 | 13:00 - 19:00" at bounding box center [195, 176] width 47 height 11
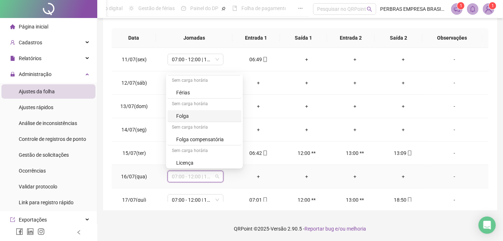
click at [199, 112] on div "Folga" at bounding box center [206, 116] width 61 height 8
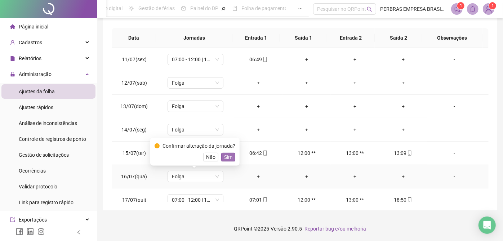
click at [229, 156] on span "Sim" at bounding box center [228, 157] width 8 height 8
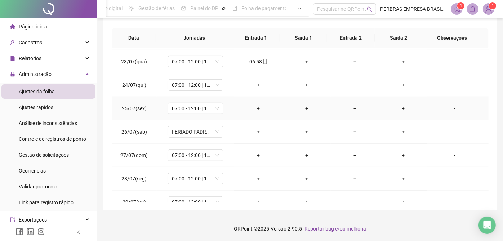
scroll to position [280, 0]
click at [189, 80] on span "07:00 - 12:00 | 13:00 - 19:00" at bounding box center [195, 84] width 47 height 11
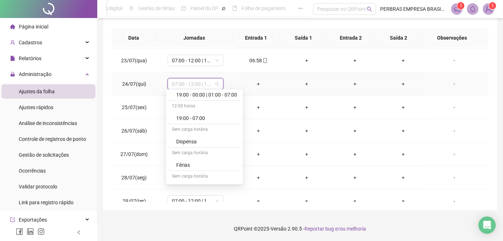
scroll to position [281, 0]
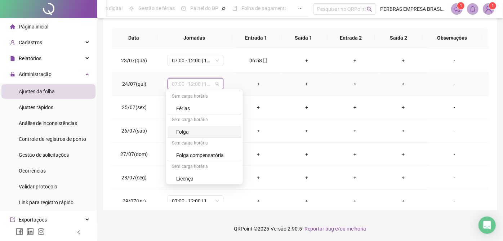
click at [187, 128] on div "Folga" at bounding box center [206, 132] width 61 height 8
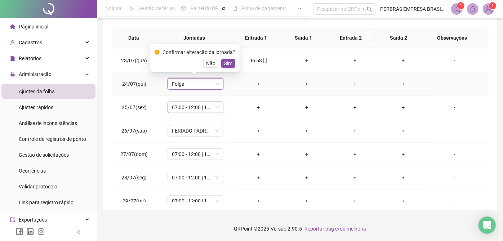
click at [226, 63] on span "Sim" at bounding box center [228, 63] width 8 height 8
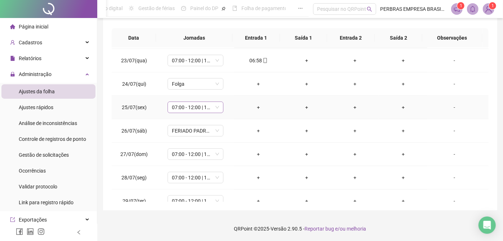
click at [200, 106] on span "07:00 - 12:00 | 13:00 - 19:00" at bounding box center [195, 107] width 47 height 11
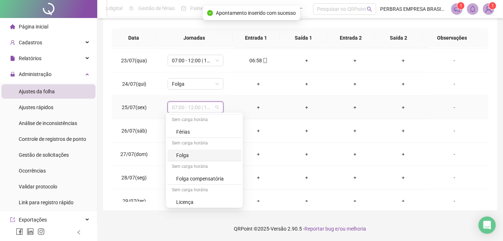
click at [188, 154] on div "Folga" at bounding box center [206, 155] width 61 height 8
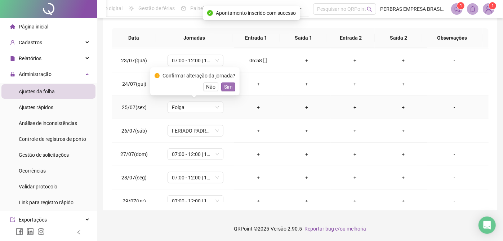
click at [226, 87] on span "Sim" at bounding box center [228, 87] width 8 height 8
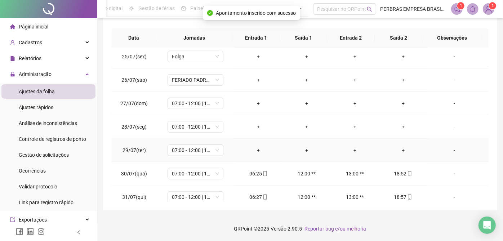
scroll to position [280, 0]
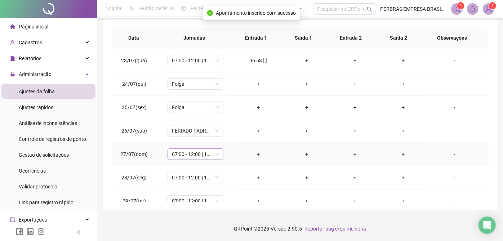
click at [195, 154] on span "07:00 - 12:00 | 13:00 - 19:00" at bounding box center [195, 154] width 47 height 11
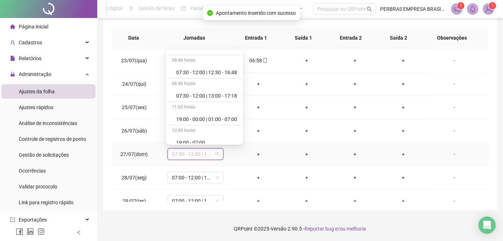
scroll to position [281, 0]
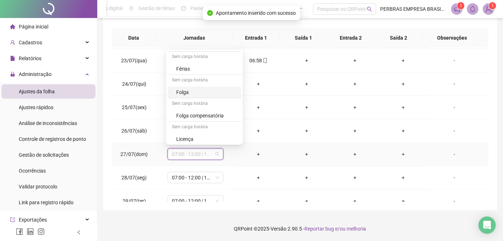
drag, startPoint x: 189, startPoint y: 85, endPoint x: 227, endPoint y: 113, distance: 46.9
click at [189, 87] on div "Folga" at bounding box center [205, 93] width 74 height 12
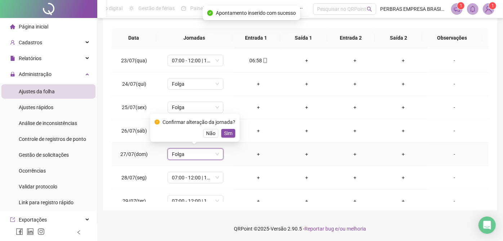
click at [231, 132] on button "Sim" at bounding box center [228, 133] width 14 height 9
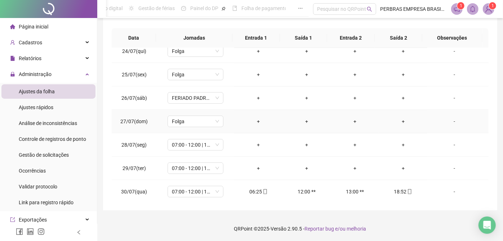
scroll to position [320, 0]
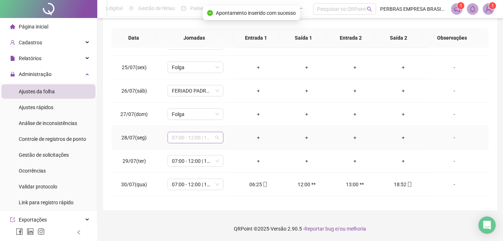
click at [204, 132] on span "07:00 - 12:00 | 13:00 - 19:00" at bounding box center [195, 137] width 47 height 11
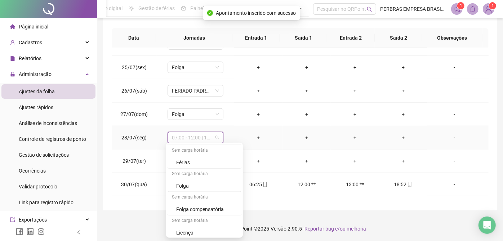
scroll to position [281, 0]
click at [200, 184] on div "Folga" at bounding box center [206, 185] width 61 height 8
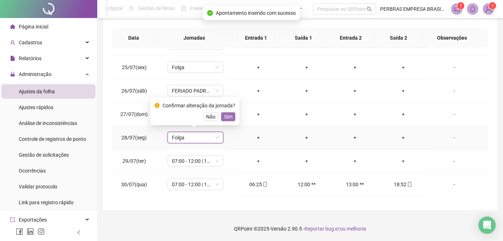
click at [227, 114] on span "Sim" at bounding box center [228, 117] width 8 height 8
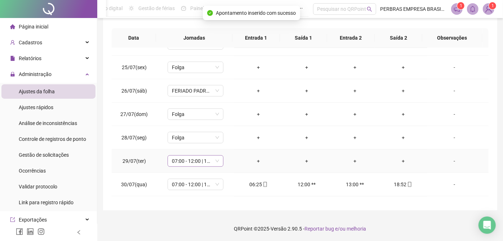
click at [196, 159] on span "07:00 - 12:00 | 13:00 - 19:00" at bounding box center [195, 161] width 47 height 11
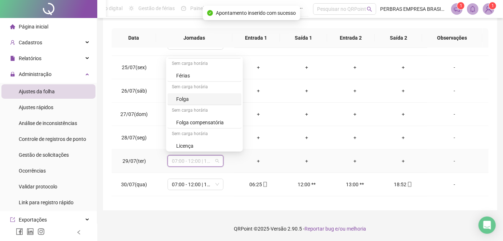
click at [190, 95] on div "Folga" at bounding box center [206, 99] width 61 height 8
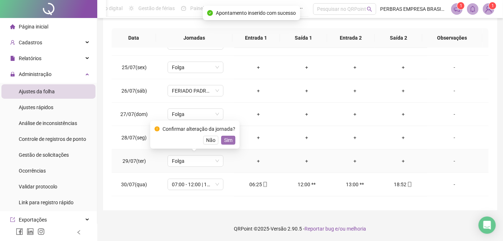
click at [227, 139] on span "Sim" at bounding box center [228, 140] width 8 height 8
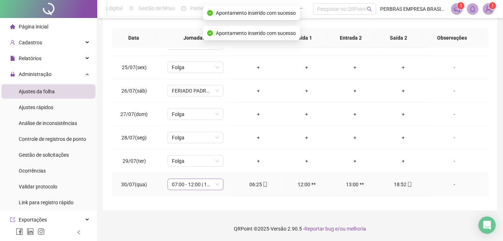
click at [200, 181] on span "07:00 - 12:00 | 13:00 - 19:00" at bounding box center [195, 184] width 47 height 11
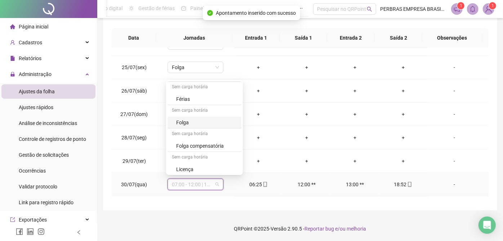
click at [189, 119] on div "Folga" at bounding box center [206, 123] width 61 height 8
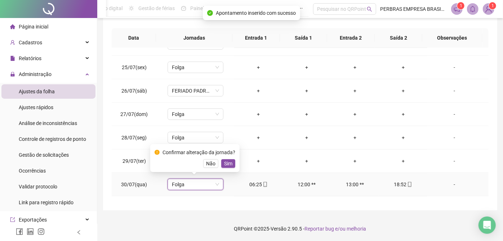
drag, startPoint x: 229, startPoint y: 162, endPoint x: 237, endPoint y: 124, distance: 38.0
click at [229, 162] on span "Sim" at bounding box center [228, 164] width 8 height 8
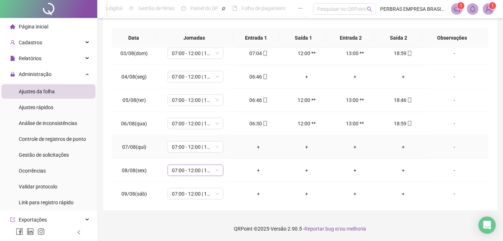
scroll to position [570, 0]
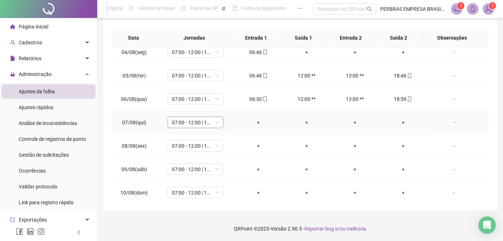
drag, startPoint x: 191, startPoint y: 118, endPoint x: 191, endPoint y: 123, distance: 4.7
click at [191, 118] on span "07:00 - 12:00 | 13:00 - 19:00" at bounding box center [195, 122] width 47 height 11
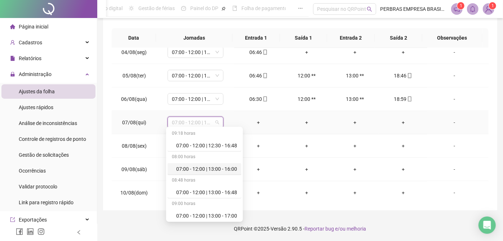
scroll to position [281, 0]
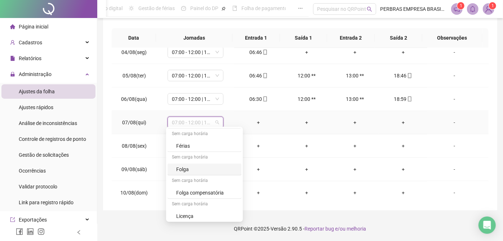
click at [194, 170] on div "Folga" at bounding box center [206, 169] width 61 height 8
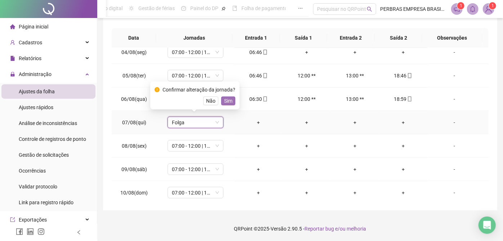
click at [226, 97] on span "Sim" at bounding box center [228, 101] width 8 height 8
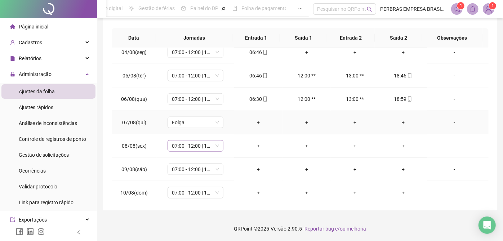
click at [198, 142] on span "07:00 - 12:00 | 13:00 - 19:00" at bounding box center [195, 146] width 47 height 11
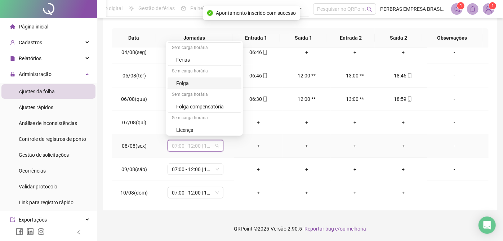
click at [193, 81] on div "Folga" at bounding box center [206, 83] width 61 height 8
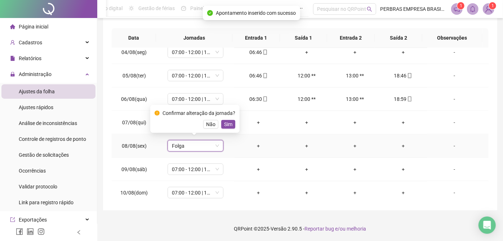
click at [228, 125] on span "Sim" at bounding box center [228, 124] width 8 height 8
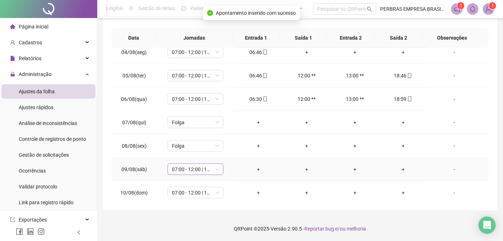
click at [203, 166] on span "07:00 - 12:00 | 13:00 - 19:00" at bounding box center [195, 169] width 47 height 11
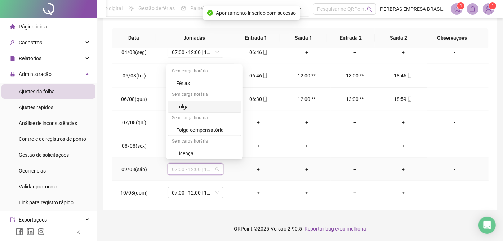
click at [188, 105] on div "Folga" at bounding box center [206, 107] width 61 height 8
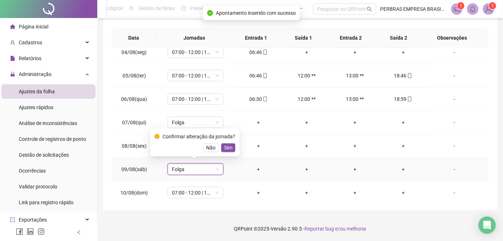
drag, startPoint x: 225, startPoint y: 146, endPoint x: 207, endPoint y: 180, distance: 38.4
click at [225, 146] on span "Sim" at bounding box center [228, 148] width 8 height 8
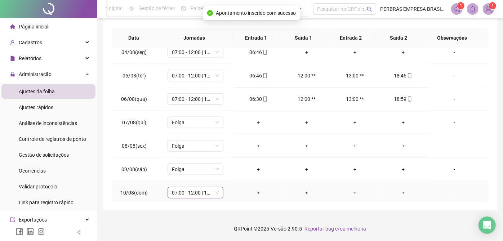
click at [200, 188] on span "07:00 - 12:00 | 13:00 - 19:00" at bounding box center [195, 192] width 47 height 11
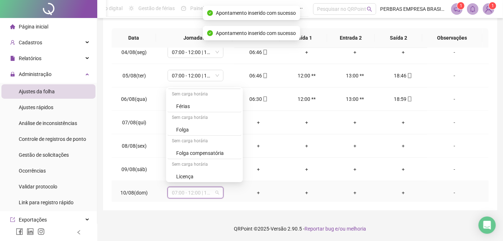
click at [188, 127] on div "Folga" at bounding box center [206, 130] width 61 height 8
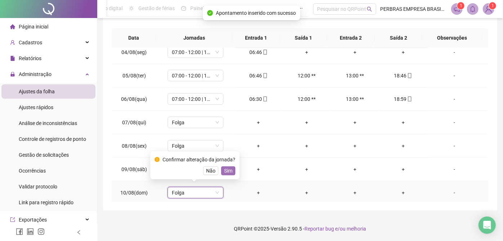
click at [228, 172] on span "Sim" at bounding box center [228, 171] width 8 height 8
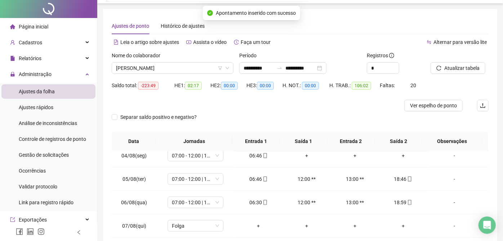
scroll to position [0, 0]
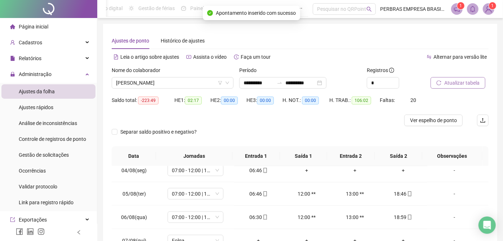
click at [463, 84] on span "Atualizar tabela" at bounding box center [462, 83] width 35 height 8
click at [184, 85] on span "[PERSON_NAME]" at bounding box center [172, 83] width 113 height 11
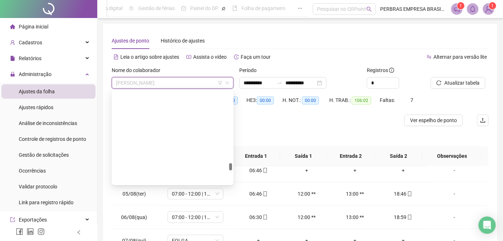
scroll to position [2538, 0]
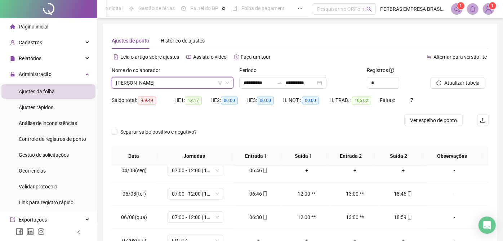
click at [171, 81] on span "[PERSON_NAME]" at bounding box center [172, 83] width 113 height 11
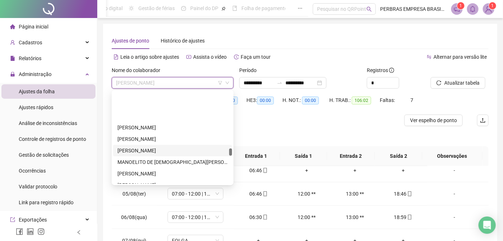
scroll to position [2017, 0]
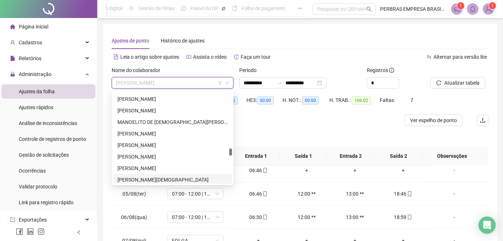
click at [182, 177] on div "[PERSON_NAME][DEMOGRAPHIC_DATA]" at bounding box center [173, 180] width 110 height 8
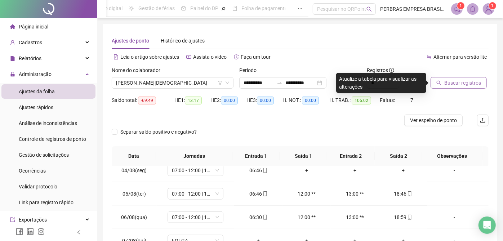
click at [442, 79] on button "Buscar registros" at bounding box center [459, 83] width 56 height 12
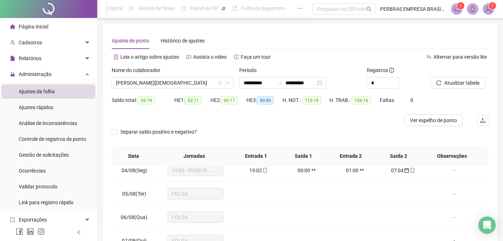
click at [447, 120] on span "Ver espelho de ponto" at bounding box center [433, 120] width 47 height 8
click at [190, 87] on span "[PERSON_NAME][DEMOGRAPHIC_DATA]" at bounding box center [172, 83] width 113 height 11
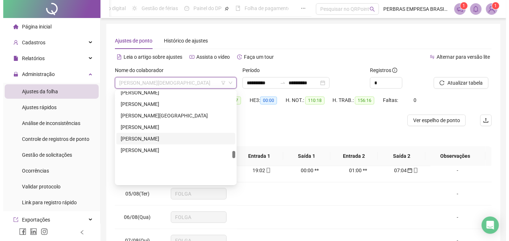
scroll to position [2099, 0]
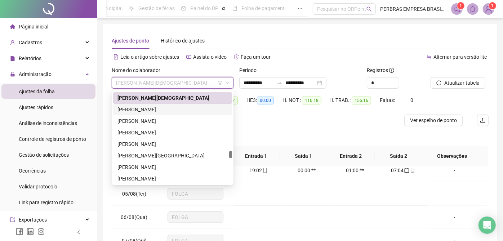
click at [175, 112] on div "[PERSON_NAME]" at bounding box center [173, 110] width 110 height 8
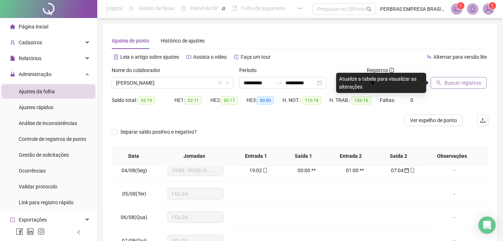
click at [452, 83] on span "Buscar registros" at bounding box center [463, 83] width 37 height 8
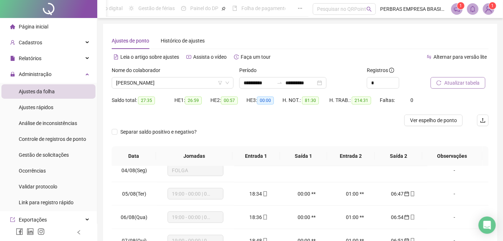
drag, startPoint x: 425, startPoint y: 121, endPoint x: 421, endPoint y: 128, distance: 7.7
click at [425, 120] on span "Ver espelho de ponto" at bounding box center [433, 120] width 47 height 8
drag, startPoint x: 177, startPoint y: 78, endPoint x: 177, endPoint y: 98, distance: 19.5
click at [177, 79] on span "[PERSON_NAME]" at bounding box center [172, 83] width 113 height 11
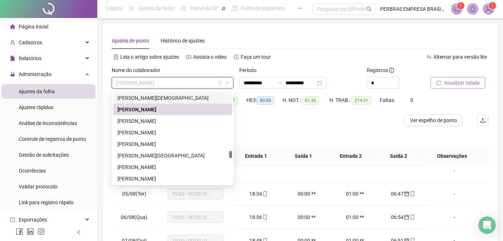
click at [186, 99] on div "[PERSON_NAME][DEMOGRAPHIC_DATA]" at bounding box center [173, 98] width 110 height 8
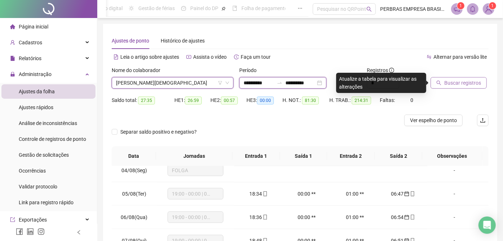
click at [252, 83] on input "**********" at bounding box center [259, 83] width 30 height 8
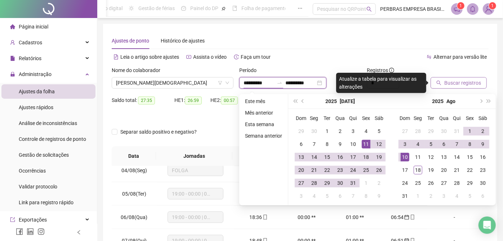
type input "**********"
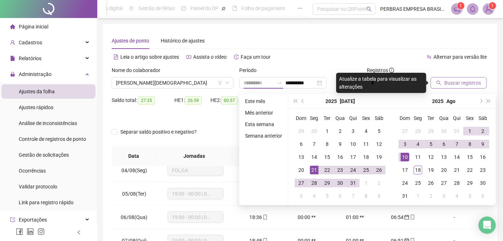
click at [314, 170] on div "21" at bounding box center [314, 170] width 9 height 9
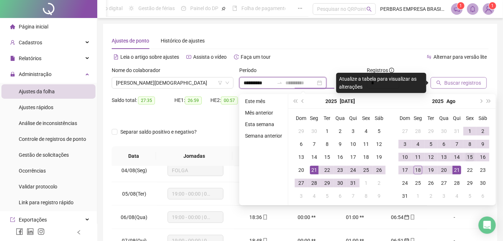
type input "**********"
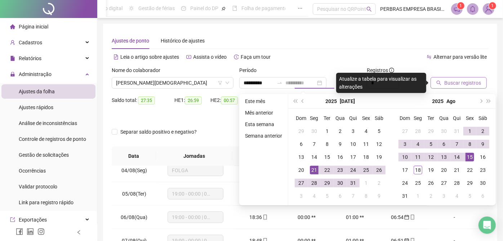
click at [472, 154] on div "15" at bounding box center [470, 157] width 9 height 9
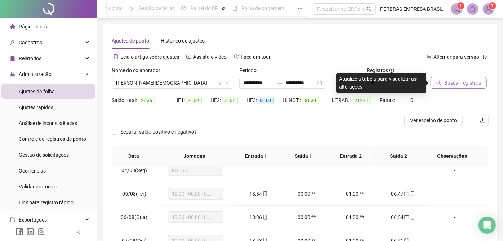
click at [474, 80] on span "Buscar registros" at bounding box center [463, 83] width 37 height 8
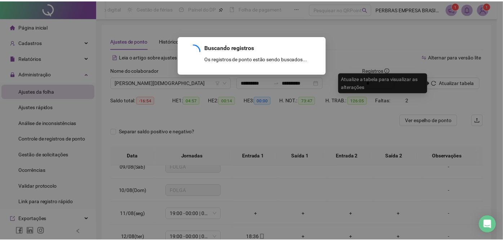
scroll to position [453, 0]
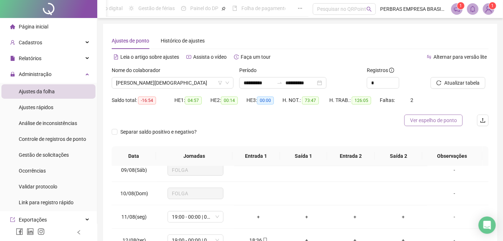
click at [441, 119] on span "Ver espelho de ponto" at bounding box center [433, 120] width 47 height 8
click at [162, 79] on span "[PERSON_NAME][DEMOGRAPHIC_DATA]" at bounding box center [172, 83] width 113 height 11
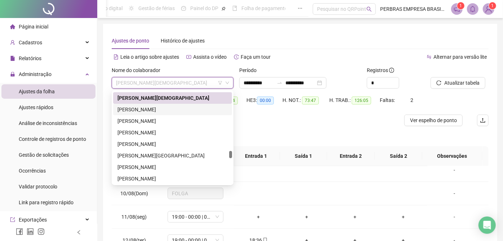
click at [162, 109] on div "[PERSON_NAME]" at bounding box center [173, 110] width 110 height 8
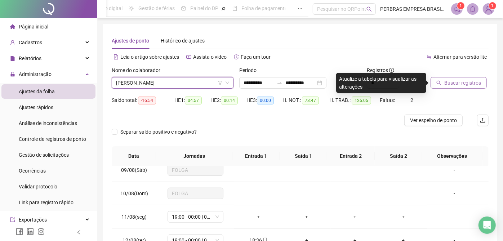
click at [443, 83] on button "Buscar registros" at bounding box center [459, 83] width 56 height 12
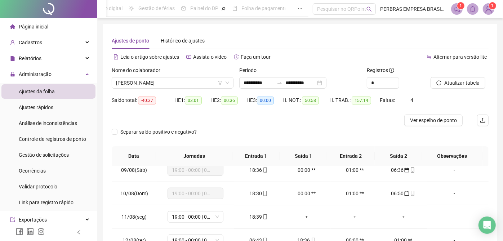
click at [446, 119] on span "Ver espelho de ponto" at bounding box center [433, 120] width 47 height 8
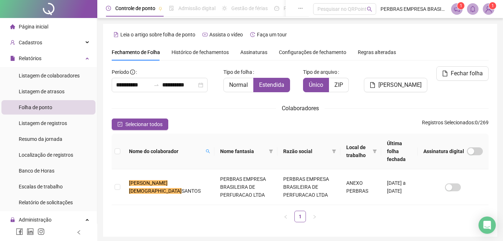
click at [204, 146] on span at bounding box center [207, 151] width 7 height 11
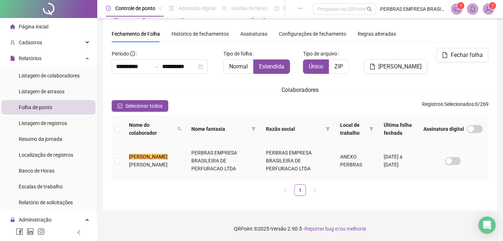
click at [211, 161] on td "PERBRAS EMPRESA BRASILEIRA DE PERFURACAO LTDA" at bounding box center [223, 161] width 74 height 36
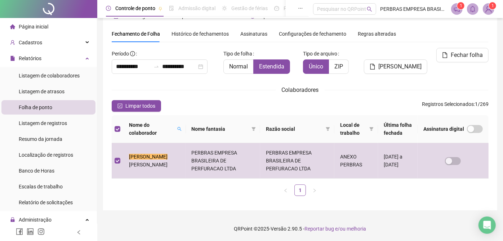
click at [455, 54] on span "Fechar folha" at bounding box center [467, 55] width 32 height 9
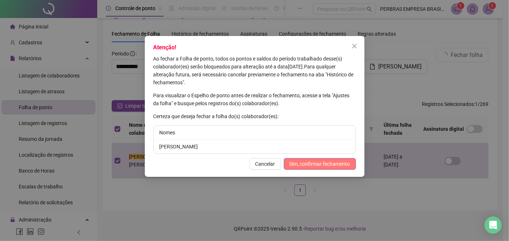
click at [319, 164] on span "Sim, confirmar fechamento" at bounding box center [320, 164] width 61 height 8
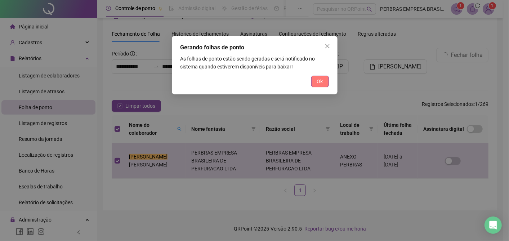
click at [319, 83] on span "Ok" at bounding box center [320, 82] width 6 height 8
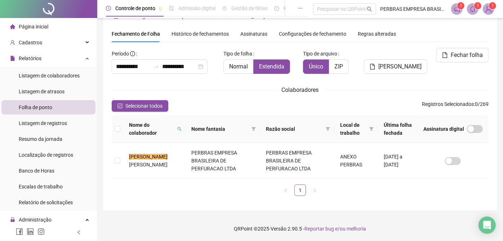
click at [475, 12] on icon "bell" at bounding box center [473, 9] width 6 height 6
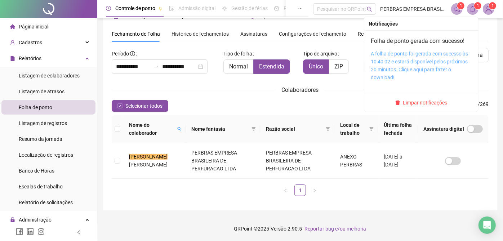
click at [429, 53] on link "A folha de ponto foi gerada com sucesso às 10:40:02 e estará disponível pelos p…" at bounding box center [419, 66] width 97 height 30
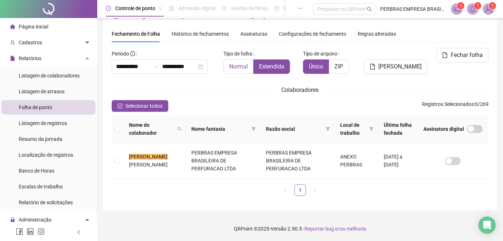
click at [243, 67] on span "Normal" at bounding box center [238, 66] width 19 height 7
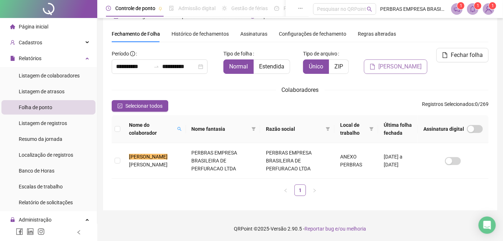
click at [383, 67] on button "[PERSON_NAME]" at bounding box center [395, 66] width 63 height 14
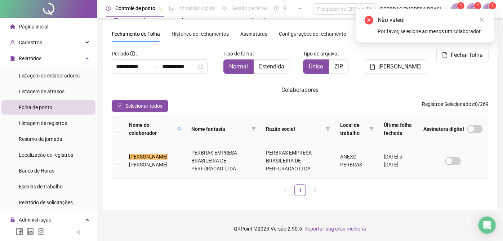
click at [250, 169] on td "PERBRAS EMPRESA BRASILEIRA DE PERFURACAO LTDA" at bounding box center [223, 161] width 74 height 36
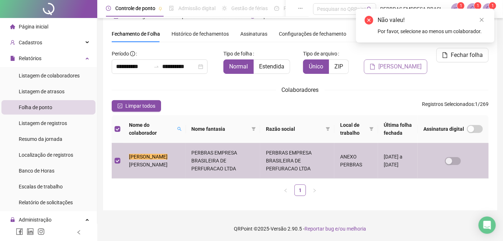
click at [390, 63] on span "[PERSON_NAME]" at bounding box center [400, 66] width 43 height 9
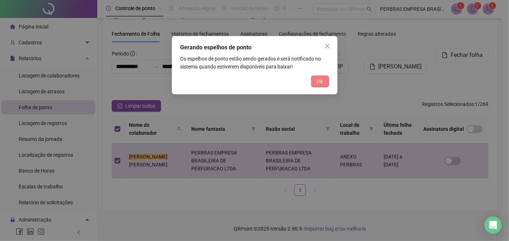
click at [321, 83] on span "Ok" at bounding box center [320, 82] width 6 height 8
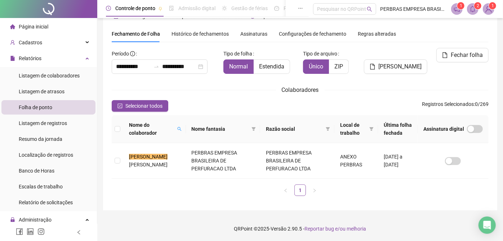
click at [472, 9] on icon "bell" at bounding box center [473, 9] width 5 height 6
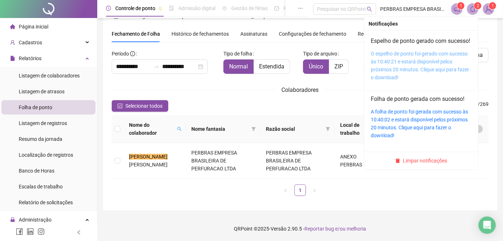
click at [417, 61] on link "O espelho de ponto foi gerado com sucesso às 10:40:21 e estará disponível pelos…" at bounding box center [420, 66] width 98 height 30
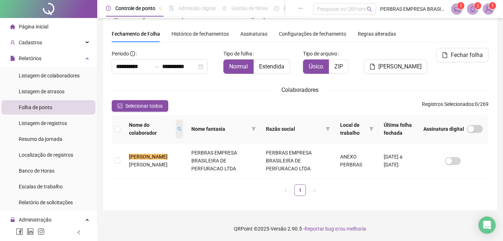
click at [177, 127] on icon "search" at bounding box center [179, 129] width 4 height 4
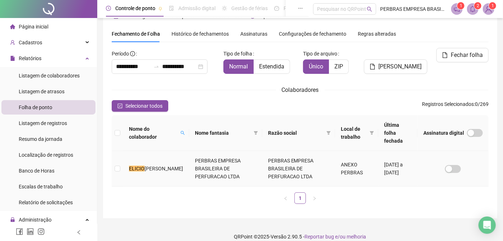
click at [293, 166] on td "PERBRAS EMPRESA BRASILEIRA DE PERFURACAO LTDA" at bounding box center [298, 169] width 73 height 36
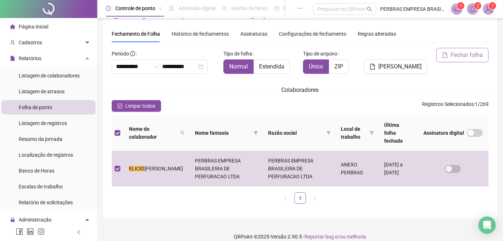
click at [446, 50] on button "Fechar folha" at bounding box center [463, 55] width 52 height 14
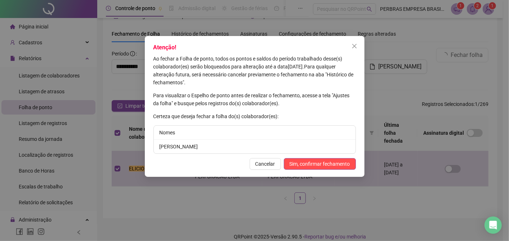
click at [337, 167] on span "Sim, confirmar fechamento" at bounding box center [320, 164] width 61 height 8
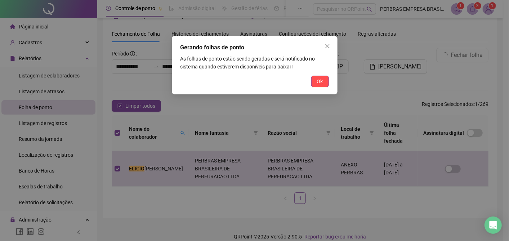
click at [323, 84] on button "Ok" at bounding box center [320, 82] width 18 height 12
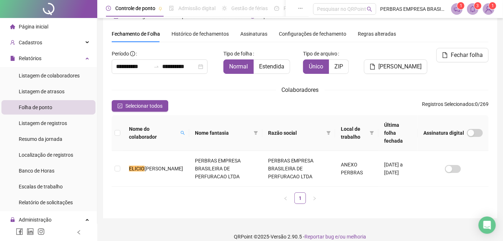
click at [474, 9] on icon "bell" at bounding box center [473, 9] width 6 height 6
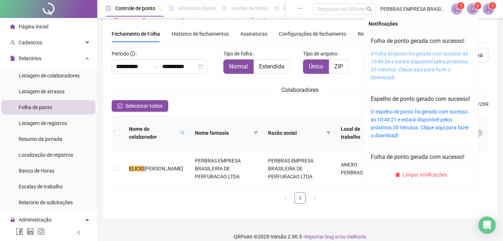
click at [433, 55] on link "A folha de ponto foi gerada com sucesso às 10:45:34 e estará disponível pelos p…" at bounding box center [419, 66] width 97 height 30
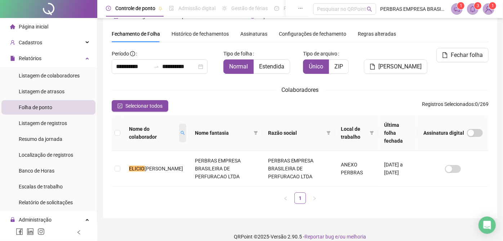
click at [179, 124] on span at bounding box center [182, 133] width 7 height 19
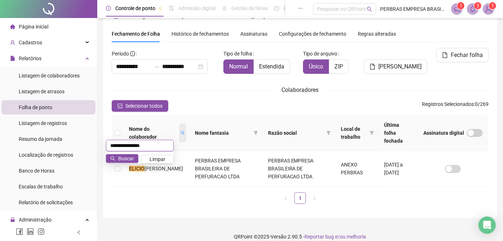
type input "**********"
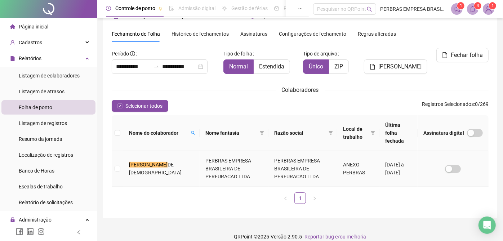
click at [237, 159] on td "PERBRAS EMPRESA BRASILEIRA DE PERFURACAO LTDA" at bounding box center [234, 169] width 69 height 36
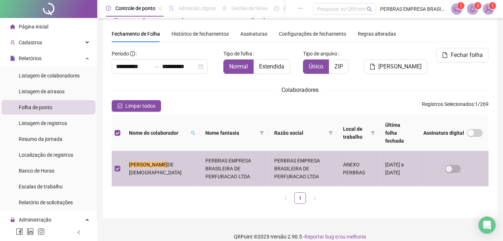
click at [455, 56] on span "Fechar folha" at bounding box center [467, 55] width 32 height 9
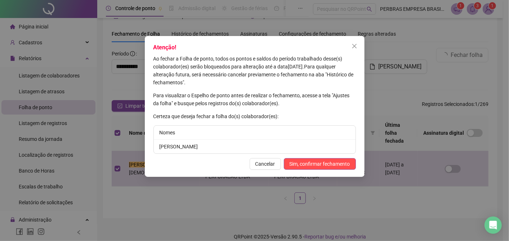
click at [339, 167] on span "Sim, confirmar fechamento" at bounding box center [320, 164] width 61 height 8
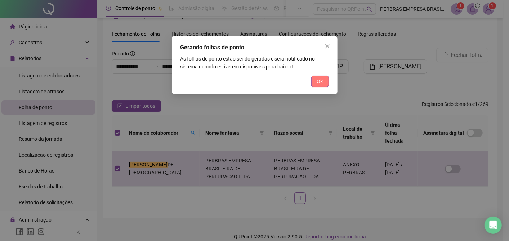
drag, startPoint x: 319, startPoint y: 81, endPoint x: 446, endPoint y: 36, distance: 135.2
click at [318, 81] on span "Ok" at bounding box center [320, 82] width 6 height 8
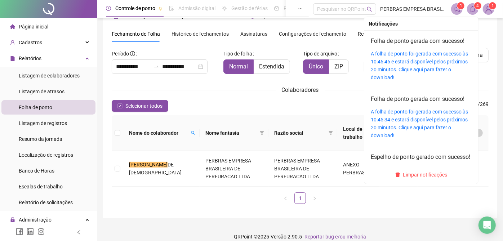
click at [473, 8] on icon "bell" at bounding box center [473, 9] width 6 height 6
click at [425, 53] on link "A folha de ponto foi gerada com sucesso às 10:46:46 e estará disponível pelos p…" at bounding box center [419, 66] width 97 height 30
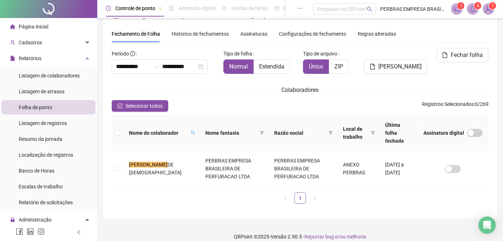
click at [207, 31] on span "Histórico de fechamentos" at bounding box center [200, 34] width 57 height 6
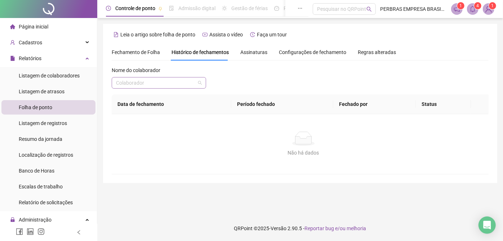
click at [166, 83] on input "search" at bounding box center [155, 83] width 79 height 11
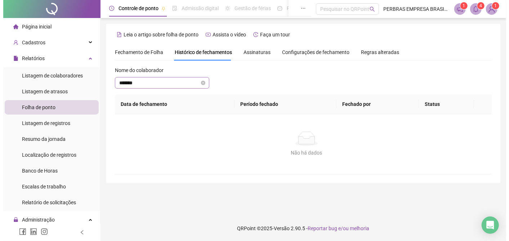
scroll to position [0, 0]
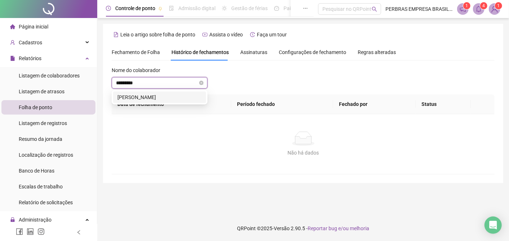
type input "**********"
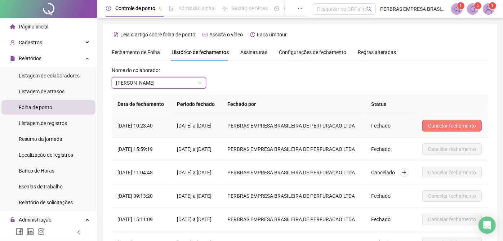
click at [446, 128] on span "Cancelar fechamento" at bounding box center [452, 126] width 48 height 8
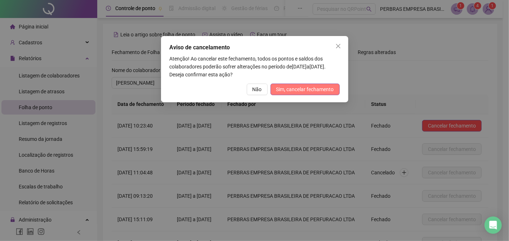
click at [312, 92] on span "Sim, cancelar fechamento" at bounding box center [306, 89] width 58 height 8
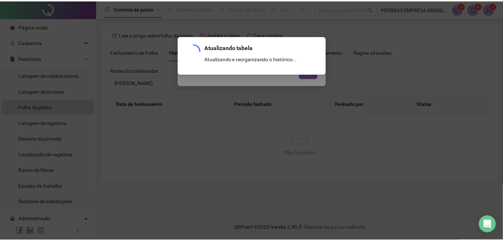
scroll to position [102, 0]
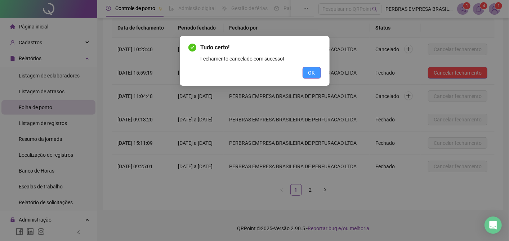
click at [314, 72] on span "OK" at bounding box center [312, 73] width 7 height 8
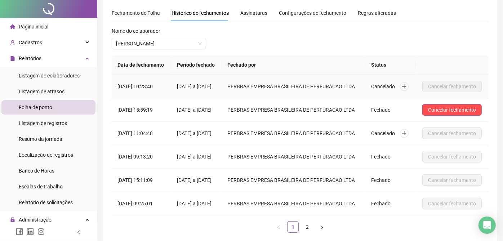
scroll to position [0, 0]
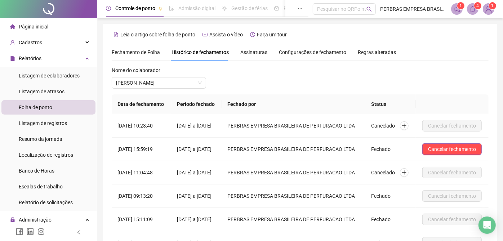
click at [137, 52] on span "Fechamento de Folha" at bounding box center [136, 52] width 48 height 6
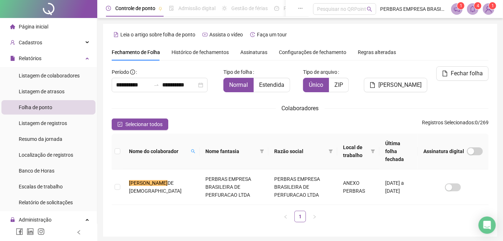
scroll to position [18, 0]
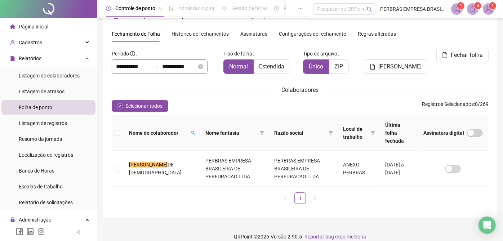
type input "**********"
click at [130, 67] on input "**********" at bounding box center [133, 66] width 35 height 9
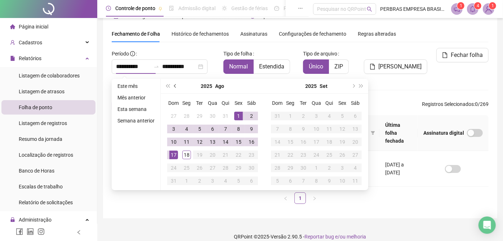
click at [175, 84] on span "prev-year" at bounding box center [176, 86] width 4 height 4
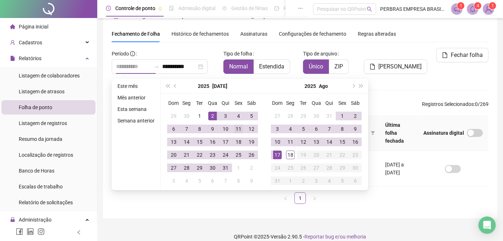
type input "**********"
click at [238, 129] on div "11" at bounding box center [238, 129] width 9 height 9
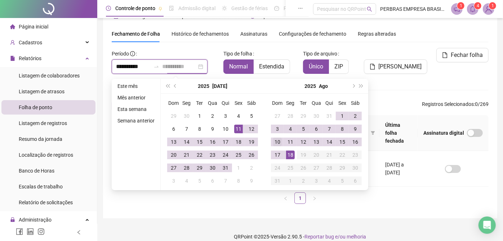
type input "**********"
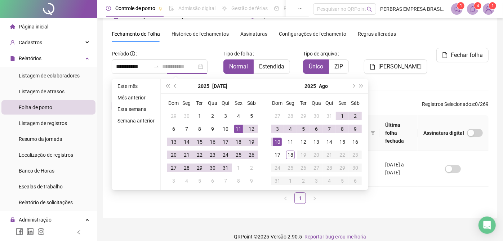
click at [280, 140] on div "10" at bounding box center [277, 142] width 9 height 9
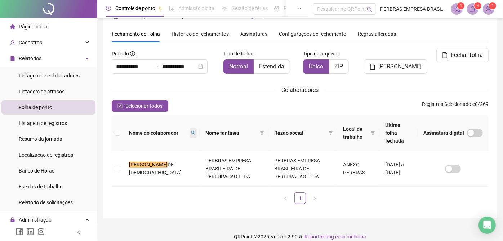
click at [190, 128] on span at bounding box center [193, 133] width 7 height 11
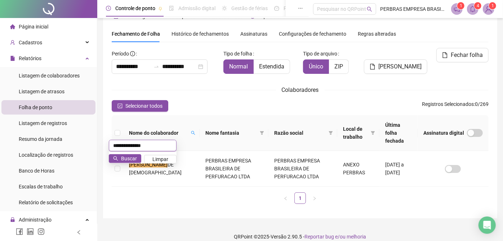
type input "**********"
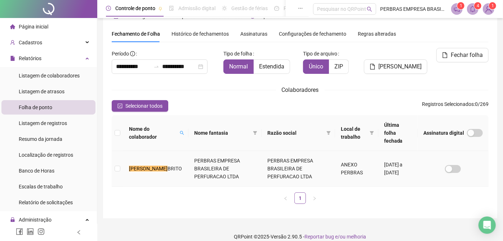
click at [262, 160] on td "PERBRAS EMPRESA BRASILEIRA DE PERFURACAO LTDA" at bounding box center [299, 169] width 74 height 36
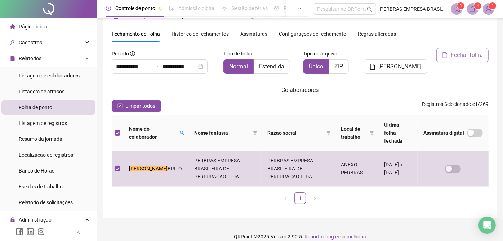
click at [452, 54] on span "Fechar folha" at bounding box center [467, 55] width 32 height 9
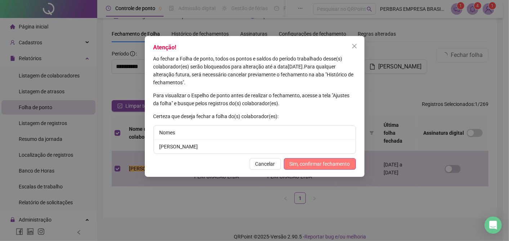
click at [346, 162] on span "Sim, confirmar fechamento" at bounding box center [320, 164] width 61 height 8
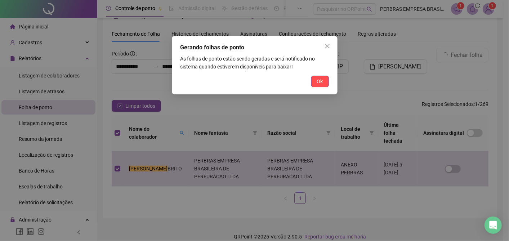
click at [321, 82] on span "Ok" at bounding box center [320, 82] width 6 height 8
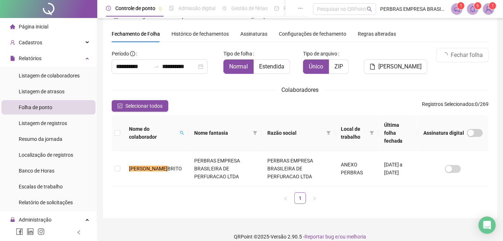
click at [474, 8] on icon "bell" at bounding box center [473, 9] width 6 height 6
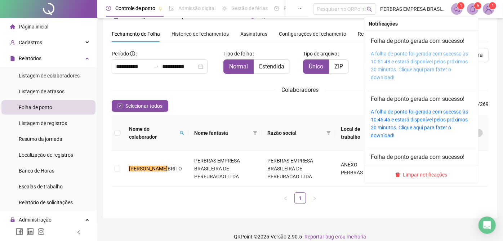
click at [438, 55] on link "A folha de ponto foi gerada com sucesso às 10:51:48 e estará disponível pelos p…" at bounding box center [419, 66] width 97 height 30
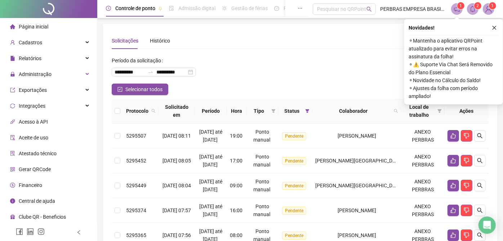
click at [496, 28] on icon "close" at bounding box center [494, 27] width 5 height 5
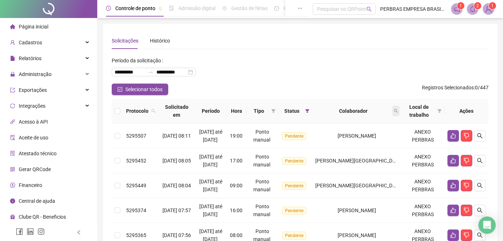
click at [397, 111] on icon "search" at bounding box center [396, 111] width 4 height 4
type input "******"
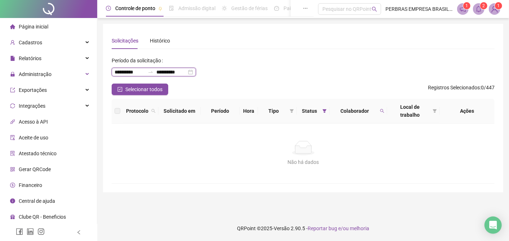
drag, startPoint x: 118, startPoint y: 71, endPoint x: 98, endPoint y: 72, distance: 20.2
click at [98, 72] on div "**********" at bounding box center [303, 120] width 412 height 241
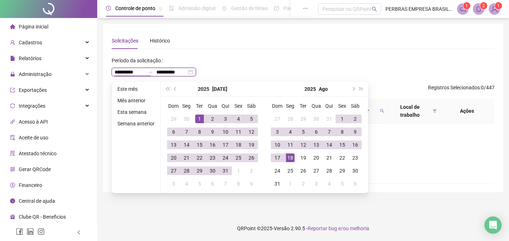
type input "**********"
click at [396, 60] on div "**********" at bounding box center [303, 69] width 383 height 29
click at [398, 92] on div "Selecionar todos Registros Selecionados : 0 / 447" at bounding box center [303, 90] width 383 height 12
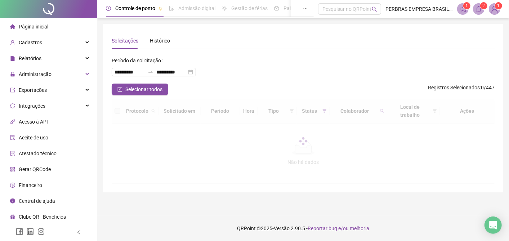
click at [380, 107] on div at bounding box center [303, 141] width 383 height 85
click at [381, 106] on div at bounding box center [303, 141] width 383 height 85
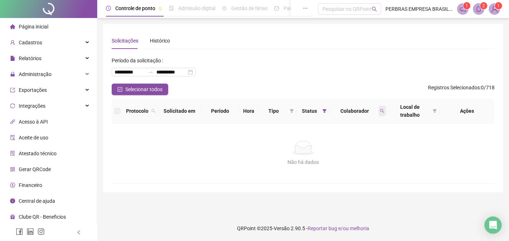
click at [380, 109] on icon "search" at bounding box center [382, 111] width 4 height 4
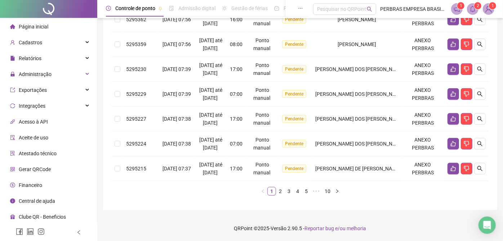
scroll to position [214, 0]
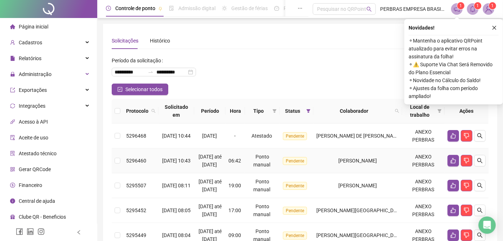
drag, startPoint x: 286, startPoint y: 168, endPoint x: 283, endPoint y: 150, distance: 18.6
click at [279, 168] on td "Ponto manual" at bounding box center [262, 161] width 34 height 25
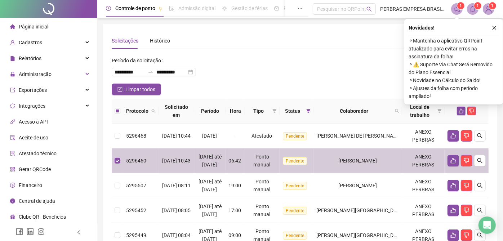
click at [279, 143] on td "Atestado" at bounding box center [262, 136] width 34 height 25
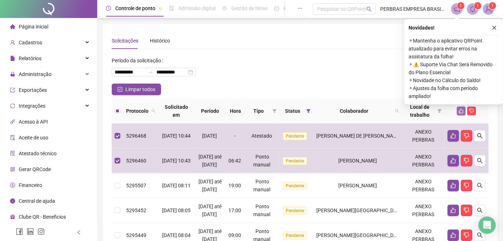
click at [461, 112] on icon "like" at bounding box center [461, 111] width 5 height 5
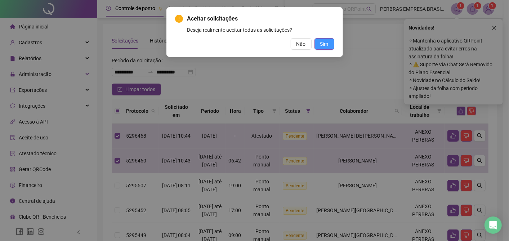
click at [323, 44] on span "Sim" at bounding box center [325, 44] width 8 height 8
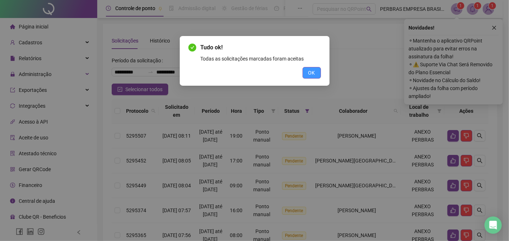
click at [309, 75] on span "OK" at bounding box center [312, 73] width 7 height 8
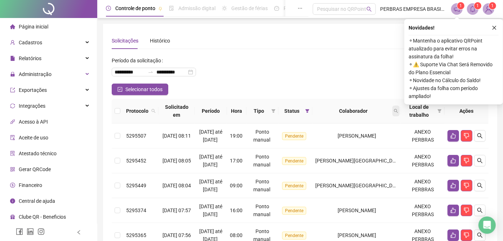
click at [398, 112] on icon "search" at bounding box center [396, 111] width 4 height 4
type input "**********"
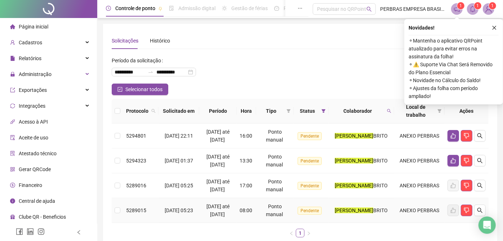
drag, startPoint x: 232, startPoint y: 204, endPoint x: 231, endPoint y: 200, distance: 4.2
click at [230, 204] on span "[DATE] até [DATE]" at bounding box center [218, 211] width 23 height 14
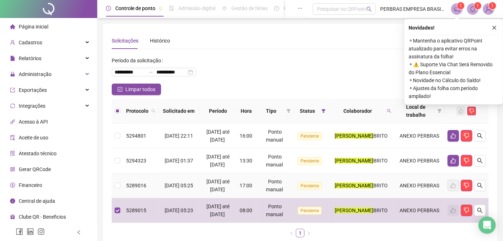
click at [227, 188] on span "[DATE] até [DATE]" at bounding box center [218, 186] width 23 height 14
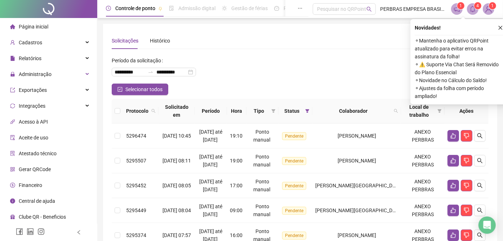
click at [397, 108] on span at bounding box center [396, 111] width 7 height 11
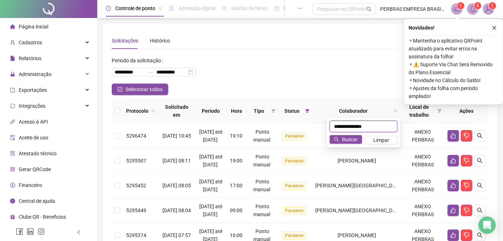
type input "**********"
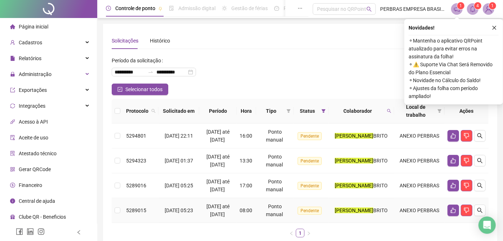
click at [282, 199] on td "Ponto manual" at bounding box center [274, 210] width 37 height 25
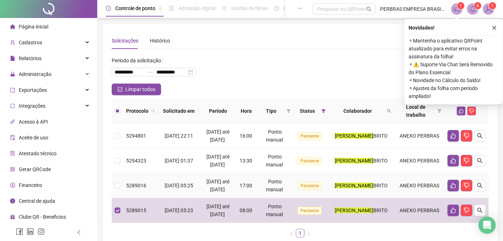
drag, startPoint x: 282, startPoint y: 185, endPoint x: 313, endPoint y: 176, distance: 32.8
click at [282, 185] on div "Ponto manual" at bounding box center [275, 186] width 32 height 16
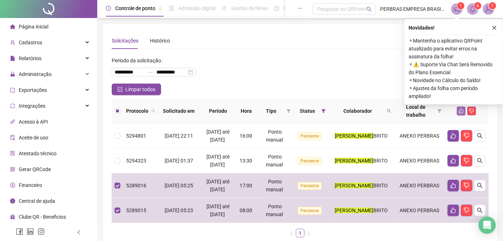
click at [460, 110] on icon "like" at bounding box center [461, 111] width 5 height 5
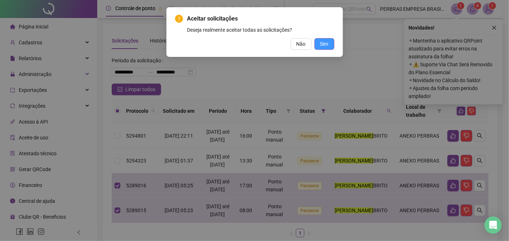
click at [324, 41] on span "Sim" at bounding box center [325, 44] width 8 height 8
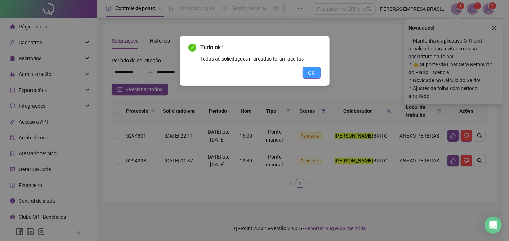
click at [313, 71] on span "OK" at bounding box center [312, 73] width 7 height 8
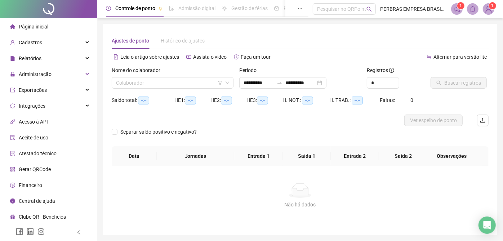
type input "**********"
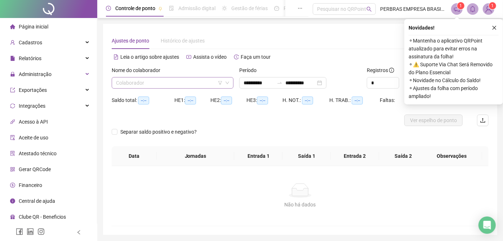
click at [181, 88] on input "search" at bounding box center [169, 83] width 107 height 11
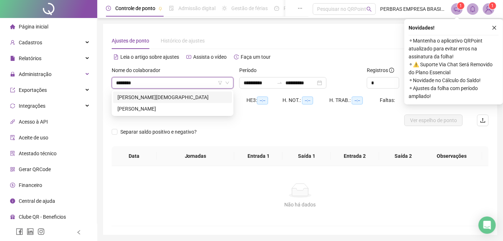
type input "*********"
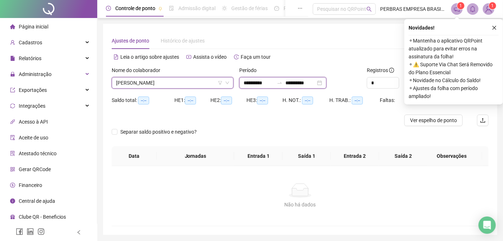
click at [246, 85] on input "**********" at bounding box center [259, 83] width 30 height 8
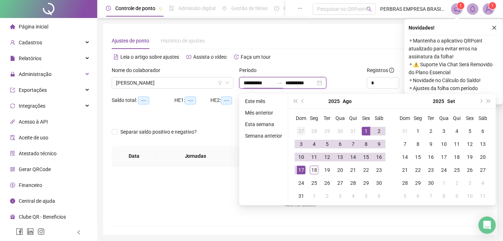
type input "**********"
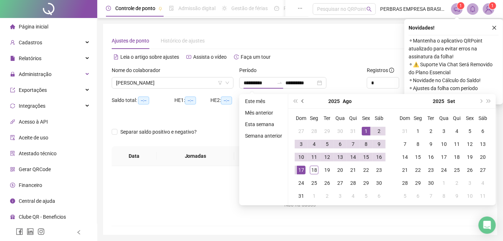
click at [303, 102] on span "prev-year" at bounding box center [304, 102] width 4 height 4
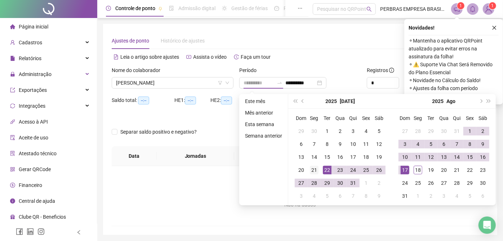
type input "**********"
click at [314, 170] on div "21" at bounding box center [314, 170] width 9 height 9
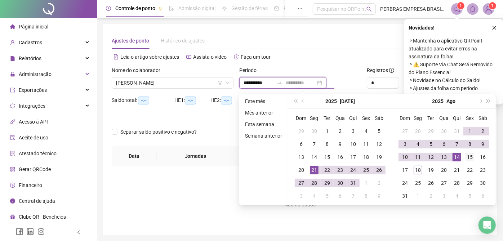
type input "**********"
click at [469, 156] on div "15" at bounding box center [470, 157] width 9 height 9
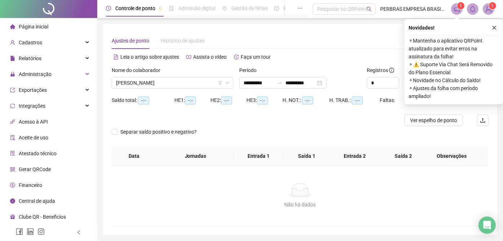
drag, startPoint x: 468, startPoint y: 156, endPoint x: 492, endPoint y: 30, distance: 128.2
click at [494, 27] on icon "close" at bounding box center [494, 27] width 5 height 5
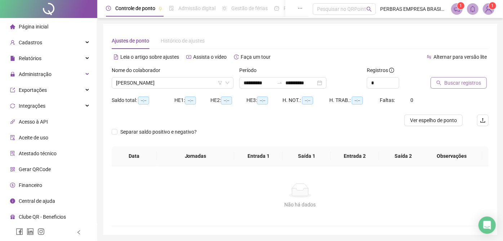
click at [451, 81] on span "Buscar registros" at bounding box center [463, 83] width 37 height 8
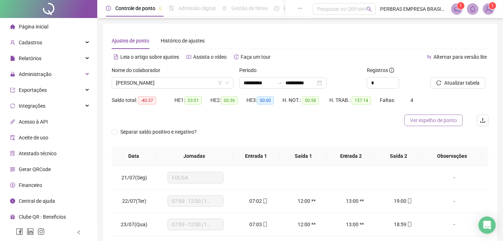
click at [430, 120] on span "Ver espelho de ponto" at bounding box center [433, 120] width 47 height 8
click at [181, 83] on span "[PERSON_NAME]" at bounding box center [172, 83] width 113 height 11
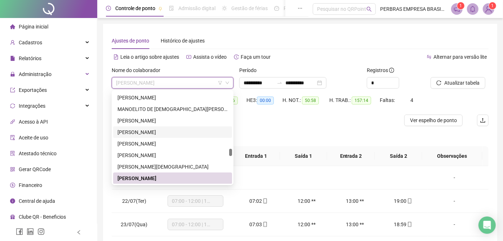
scroll to position [2110, 0]
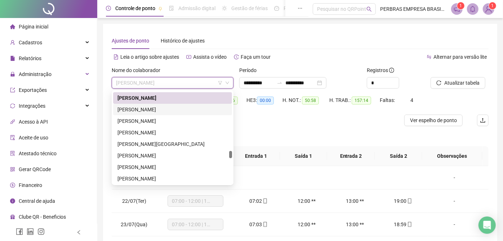
click at [169, 114] on div "[PERSON_NAME]" at bounding box center [172, 110] width 119 height 12
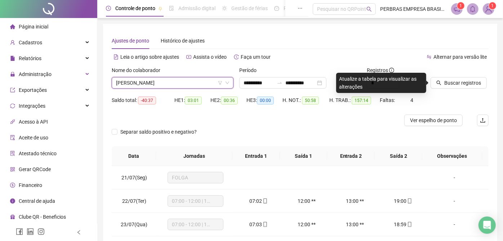
click at [455, 85] on span "Buscar registros" at bounding box center [463, 83] width 37 height 8
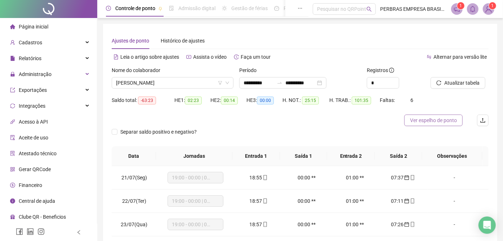
click at [422, 121] on span "Ver espelho de ponto" at bounding box center [433, 120] width 47 height 8
click at [185, 83] on span "[PERSON_NAME]" at bounding box center [172, 83] width 113 height 11
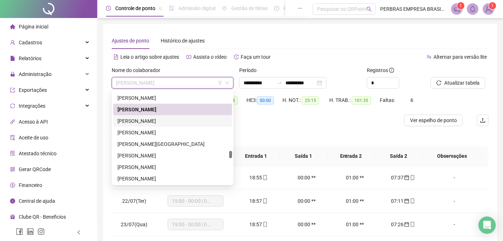
click at [185, 123] on div "[PERSON_NAME]" at bounding box center [173, 121] width 110 height 8
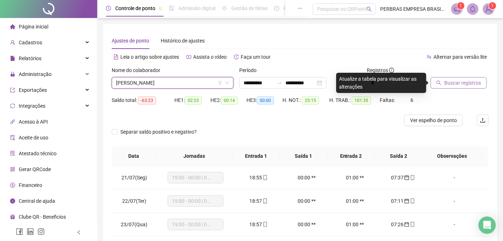
click at [451, 85] on span "Buscar registros" at bounding box center [463, 83] width 37 height 8
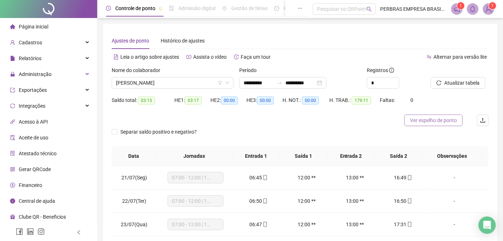
click at [423, 119] on span "Ver espelho de ponto" at bounding box center [433, 120] width 47 height 8
click at [172, 82] on span "[PERSON_NAME]" at bounding box center [172, 83] width 113 height 11
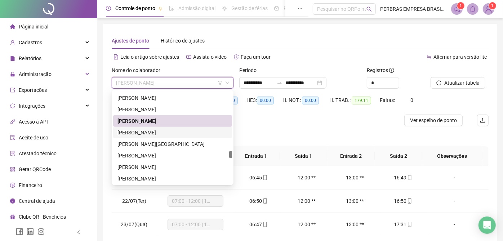
click at [195, 134] on div "[PERSON_NAME]" at bounding box center [173, 133] width 110 height 8
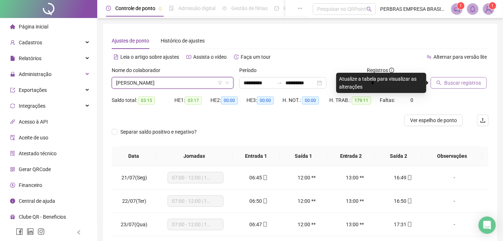
click at [461, 84] on span "Buscar registros" at bounding box center [463, 83] width 37 height 8
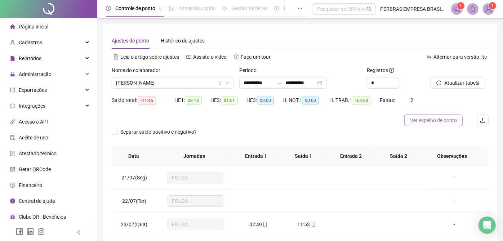
click at [421, 119] on span "Ver espelho de ponto" at bounding box center [433, 120] width 47 height 8
click at [175, 82] on span "[PERSON_NAME]" at bounding box center [172, 83] width 113 height 11
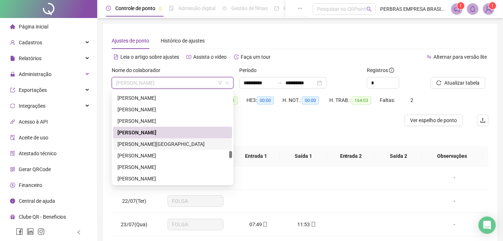
drag, startPoint x: 164, startPoint y: 141, endPoint x: 491, endPoint y: 97, distance: 330.0
click at [164, 141] on div "[PERSON_NAME][GEOGRAPHIC_DATA]" at bounding box center [173, 144] width 110 height 8
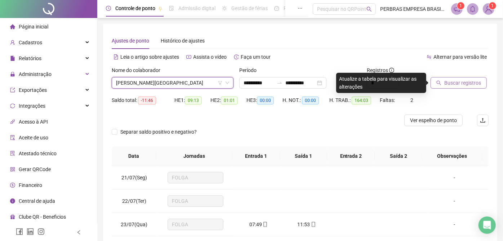
click at [463, 79] on span "Buscar registros" at bounding box center [463, 83] width 37 height 8
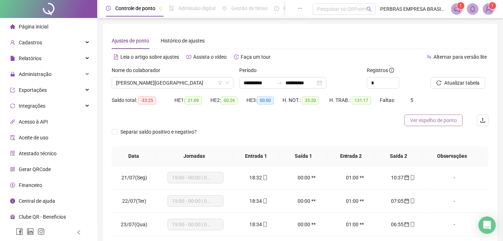
click at [426, 123] on span "Ver espelho de ponto" at bounding box center [433, 120] width 47 height 8
click at [179, 84] on span "[PERSON_NAME][GEOGRAPHIC_DATA]" at bounding box center [172, 83] width 113 height 11
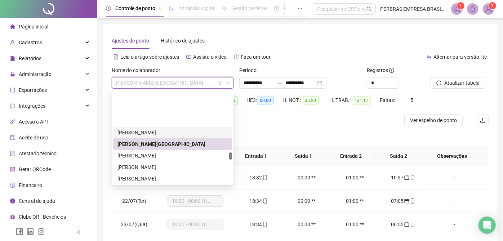
scroll to position [2151, 0]
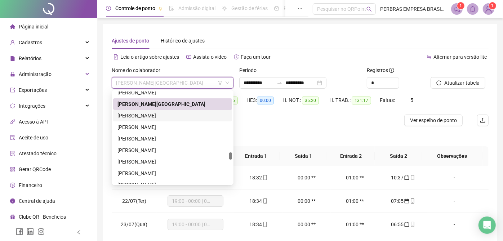
click at [176, 113] on div "[PERSON_NAME]" at bounding box center [173, 116] width 110 height 8
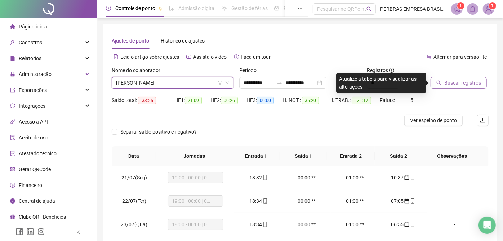
click at [468, 83] on span "Buscar registros" at bounding box center [463, 83] width 37 height 8
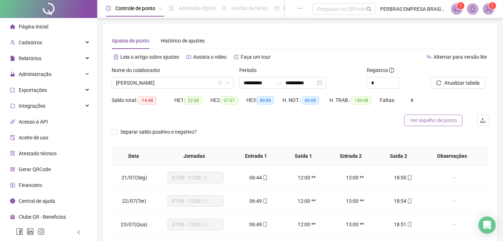
click at [420, 119] on span "Ver espelho de ponto" at bounding box center [433, 120] width 47 height 8
click at [150, 86] on span "[PERSON_NAME]" at bounding box center [172, 83] width 113 height 11
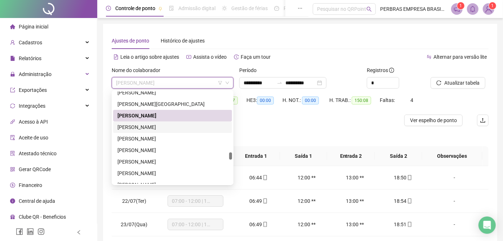
click at [151, 129] on div "[PERSON_NAME]" at bounding box center [173, 127] width 110 height 8
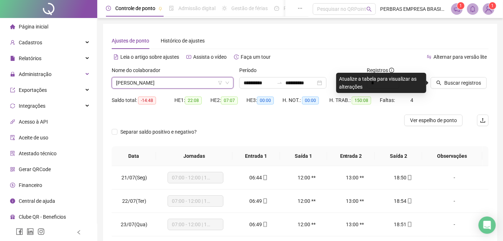
click at [158, 80] on span "[PERSON_NAME]" at bounding box center [172, 83] width 113 height 11
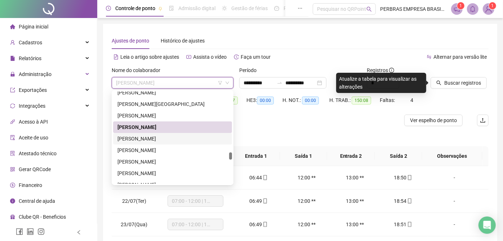
click at [154, 135] on div "[PERSON_NAME]" at bounding box center [173, 139] width 110 height 8
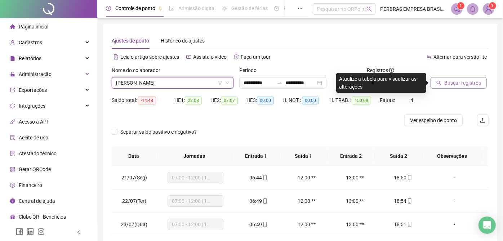
click at [462, 83] on span "Buscar registros" at bounding box center [463, 83] width 37 height 8
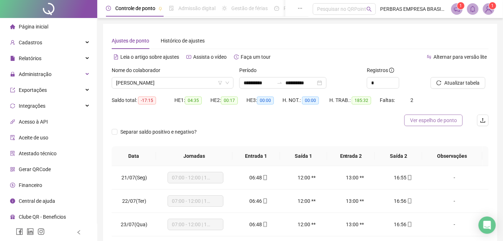
click at [433, 120] on span "Ver espelho de ponto" at bounding box center [433, 120] width 47 height 8
click at [177, 81] on span "[PERSON_NAME]" at bounding box center [172, 83] width 113 height 11
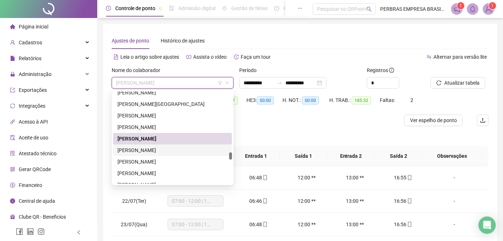
click at [164, 148] on div "[PERSON_NAME]" at bounding box center [173, 150] width 110 height 8
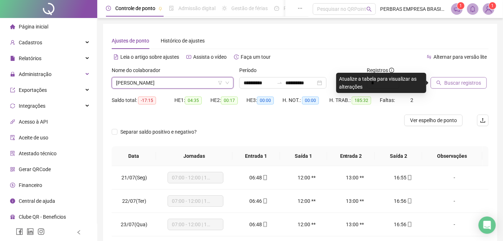
click at [443, 83] on button "Buscar registros" at bounding box center [459, 83] width 56 height 12
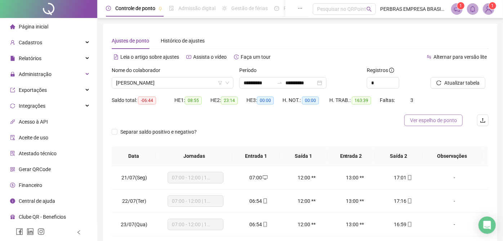
click at [426, 119] on span "Ver espelho de ponto" at bounding box center [433, 120] width 47 height 8
click at [198, 83] on span "[PERSON_NAME]" at bounding box center [172, 83] width 113 height 11
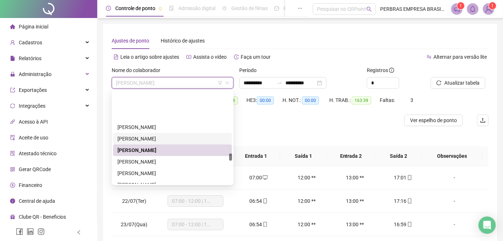
scroll to position [2191, 0]
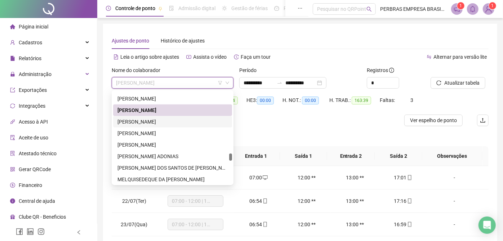
click at [174, 122] on div "[PERSON_NAME]" at bounding box center [173, 122] width 110 height 8
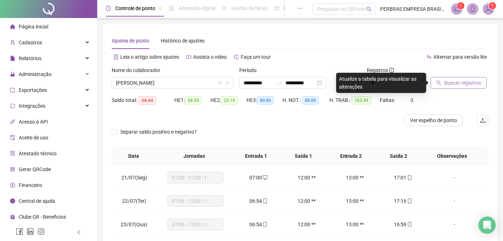
click at [451, 84] on span "Buscar registros" at bounding box center [463, 83] width 37 height 8
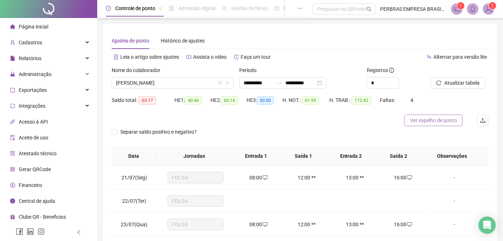
click at [422, 119] on span "Ver espelho de ponto" at bounding box center [433, 120] width 47 height 8
click at [170, 81] on span "[PERSON_NAME]" at bounding box center [172, 83] width 113 height 11
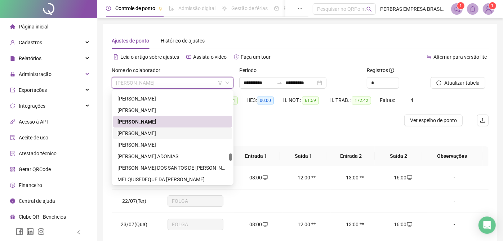
click at [160, 134] on div "[PERSON_NAME]" at bounding box center [173, 133] width 110 height 8
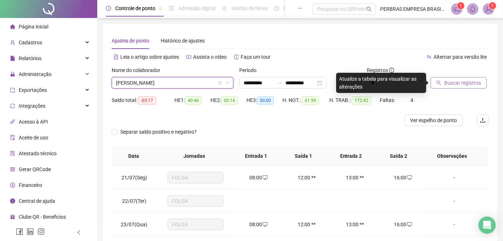
click at [450, 83] on span "Buscar registros" at bounding box center [463, 83] width 37 height 8
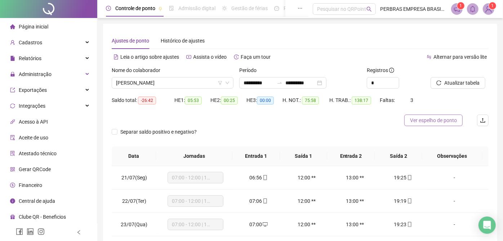
click at [423, 123] on span "Ver espelho de ponto" at bounding box center [433, 120] width 47 height 8
click at [167, 80] on span "[PERSON_NAME]" at bounding box center [172, 83] width 113 height 11
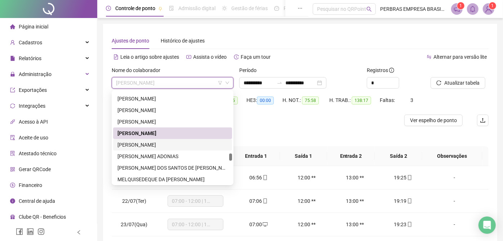
drag, startPoint x: 162, startPoint y: 145, endPoint x: 408, endPoint y: 101, distance: 249.4
click at [162, 145] on div "[PERSON_NAME]" at bounding box center [173, 145] width 110 height 8
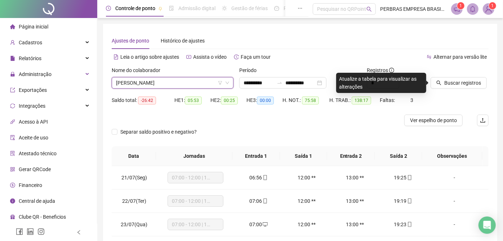
click at [455, 80] on span "Buscar registros" at bounding box center [463, 83] width 37 height 8
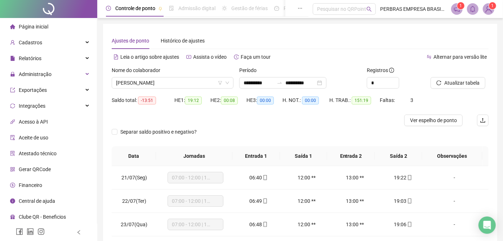
click at [430, 120] on span "Ver espelho de ponto" at bounding box center [433, 120] width 47 height 8
click at [205, 84] on span "[PERSON_NAME]" at bounding box center [172, 83] width 113 height 11
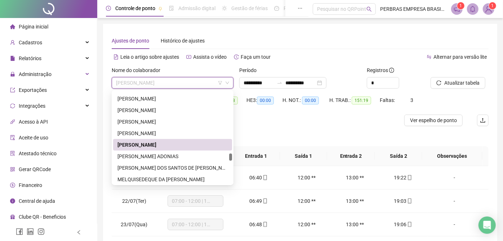
scroll to position [2231, 0]
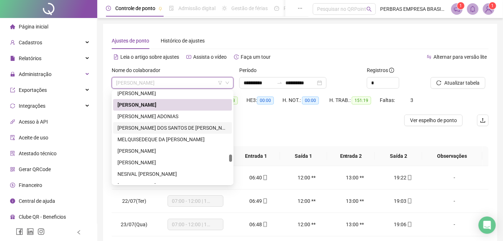
click at [182, 125] on div "[PERSON_NAME] DOS SANTOS DE [PERSON_NAME]" at bounding box center [173, 128] width 110 height 8
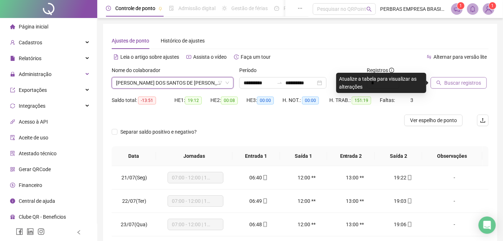
click at [476, 83] on span "Buscar registros" at bounding box center [463, 83] width 37 height 8
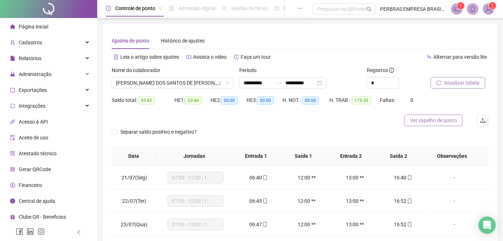
click at [421, 119] on span "Ver espelho de ponto" at bounding box center [433, 120] width 47 height 8
click at [156, 82] on span "[PERSON_NAME] DOS SANTOS DE [PERSON_NAME]" at bounding box center [172, 83] width 113 height 11
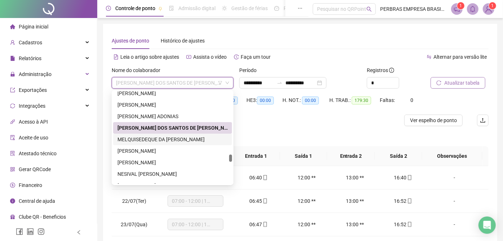
click at [152, 139] on div "MELQUISEDEQUE DA [PERSON_NAME]" at bounding box center [173, 140] width 110 height 8
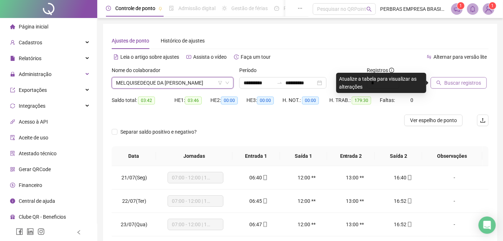
click at [469, 81] on span "Buscar registros" at bounding box center [463, 83] width 37 height 8
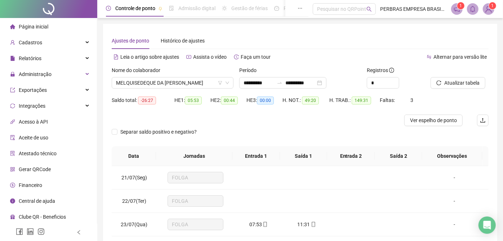
drag, startPoint x: 430, startPoint y: 117, endPoint x: 306, endPoint y: 209, distance: 154.6
click at [430, 118] on span "Ver espelho de ponto" at bounding box center [433, 120] width 47 height 8
click at [166, 81] on span "MELQUISEDEQUE DA [PERSON_NAME]" at bounding box center [172, 83] width 113 height 11
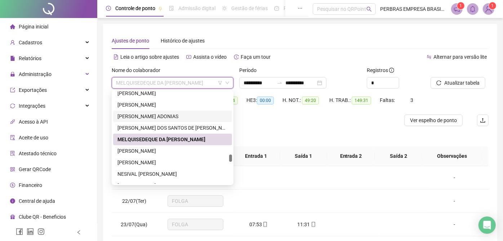
scroll to position [2271, 0]
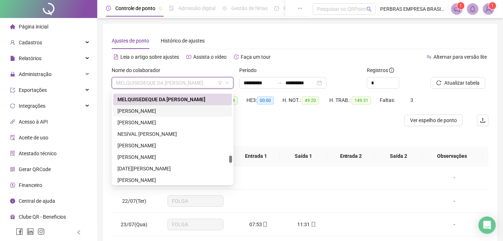
click at [153, 111] on div "[PERSON_NAME]" at bounding box center [173, 111] width 110 height 8
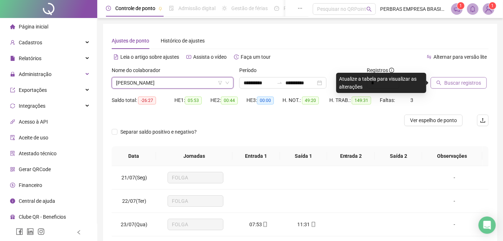
click at [473, 80] on span "Buscar registros" at bounding box center [463, 83] width 37 height 8
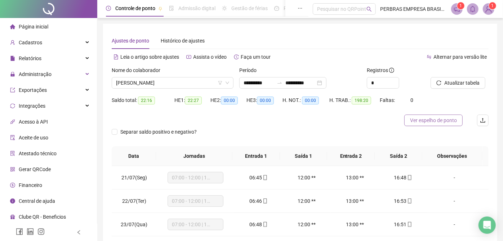
click at [430, 121] on span "Ver espelho de ponto" at bounding box center [433, 120] width 47 height 8
click at [209, 81] on span "[PERSON_NAME]" at bounding box center [172, 83] width 113 height 11
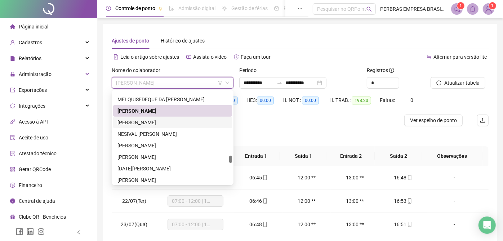
click at [194, 121] on div "[PERSON_NAME]" at bounding box center [173, 123] width 110 height 8
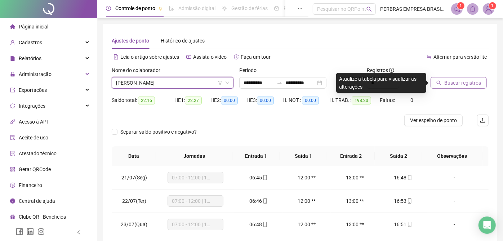
click at [461, 83] on span "Buscar registros" at bounding box center [463, 83] width 37 height 8
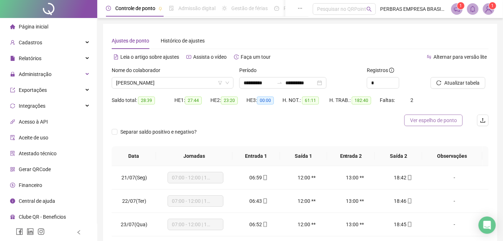
click at [420, 118] on span "Ver espelho de ponto" at bounding box center [433, 120] width 47 height 8
click at [197, 79] on span "[PERSON_NAME]" at bounding box center [172, 83] width 113 height 11
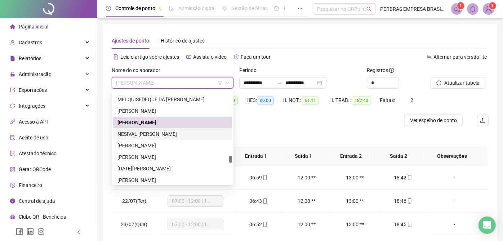
click at [178, 133] on div "NESIVAL [PERSON_NAME]" at bounding box center [173, 134] width 110 height 8
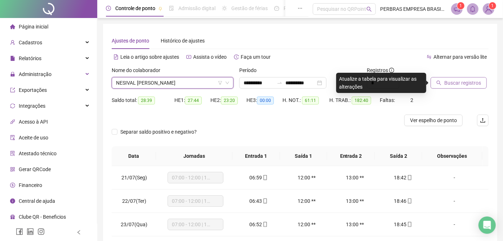
click at [466, 85] on span "Buscar registros" at bounding box center [463, 83] width 37 height 8
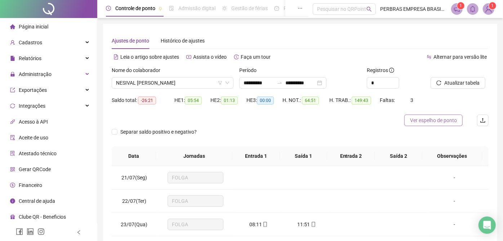
click at [431, 117] on span "Ver espelho de ponto" at bounding box center [433, 120] width 47 height 8
click at [146, 79] on span "NESIVAL [PERSON_NAME]" at bounding box center [172, 83] width 113 height 11
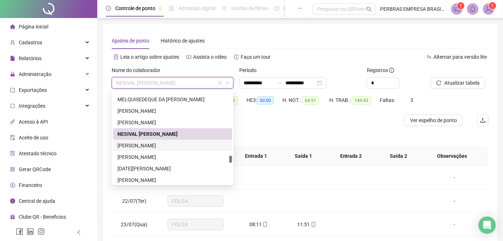
click at [162, 145] on div "[PERSON_NAME]" at bounding box center [173, 146] width 110 height 8
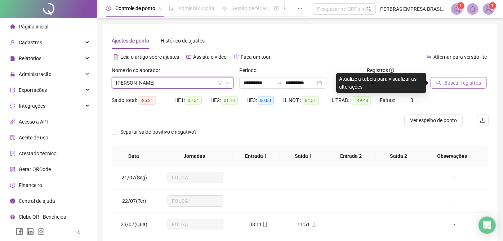
click at [454, 85] on span "Buscar registros" at bounding box center [463, 83] width 37 height 8
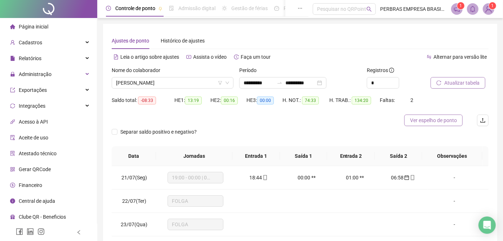
click at [414, 119] on span "Ver espelho de ponto" at bounding box center [433, 120] width 47 height 8
click at [188, 83] on span "[PERSON_NAME]" at bounding box center [172, 83] width 113 height 11
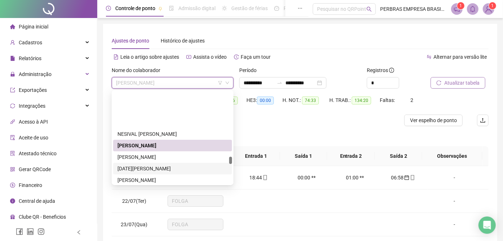
scroll to position [2311, 0]
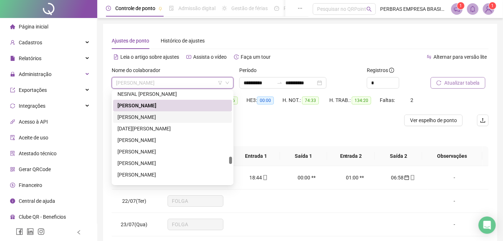
click at [171, 117] on div "[PERSON_NAME]" at bounding box center [173, 117] width 110 height 8
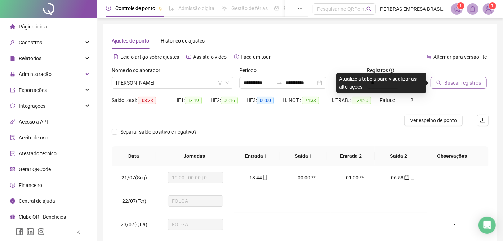
click at [464, 87] on span "Buscar registros" at bounding box center [463, 83] width 37 height 8
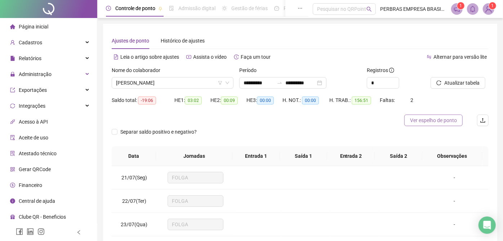
click at [439, 119] on span "Ver espelho de ponto" at bounding box center [433, 120] width 47 height 8
click at [215, 81] on span "[PERSON_NAME]" at bounding box center [172, 83] width 113 height 11
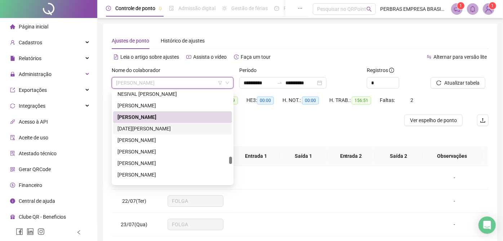
click at [208, 125] on div "[DATE][PERSON_NAME]" at bounding box center [173, 129] width 110 height 8
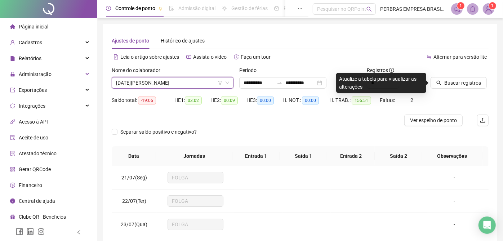
click at [184, 82] on span "[DATE][PERSON_NAME]" at bounding box center [172, 83] width 113 height 11
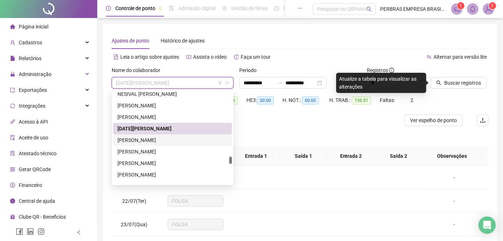
click at [185, 140] on div "[PERSON_NAME]" at bounding box center [173, 140] width 110 height 8
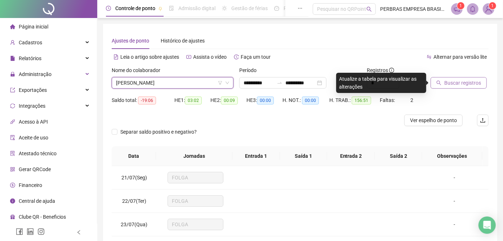
click at [459, 83] on span "Buscar registros" at bounding box center [463, 83] width 37 height 8
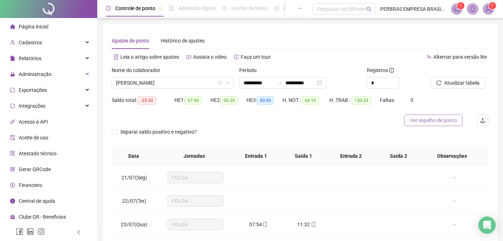
click at [424, 117] on span "Ver espelho de ponto" at bounding box center [433, 120] width 47 height 8
click at [194, 87] on span "[PERSON_NAME]" at bounding box center [172, 83] width 113 height 11
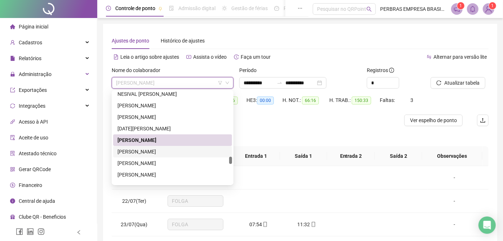
drag, startPoint x: 178, startPoint y: 146, endPoint x: 370, endPoint y: 142, distance: 191.5
click at [178, 147] on div "[PERSON_NAME]" at bounding box center [172, 152] width 119 height 12
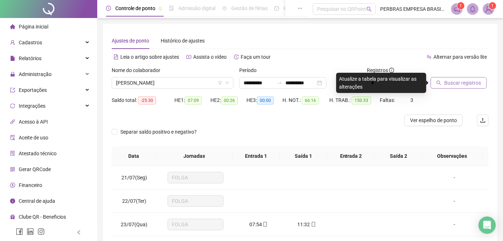
click at [453, 80] on span "Buscar registros" at bounding box center [463, 83] width 37 height 8
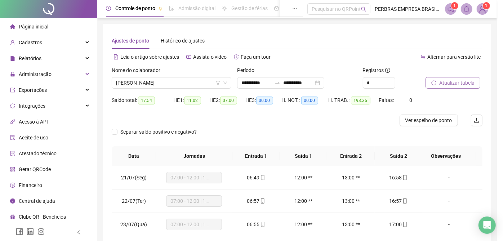
click at [423, 121] on span "Ver espelho de ponto" at bounding box center [429, 120] width 47 height 8
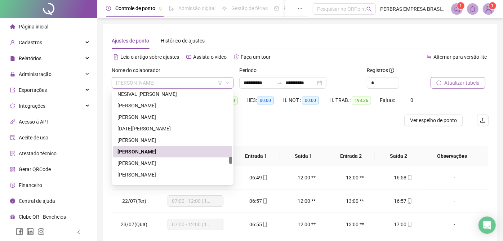
click at [168, 83] on span "[PERSON_NAME]" at bounding box center [172, 83] width 113 height 11
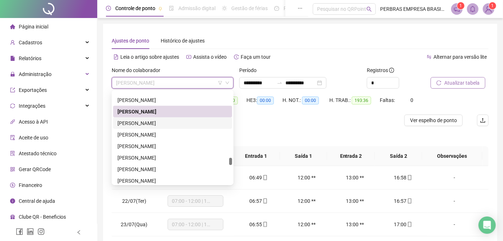
click at [169, 120] on div "[PERSON_NAME]" at bounding box center [173, 123] width 110 height 8
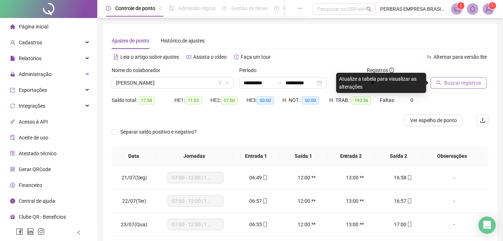
click at [459, 83] on span "Buscar registros" at bounding box center [463, 83] width 37 height 8
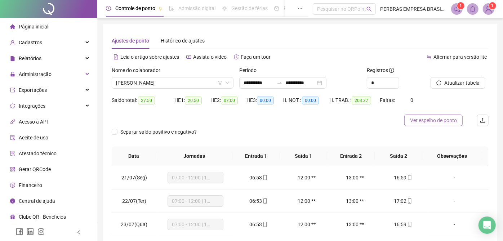
click at [414, 118] on span "Ver espelho de ponto" at bounding box center [433, 120] width 47 height 8
click at [193, 83] on span "[PERSON_NAME]" at bounding box center [172, 83] width 113 height 11
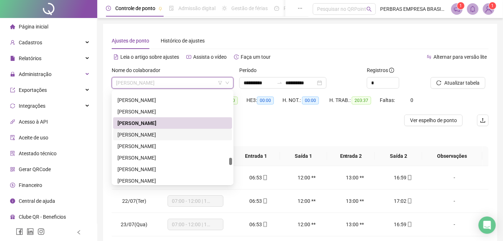
drag, startPoint x: 187, startPoint y: 133, endPoint x: 178, endPoint y: 116, distance: 19.7
click at [187, 133] on div "[PERSON_NAME]" at bounding box center [173, 135] width 110 height 8
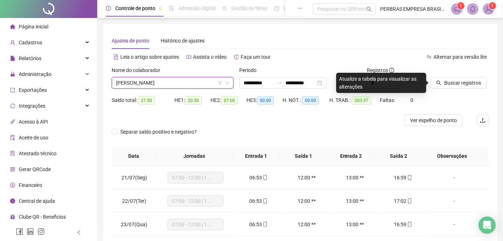
click at [163, 81] on span "[PERSON_NAME]" at bounding box center [172, 83] width 113 height 11
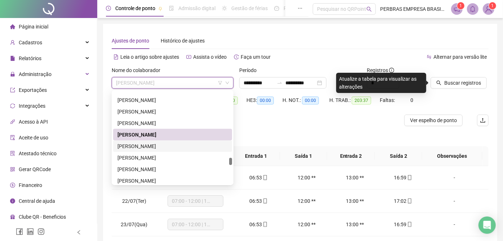
click at [161, 143] on div "[PERSON_NAME]" at bounding box center [173, 146] width 110 height 8
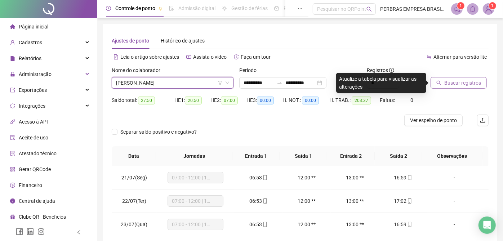
click at [439, 82] on icon "search" at bounding box center [439, 82] width 5 height 5
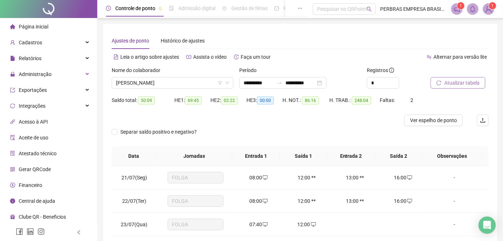
drag, startPoint x: 438, startPoint y: 122, endPoint x: 334, endPoint y: 219, distance: 142.1
click at [437, 122] on span "Ver espelho de ponto" at bounding box center [433, 120] width 47 height 8
click at [197, 81] on span "[PERSON_NAME]" at bounding box center [172, 83] width 113 height 11
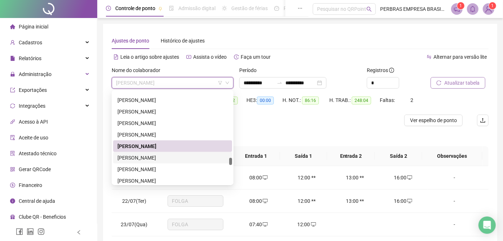
click at [182, 158] on div "[PERSON_NAME]" at bounding box center [173, 158] width 110 height 8
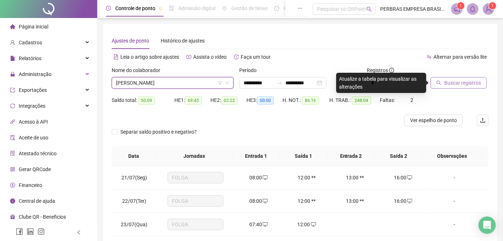
click at [174, 82] on span "[PERSON_NAME]" at bounding box center [172, 83] width 113 height 11
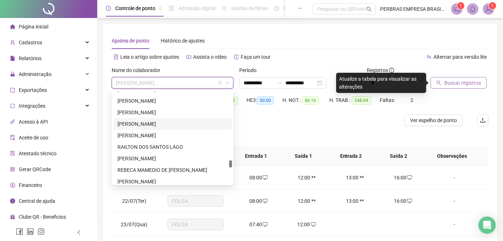
scroll to position [2391, 0]
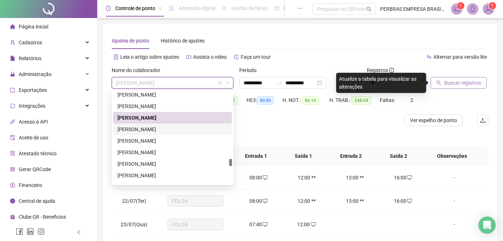
click at [177, 133] on div "[PERSON_NAME]" at bounding box center [172, 130] width 119 height 12
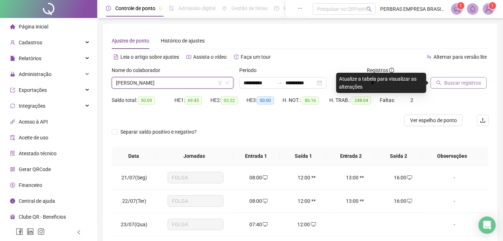
click at [449, 86] on span "Buscar registros" at bounding box center [463, 83] width 37 height 8
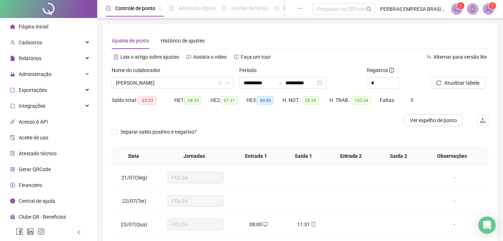
click at [424, 120] on span "Ver espelho de ponto" at bounding box center [433, 120] width 47 height 8
click at [188, 85] on span "[PERSON_NAME]" at bounding box center [172, 83] width 113 height 11
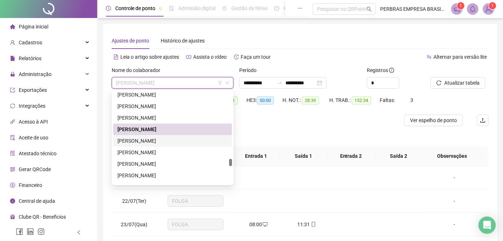
click at [169, 139] on div "[PERSON_NAME]" at bounding box center [173, 141] width 110 height 8
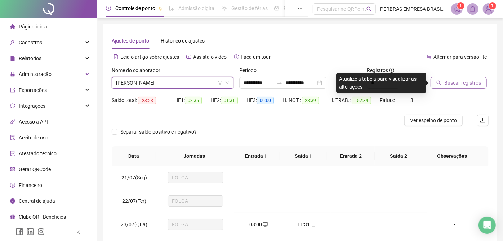
click at [448, 83] on span "Buscar registros" at bounding box center [463, 83] width 37 height 8
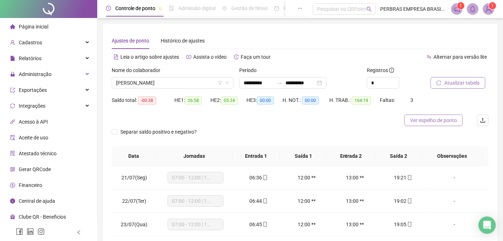
click at [437, 122] on span "Ver espelho de ponto" at bounding box center [433, 120] width 47 height 8
click at [200, 83] on span "[PERSON_NAME]" at bounding box center [172, 83] width 113 height 11
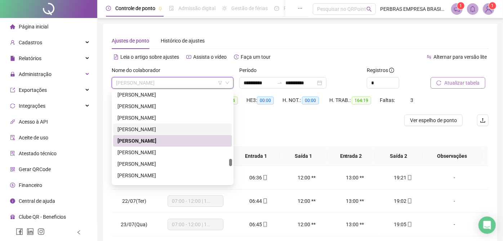
scroll to position [2431, 0]
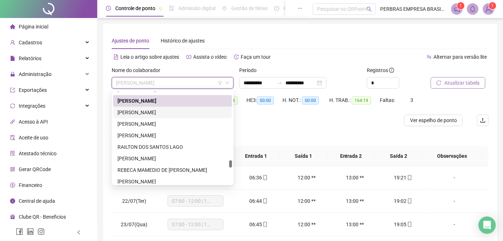
click at [180, 110] on div "[PERSON_NAME]" at bounding box center [173, 113] width 110 height 8
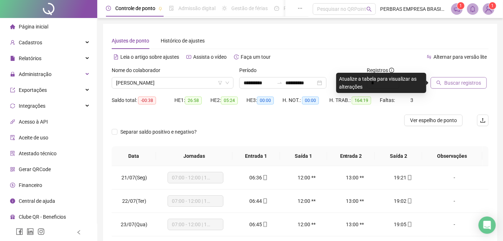
click at [451, 84] on span "Buscar registros" at bounding box center [463, 83] width 37 height 8
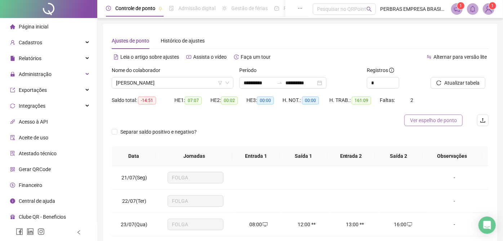
click at [434, 119] on span "Ver espelho de ponto" at bounding box center [433, 120] width 47 height 8
click at [168, 82] on span "[PERSON_NAME]" at bounding box center [172, 83] width 113 height 11
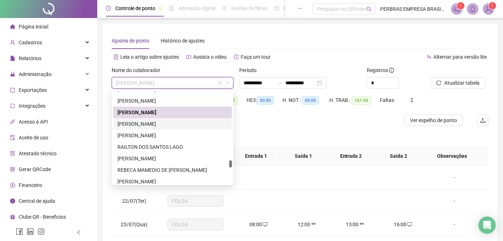
click at [164, 121] on div "[PERSON_NAME]" at bounding box center [173, 124] width 110 height 8
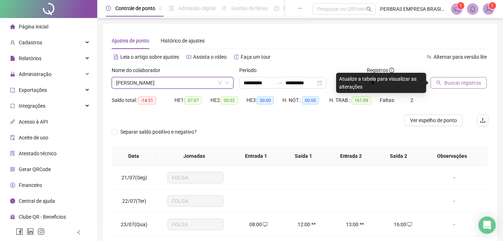
click at [458, 83] on span "Buscar registros" at bounding box center [463, 83] width 37 height 8
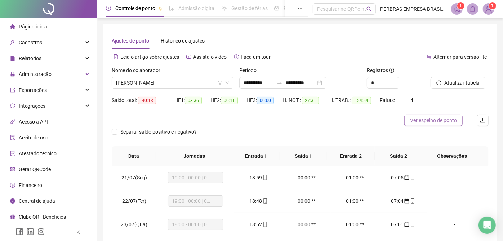
click at [418, 118] on span "Ver espelho de ponto" at bounding box center [433, 120] width 47 height 8
click at [162, 81] on span "[PERSON_NAME]" at bounding box center [172, 83] width 113 height 11
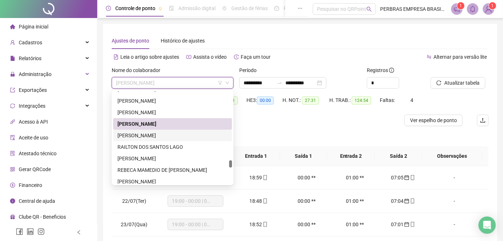
drag, startPoint x: 153, startPoint y: 135, endPoint x: 429, endPoint y: 84, distance: 280.8
click at [153, 136] on div "[PERSON_NAME]" at bounding box center [173, 136] width 110 height 8
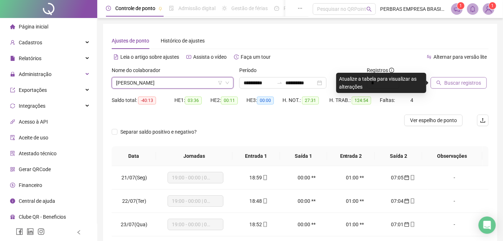
click at [460, 80] on span "Buscar registros" at bounding box center [463, 83] width 37 height 8
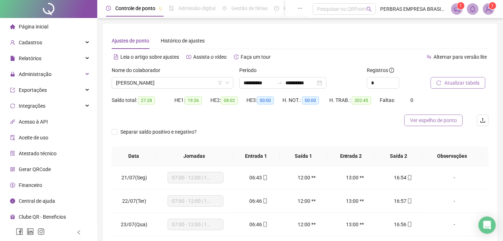
click at [428, 120] on span "Ver espelho de ponto" at bounding box center [433, 120] width 47 height 8
click at [189, 89] on div "Nome do colaborador [PERSON_NAME]" at bounding box center [173, 80] width 128 height 28
click at [189, 88] on div "[PERSON_NAME]" at bounding box center [173, 83] width 122 height 12
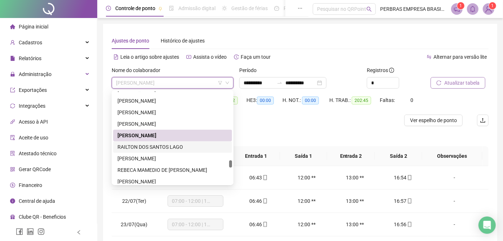
click at [180, 148] on div "RAILTON DOS SANTOS LAGO" at bounding box center [173, 147] width 110 height 8
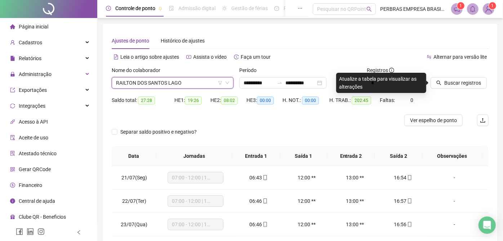
drag, startPoint x: 471, startPoint y: 80, endPoint x: 433, endPoint y: 127, distance: 60.4
click at [471, 80] on span "Buscar registros" at bounding box center [463, 83] width 37 height 8
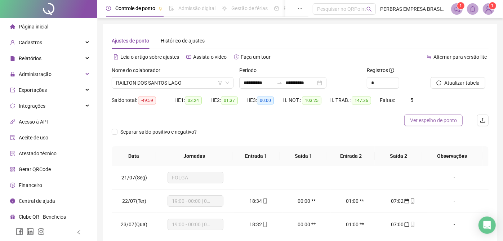
click at [424, 115] on button "Ver espelho de ponto" at bounding box center [434, 121] width 58 height 12
click at [190, 86] on span "RAILTON DOS SANTOS LAGO" at bounding box center [172, 83] width 113 height 11
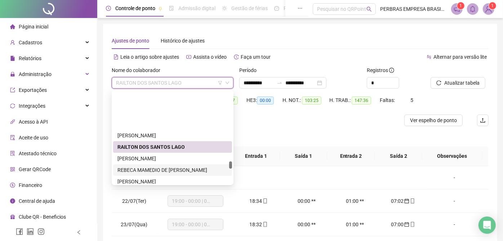
scroll to position [2471, 0]
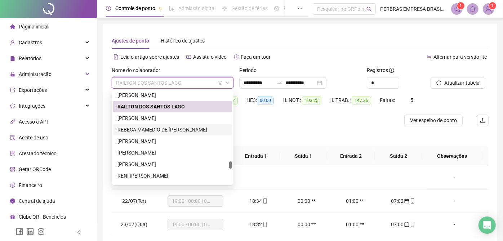
click at [174, 117] on div "[PERSON_NAME]" at bounding box center [173, 118] width 110 height 8
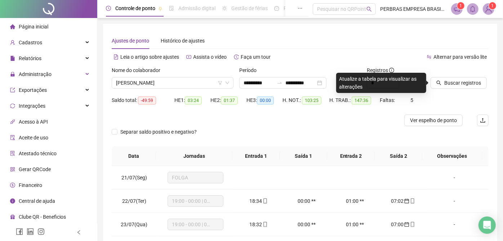
click at [438, 81] on icon "search" at bounding box center [439, 82] width 5 height 5
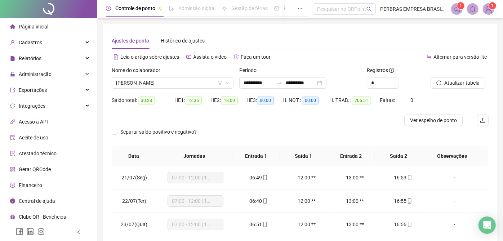
click at [432, 121] on span "Ver espelho de ponto" at bounding box center [433, 120] width 47 height 8
click at [193, 86] on span "[PERSON_NAME]" at bounding box center [172, 83] width 113 height 11
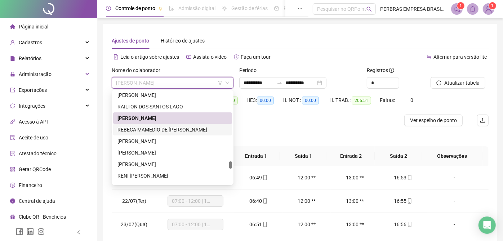
click at [178, 127] on div "REBECA MAMEDIO DE [PERSON_NAME]" at bounding box center [173, 130] width 110 height 8
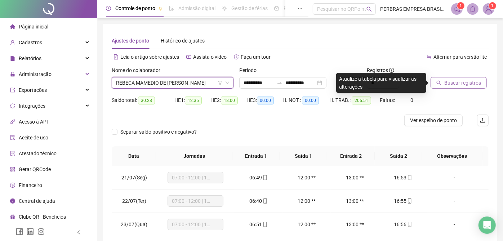
click at [454, 83] on span "Buscar registros" at bounding box center [463, 83] width 37 height 8
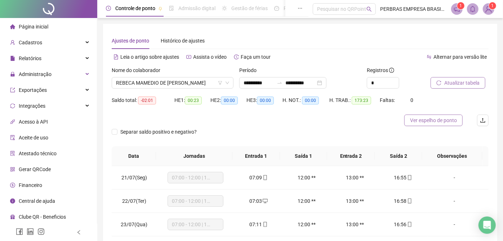
click at [423, 120] on span "Ver espelho de ponto" at bounding box center [433, 120] width 47 height 8
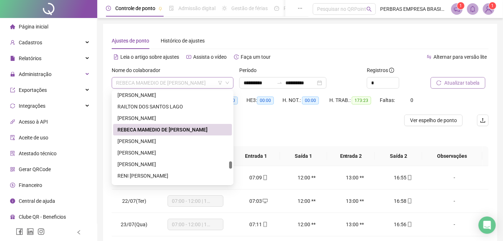
click at [160, 87] on span "REBECA MAMEDIO DE [PERSON_NAME]" at bounding box center [172, 83] width 113 height 11
click at [163, 138] on div "[PERSON_NAME]" at bounding box center [173, 141] width 110 height 8
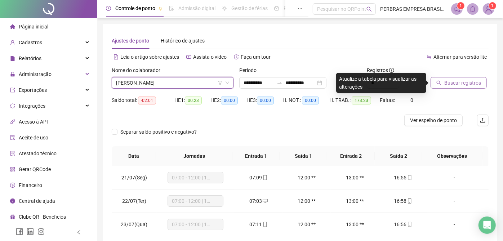
click at [447, 81] on span "Buscar registros" at bounding box center [463, 83] width 37 height 8
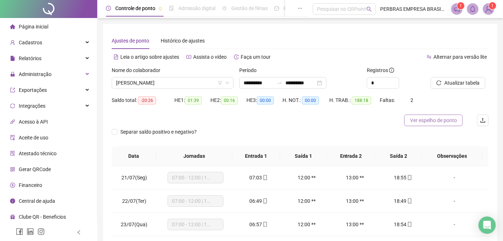
click at [423, 123] on span "Ver espelho de ponto" at bounding box center [433, 120] width 47 height 8
click at [196, 81] on span "[PERSON_NAME]" at bounding box center [172, 83] width 113 height 11
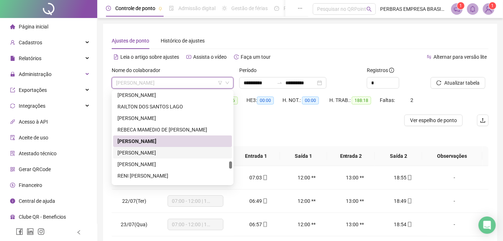
drag, startPoint x: 176, startPoint y: 151, endPoint x: 324, endPoint y: 135, distance: 148.7
click at [176, 151] on div "[PERSON_NAME]" at bounding box center [173, 153] width 110 height 8
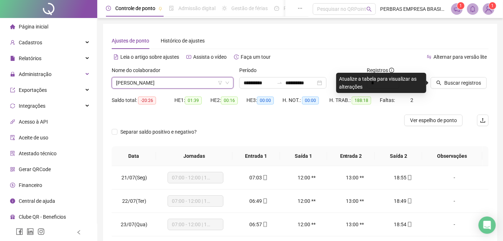
click at [172, 82] on span "[PERSON_NAME]" at bounding box center [172, 83] width 113 height 11
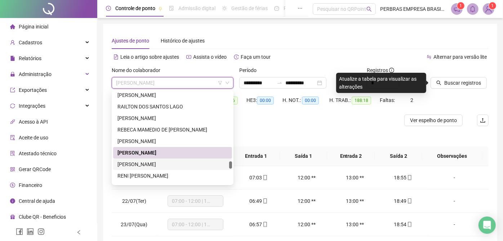
drag, startPoint x: 153, startPoint y: 163, endPoint x: 196, endPoint y: 159, distance: 43.5
click at [153, 164] on div "[PERSON_NAME]" at bounding box center [173, 164] width 110 height 8
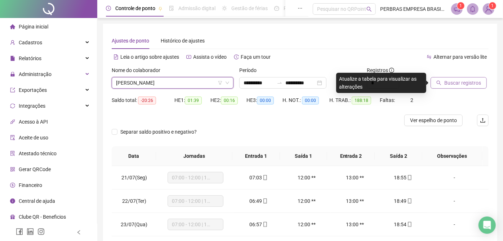
click at [446, 81] on span "Buscar registros" at bounding box center [463, 83] width 37 height 8
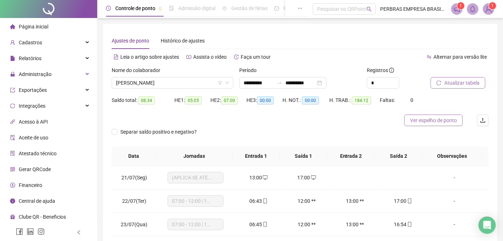
click at [424, 121] on span "Ver espelho de ponto" at bounding box center [433, 120] width 47 height 8
click at [145, 82] on span "[PERSON_NAME]" at bounding box center [172, 83] width 113 height 11
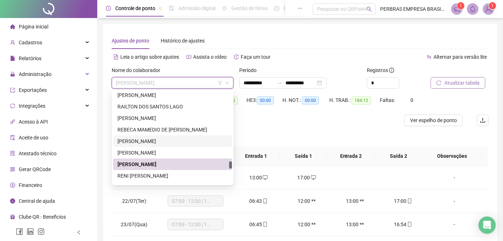
scroll to position [2551, 0]
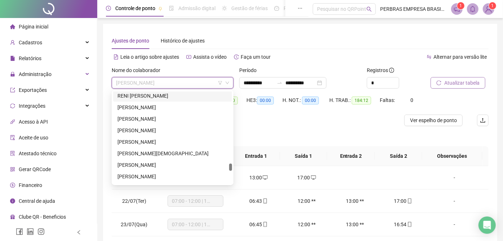
click at [150, 96] on div "RENI [PERSON_NAME]" at bounding box center [173, 96] width 110 height 8
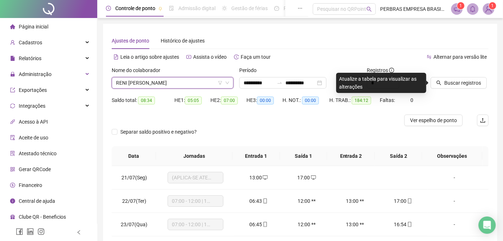
drag, startPoint x: 451, startPoint y: 86, endPoint x: 301, endPoint y: 178, distance: 175.8
click at [451, 85] on span "Buscar registros" at bounding box center [463, 83] width 37 height 8
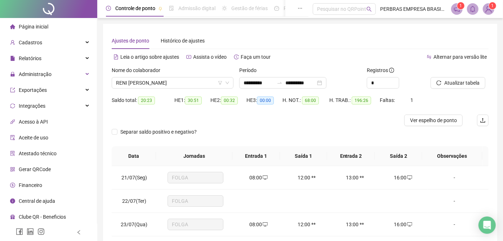
click at [429, 120] on span "Ver espelho de ponto" at bounding box center [433, 120] width 47 height 8
